Goal: Task Accomplishment & Management: Complete application form

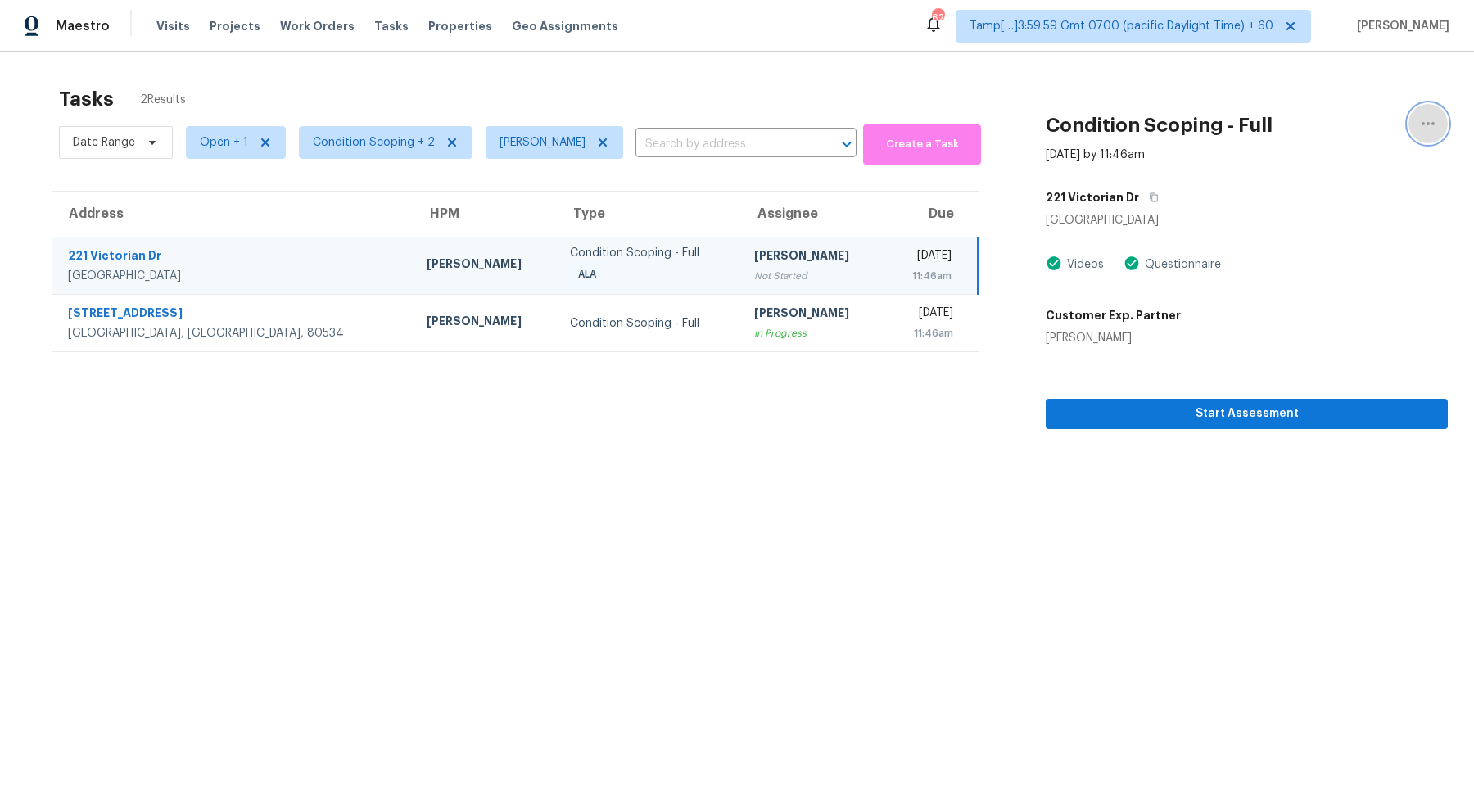
click at [1425, 119] on icon "button" at bounding box center [1429, 124] width 20 height 20
click at [1360, 111] on link "Unclaim this task" at bounding box center [1334, 102] width 139 height 25
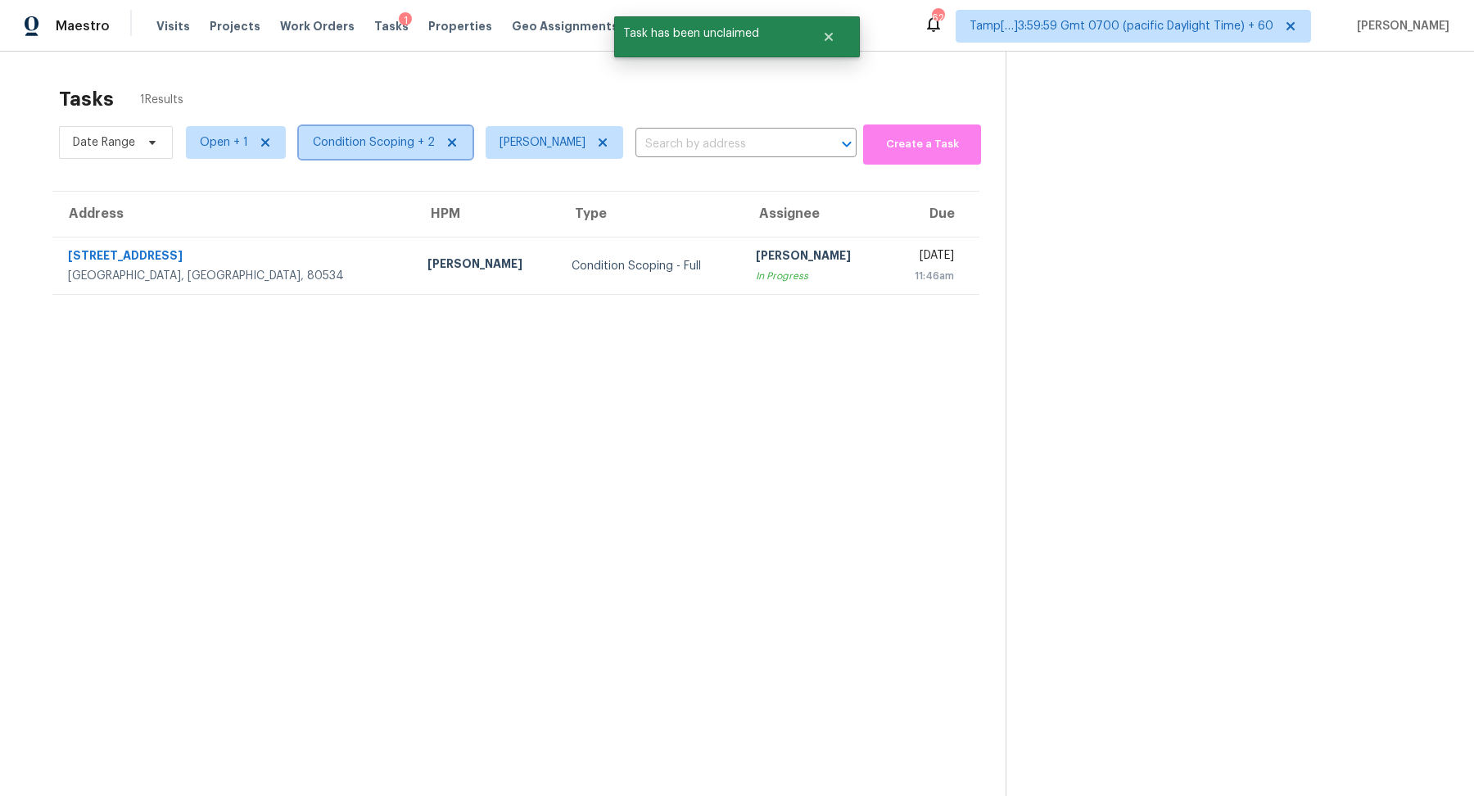
click at [374, 145] on span "Condition Scoping + 2" at bounding box center [374, 142] width 122 height 16
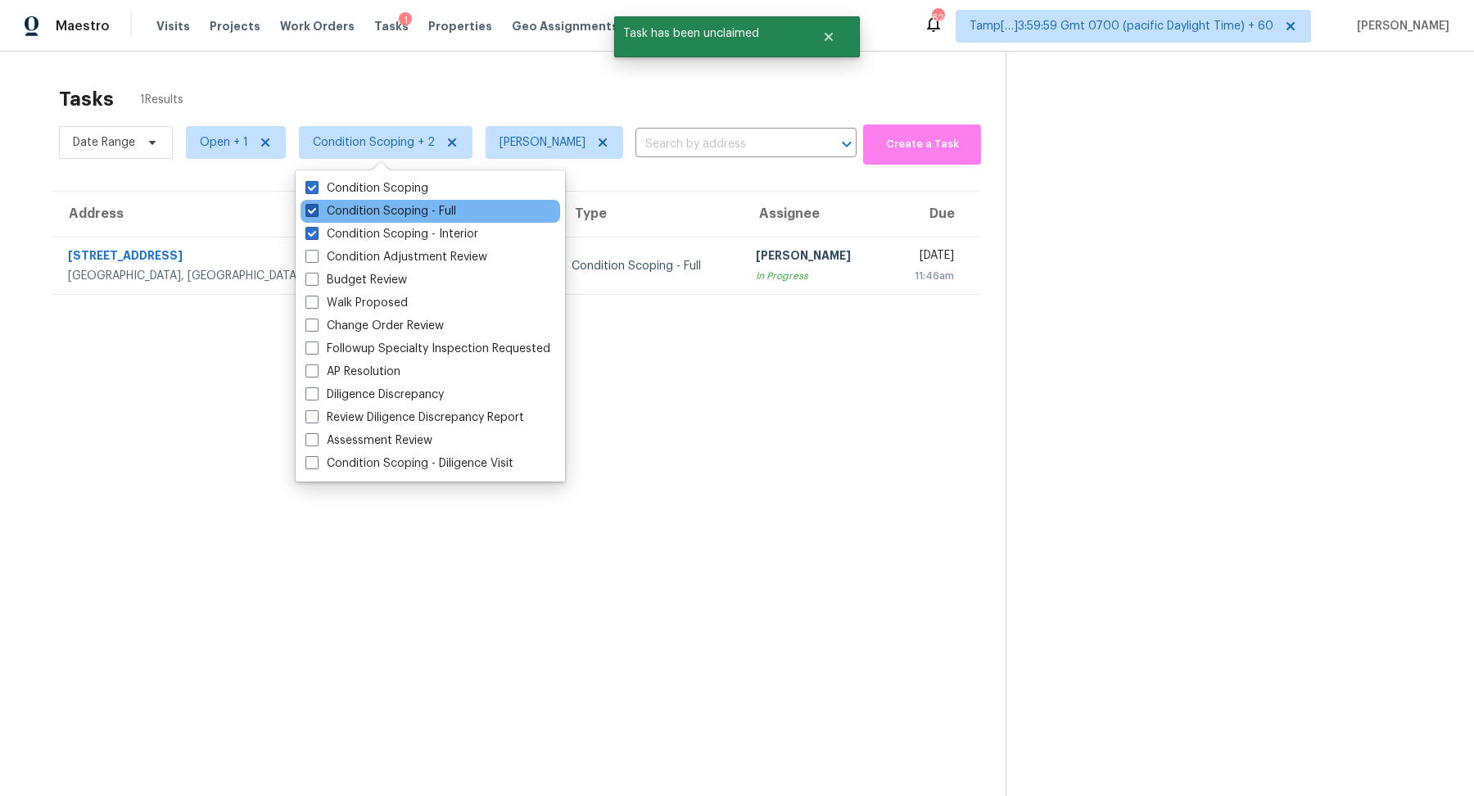
click at [387, 210] on label "Condition Scoping - Full" at bounding box center [380, 211] width 151 height 16
click at [316, 210] on input "Condition Scoping - Full" at bounding box center [310, 208] width 11 height 11
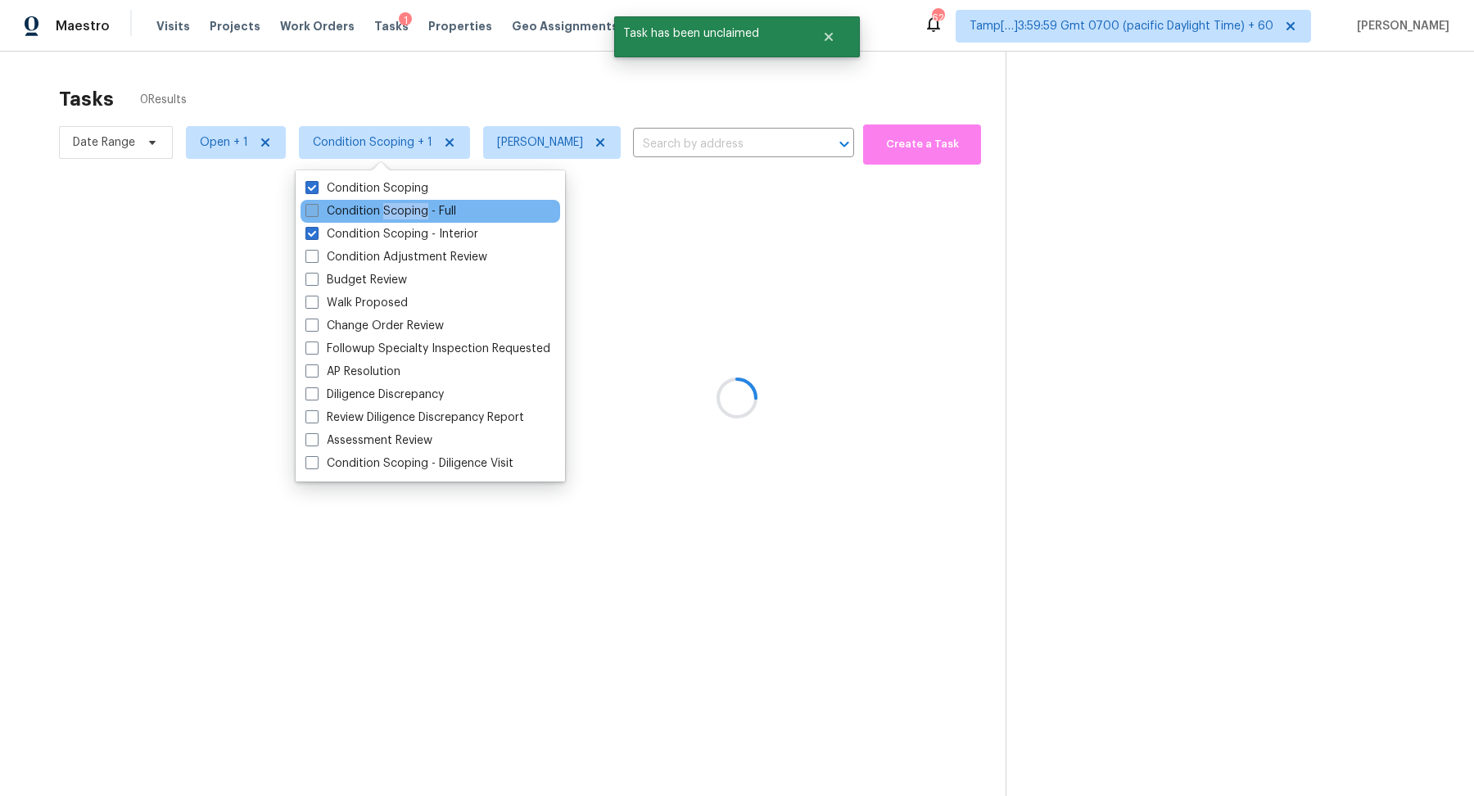
click at [387, 210] on label "Condition Scoping - Full" at bounding box center [380, 211] width 151 height 16
click at [316, 210] on input "Condition Scoping - Full" at bounding box center [310, 208] width 11 height 11
checkbox input "true"
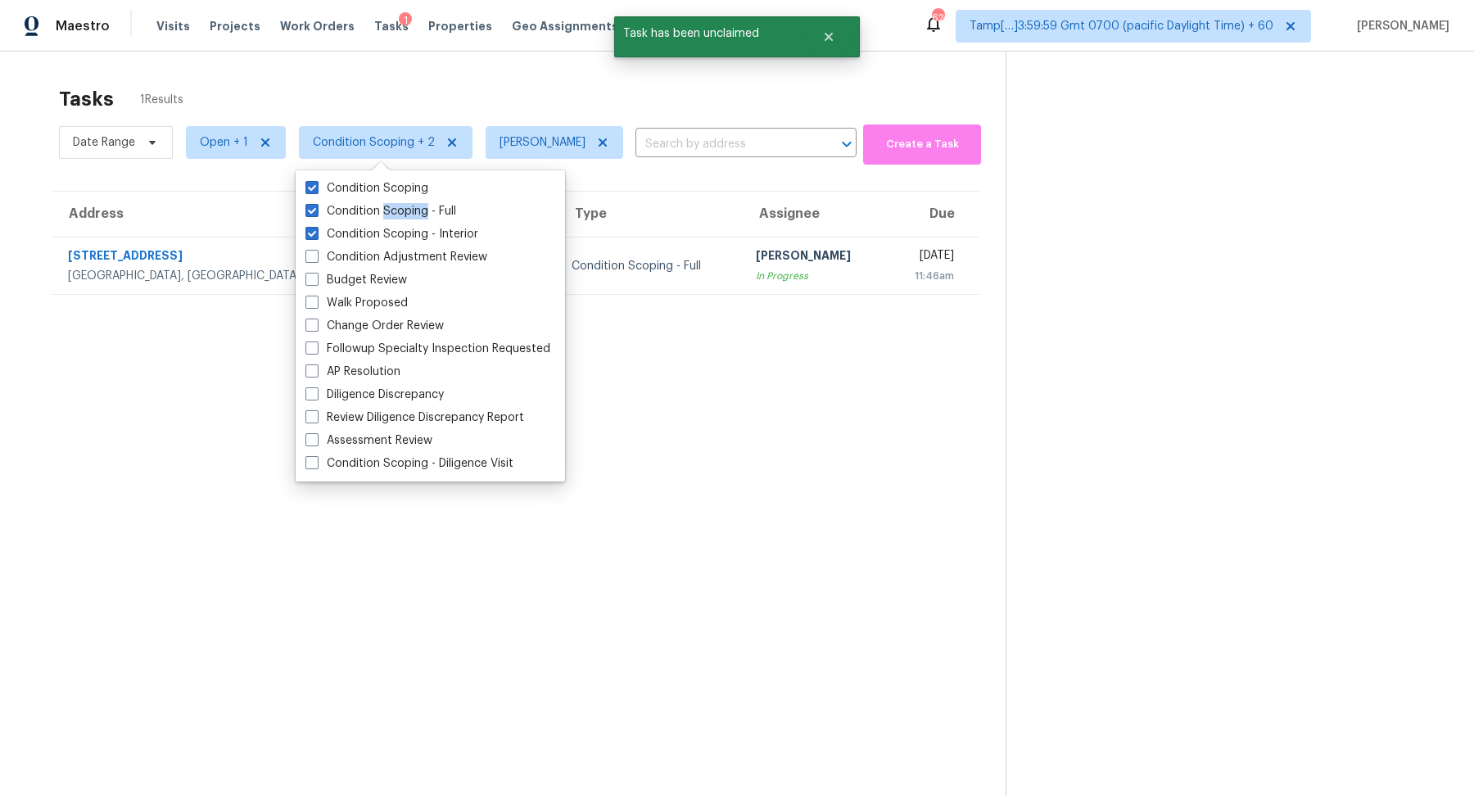
click at [576, 74] on div "Tasks 1 Results Date Range Open + 1 Condition Scoping + 2 Hariharan GV ​ Create…" at bounding box center [737, 450] width 1474 height 796
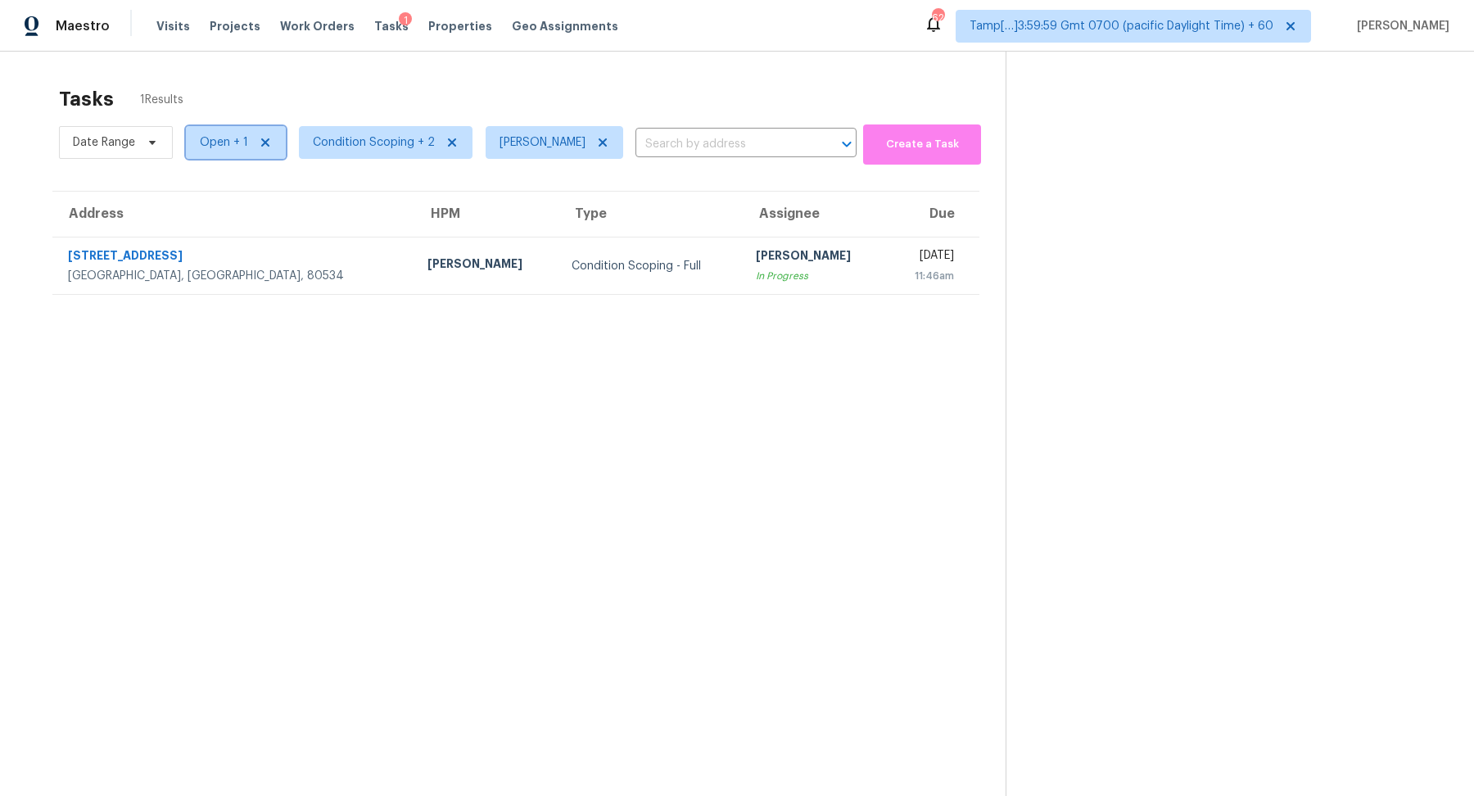
click at [198, 157] on span "Open + 1" at bounding box center [236, 142] width 100 height 33
click at [231, 219] on label "Open" at bounding box center [221, 211] width 52 height 16
click at [206, 214] on input "Open" at bounding box center [200, 208] width 11 height 11
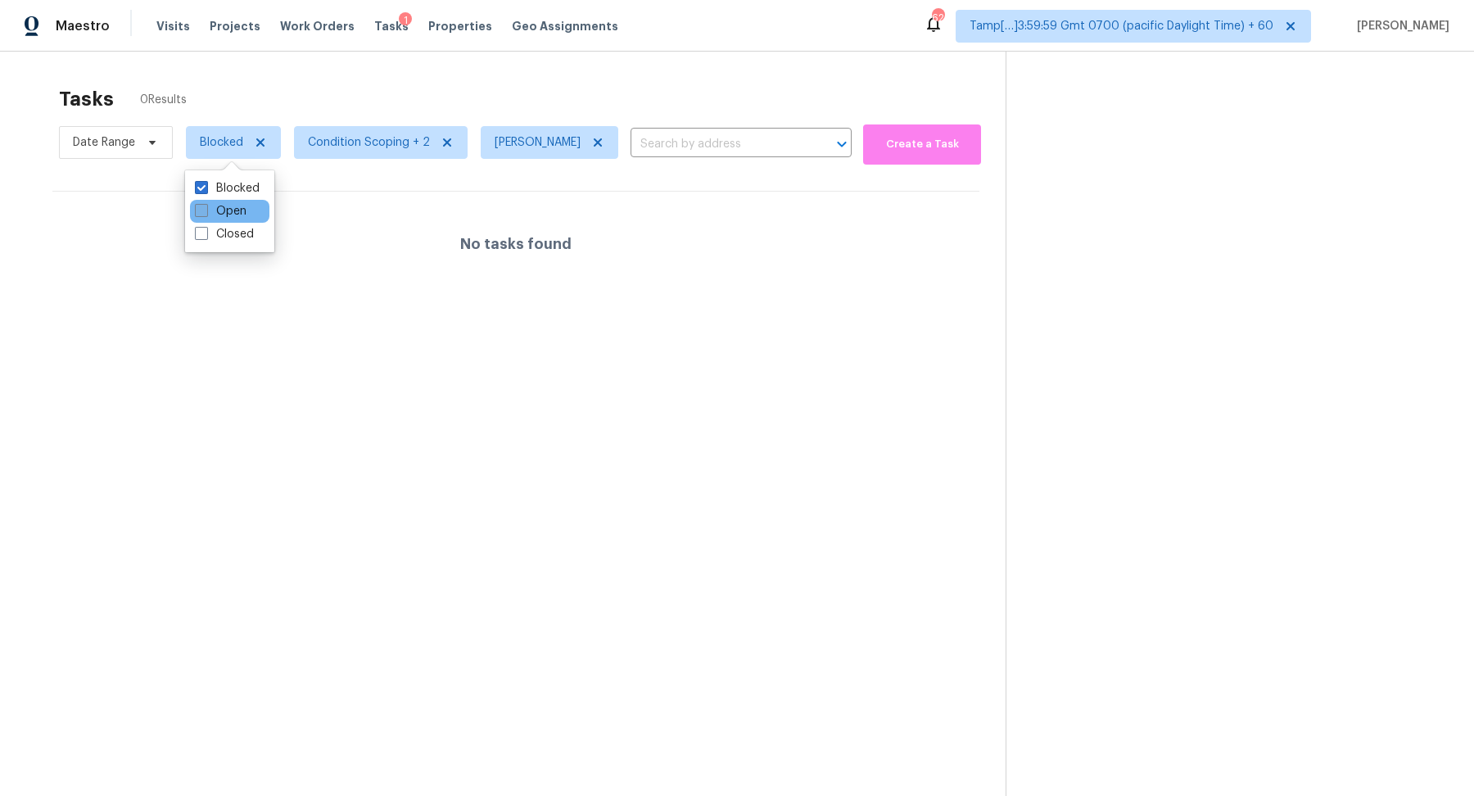
click at [231, 219] on label "Open" at bounding box center [221, 211] width 52 height 16
click at [206, 214] on input "Open" at bounding box center [200, 208] width 11 height 11
checkbox input "true"
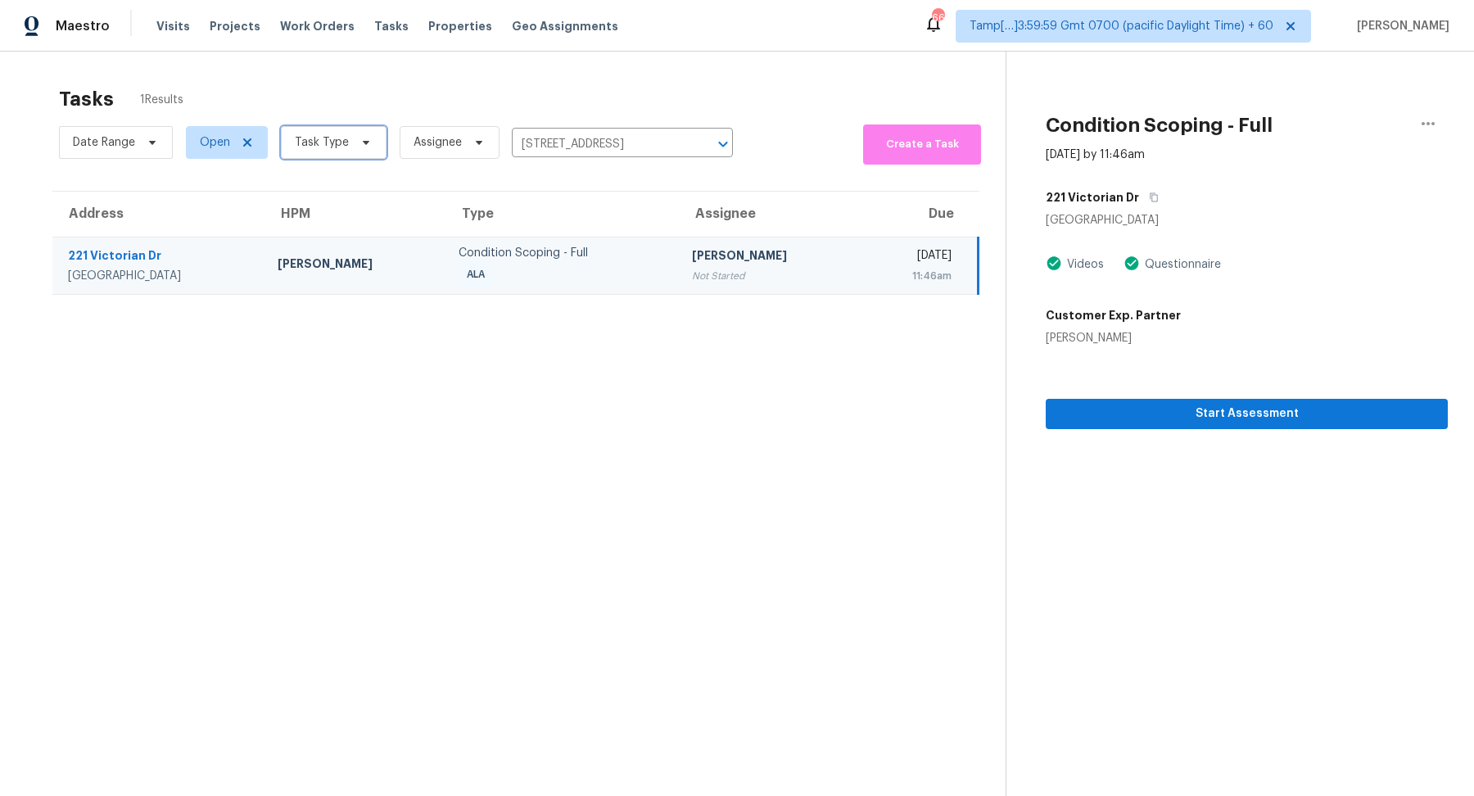
click at [332, 146] on span "Task Type" at bounding box center [322, 142] width 54 height 16
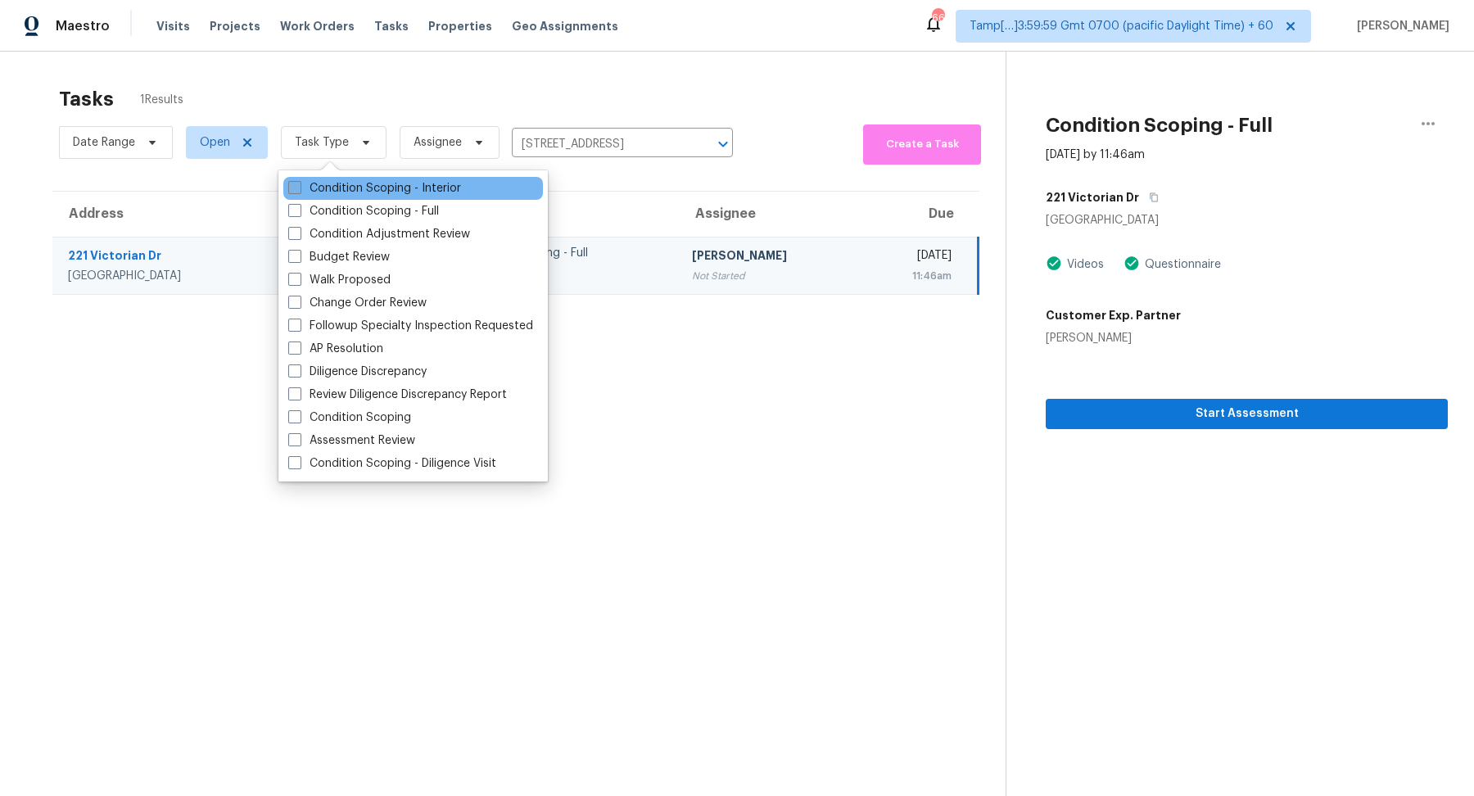
click at [388, 188] on label "Condition Scoping - Interior" at bounding box center [374, 188] width 173 height 16
click at [299, 188] on input "Condition Scoping - Interior" at bounding box center [293, 185] width 11 height 11
checkbox input "true"
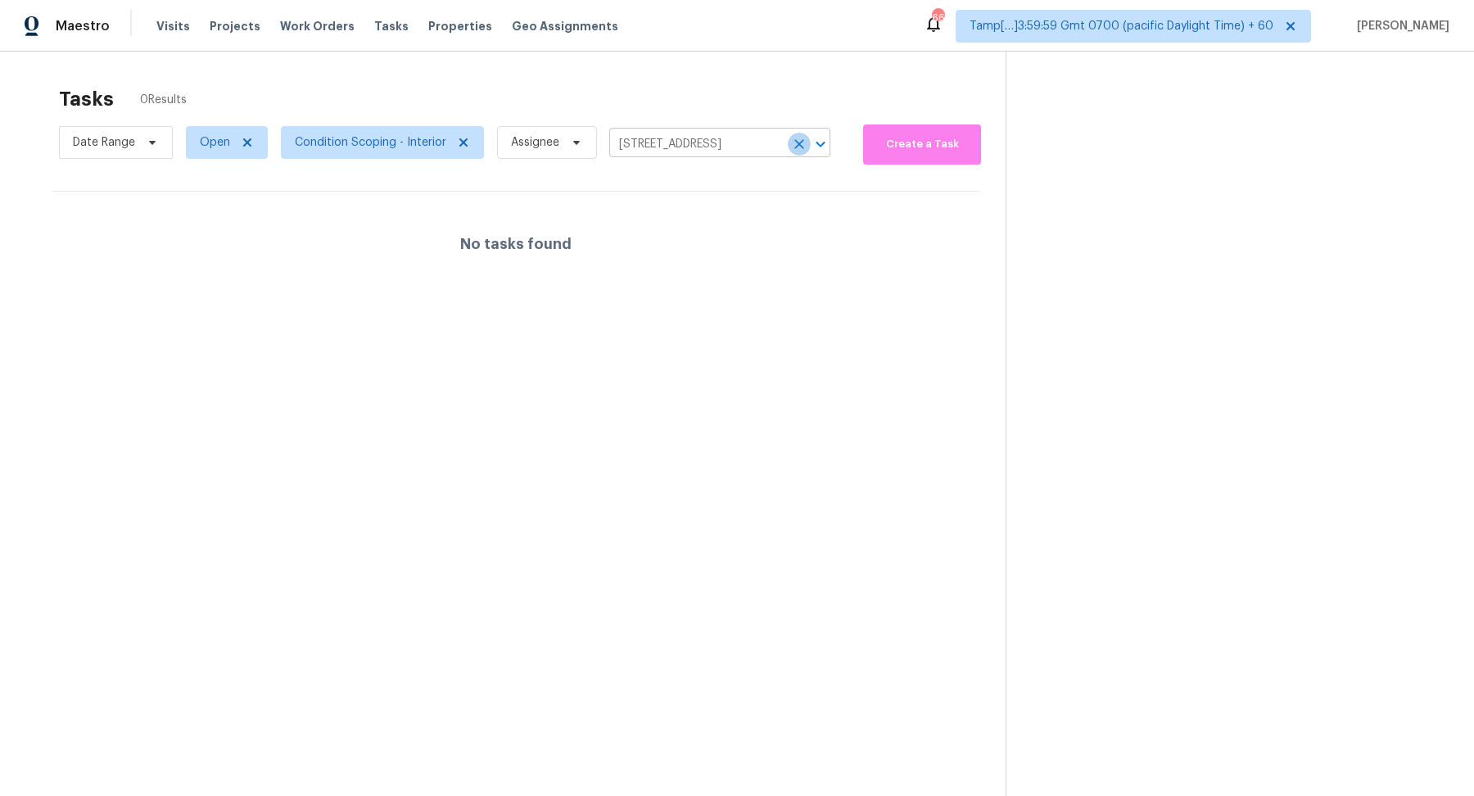
click at [792, 153] on button "Clear" at bounding box center [799, 144] width 23 height 23
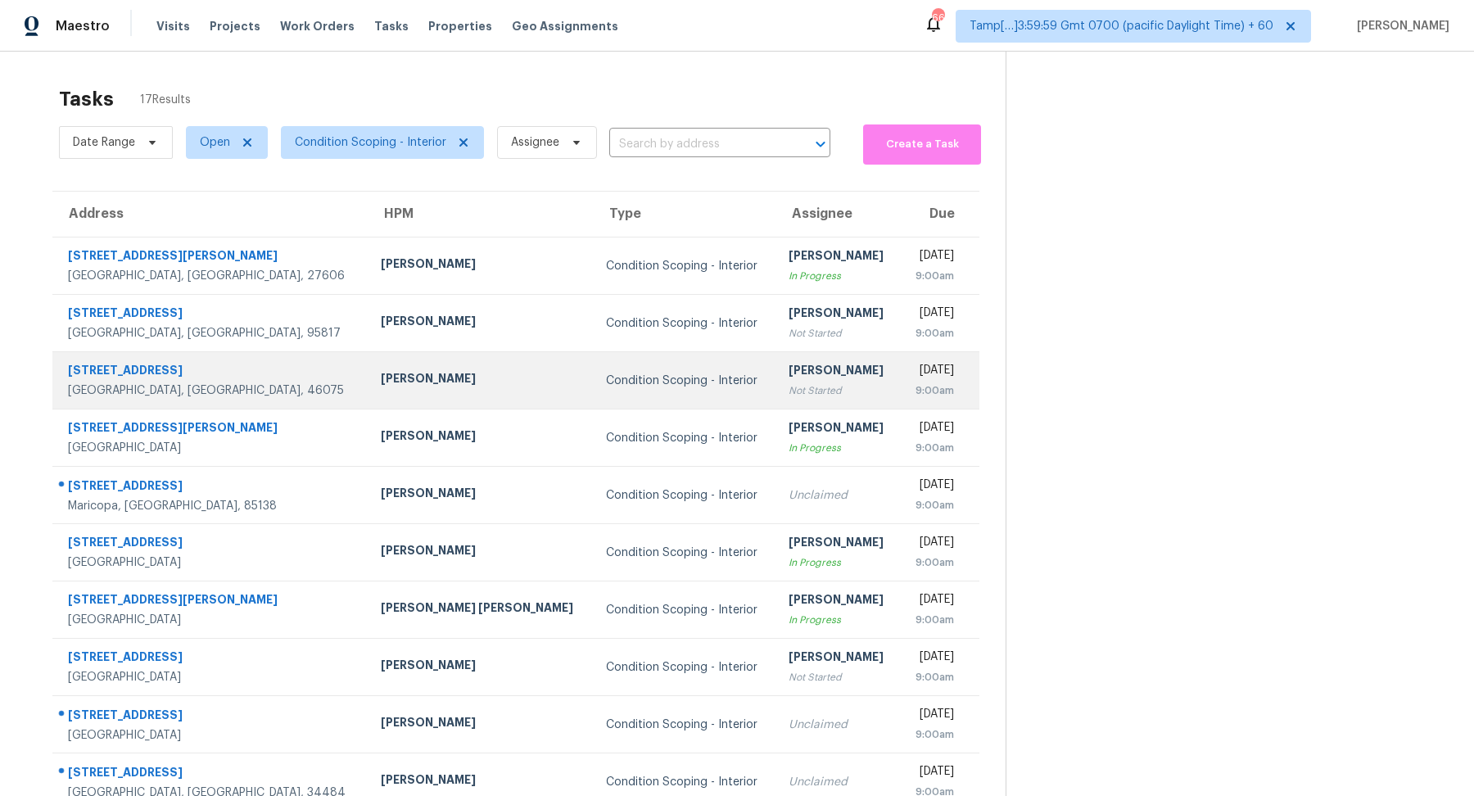
click at [789, 366] on div "[PERSON_NAME]" at bounding box center [838, 372] width 98 height 20
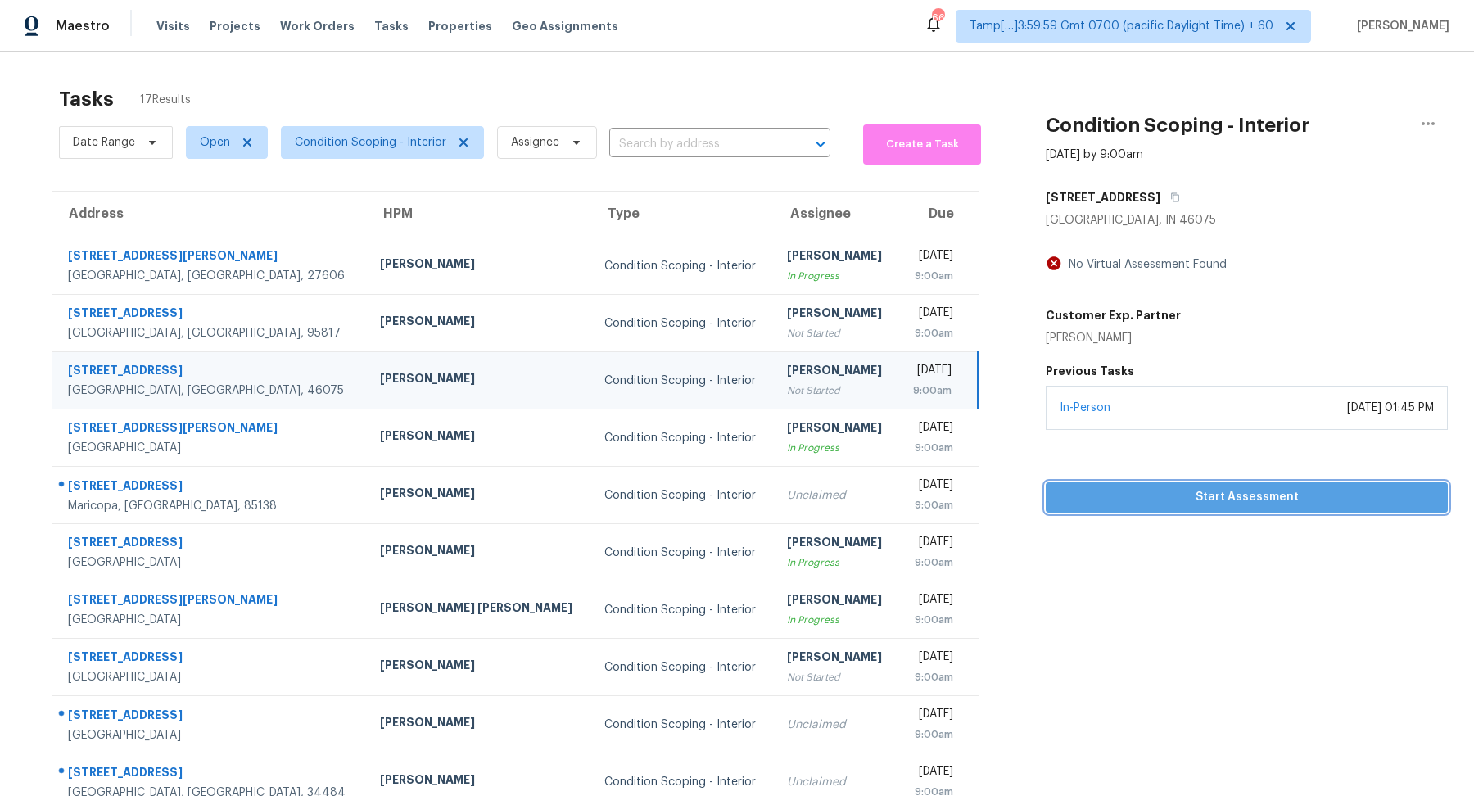
click at [1224, 484] on button "Start Assessment" at bounding box center [1247, 497] width 402 height 30
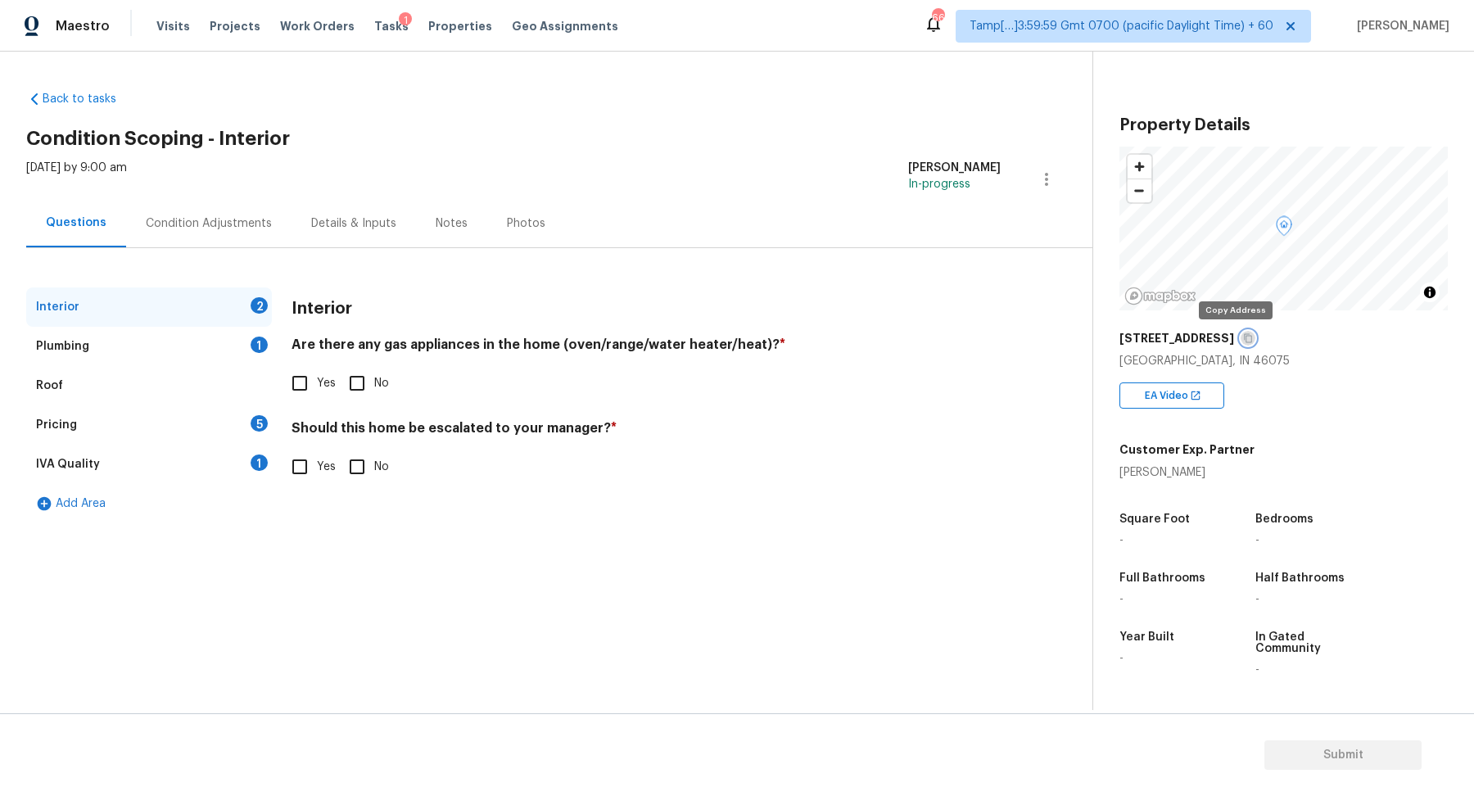
click at [1241, 342] on button "button" at bounding box center [1248, 338] width 15 height 15
click at [329, 378] on span "Yes" at bounding box center [326, 383] width 19 height 17
click at [317, 378] on input "Yes" at bounding box center [300, 383] width 34 height 34
checkbox input "true"
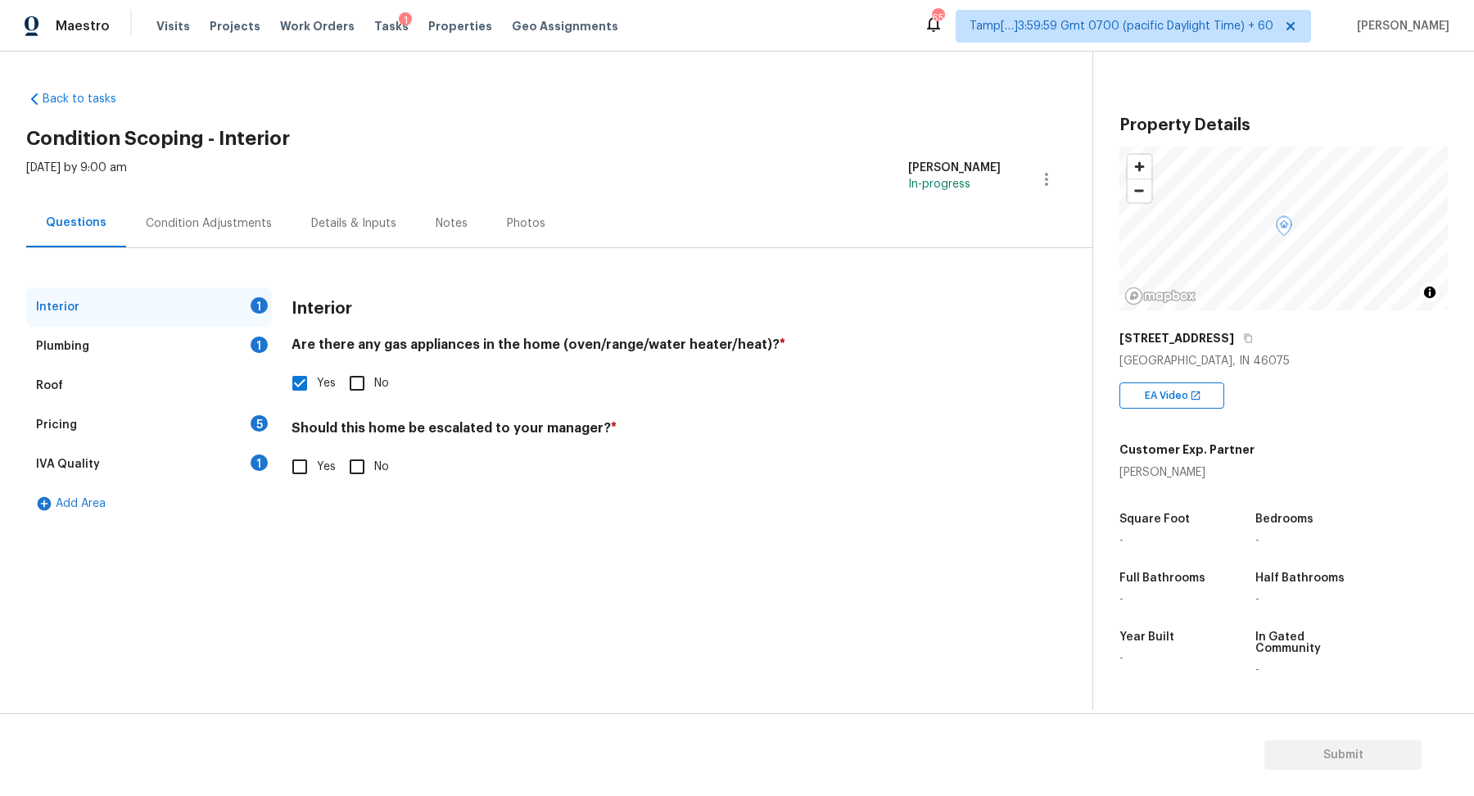
click at [319, 451] on label "Yes" at bounding box center [309, 467] width 53 height 34
click at [317, 451] on input "Yes" at bounding box center [300, 467] width 34 height 34
checkbox input "true"
click at [355, 460] on input "No" at bounding box center [357, 467] width 34 height 34
checkbox input "true"
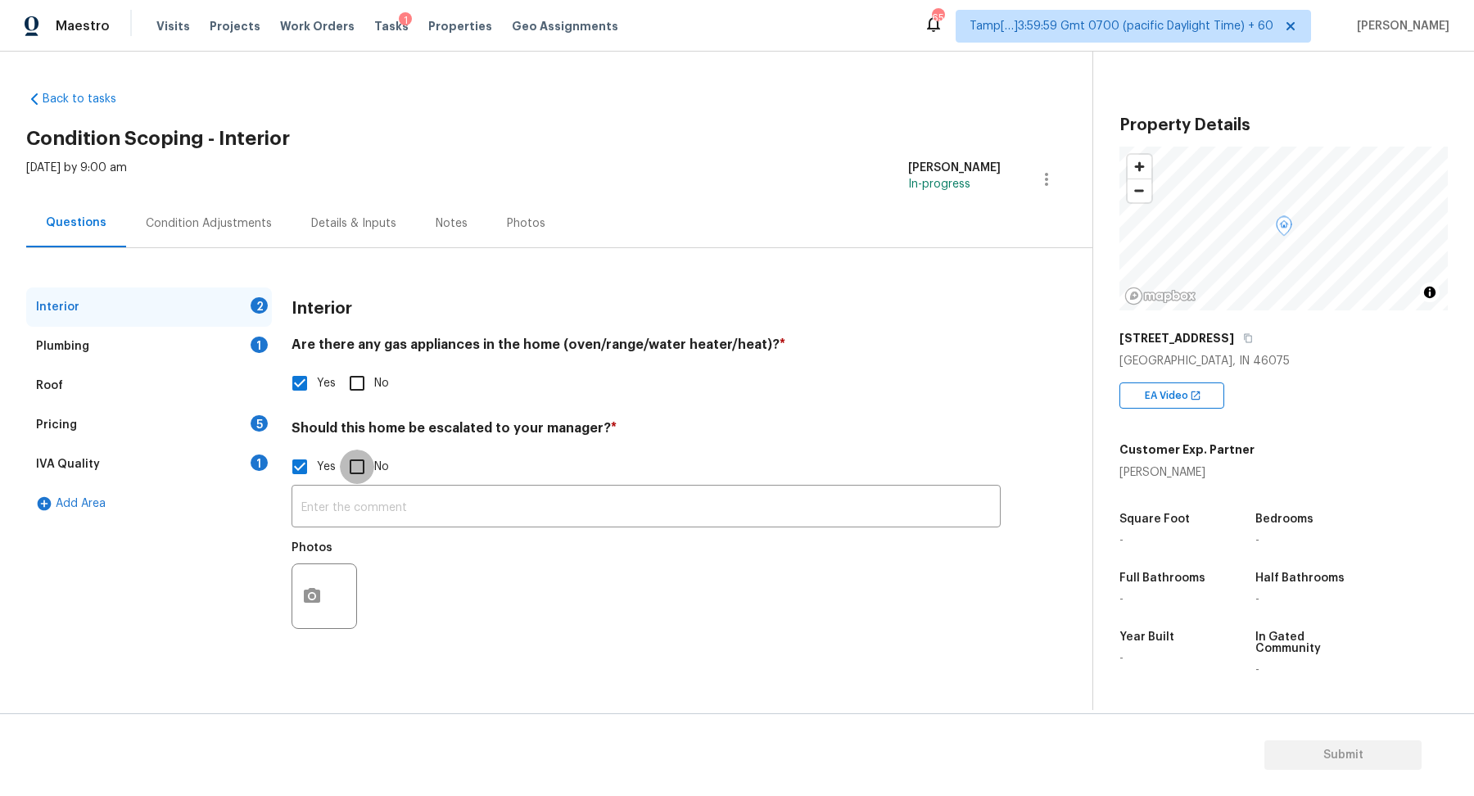
checkbox input "false"
click at [189, 340] on div "Plumbing 1" at bounding box center [149, 346] width 246 height 39
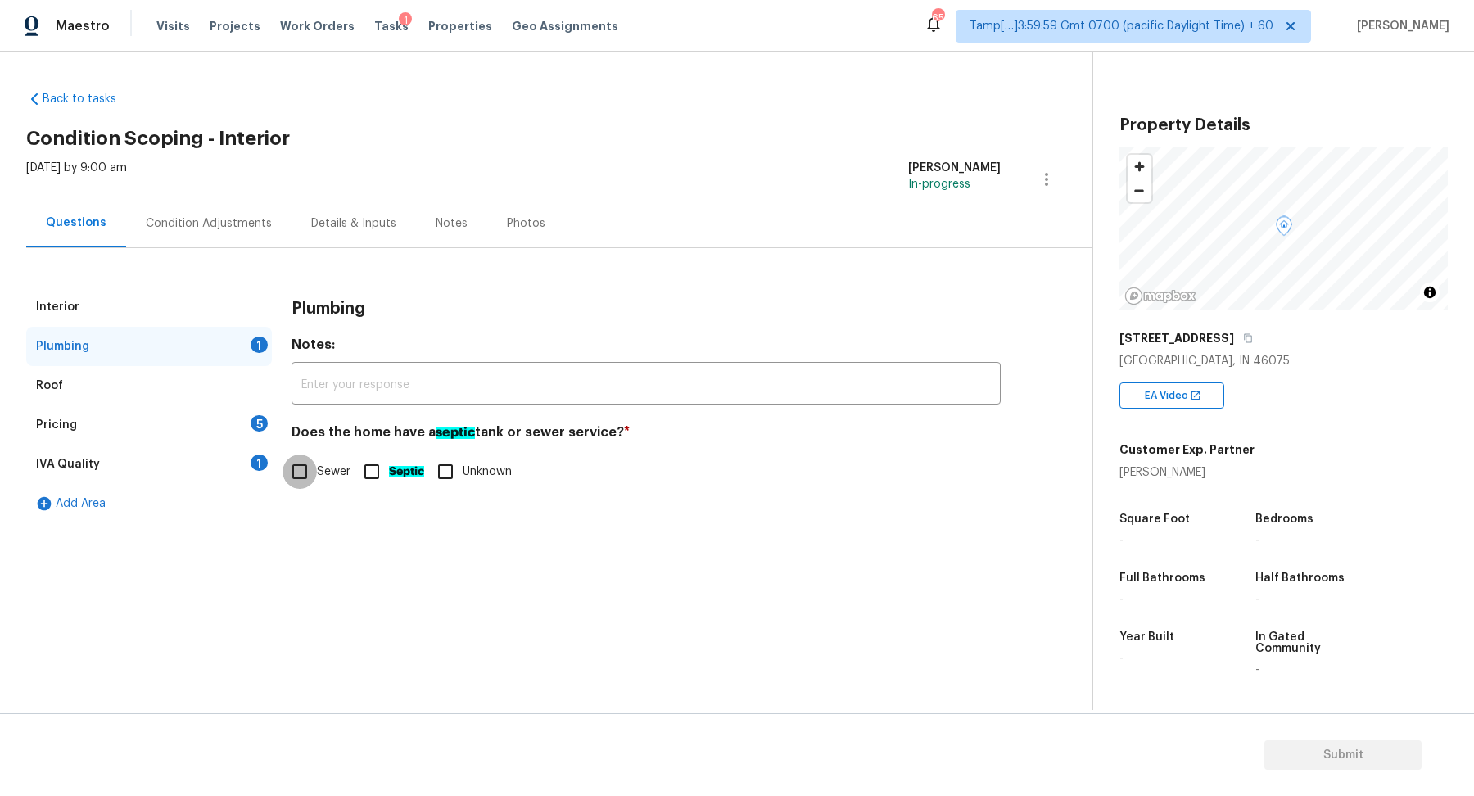
click at [294, 463] on input "Sewer" at bounding box center [300, 472] width 34 height 34
checkbox input "true"
click at [211, 296] on div "Interior" at bounding box center [149, 306] width 246 height 39
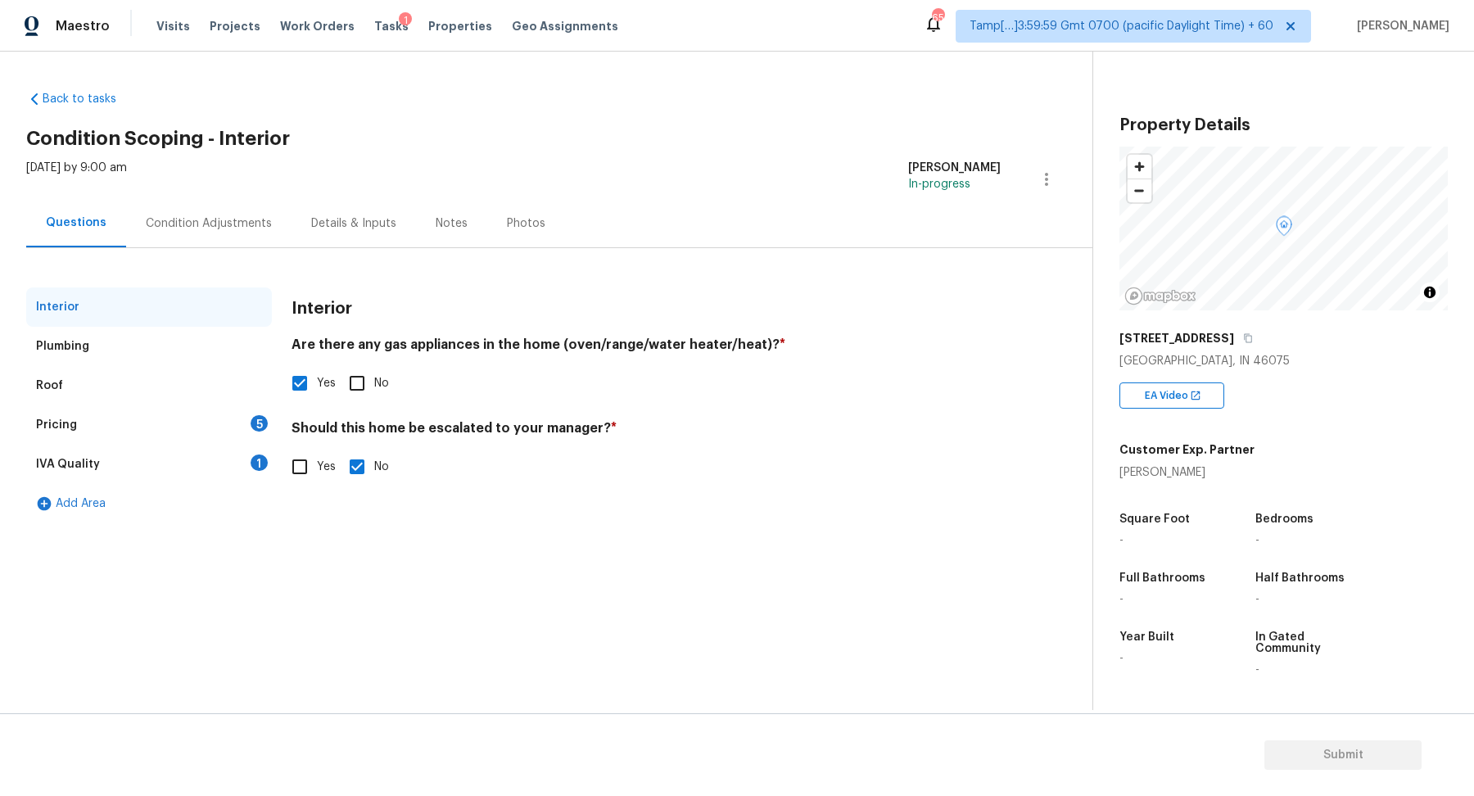
click at [302, 445] on div "Should this home be escalated to your manager? * Yes No" at bounding box center [646, 452] width 709 height 64
click at [300, 464] on input "Yes" at bounding box center [300, 467] width 34 height 34
checkbox input "true"
checkbox input "false"
click at [249, 431] on div "Pricing 5" at bounding box center [149, 424] width 246 height 39
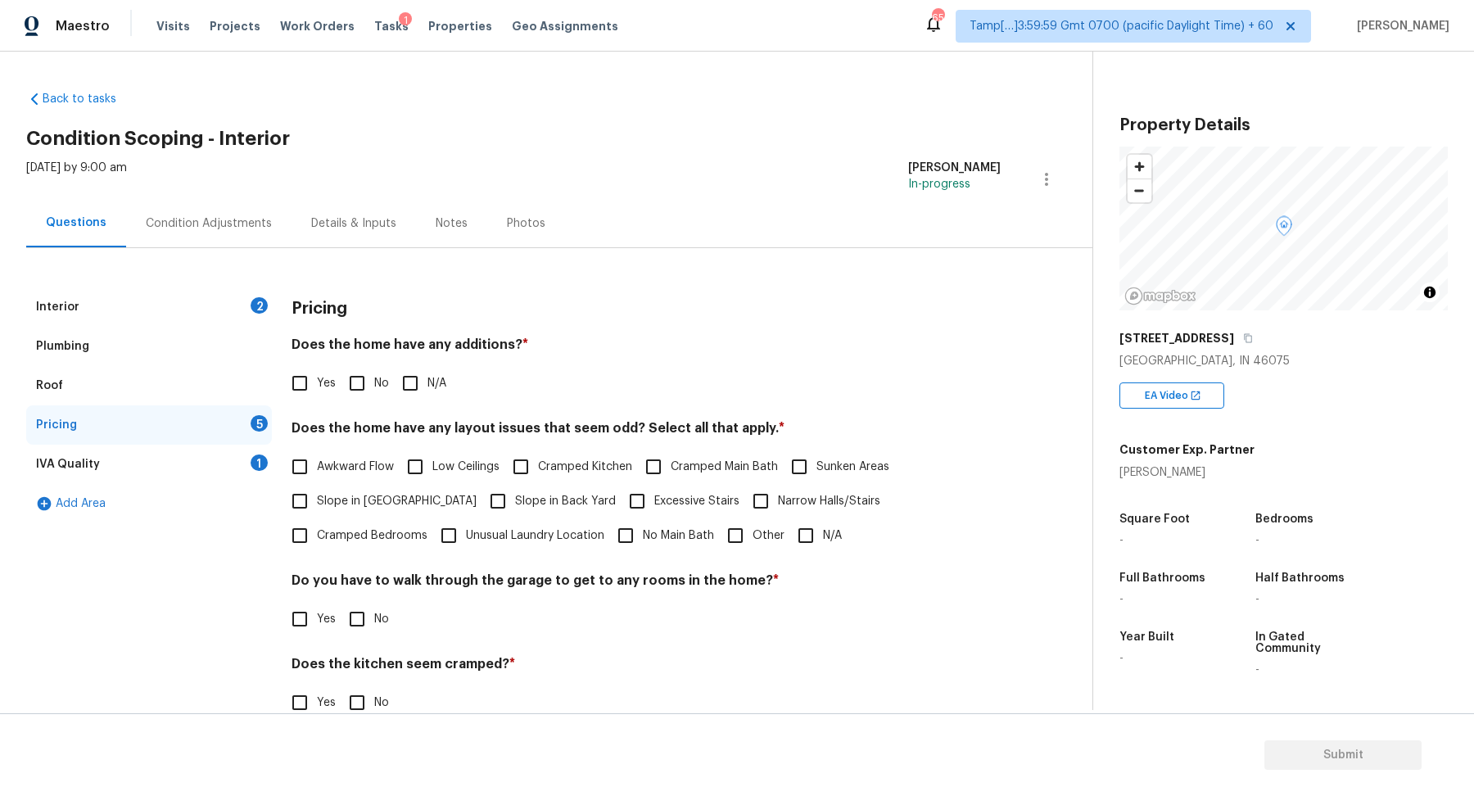
click at [400, 381] on input "N/A" at bounding box center [410, 383] width 34 height 34
checkbox input "true"
click at [375, 387] on span "No" at bounding box center [381, 385] width 15 height 17
click at [374, 387] on input "No" at bounding box center [357, 385] width 34 height 34
checkbox input "true"
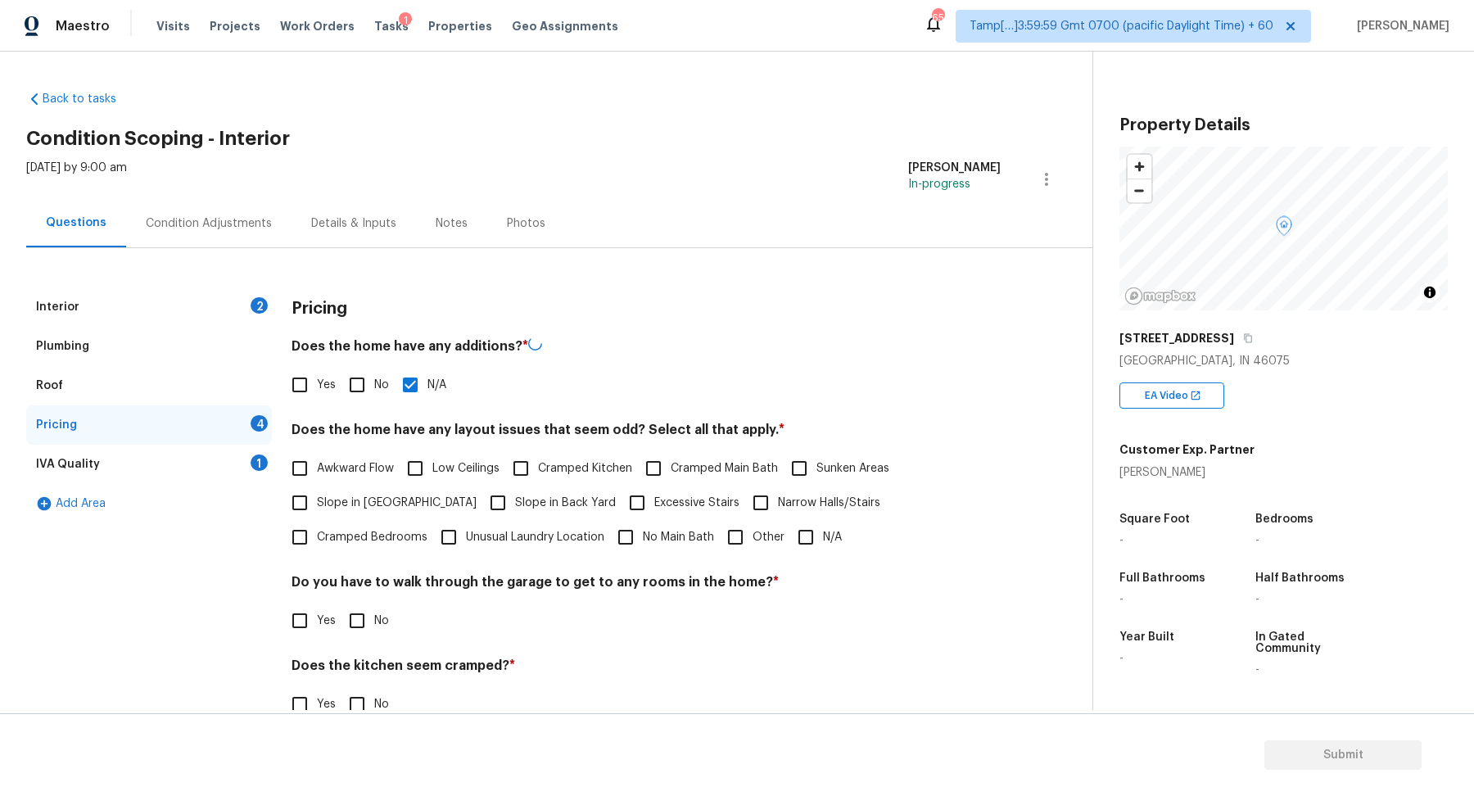
checkbox input "false"
click at [390, 511] on label "Slope in Front Yard" at bounding box center [380, 501] width 194 height 34
click at [317, 511] on input "Slope in Front Yard" at bounding box center [300, 501] width 34 height 34
checkbox input "true"
click at [515, 505] on span "Slope in Back Yard" at bounding box center [565, 503] width 101 height 17
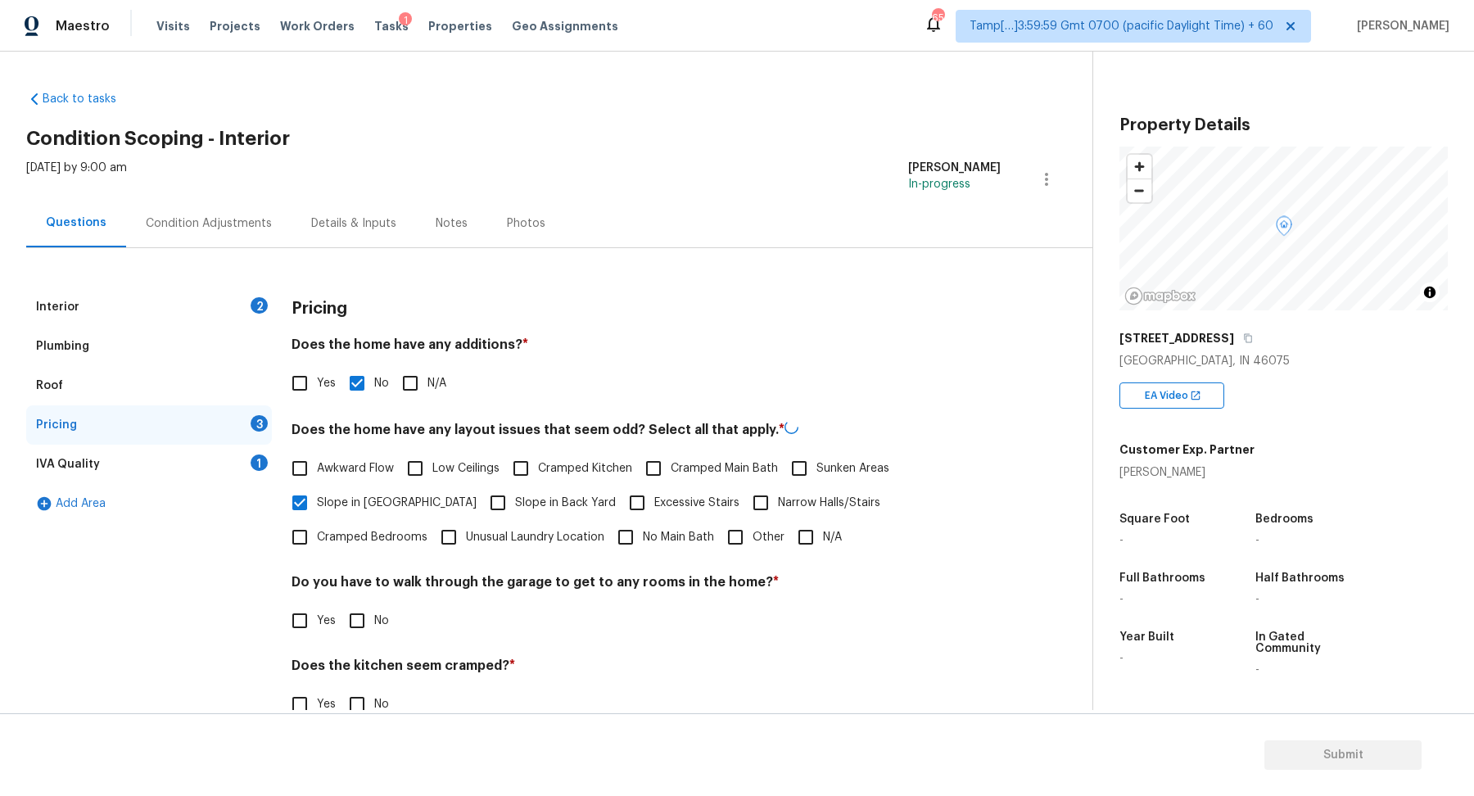
click at [481, 505] on input "Slope in Back Yard" at bounding box center [498, 503] width 34 height 34
checkbox input "true"
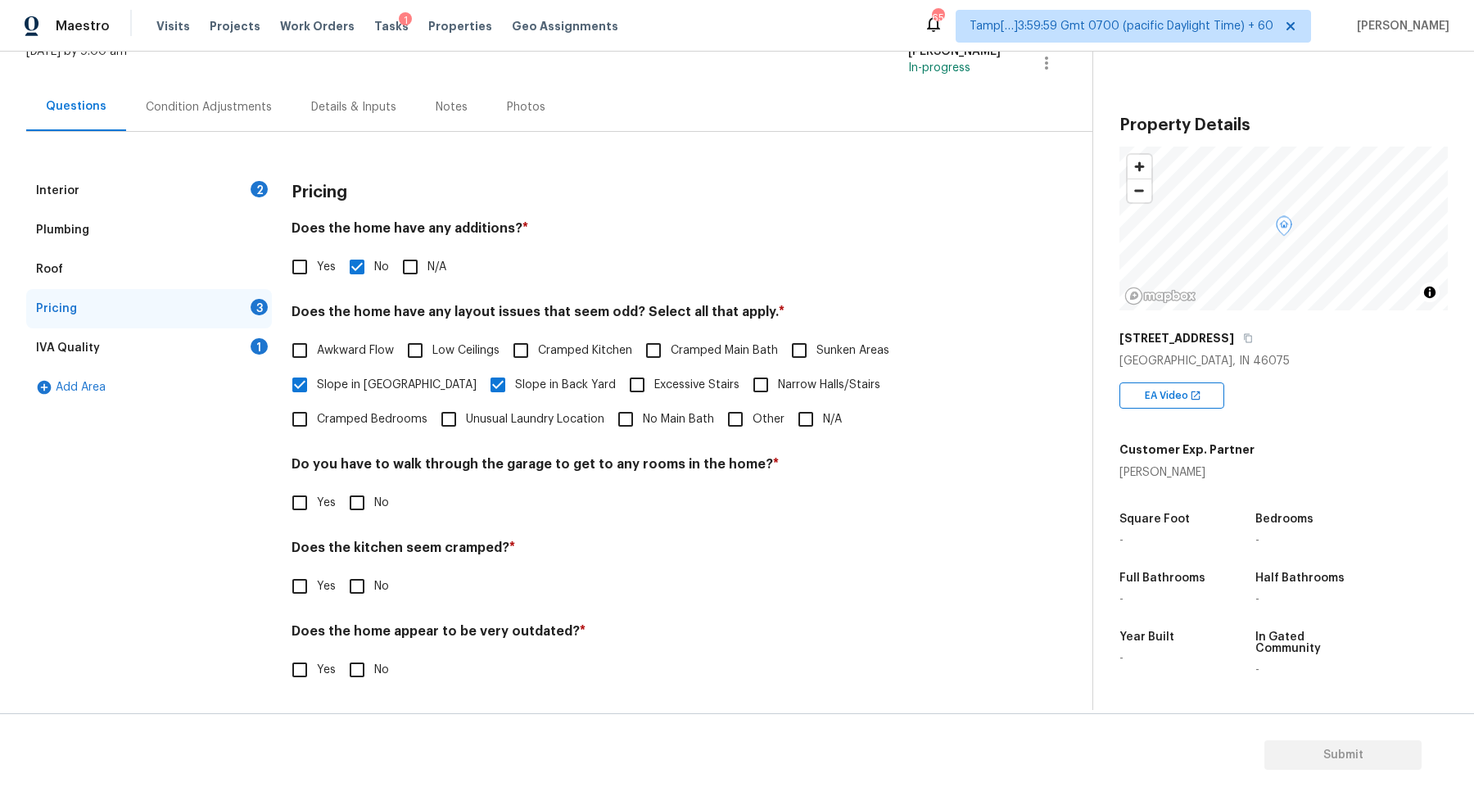
click at [366, 508] on input "No" at bounding box center [357, 503] width 34 height 34
checkbox input "true"
click at [340, 569] on input "No" at bounding box center [357, 586] width 34 height 34
checkbox input "true"
click at [340, 654] on input "No" at bounding box center [357, 671] width 34 height 34
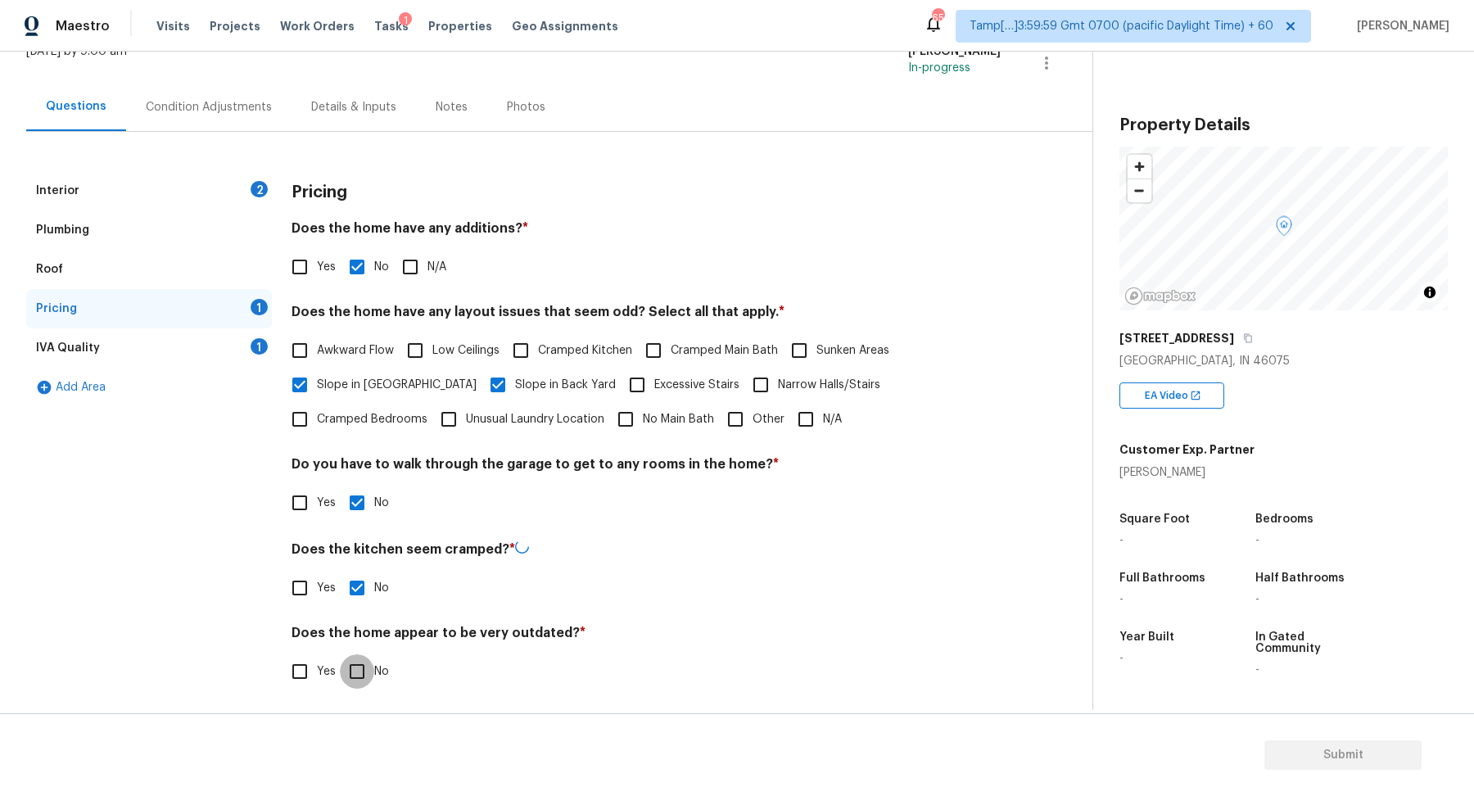
checkbox input "true"
click at [224, 347] on div "IVA Quality 1" at bounding box center [149, 347] width 246 height 39
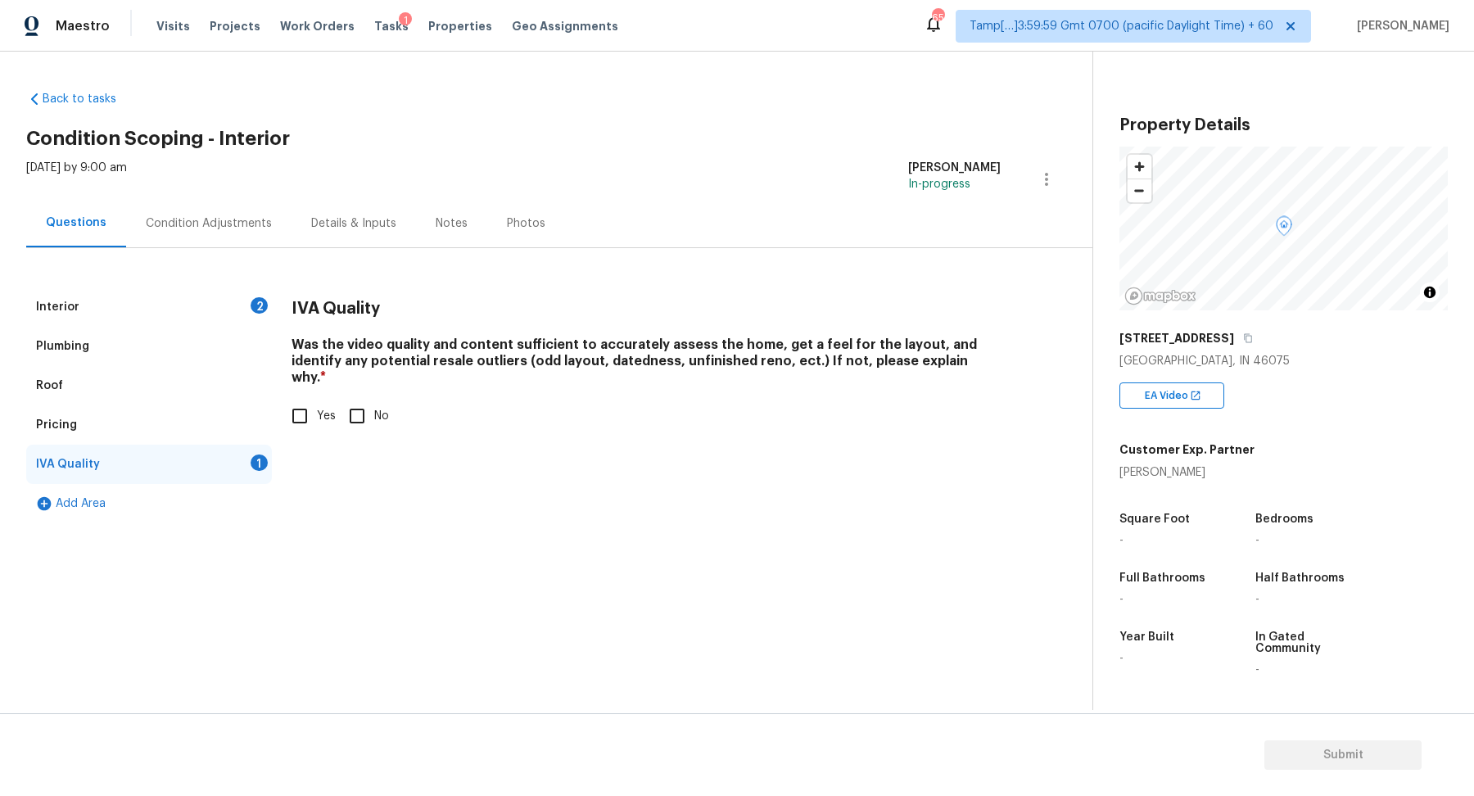
scroll to position [0, 0]
click at [324, 408] on span "Yes" at bounding box center [326, 416] width 19 height 17
click at [317, 399] on input "Yes" at bounding box center [300, 416] width 34 height 34
checkbox input "true"
click at [242, 217] on div "Condition Adjustments" at bounding box center [209, 223] width 126 height 16
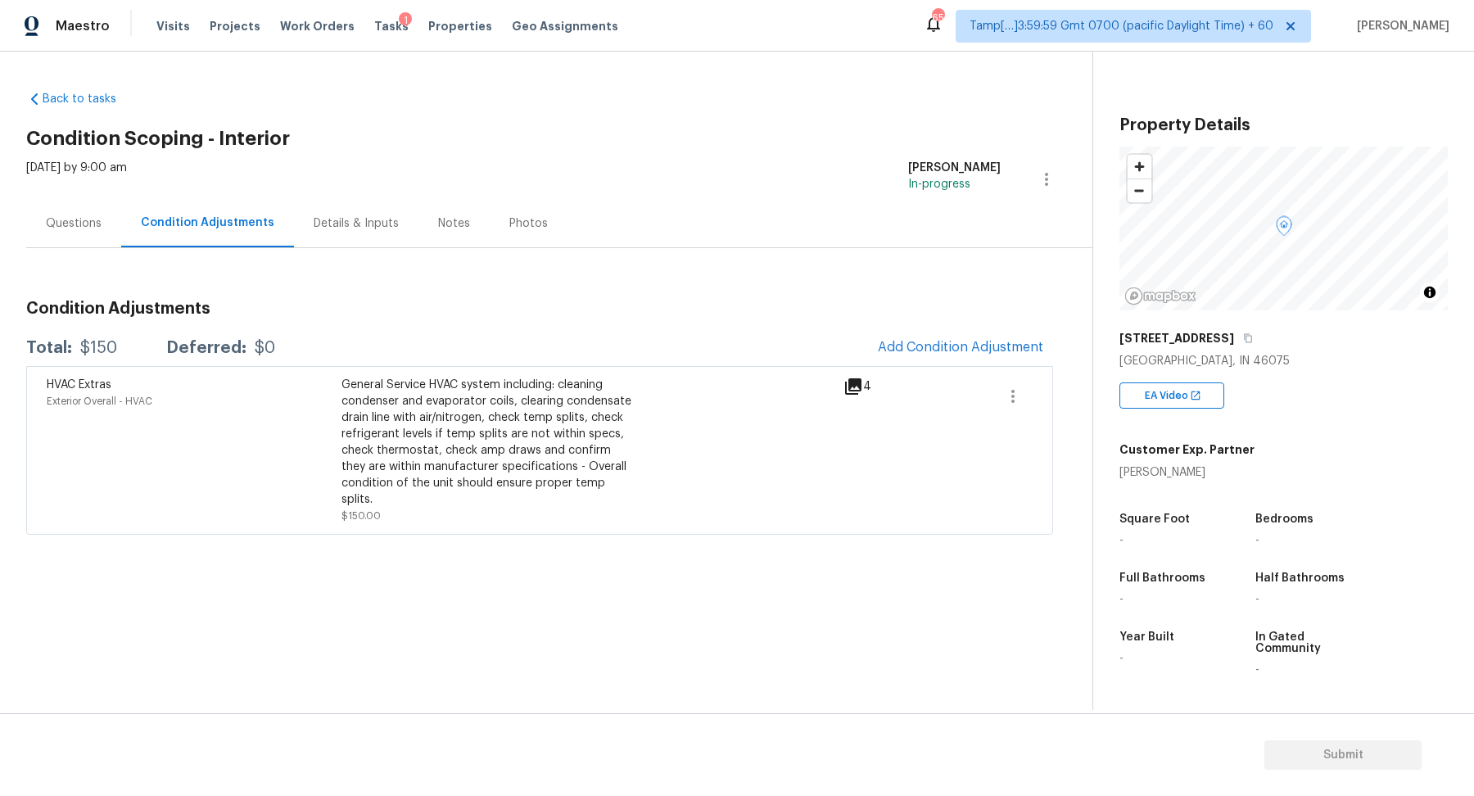
click at [957, 328] on div "Condition Adjustments Total: $150 Deferred: $0 Add Condition Adjustment HVAC Ex…" at bounding box center [539, 410] width 1027 height 247
click at [957, 337] on button "Add Condition Adjustment" at bounding box center [960, 347] width 185 height 34
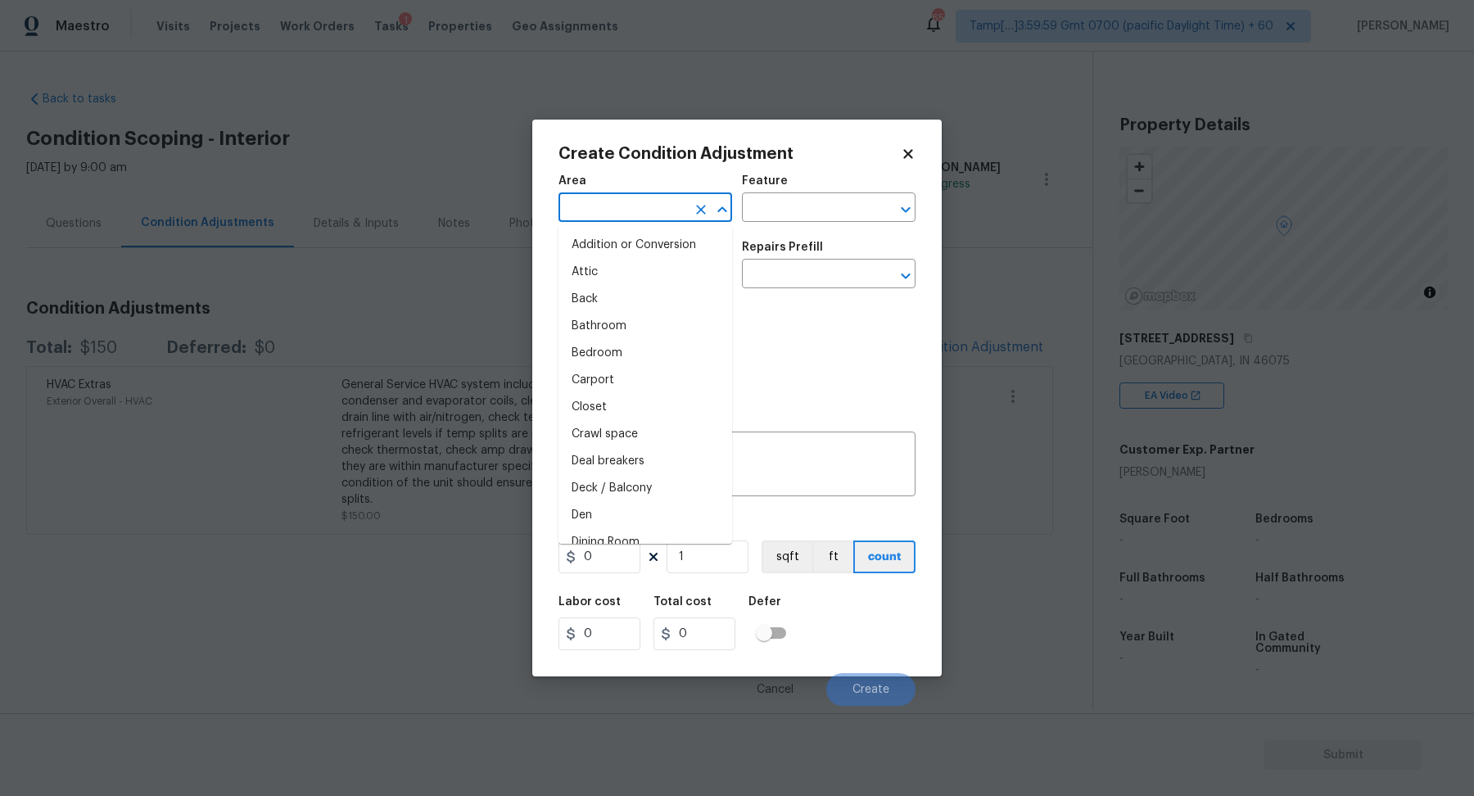
click at [657, 211] on input "text" at bounding box center [623, 209] width 128 height 25
type input "i"
click at [649, 279] on li "Interior Overall" at bounding box center [646, 272] width 174 height 27
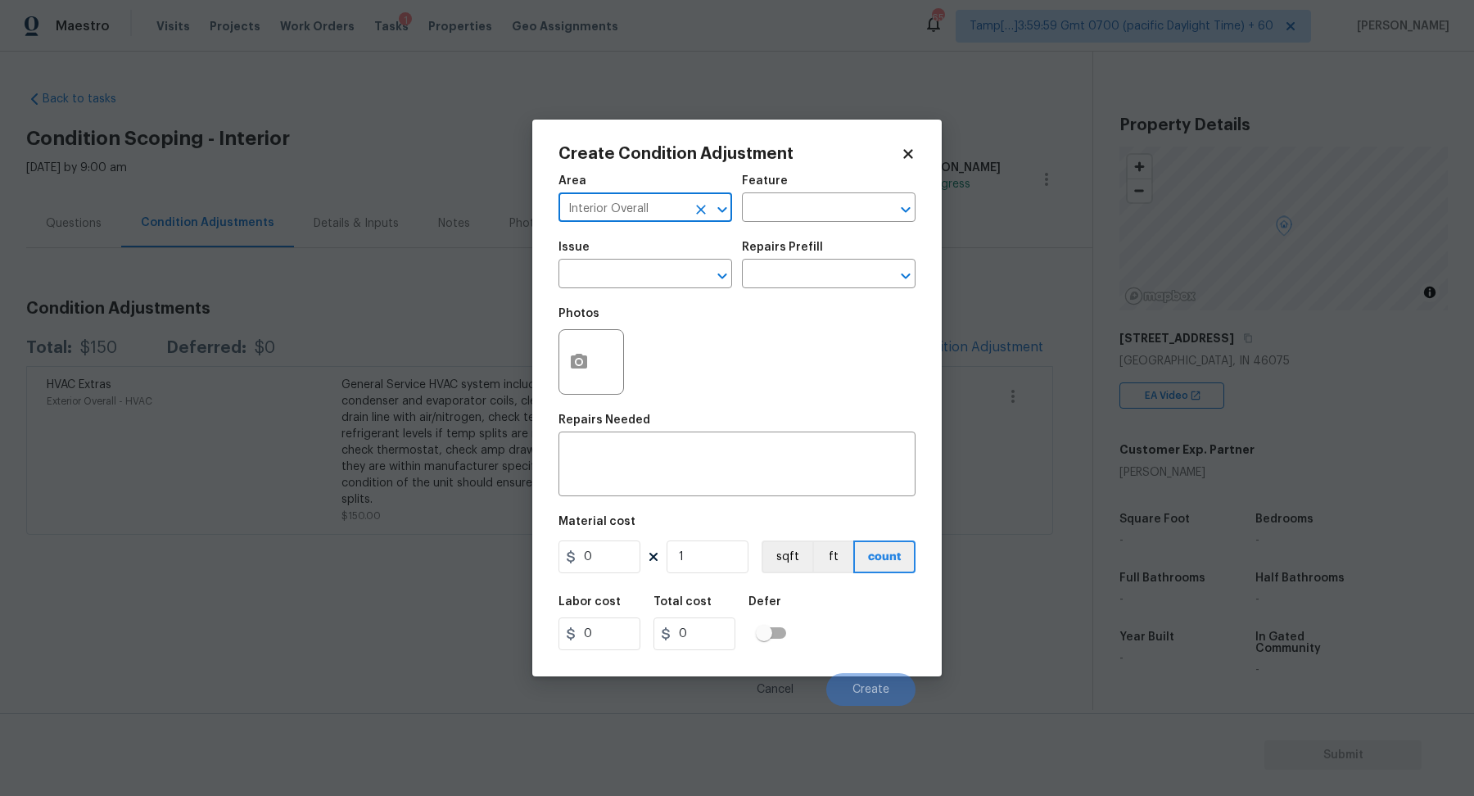
type input "Interior Overall"
click at [649, 279] on input "text" at bounding box center [623, 275] width 128 height 25
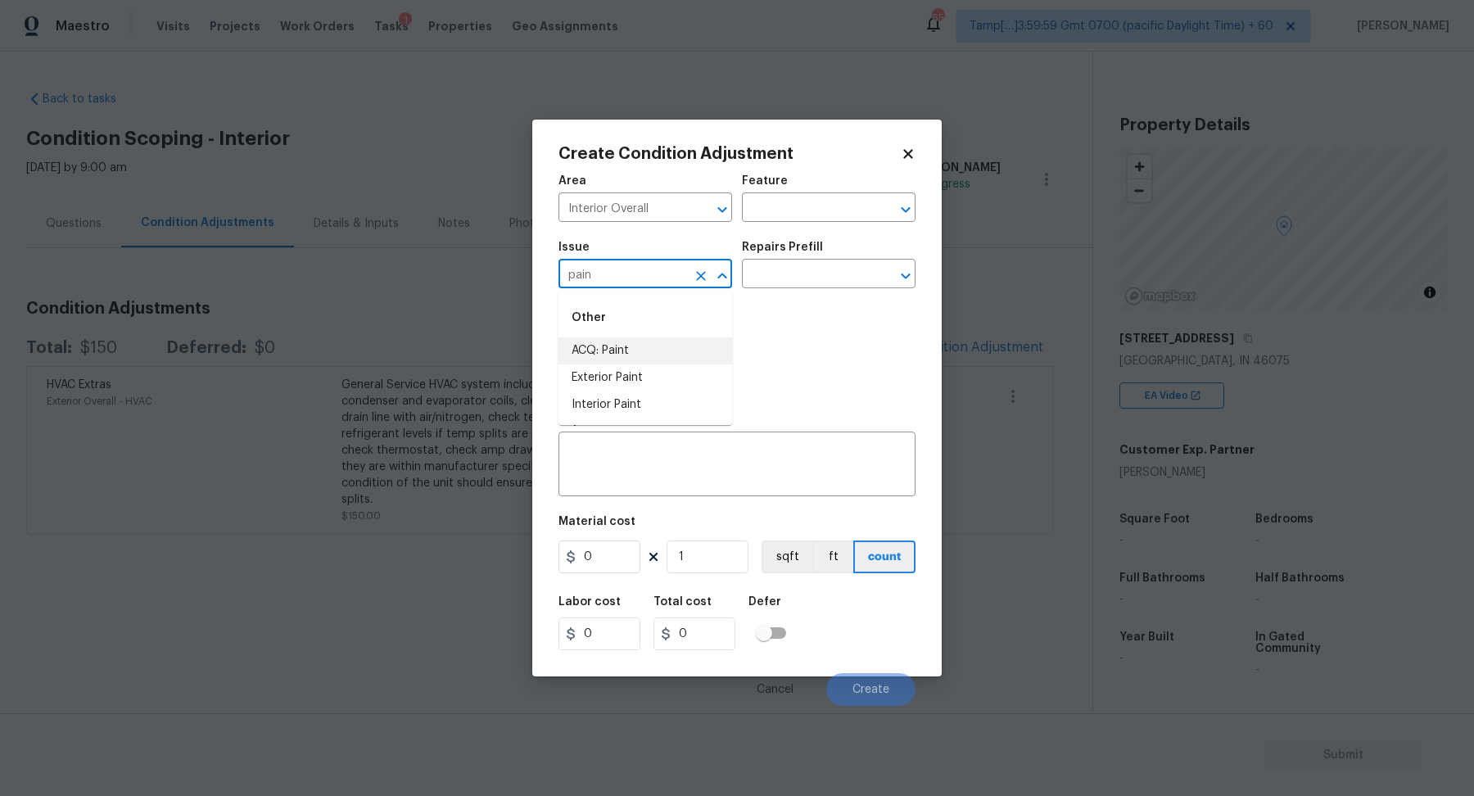
click at [618, 352] on li "ACQ: Paint" at bounding box center [646, 350] width 174 height 27
type input "ACQ: Paint"
click at [808, 280] on input "text" at bounding box center [806, 275] width 128 height 25
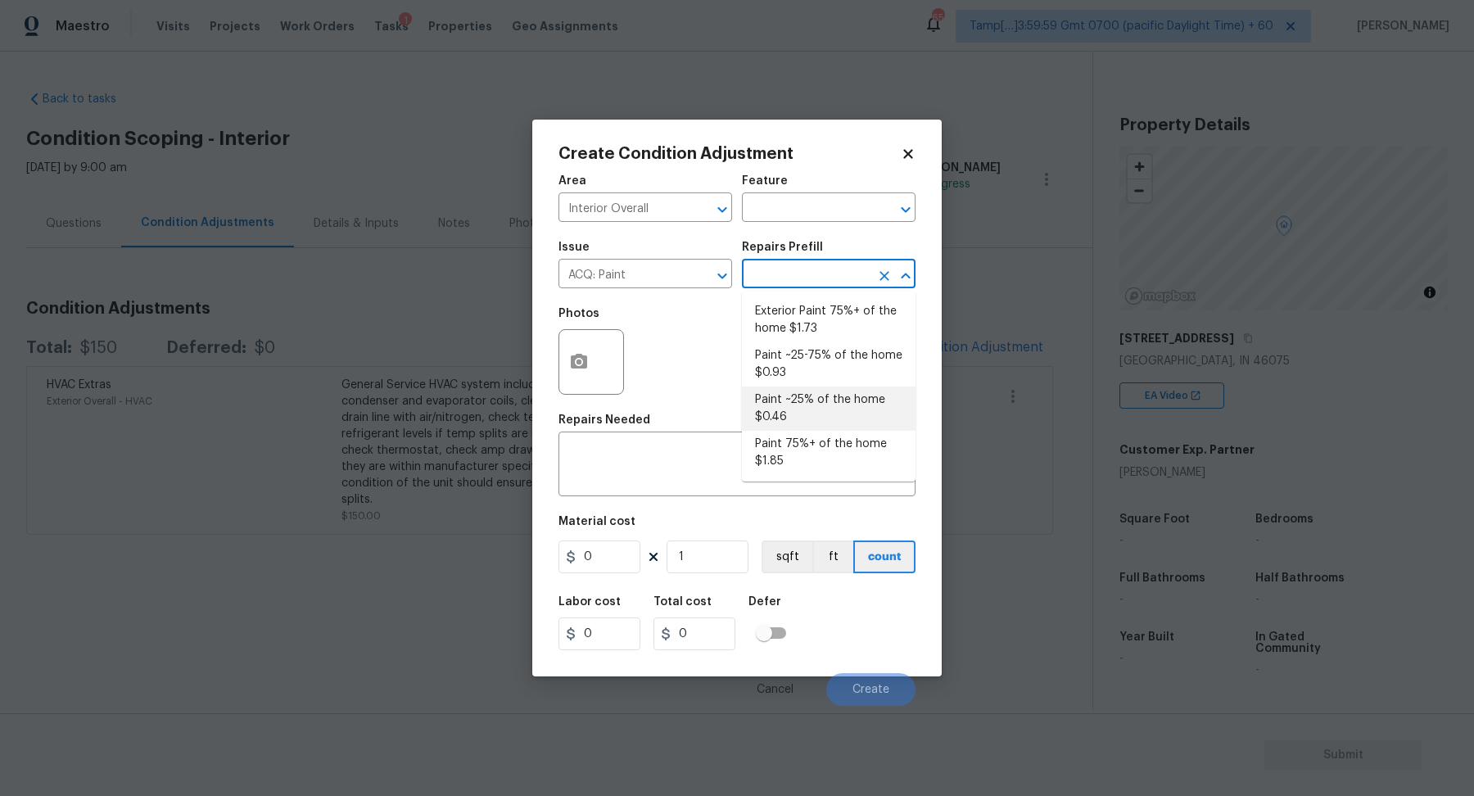
click at [824, 419] on li "Paint ~25% of the home $0.46" at bounding box center [829, 409] width 174 height 44
type input "Acquisition"
type textarea "Acquisition Scope: ~25% of the home needs interior paint"
type input "0.46"
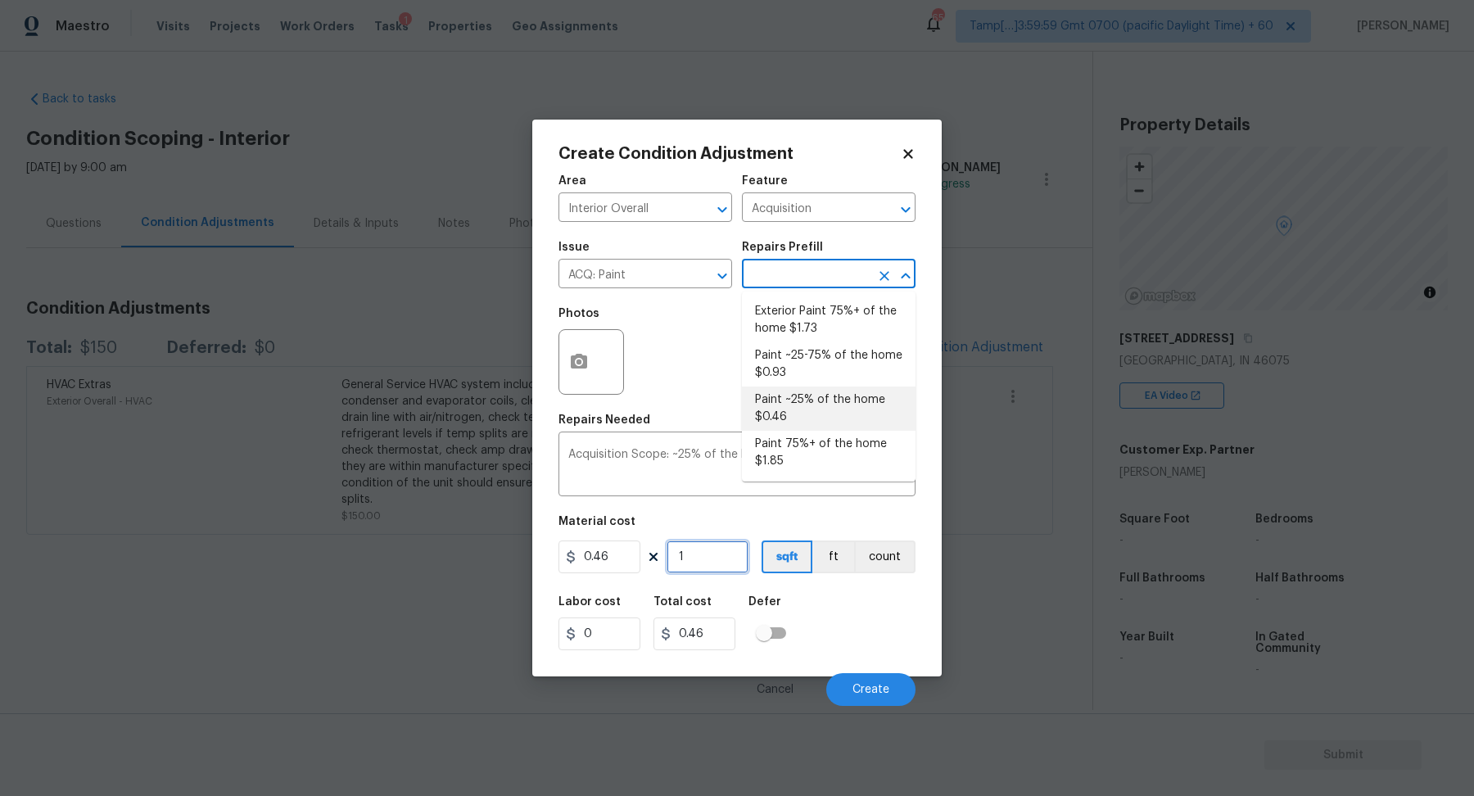
click at [704, 558] on input "1" at bounding box center [708, 557] width 82 height 33
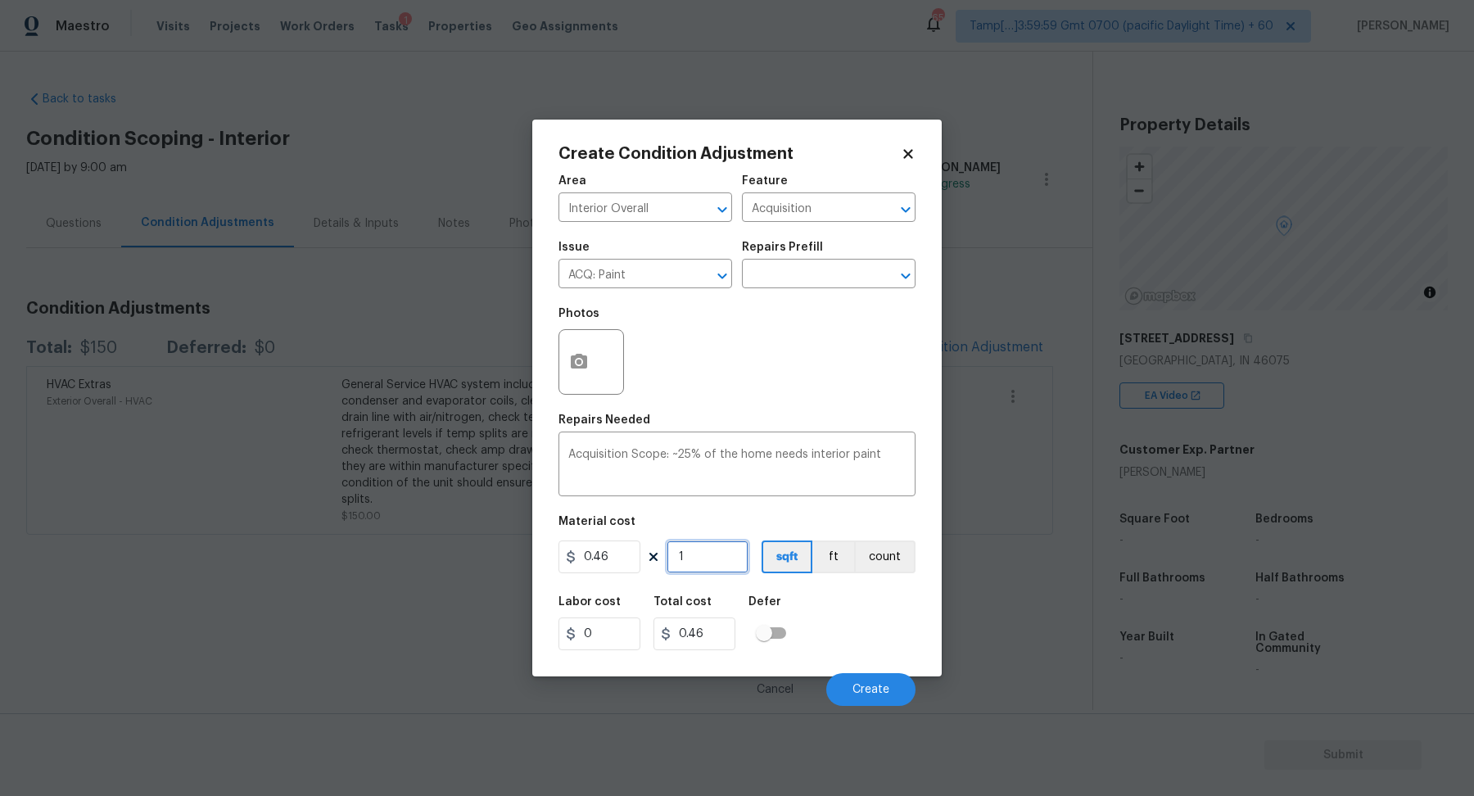
type input "2"
type input "0.92"
type input "24"
type input "11.04"
type input "244"
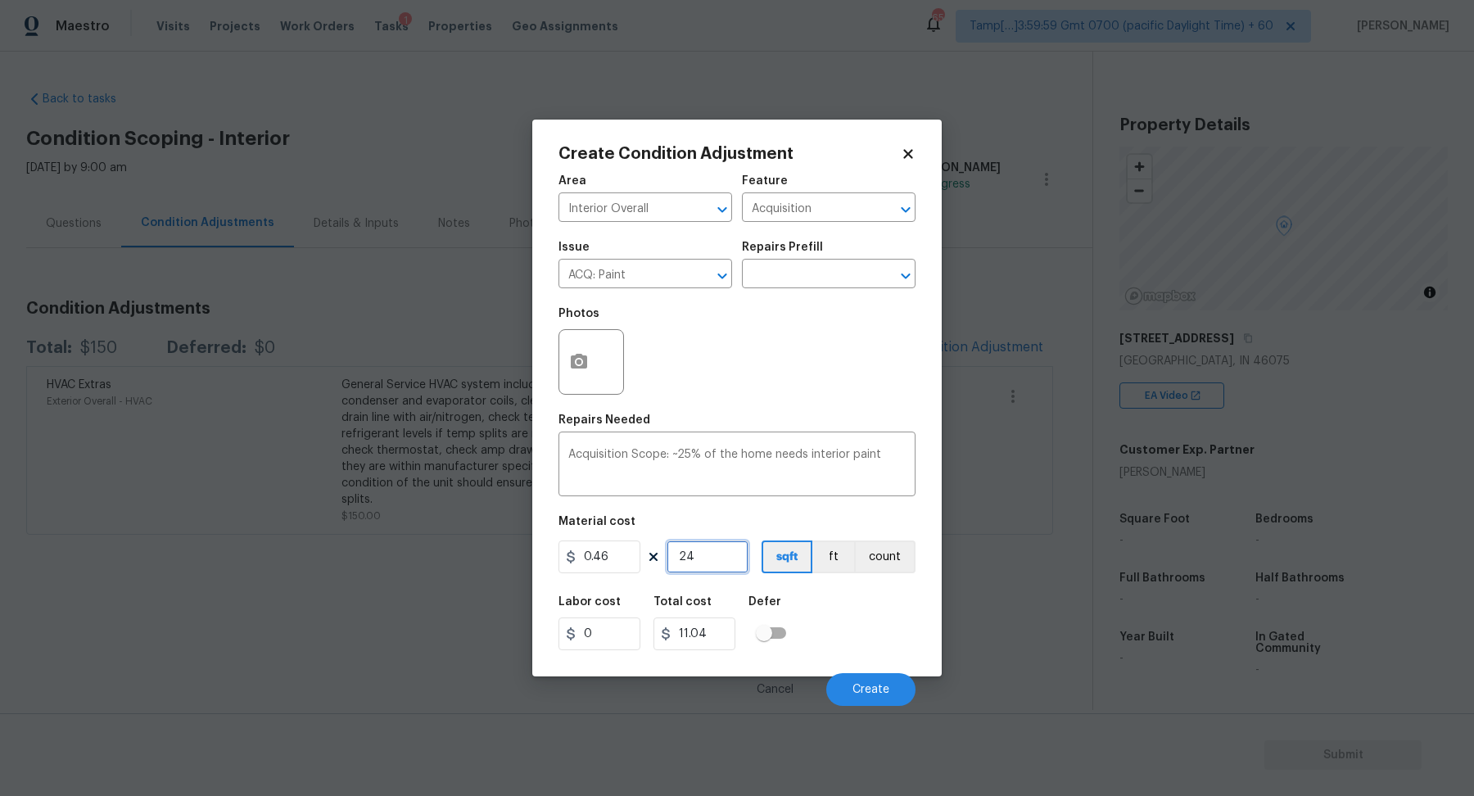
type input "112.24"
type input "2442"
type input "1123.32"
type input "2442"
click at [875, 690] on span "Create" at bounding box center [871, 690] width 37 height 12
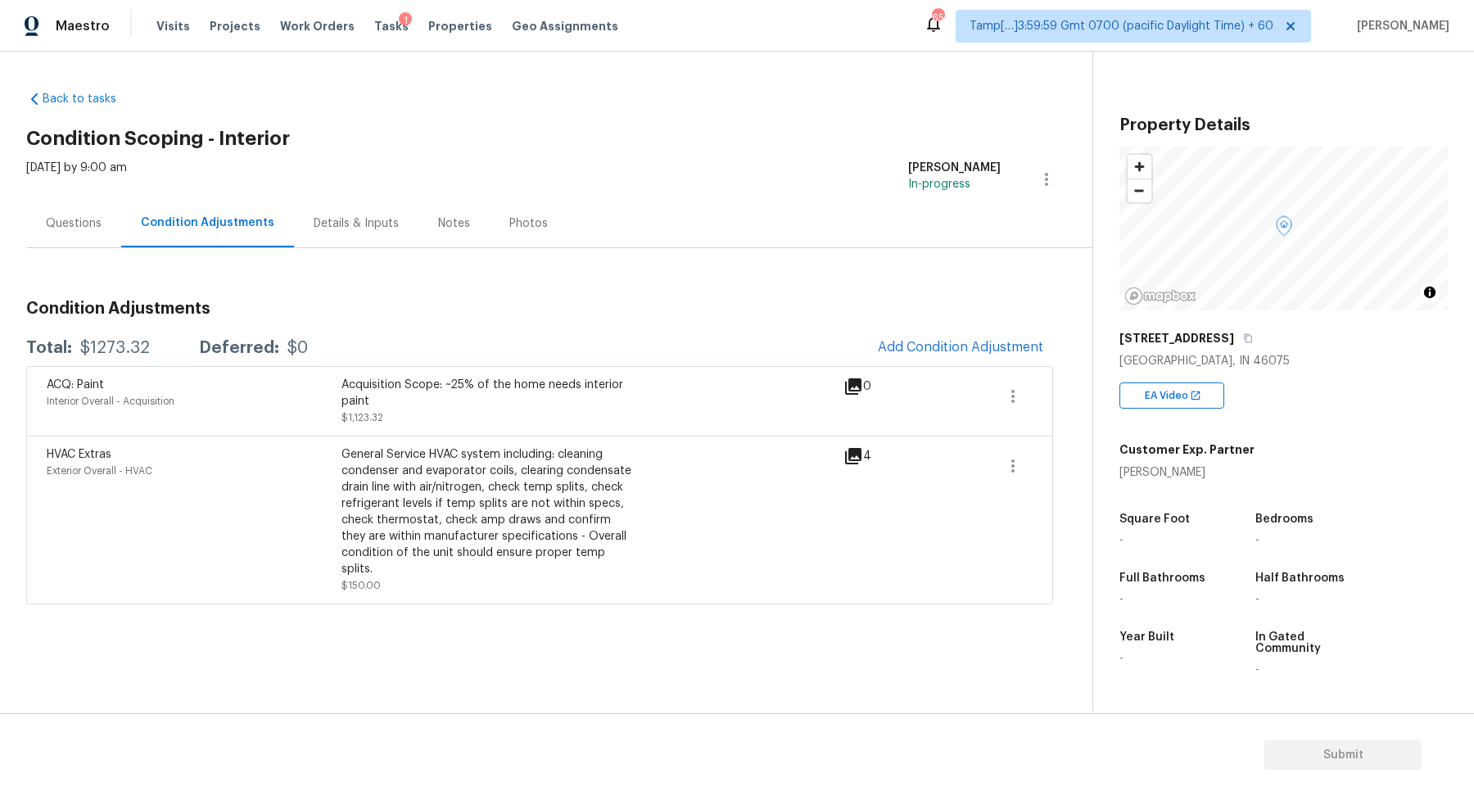
click at [942, 367] on div "ACQ: Paint Interior Overall - Acquisition Acquisition Scope: ~25% of the home n…" at bounding box center [539, 401] width 1027 height 70
click at [952, 359] on button "Add Condition Adjustment" at bounding box center [960, 347] width 185 height 34
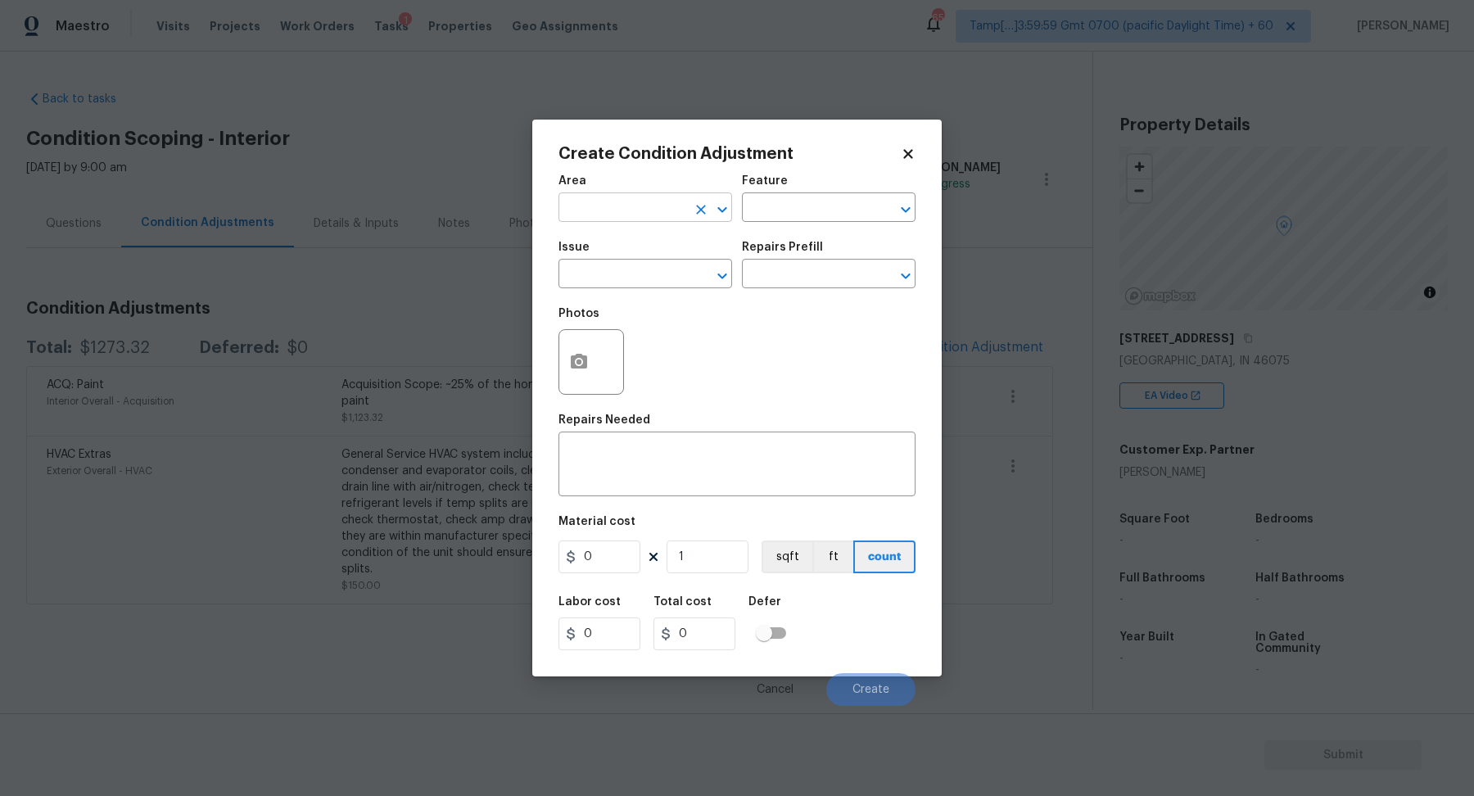
click at [632, 217] on input "text" at bounding box center [623, 209] width 128 height 25
click at [611, 274] on li "Interior Overall" at bounding box center [646, 272] width 174 height 27
type input "Interior Overall"
click at [611, 274] on input "text" at bounding box center [623, 275] width 128 height 25
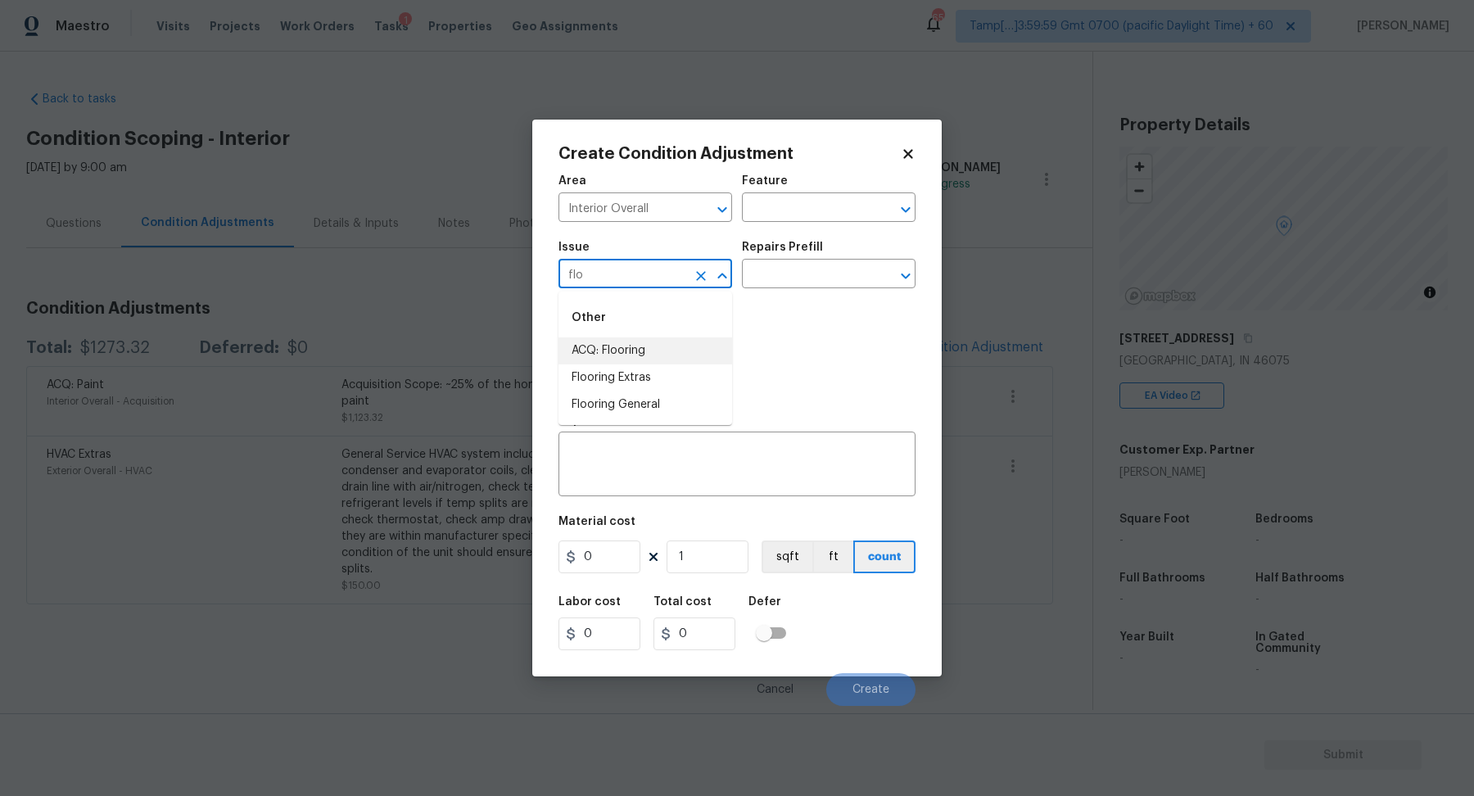
click at [679, 351] on li "ACQ: Flooring" at bounding box center [646, 350] width 174 height 27
type input "ACQ: Flooring"
click at [840, 284] on input "text" at bounding box center [806, 275] width 128 height 25
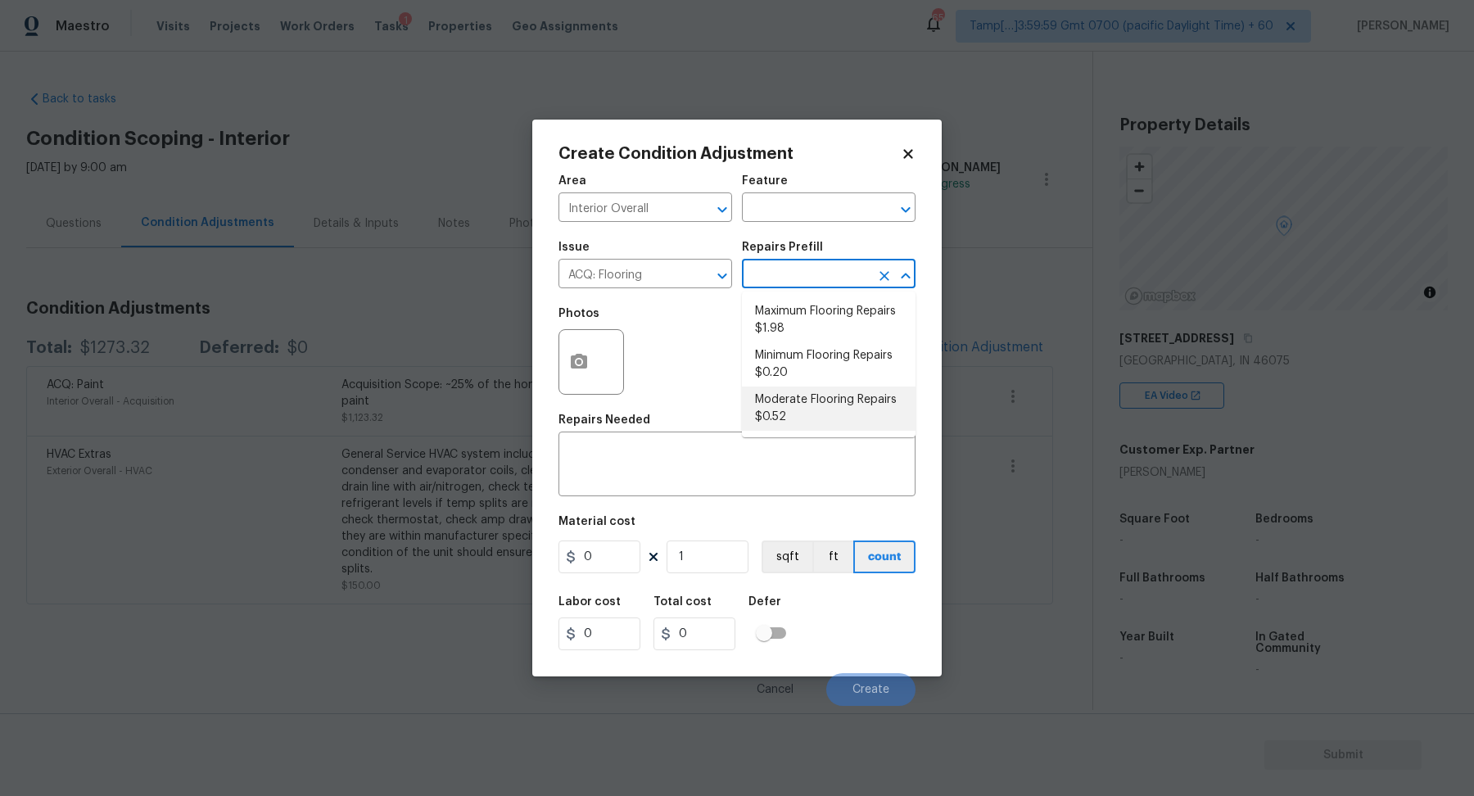
click at [843, 398] on li "Moderate Flooring Repairs $0.52" at bounding box center [829, 409] width 174 height 44
type input "Acquisition"
type textarea "Acquisition Scope: Moderate flooring repairs"
type input "0.52"
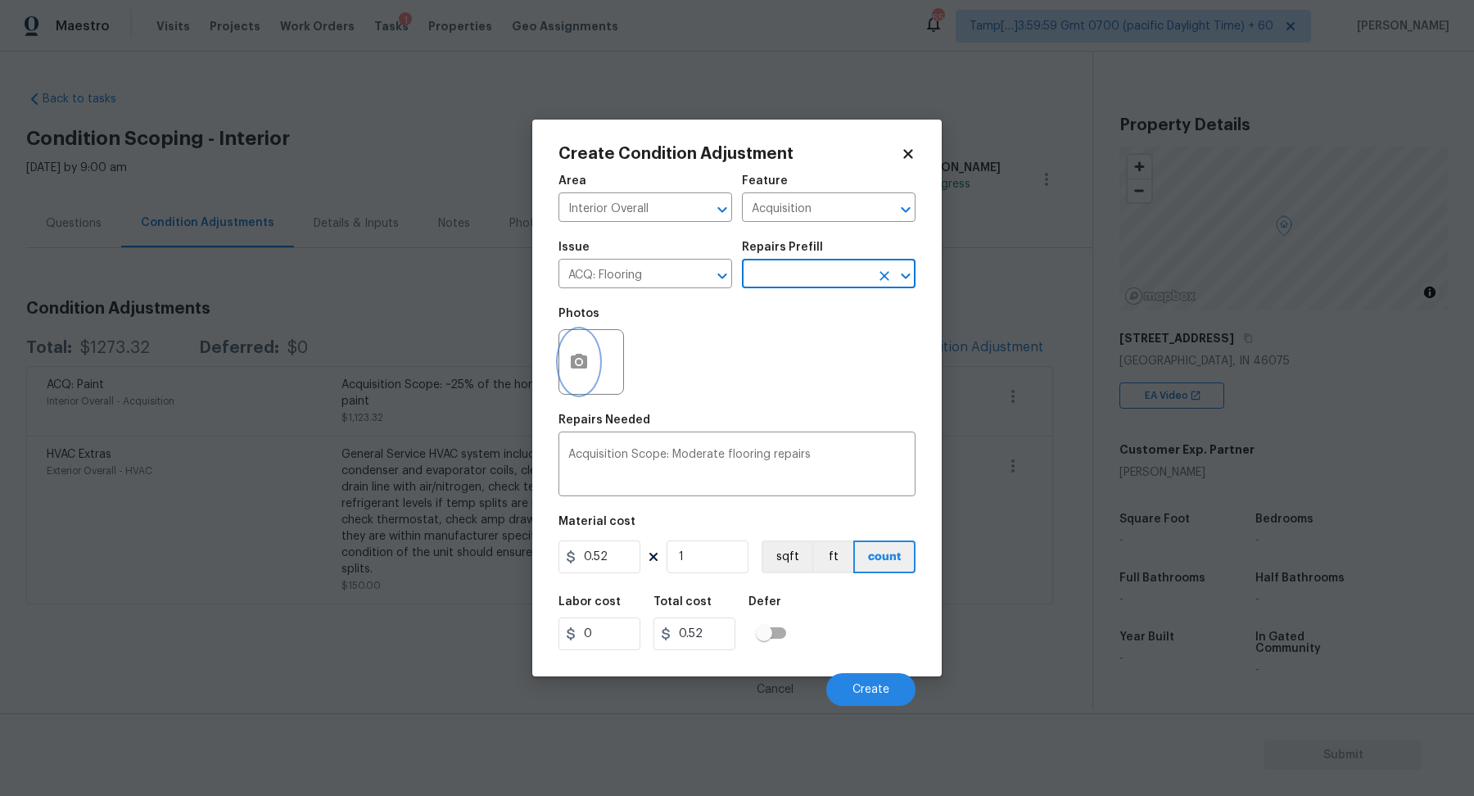
click at [586, 354] on icon "button" at bounding box center [579, 362] width 20 height 20
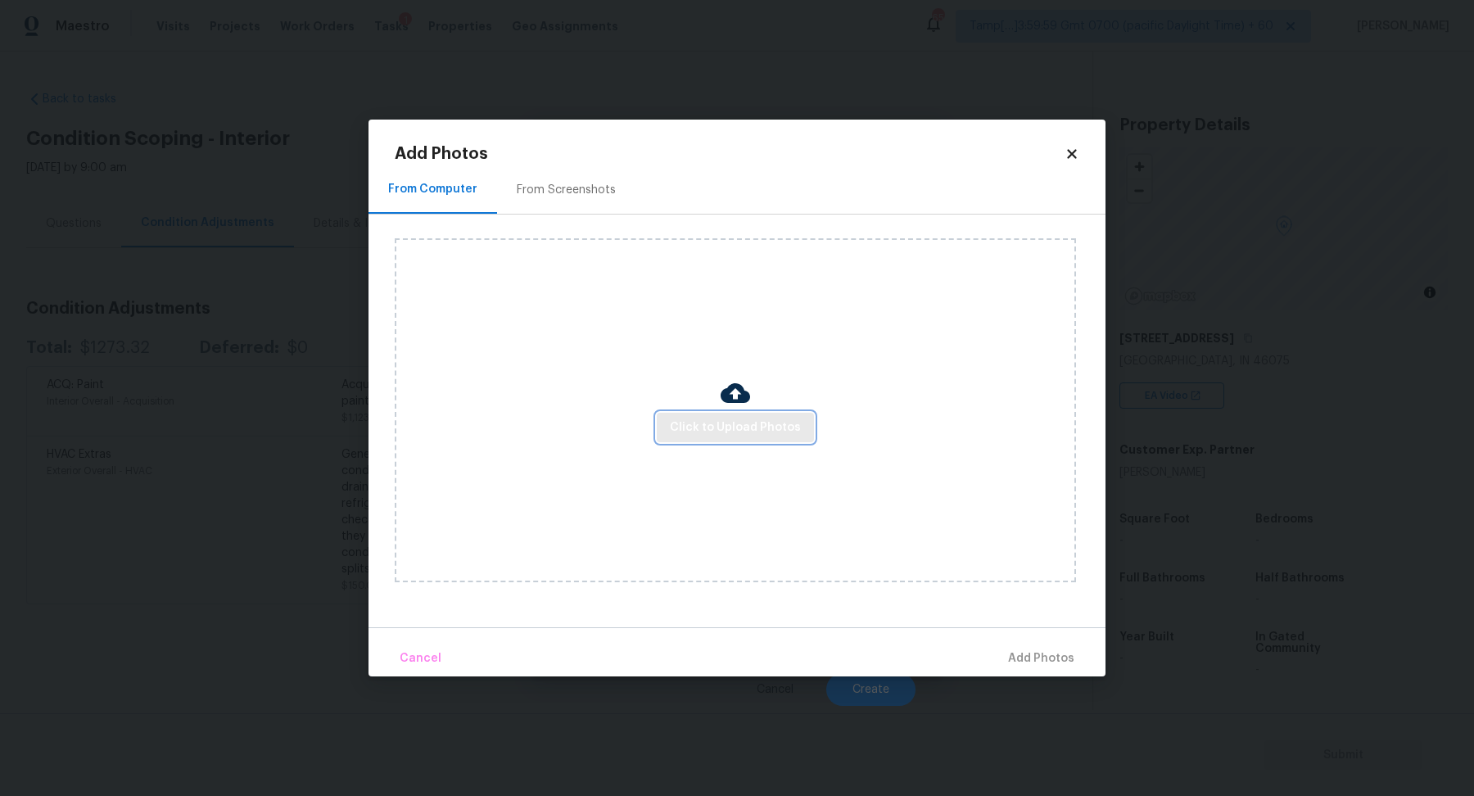
click at [695, 422] on span "Click to Upload Photos" at bounding box center [735, 428] width 131 height 20
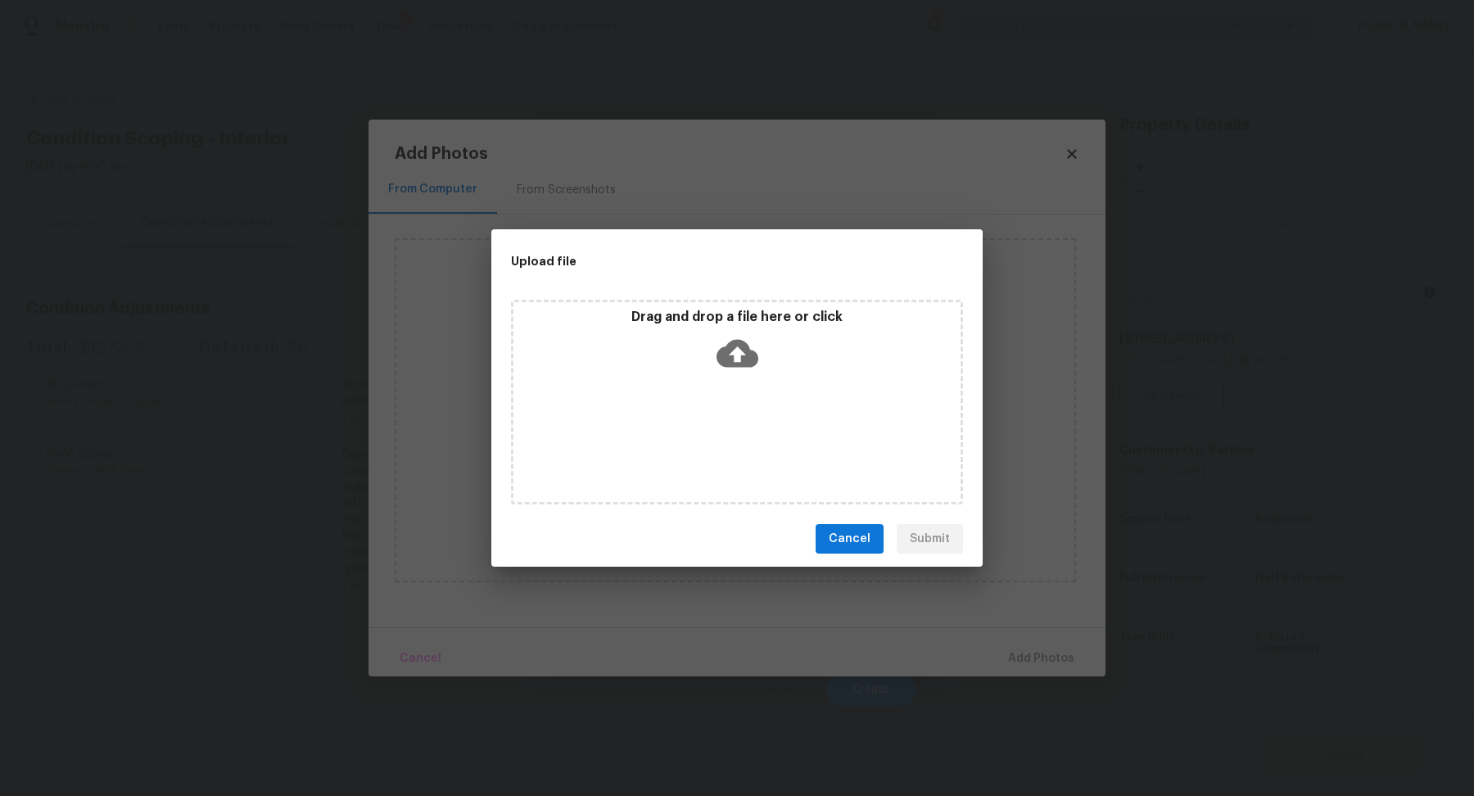
click at [776, 339] on div "Drag and drop a file here or click" at bounding box center [737, 344] width 447 height 70
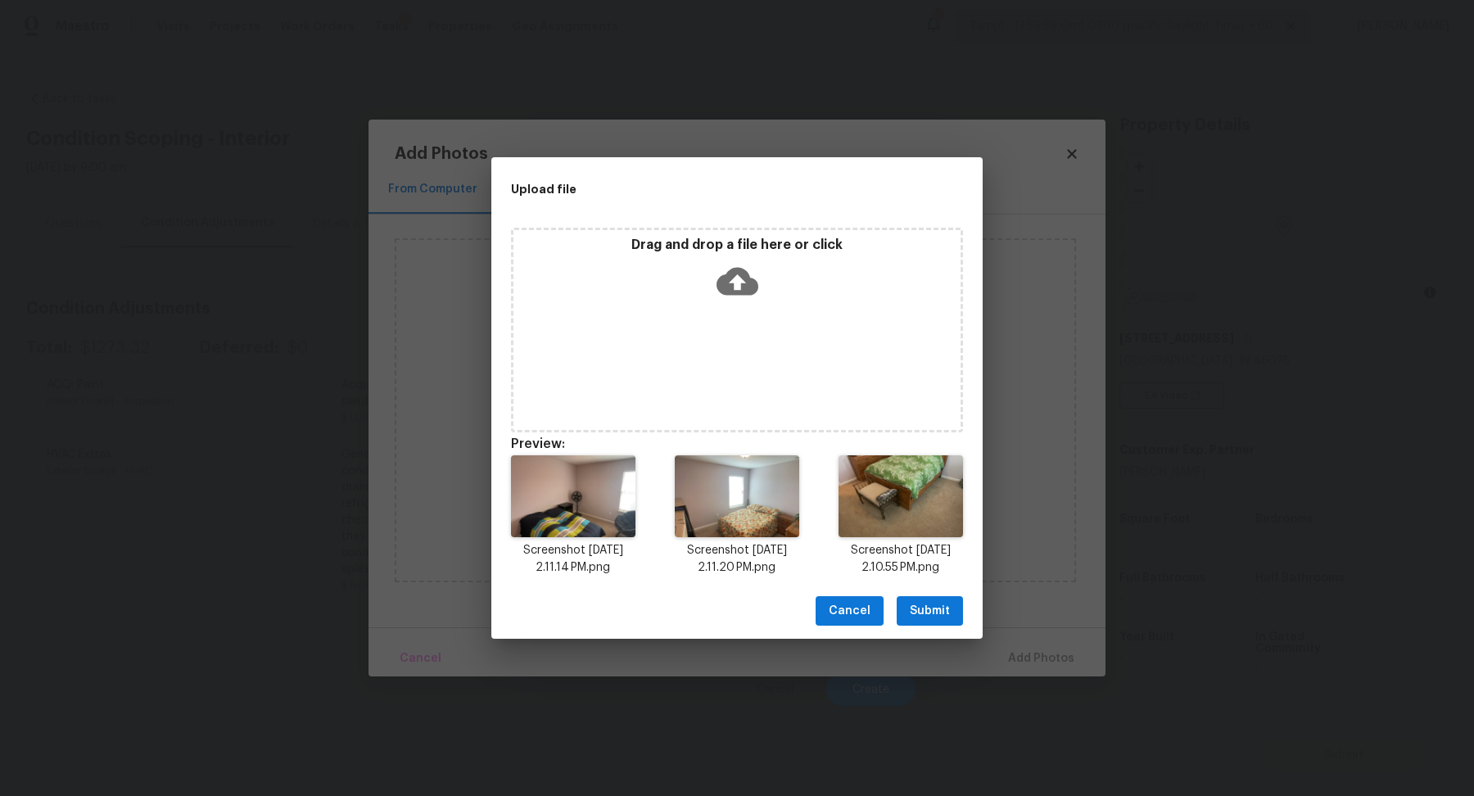
click at [934, 600] on button "Submit" at bounding box center [930, 611] width 66 height 30
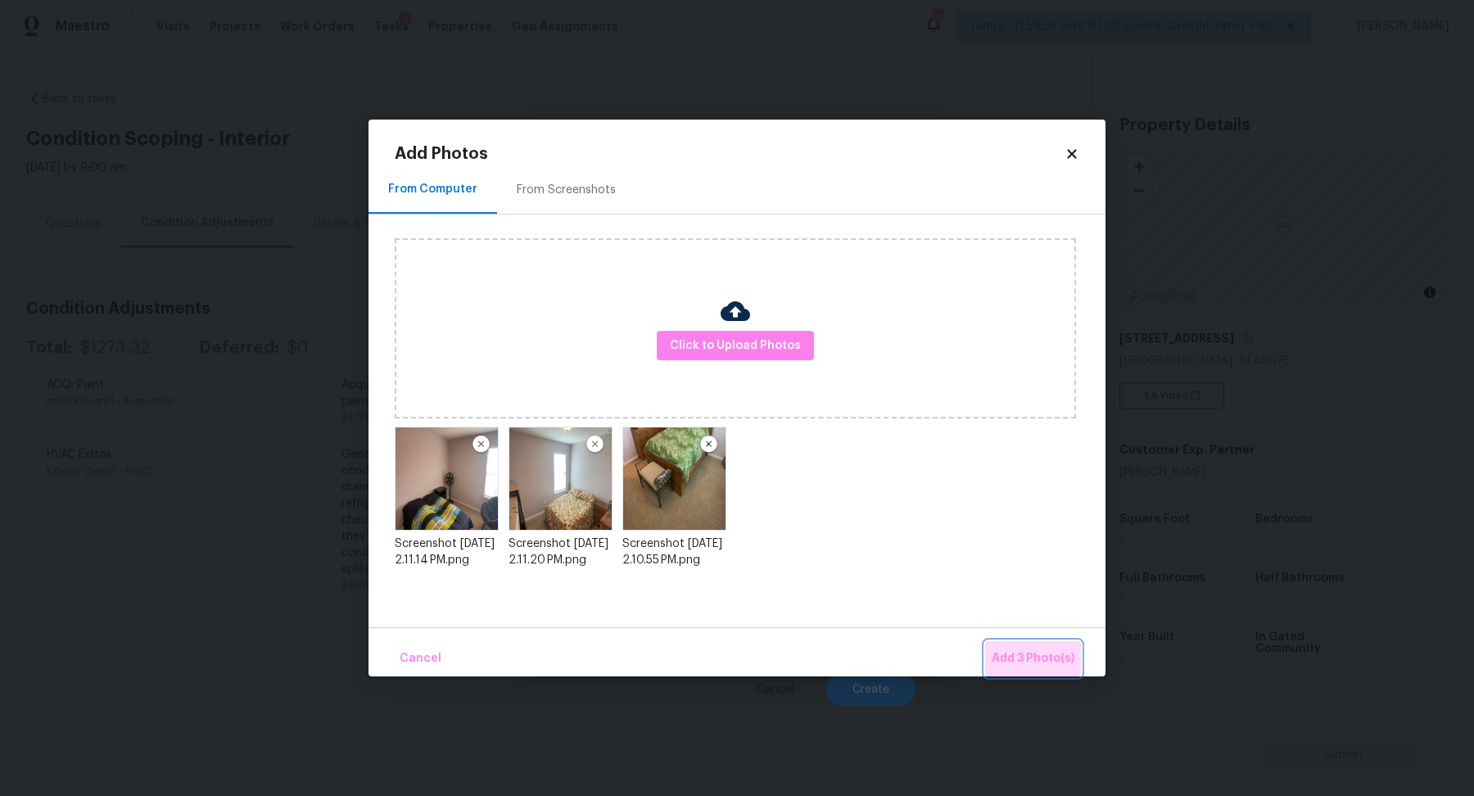
click at [1012, 658] on span "Add 3 Photo(s)" at bounding box center [1033, 659] width 83 height 20
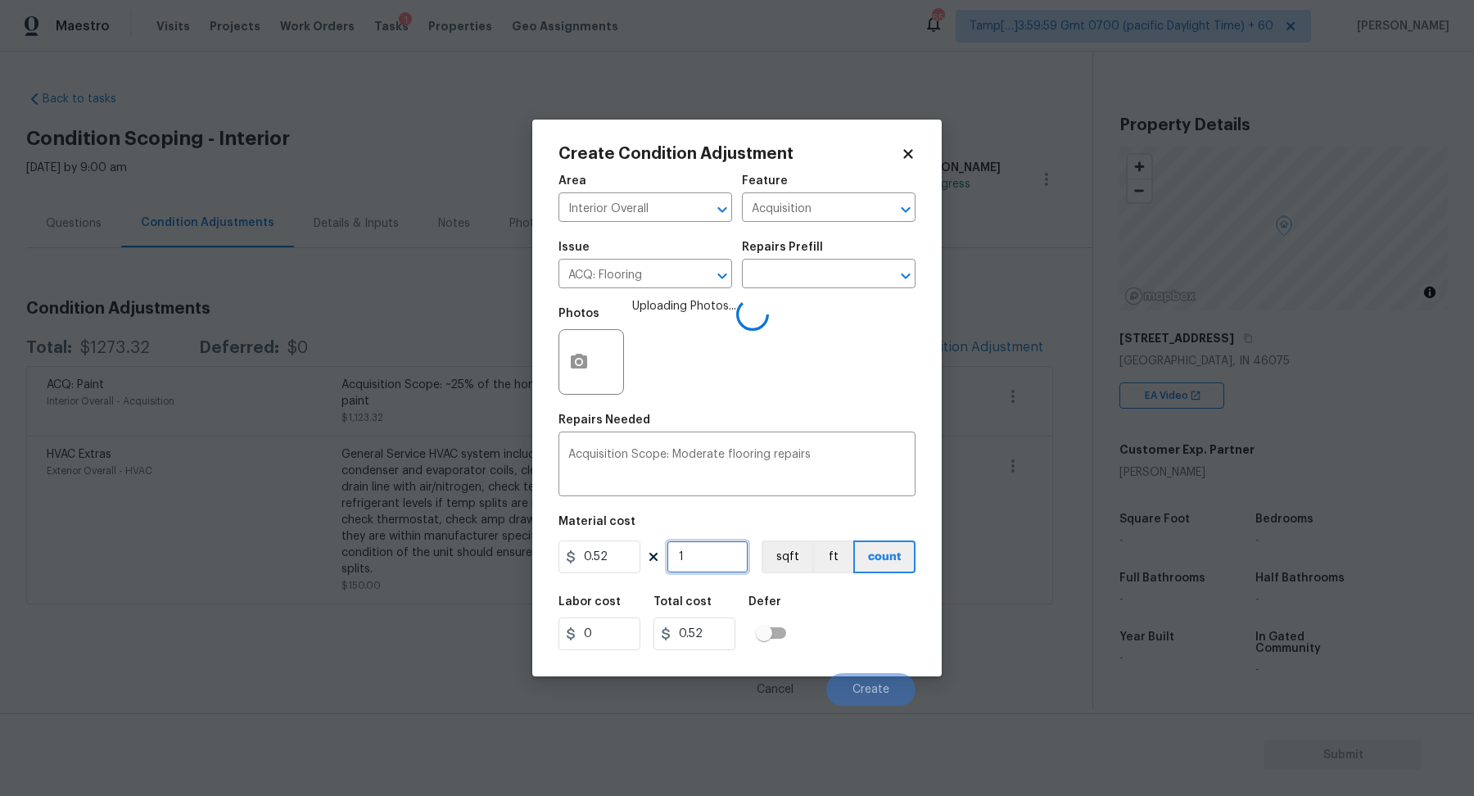
click at [709, 564] on input "1" at bounding box center [708, 557] width 82 height 33
type input "2"
type input "1.04"
type input "24"
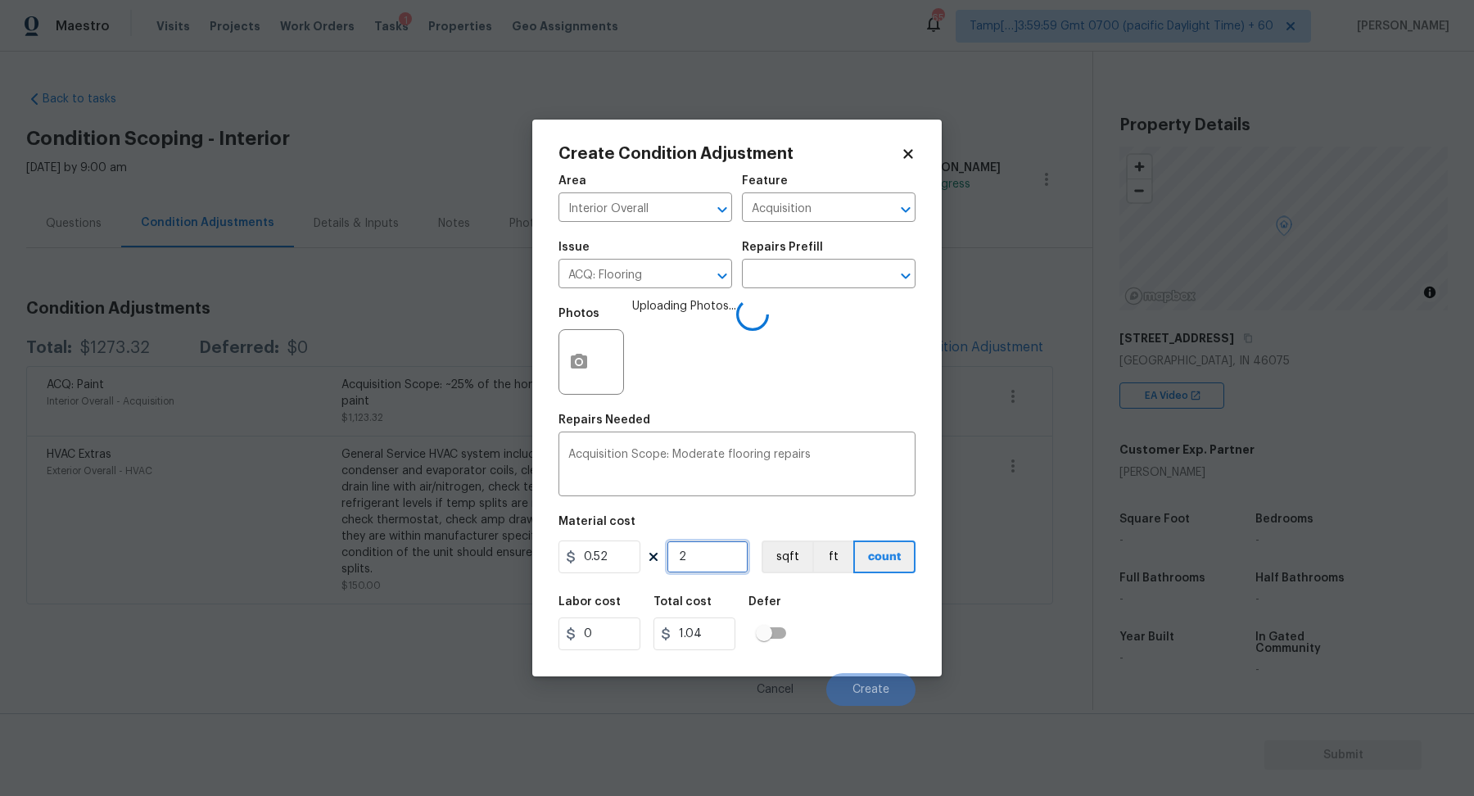
type input "12.48"
type input "244"
type input "126.88"
type input "2442"
type input "1269.84"
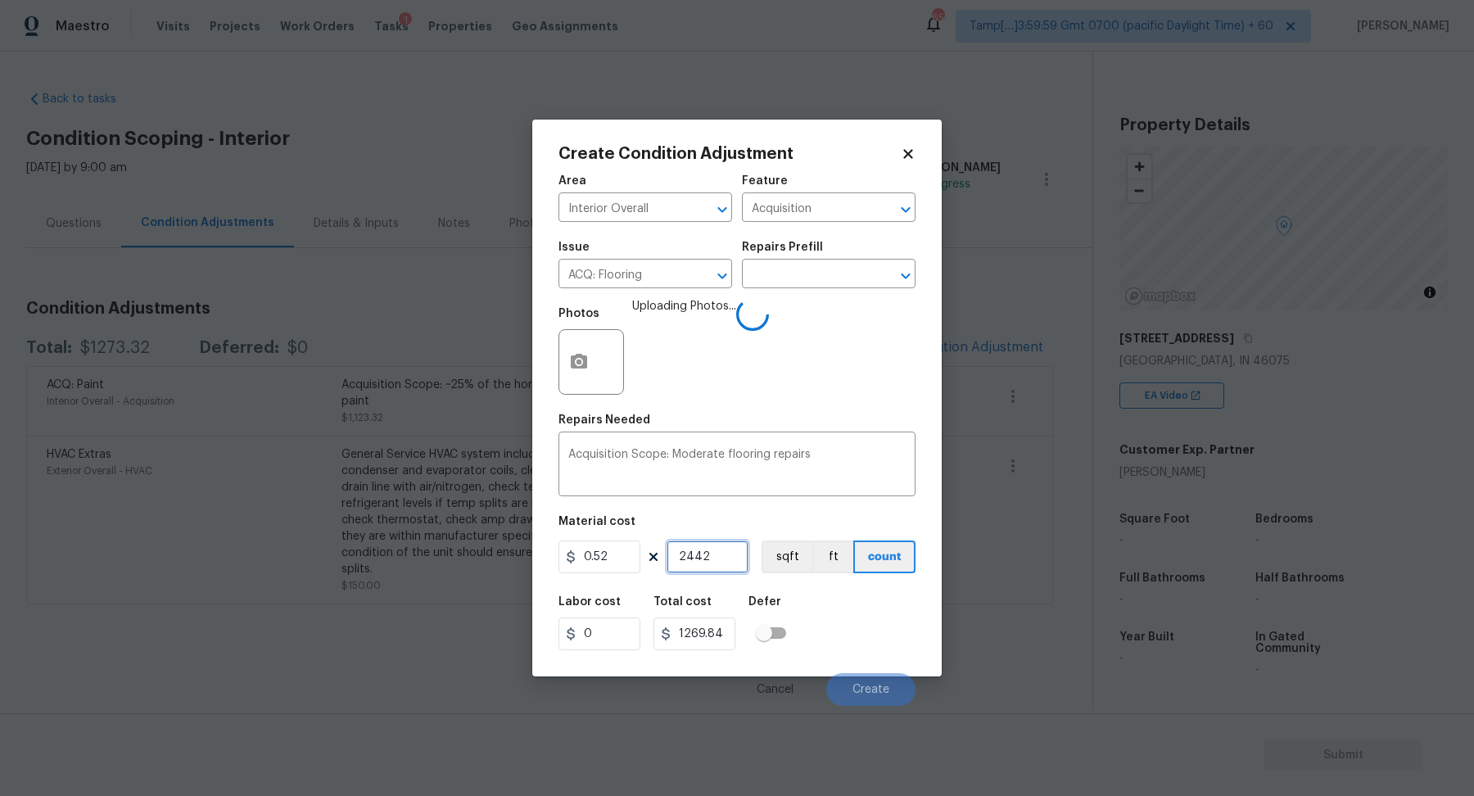
type input "2442"
click at [850, 635] on div "Labor cost 0 Total cost 1269.84 Defer" at bounding box center [737, 623] width 357 height 74
click at [871, 635] on div "Labor cost 0 Total cost 1269.84 Defer" at bounding box center [737, 623] width 357 height 74
click at [876, 689] on span "Create" at bounding box center [871, 690] width 37 height 12
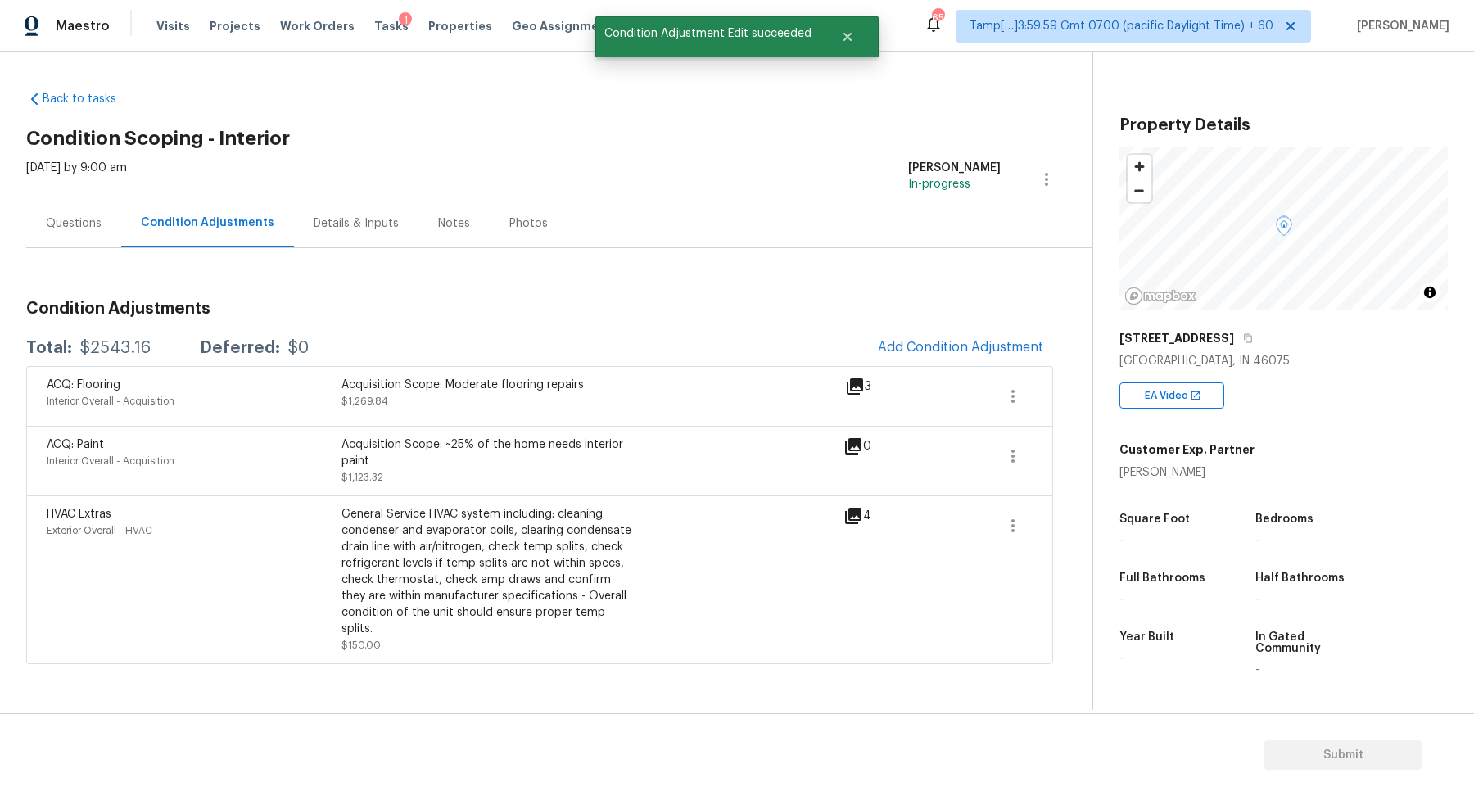
click at [897, 637] on div "HVAC Extras Exterior Overall - HVAC General Service HVAC system including: clea…" at bounding box center [539, 580] width 1027 height 169
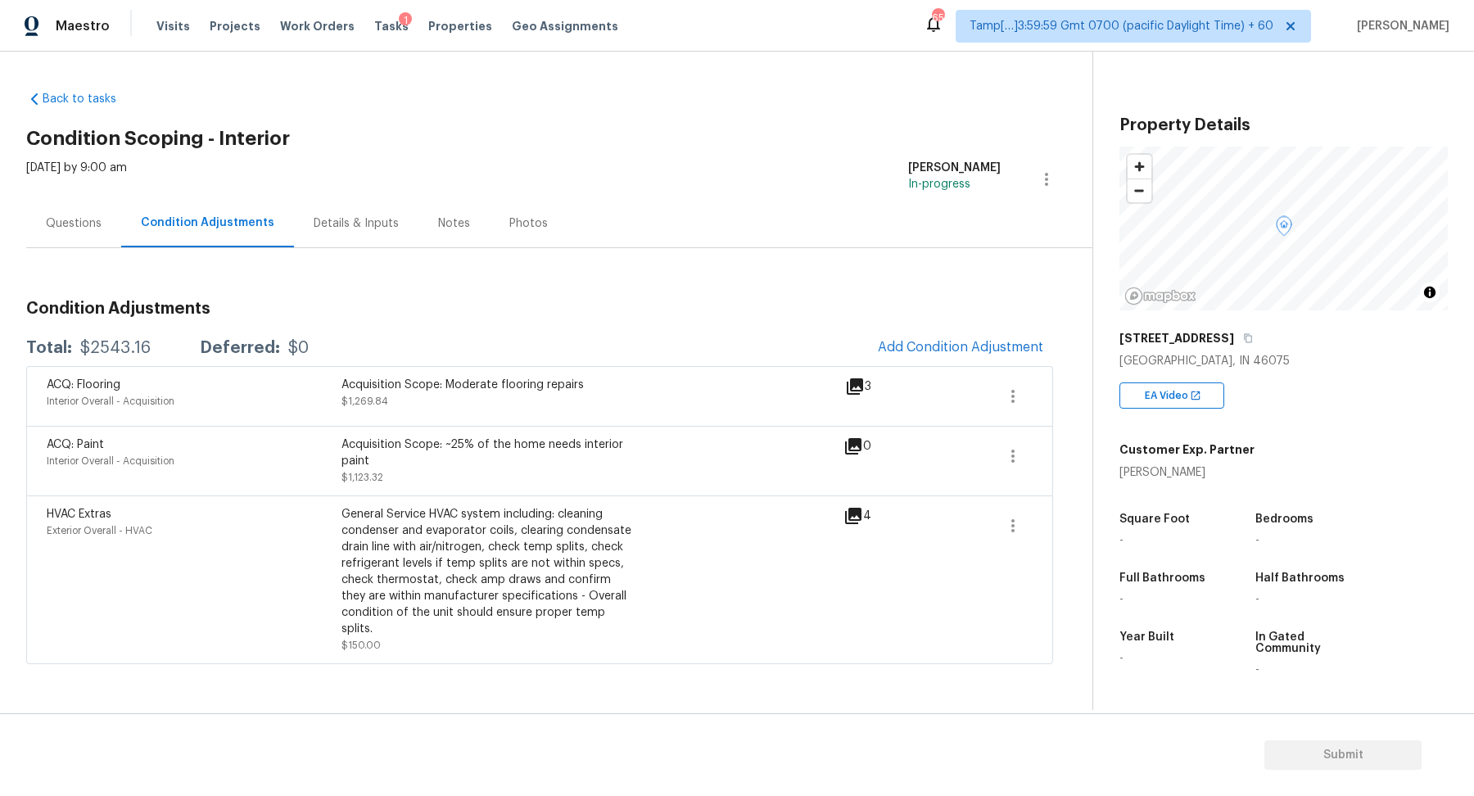
click at [48, 240] on div "Questions" at bounding box center [73, 223] width 95 height 48
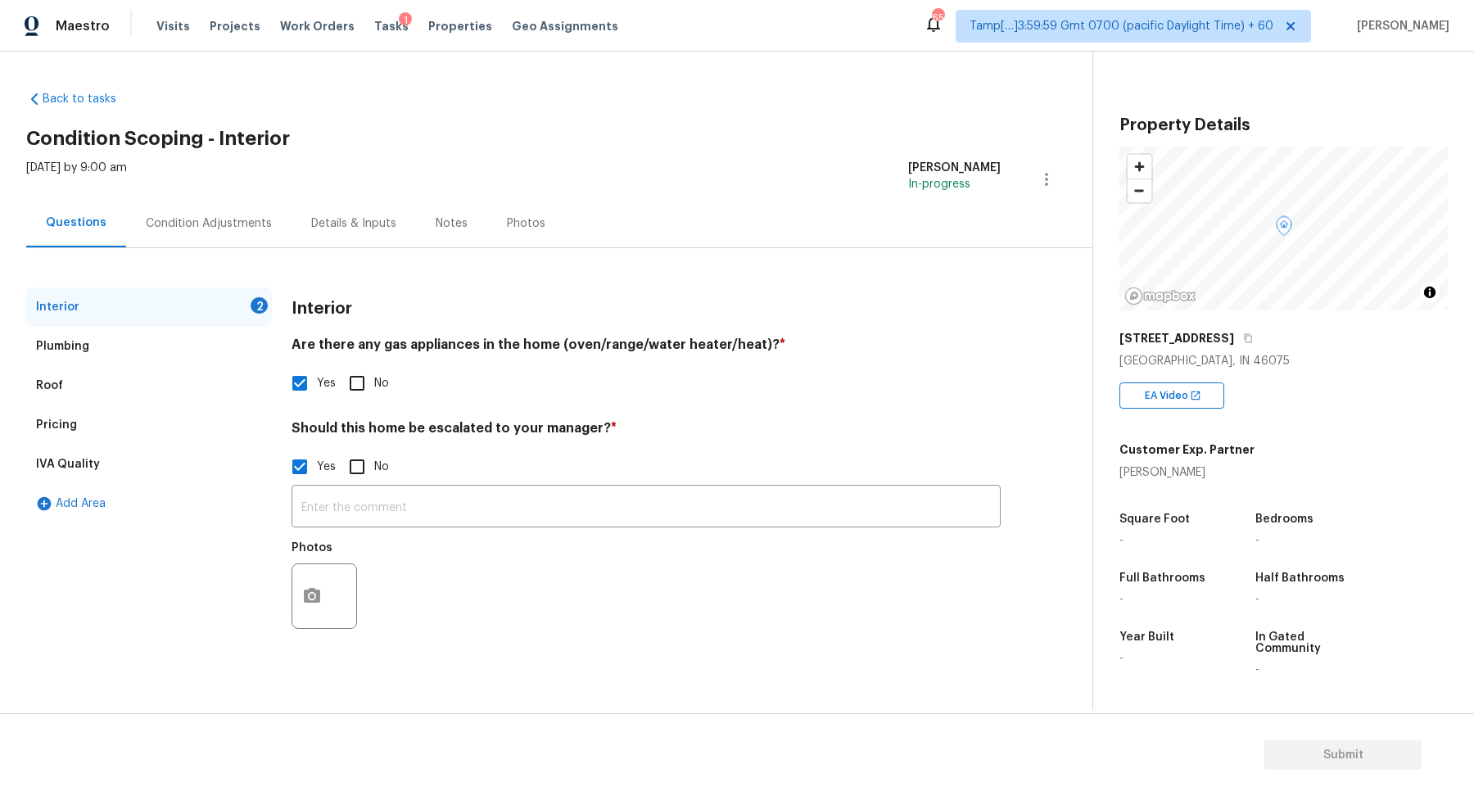
click at [511, 484] on div "​ Photos" at bounding box center [646, 561] width 709 height 155
click at [297, 586] on button "button" at bounding box center [311, 596] width 39 height 64
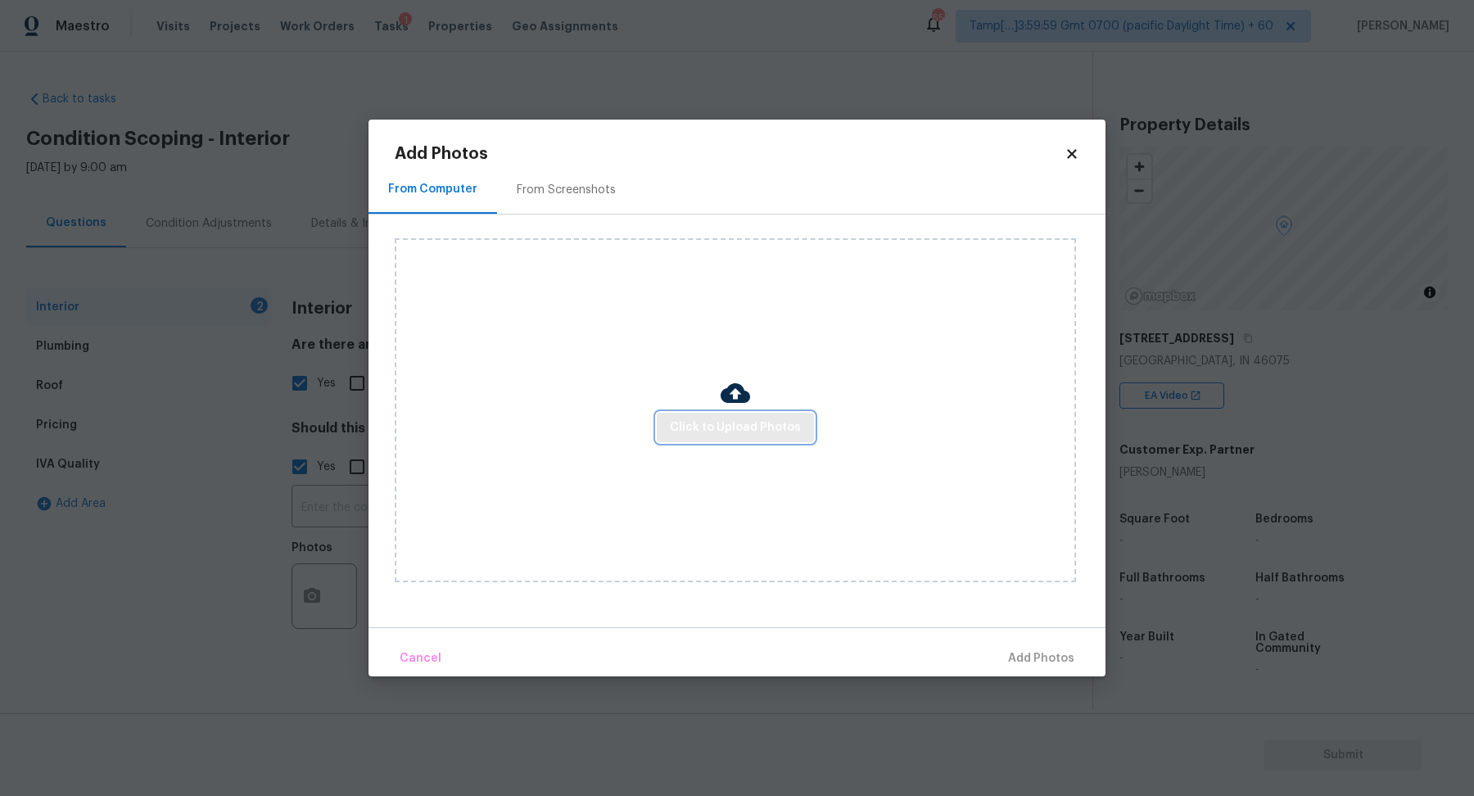
click at [757, 435] on span "Click to Upload Photos" at bounding box center [735, 428] width 131 height 20
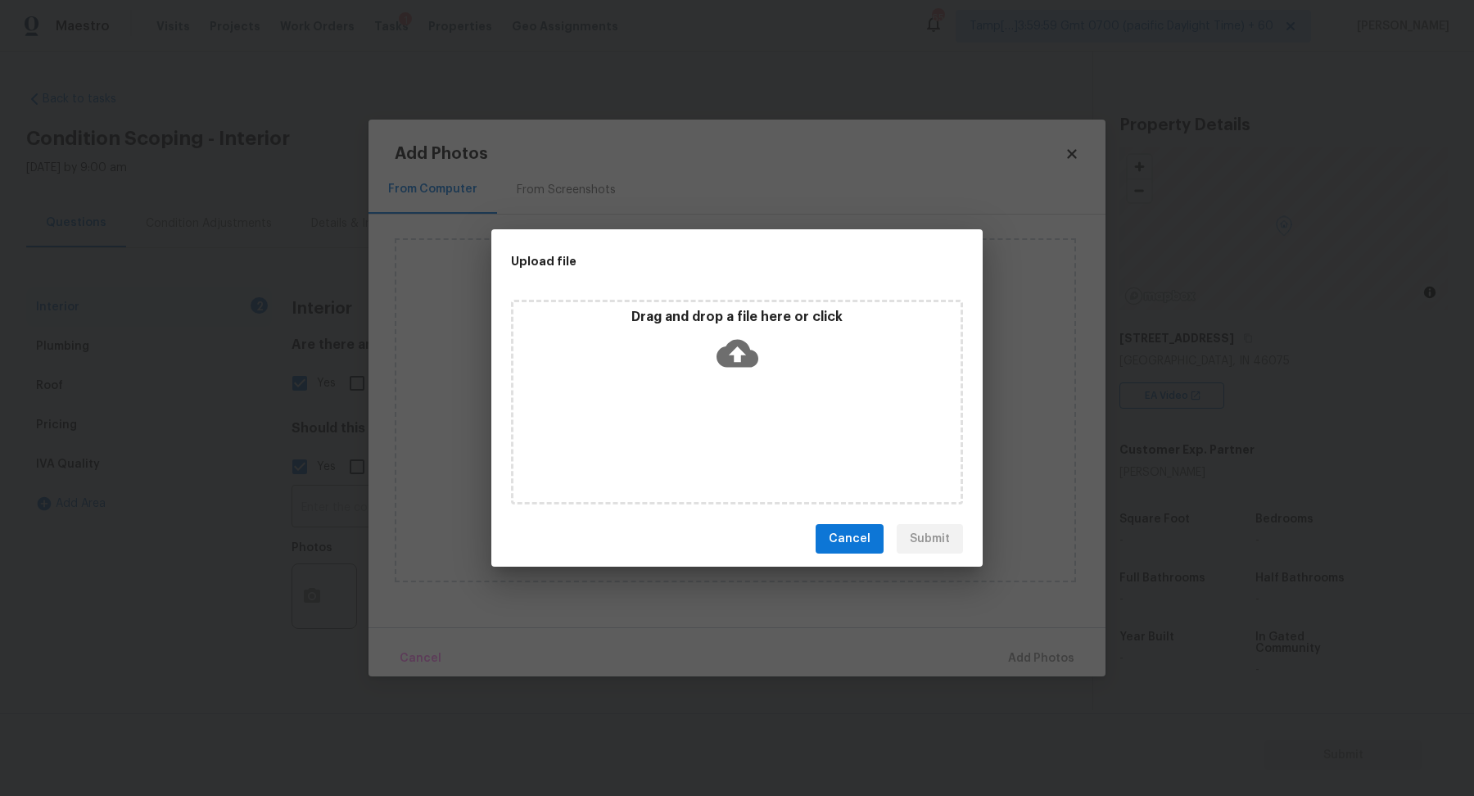
click at [798, 372] on div "Drag and drop a file here or click" at bounding box center [737, 344] width 447 height 70
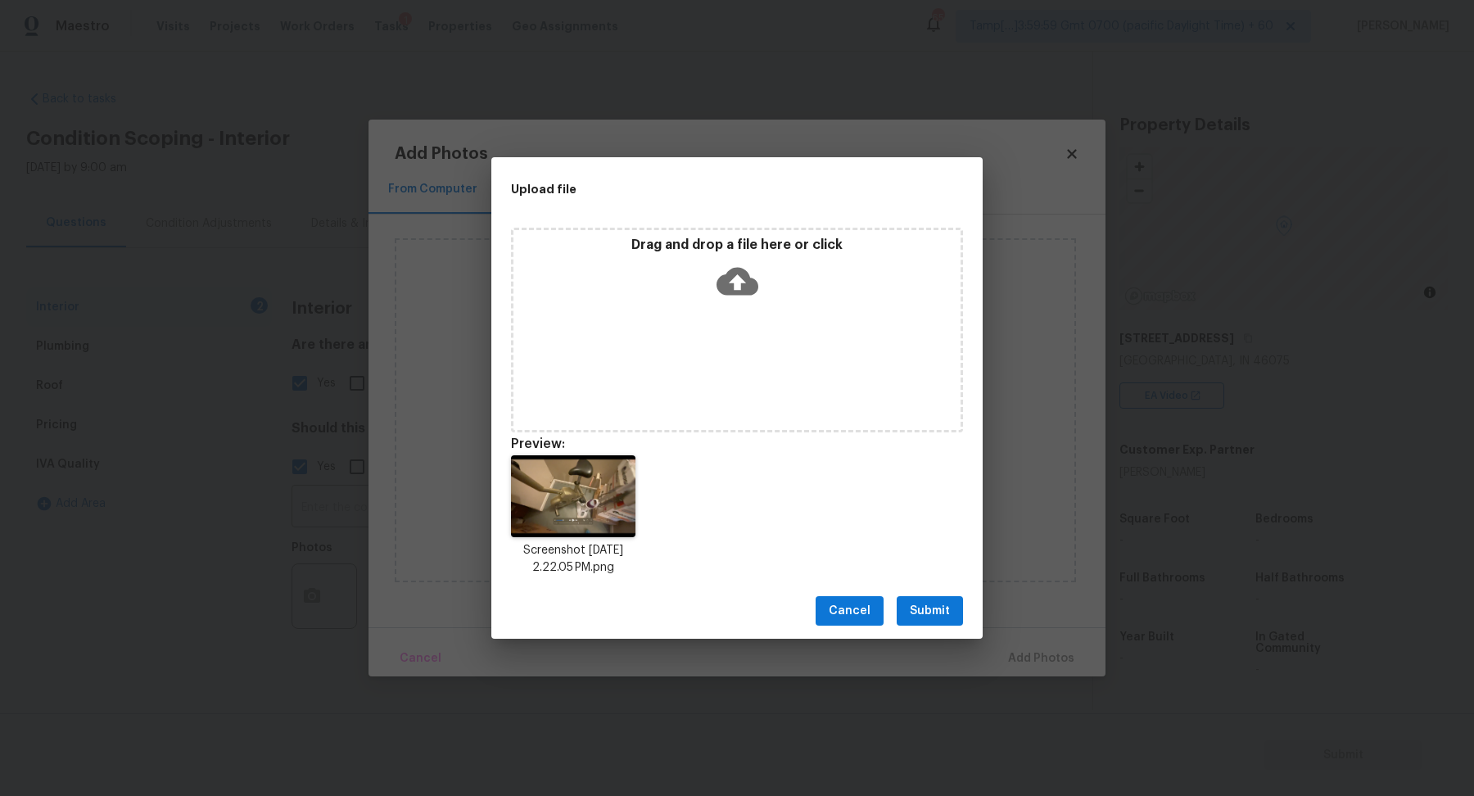
click at [955, 619] on button "Submit" at bounding box center [930, 611] width 66 height 30
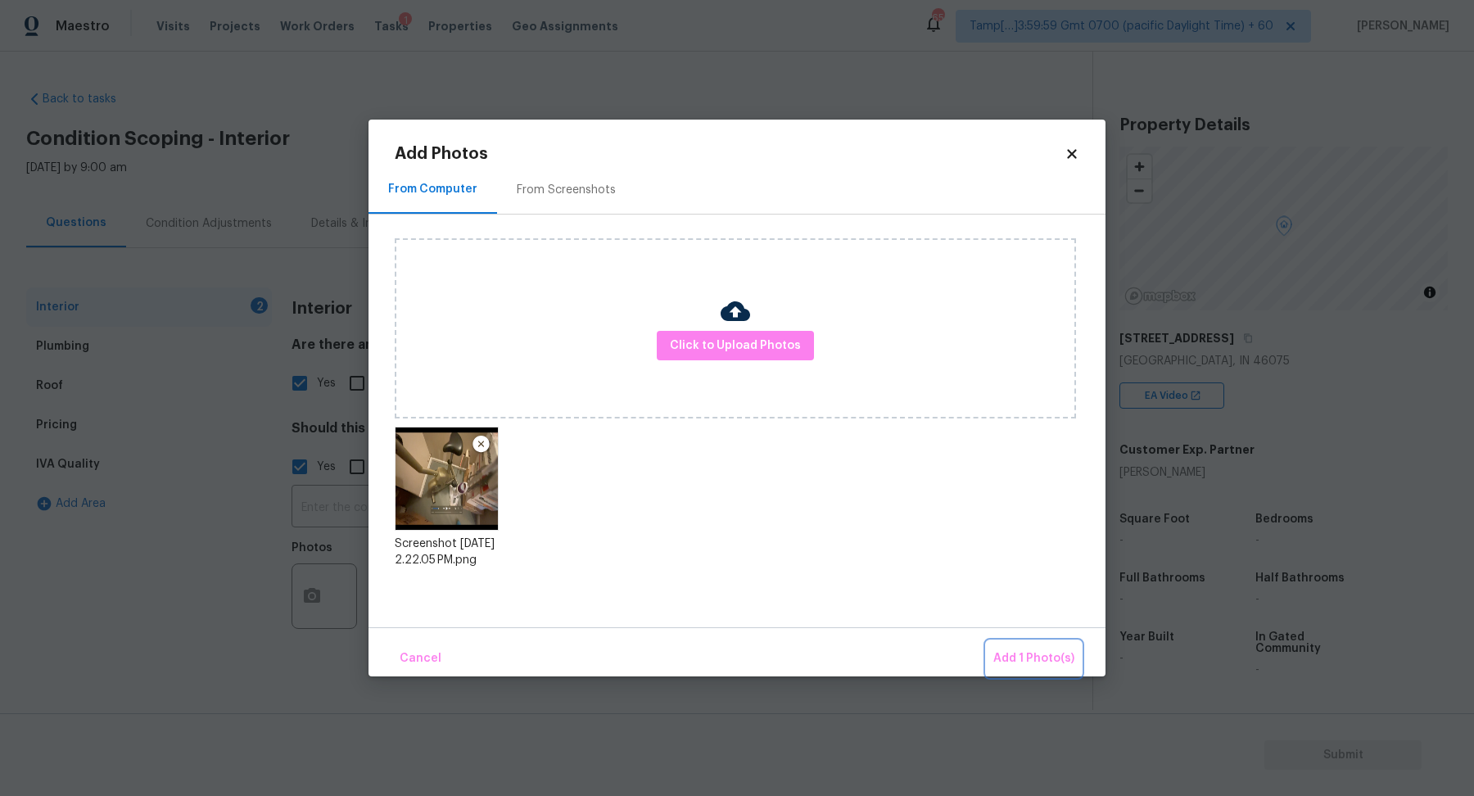
click at [1017, 654] on span "Add 1 Photo(s)" at bounding box center [1033, 659] width 81 height 20
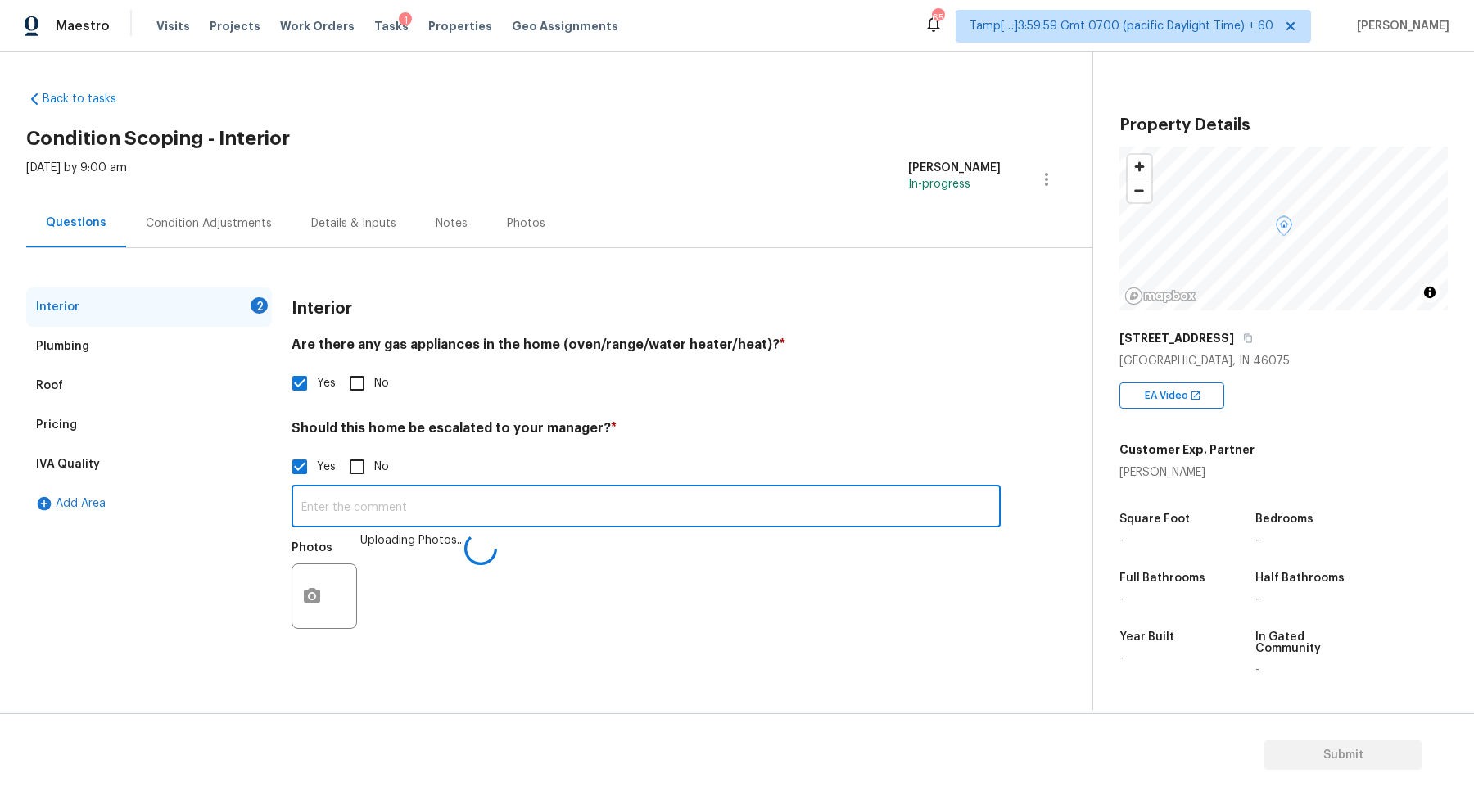
click at [611, 499] on input "text" at bounding box center [646, 508] width 709 height 38
paste input "Home would need a bathroom finished under Reno 911. There is a half bath in the…"
click at [678, 506] on input "Home would need a bathroom finished under Reno 911. There is a half bath in the…" at bounding box center [646, 508] width 709 height 38
click at [835, 510] on input "Home would need a bathroom finished under Reno 911. There is a half bath in the…" at bounding box center [646, 508] width 709 height 38
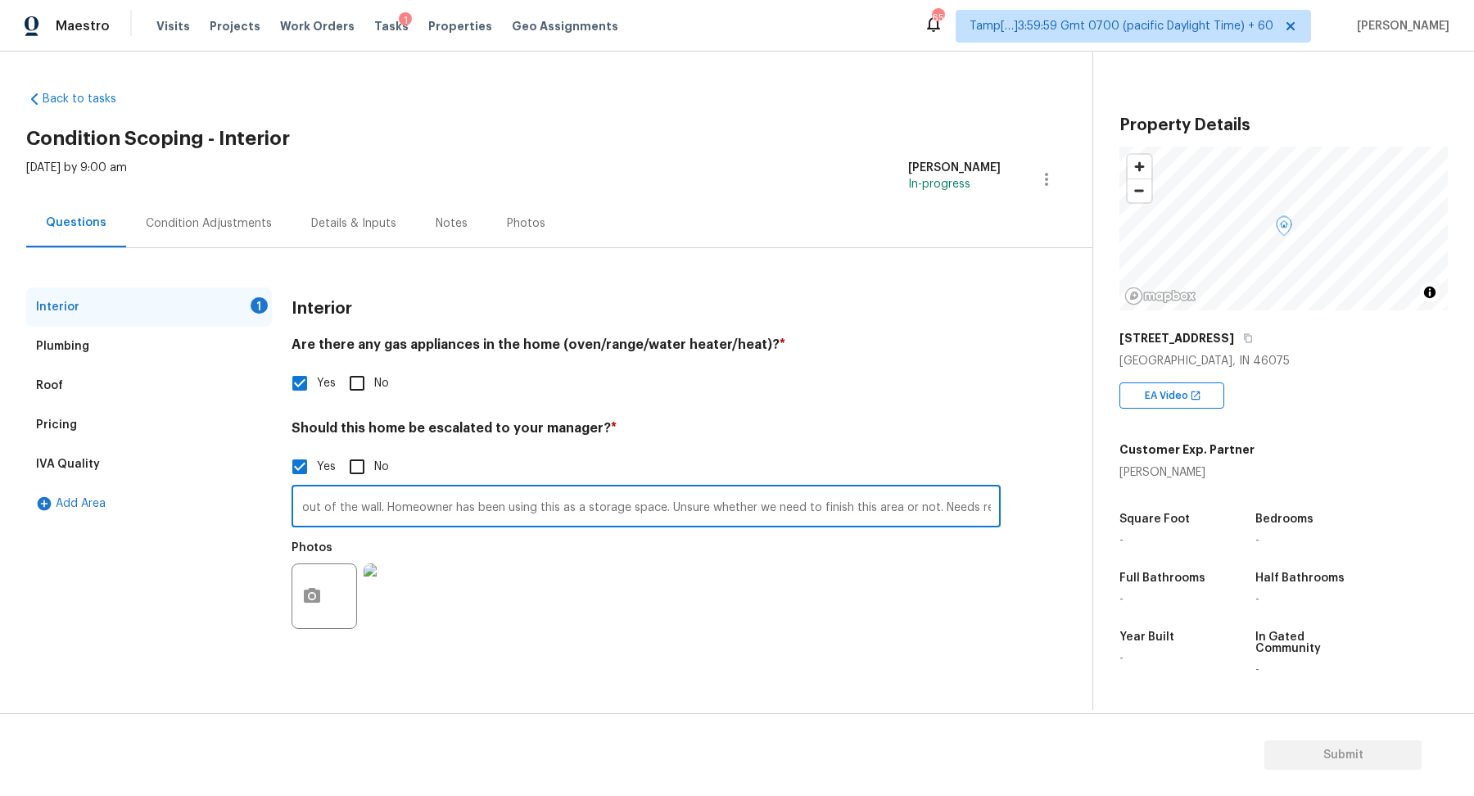
scroll to position [0, 971]
type input "Home would need a bathroom finished under Reno 911. There is a half bath in the…"
click at [1055, 480] on div "Back to tasks Condition Scoping - Interior Tue, Oct 14 2025 by 9:00 am Harihara…" at bounding box center [559, 371] width 1066 height 586
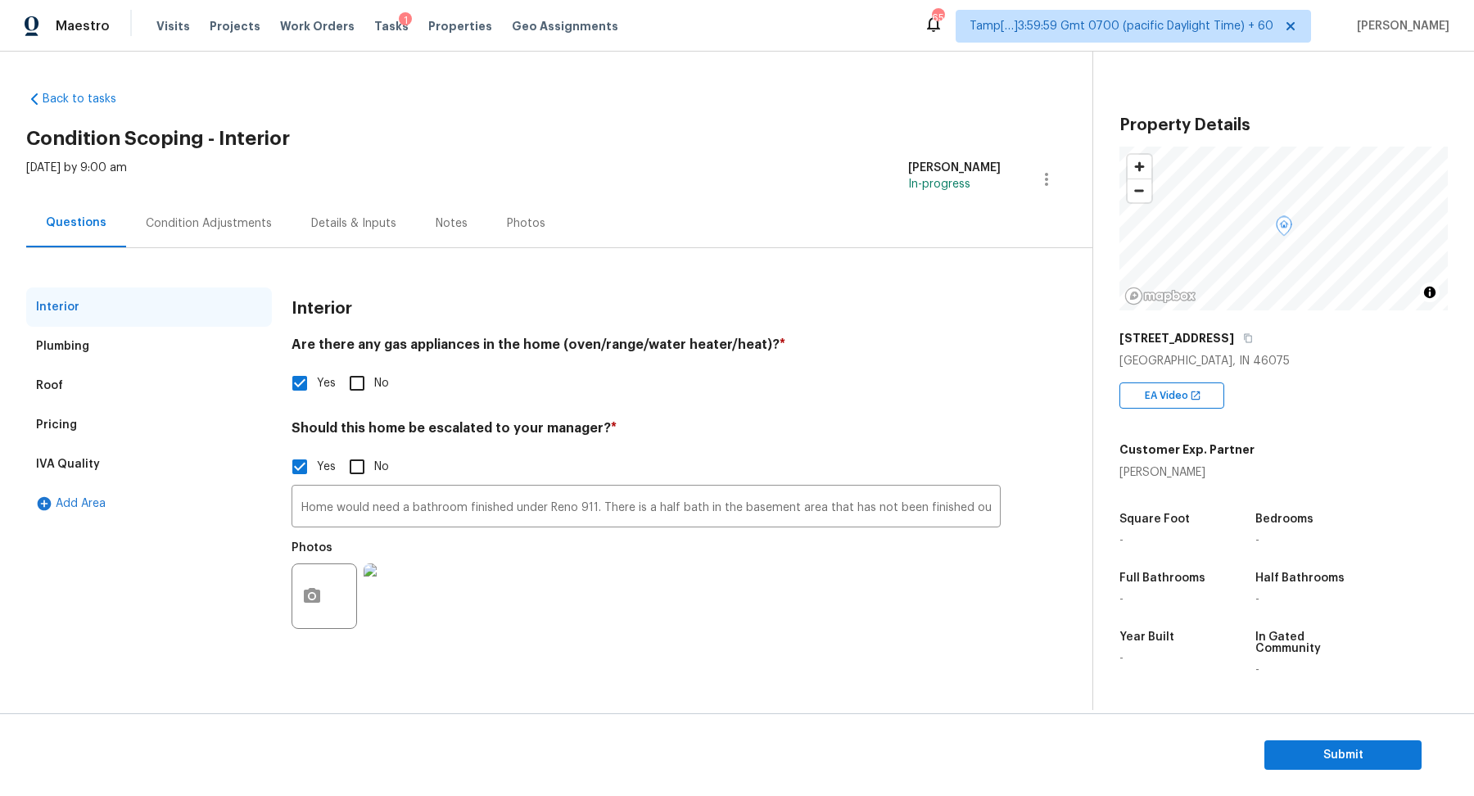
click at [470, 467] on div "Yes No" at bounding box center [646, 467] width 709 height 34
click at [170, 219] on div "Condition Adjustments" at bounding box center [209, 223] width 126 height 16
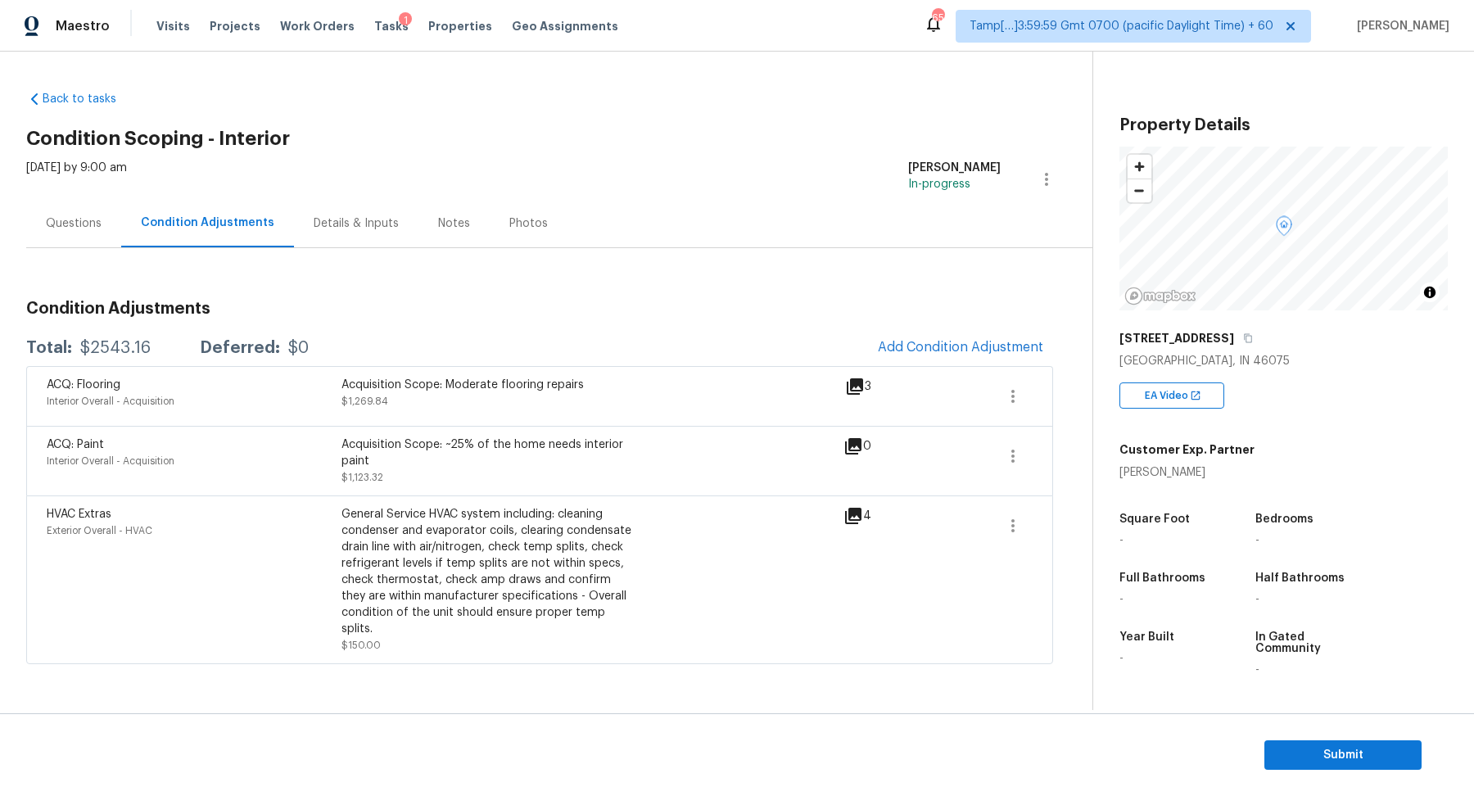
click at [93, 349] on div "$2543.16" at bounding box center [115, 348] width 70 height 16
copy div "$2543.16"
click at [79, 245] on div "Questions" at bounding box center [73, 223] width 95 height 48
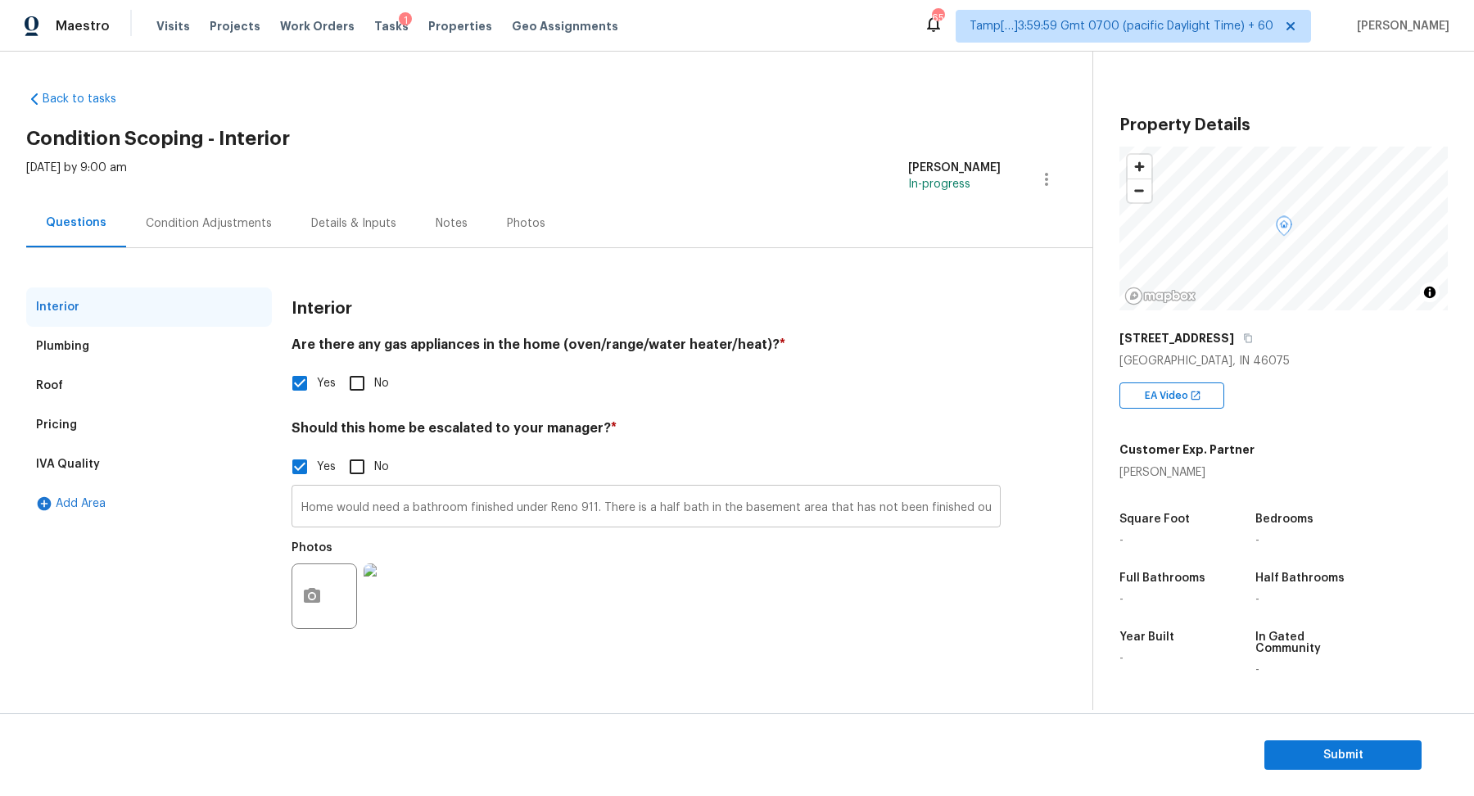
click at [343, 514] on input "Home would need a bathroom finished under Reno 911. There is a half bath in the…" at bounding box center [646, 508] width 709 height 38
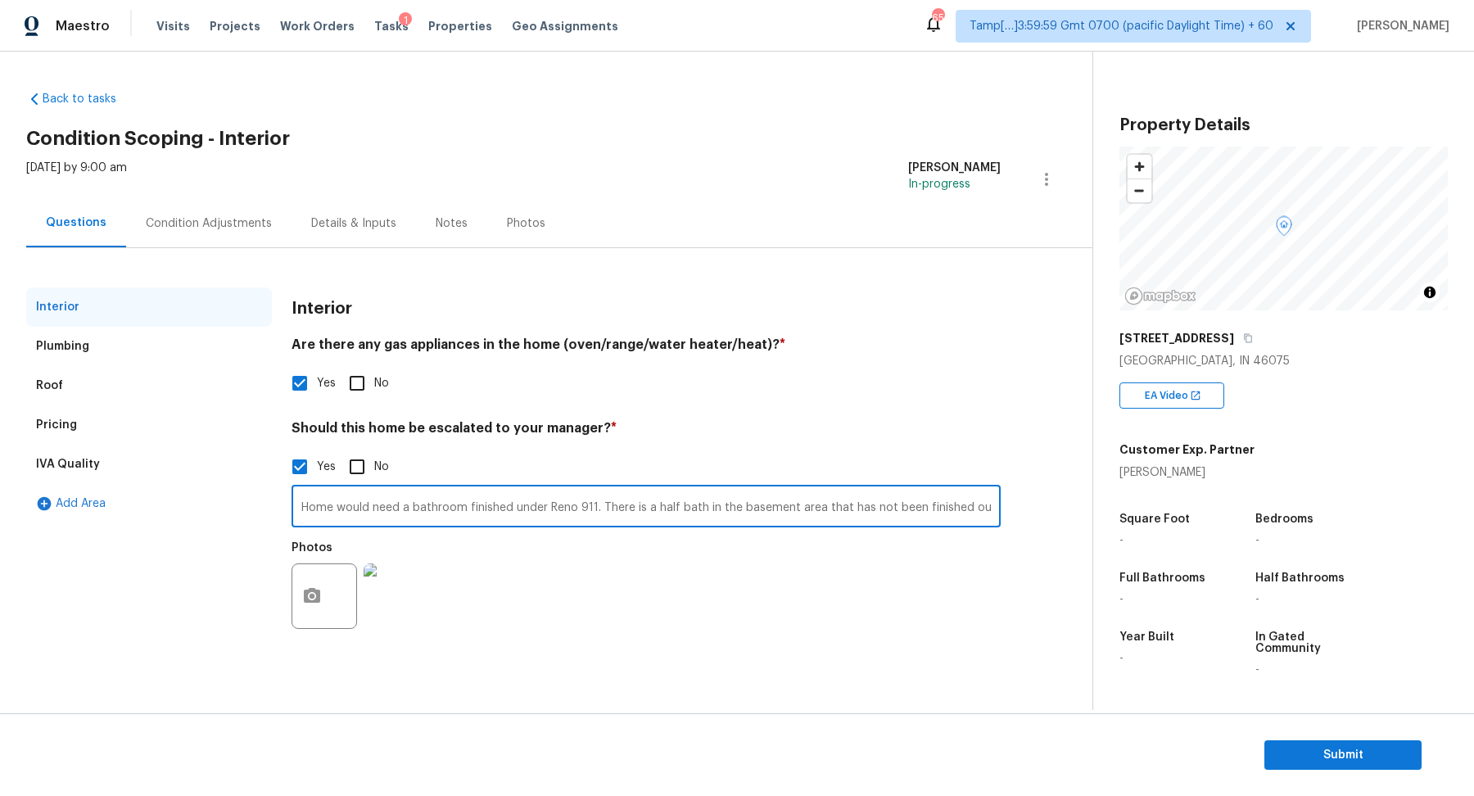
click at [343, 514] on input "Home would need a bathroom finished under Reno 911. There is a half bath in the…" at bounding box center [646, 508] width 709 height 38
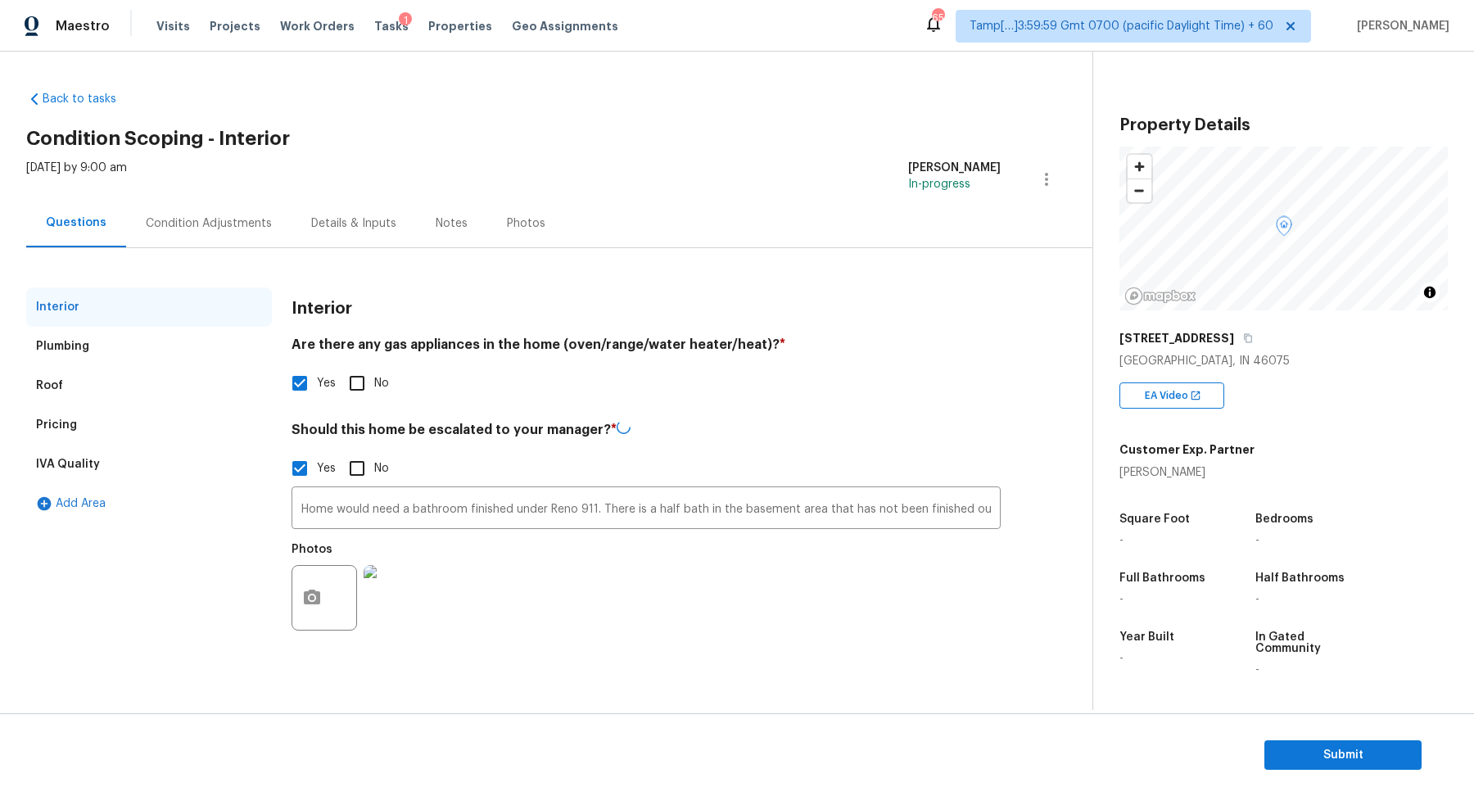
click at [147, 362] on div "Plumbing" at bounding box center [149, 346] width 246 height 39
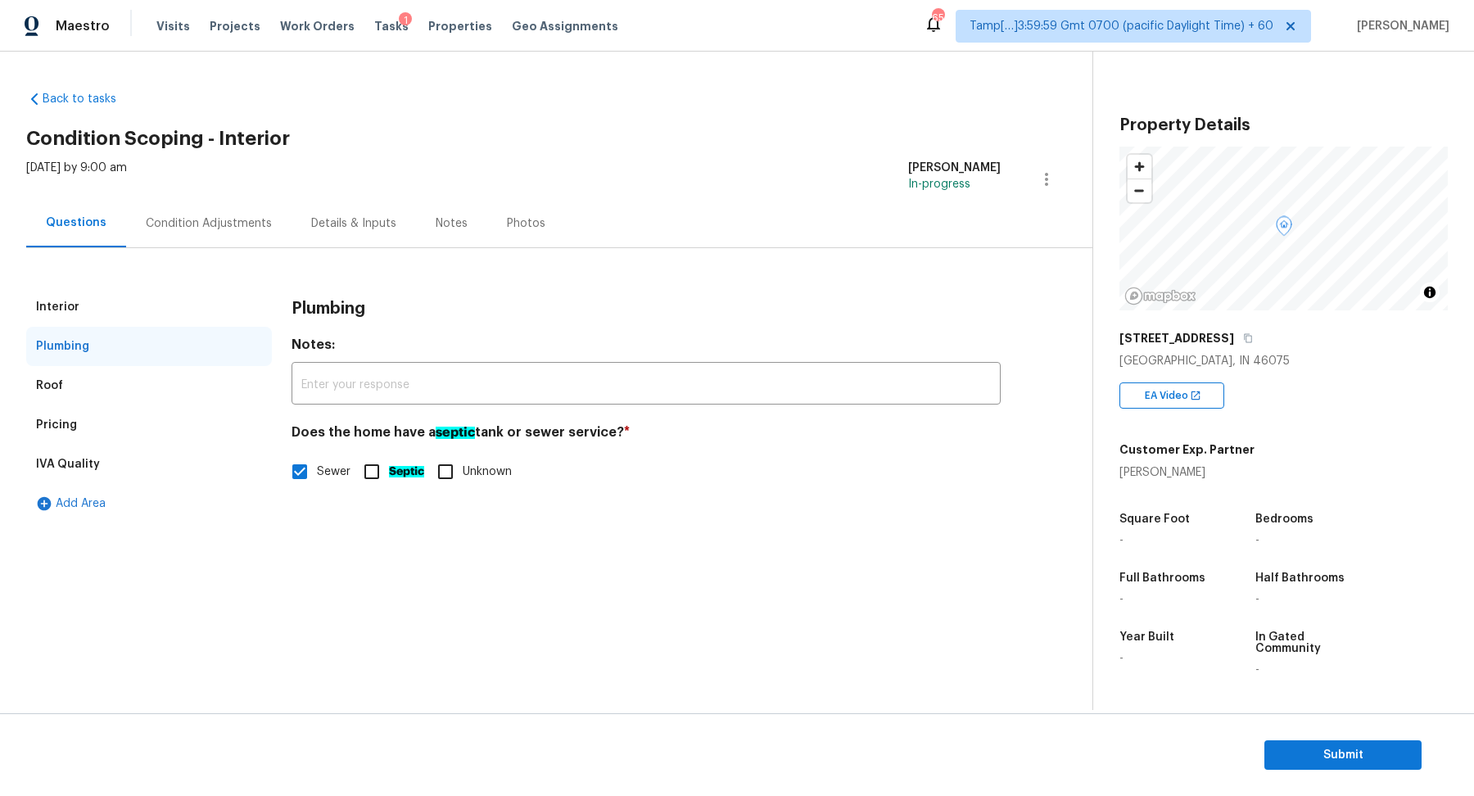
click at [123, 442] on div "Pricing" at bounding box center [149, 424] width 246 height 39
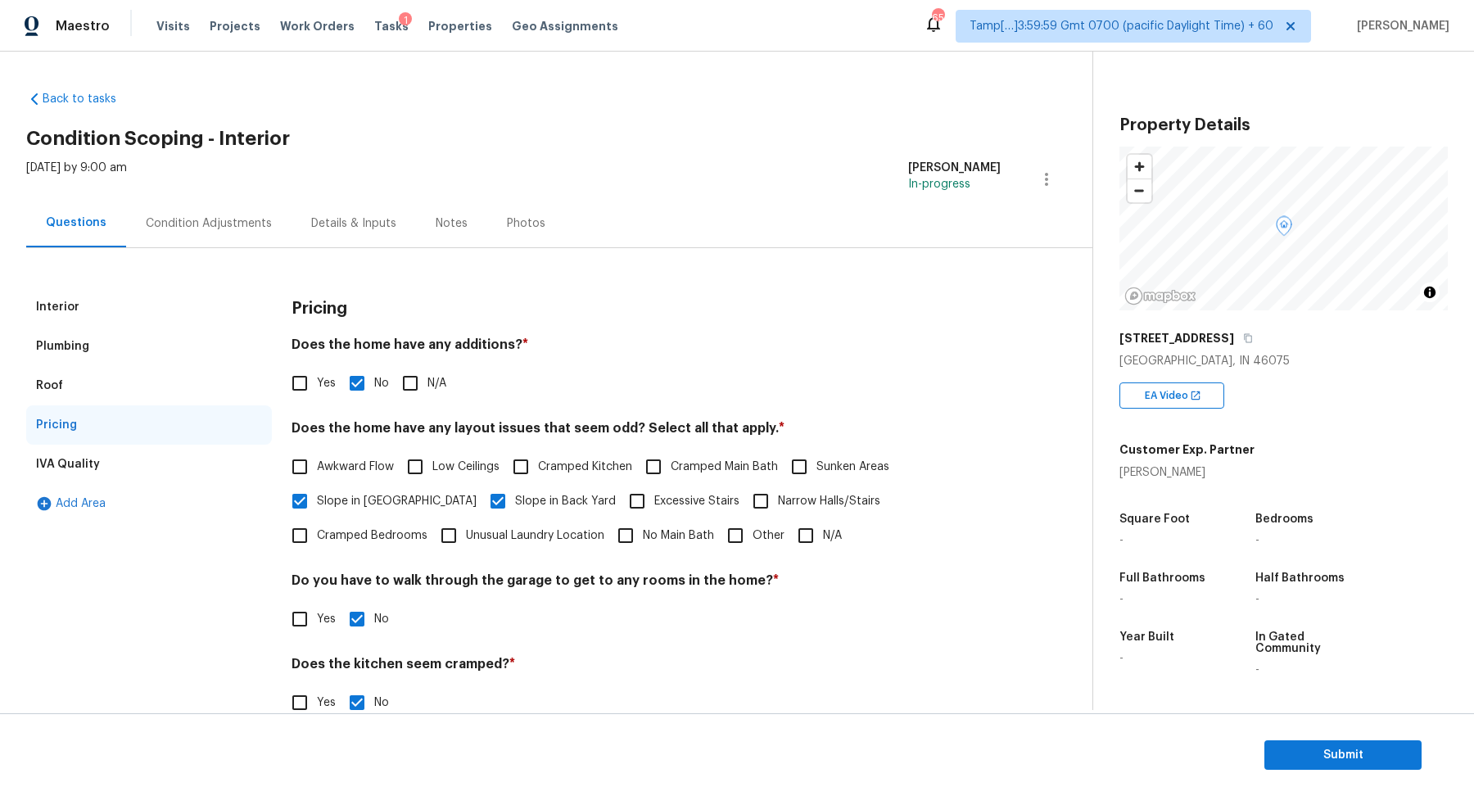
scroll to position [116, 0]
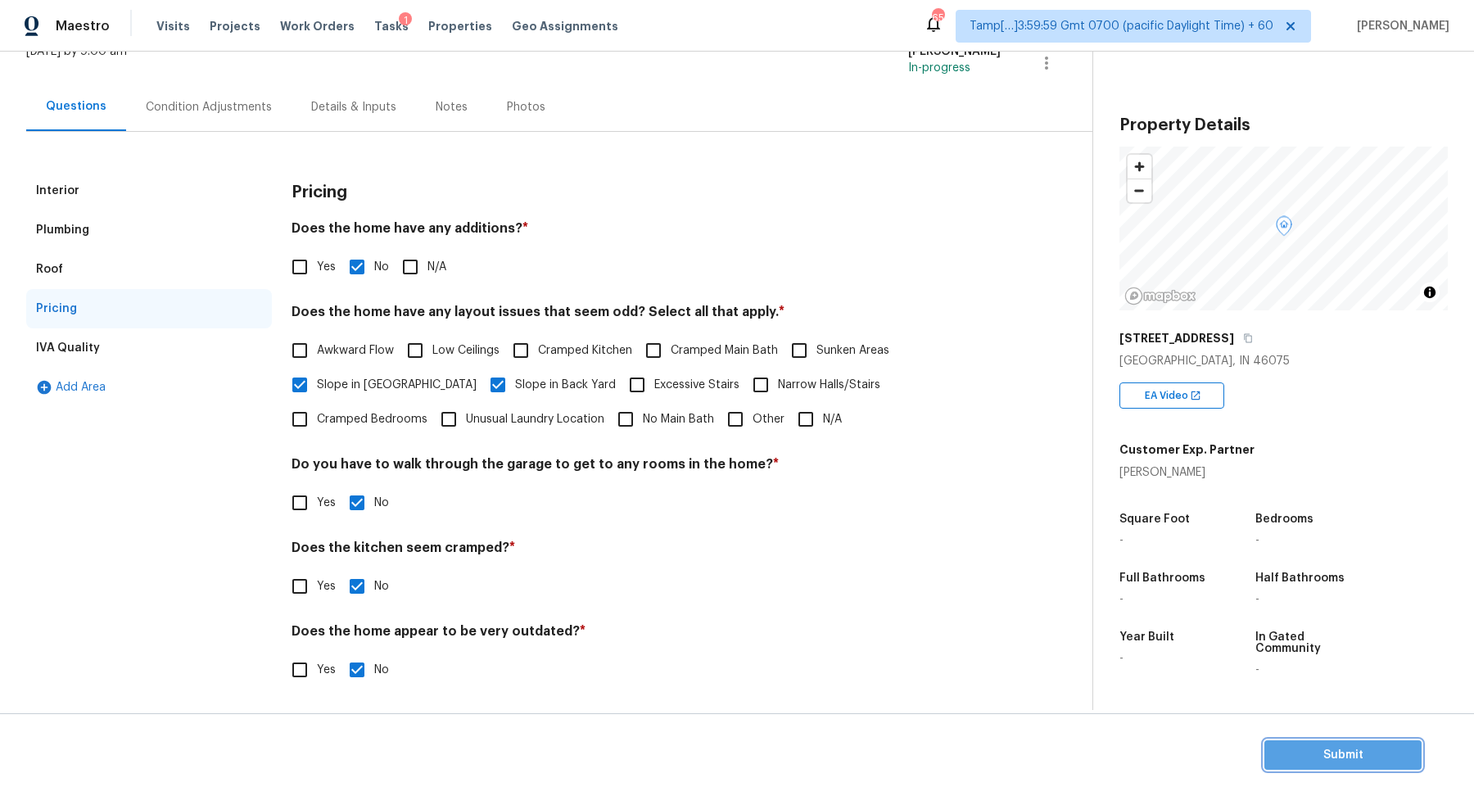
click at [1283, 754] on span "Submit" at bounding box center [1343, 755] width 131 height 20
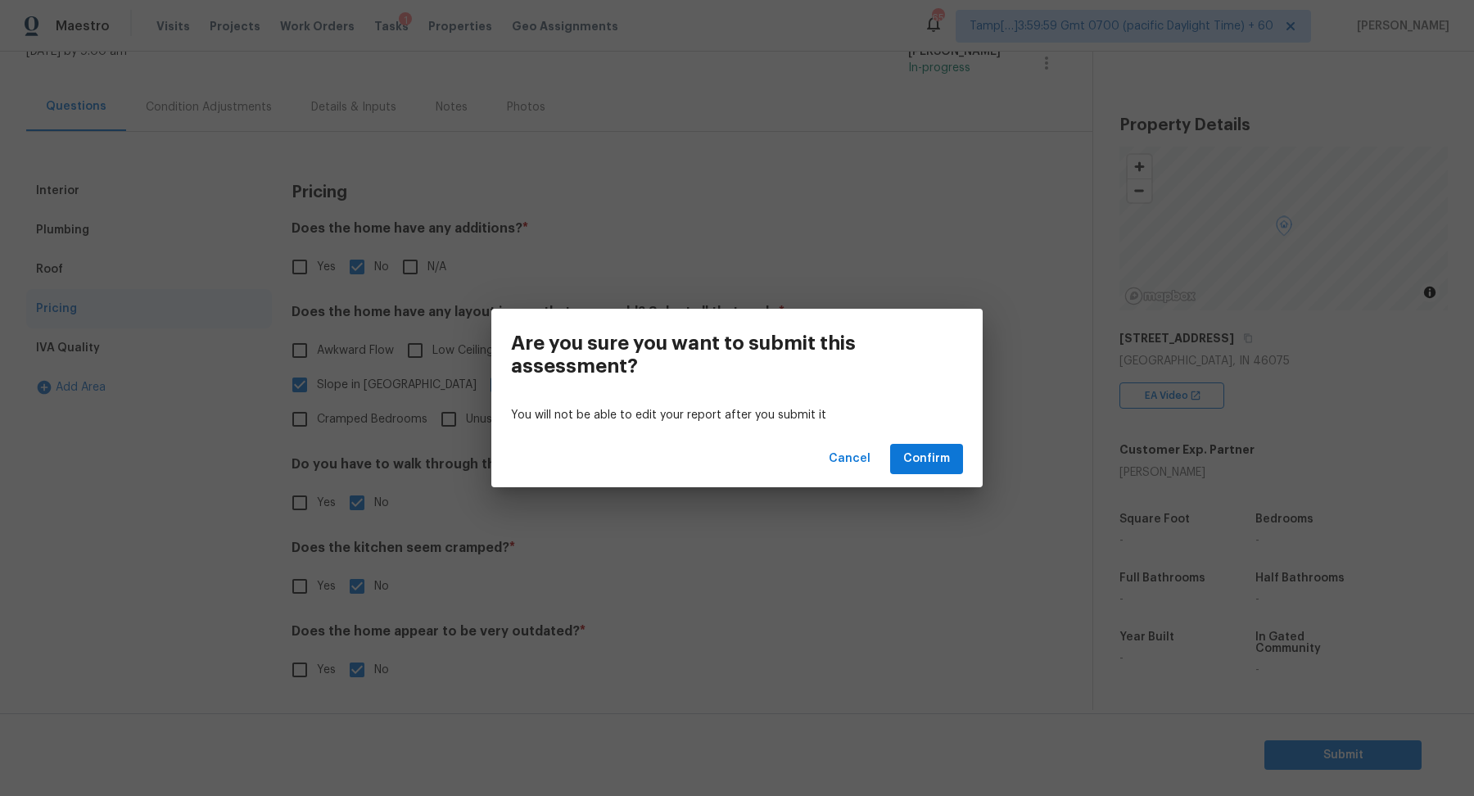
click at [902, 442] on div "Cancel Confirm" at bounding box center [736, 459] width 491 height 57
click at [907, 455] on span "Confirm" at bounding box center [926, 459] width 47 height 20
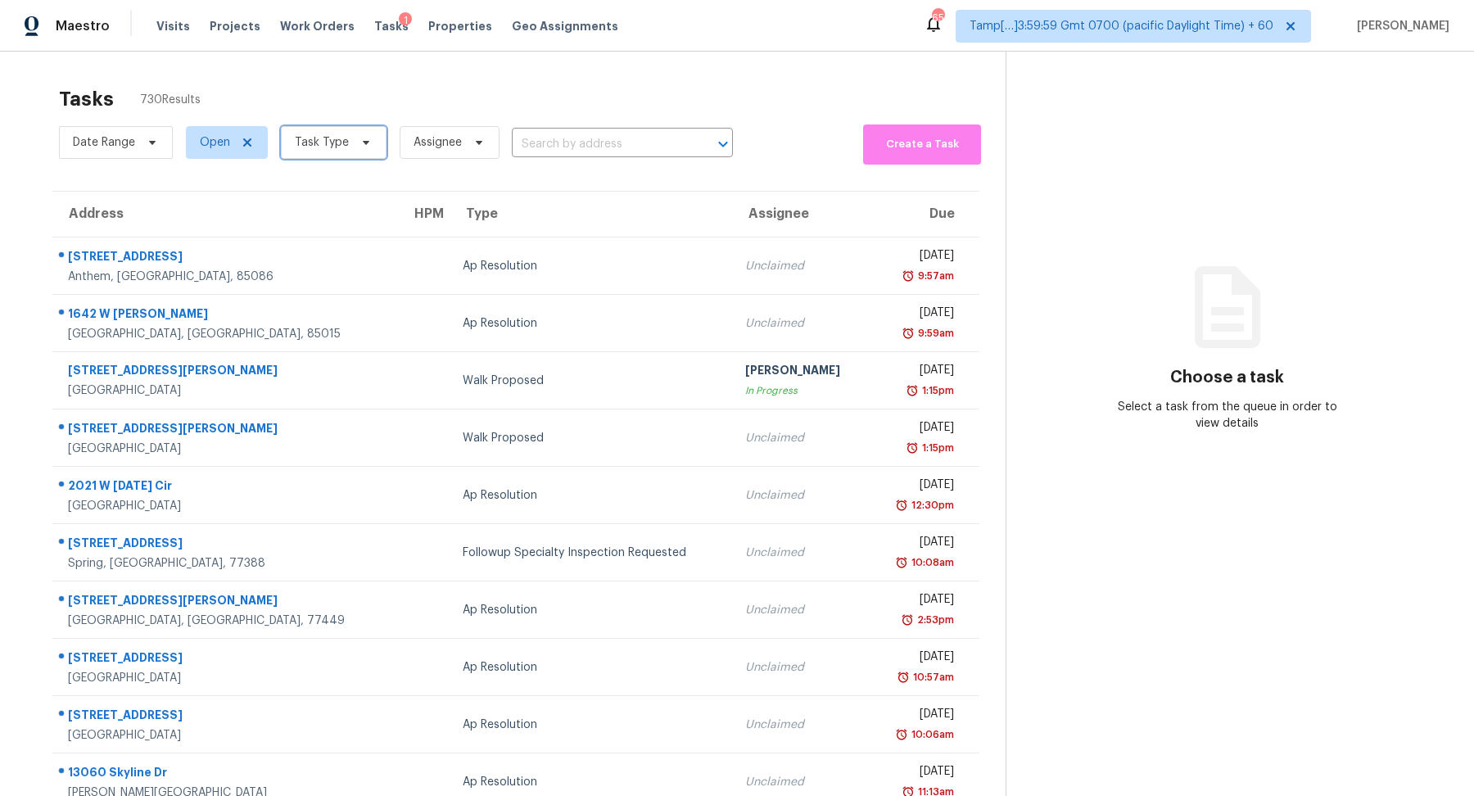
click at [360, 138] on icon at bounding box center [366, 142] width 13 height 13
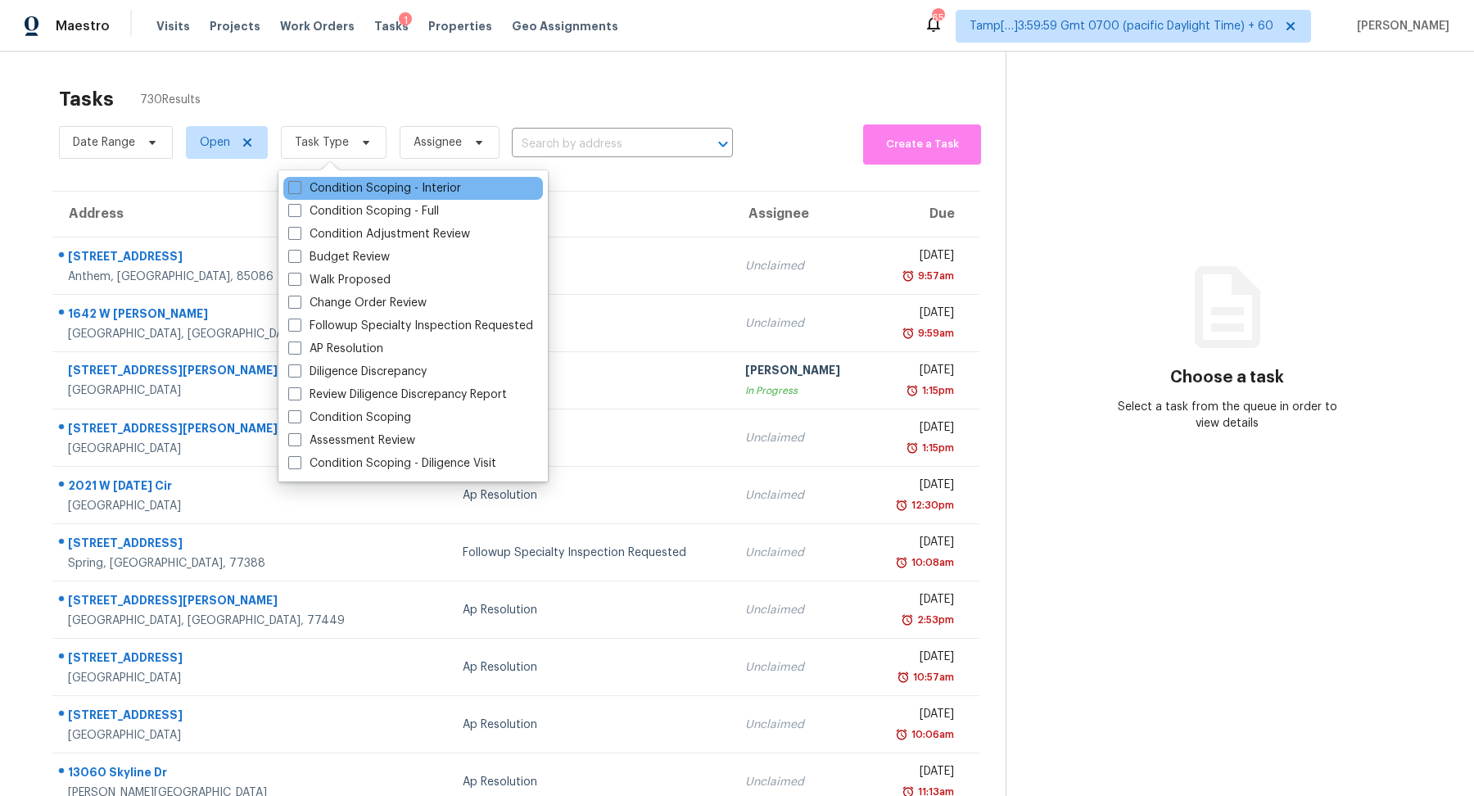
click at [371, 197] on div "Condition Scoping - Interior" at bounding box center [413, 188] width 260 height 23
click at [401, 188] on label "Condition Scoping - Interior" at bounding box center [374, 188] width 173 height 16
click at [299, 188] on input "Condition Scoping - Interior" at bounding box center [293, 185] width 11 height 11
checkbox input "true"
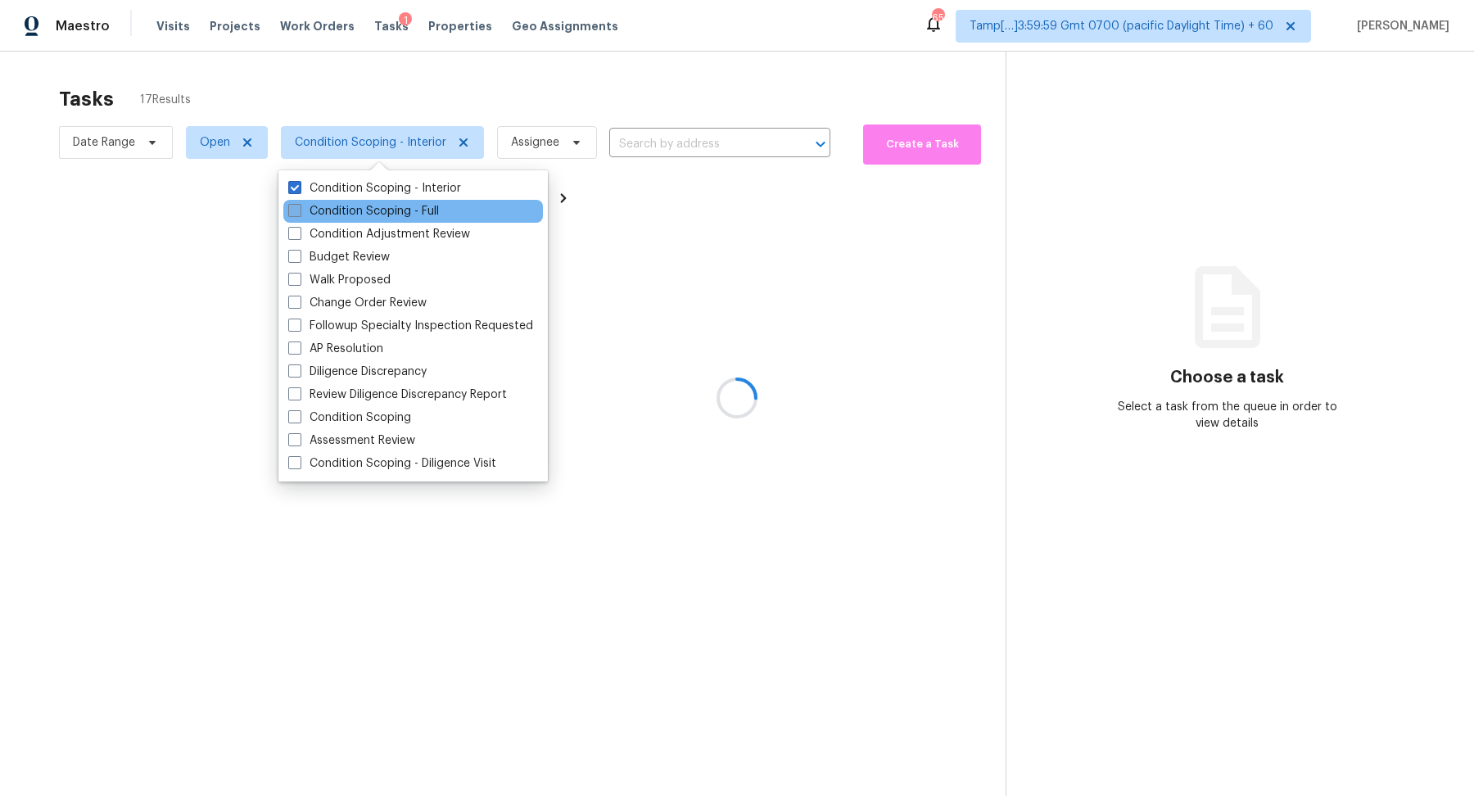
click at [402, 207] on label "Condition Scoping - Full" at bounding box center [363, 211] width 151 height 16
click at [299, 207] on input "Condition Scoping - Full" at bounding box center [293, 208] width 11 height 11
checkbox input "true"
click at [522, 107] on div "Tasks 0 Results" at bounding box center [532, 99] width 947 height 43
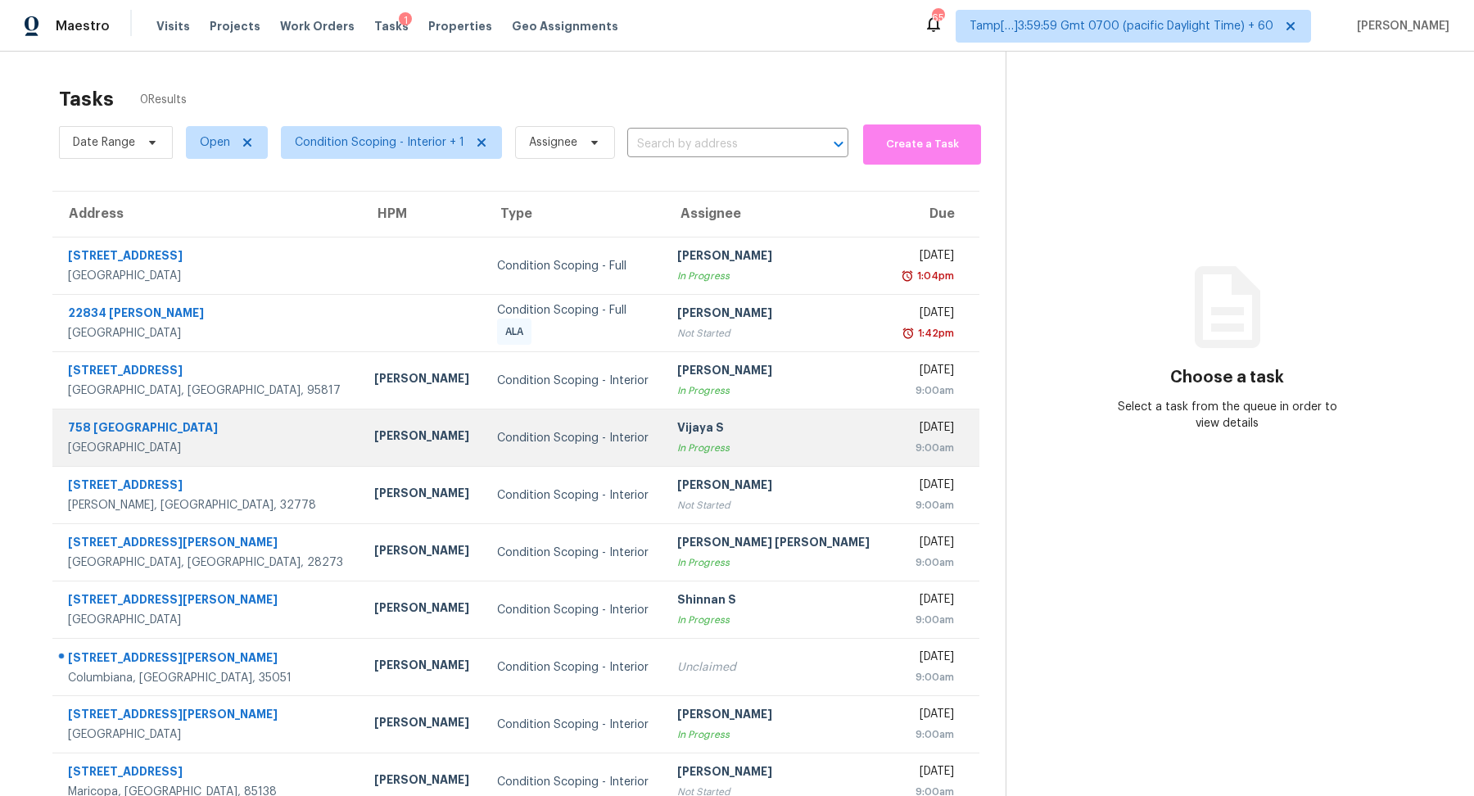
scroll to position [51, 0]
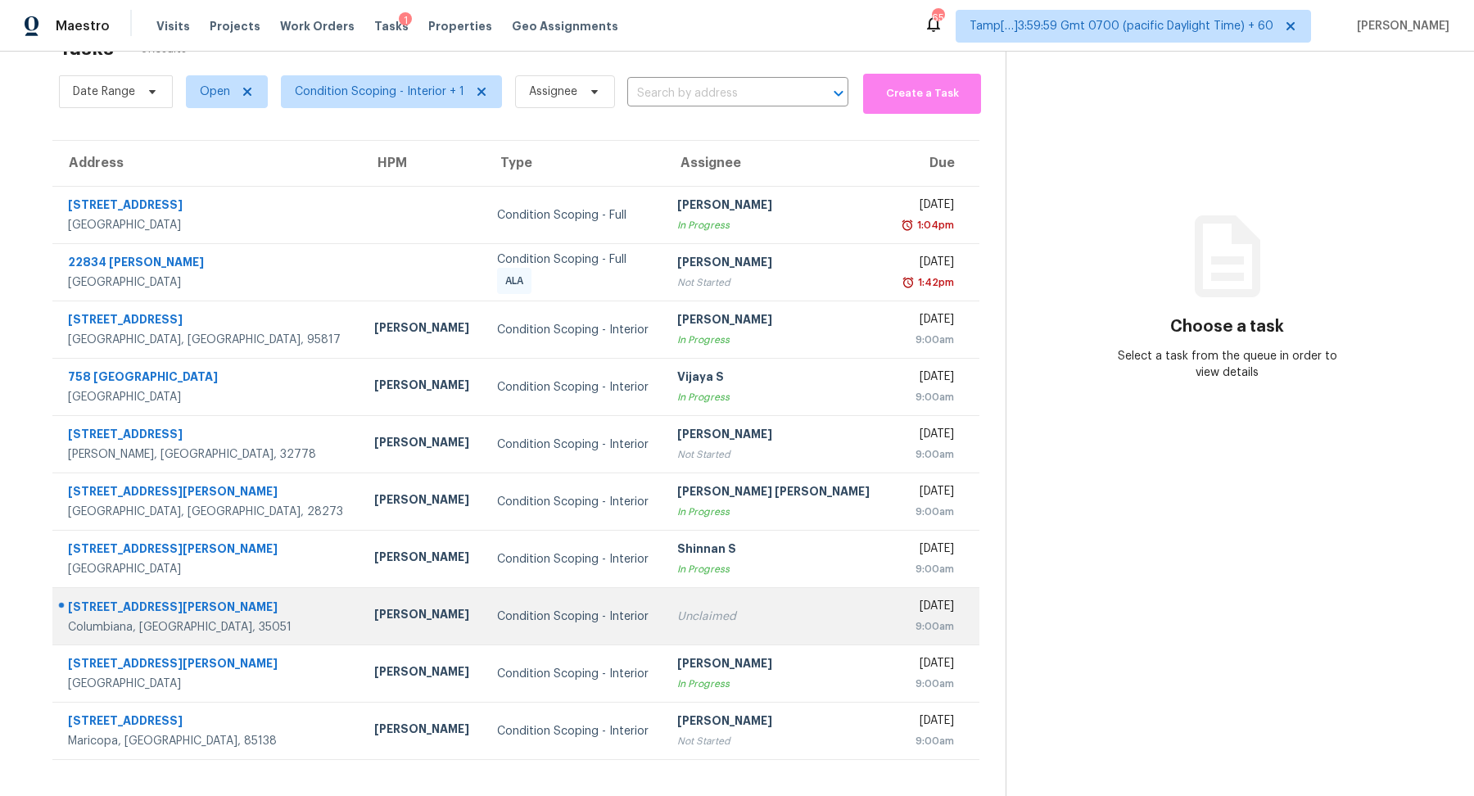
click at [613, 599] on td "Condition Scoping - Interior" at bounding box center [574, 616] width 180 height 57
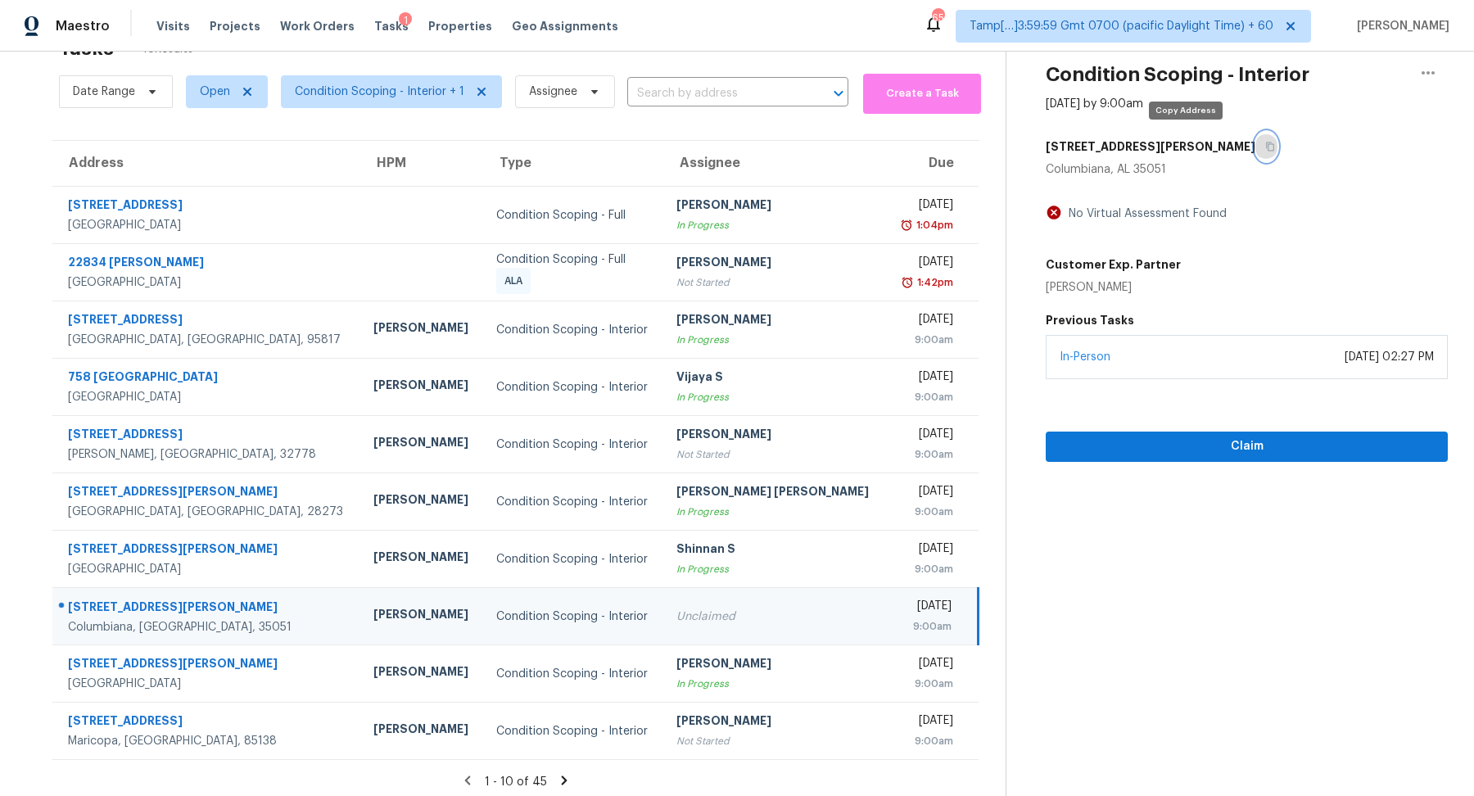
click at [1256, 141] on button "button" at bounding box center [1267, 146] width 22 height 29
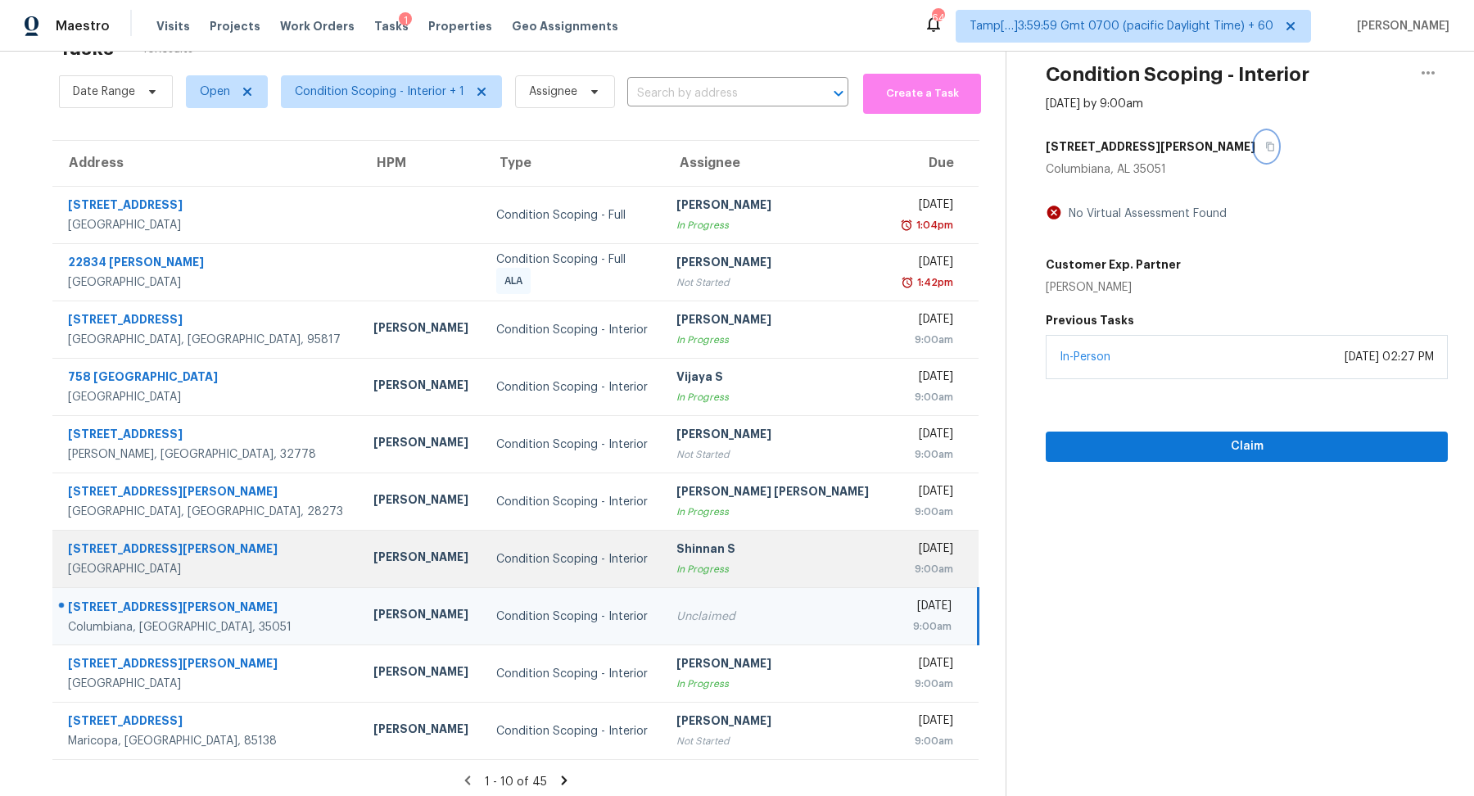
scroll to position [57, 0]
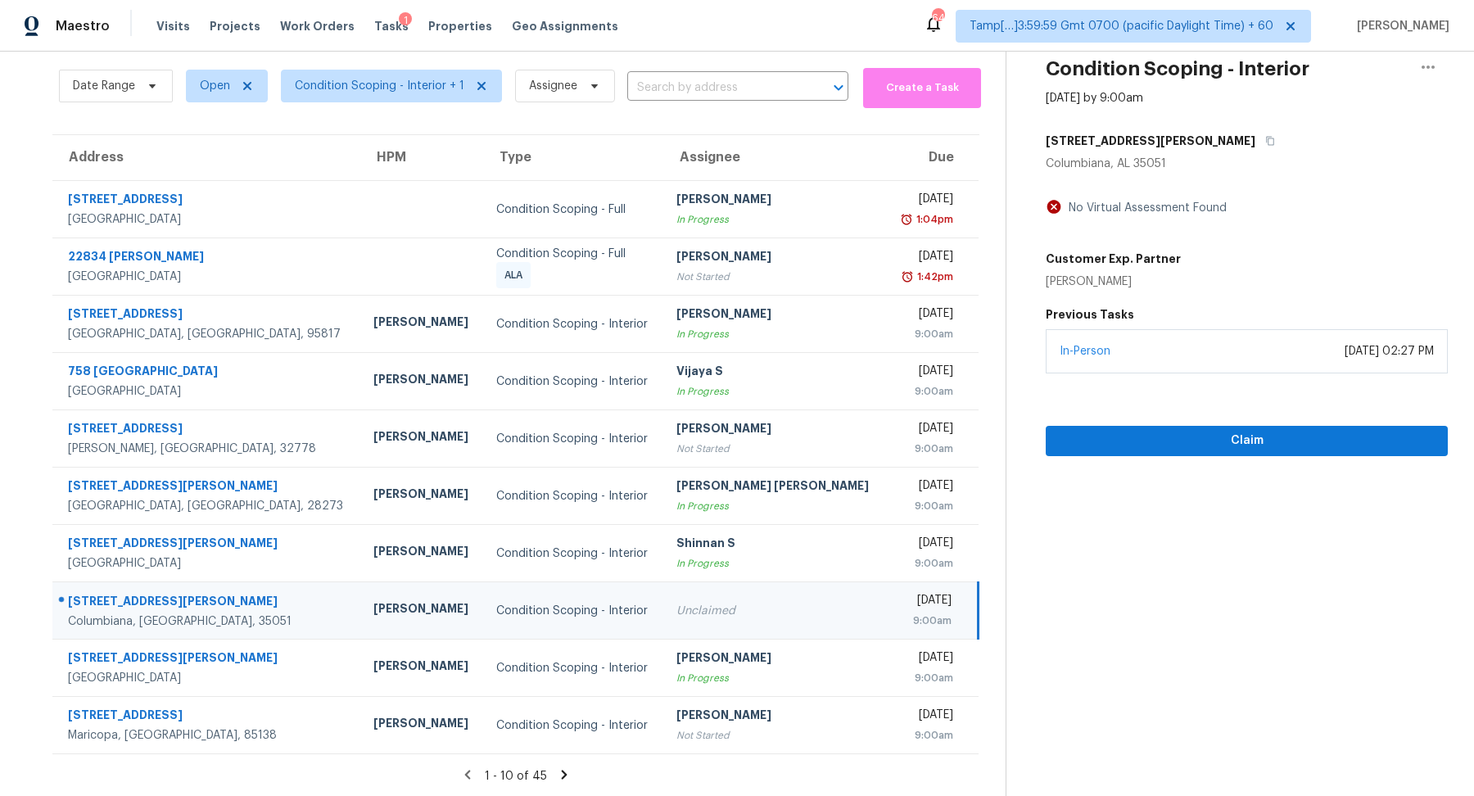
click at [562, 777] on icon at bounding box center [564, 774] width 15 height 15
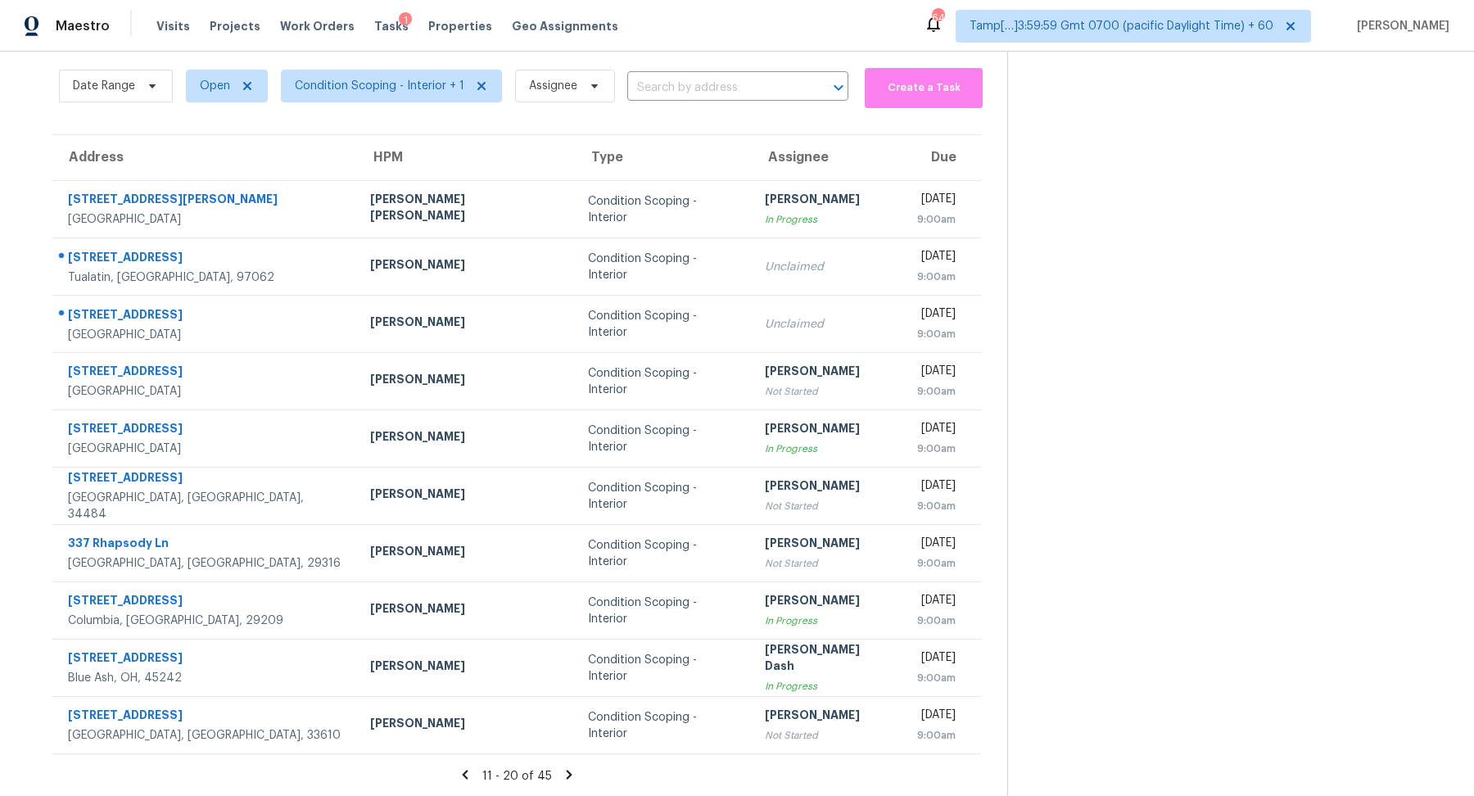
click at [562, 776] on icon at bounding box center [569, 774] width 15 height 15
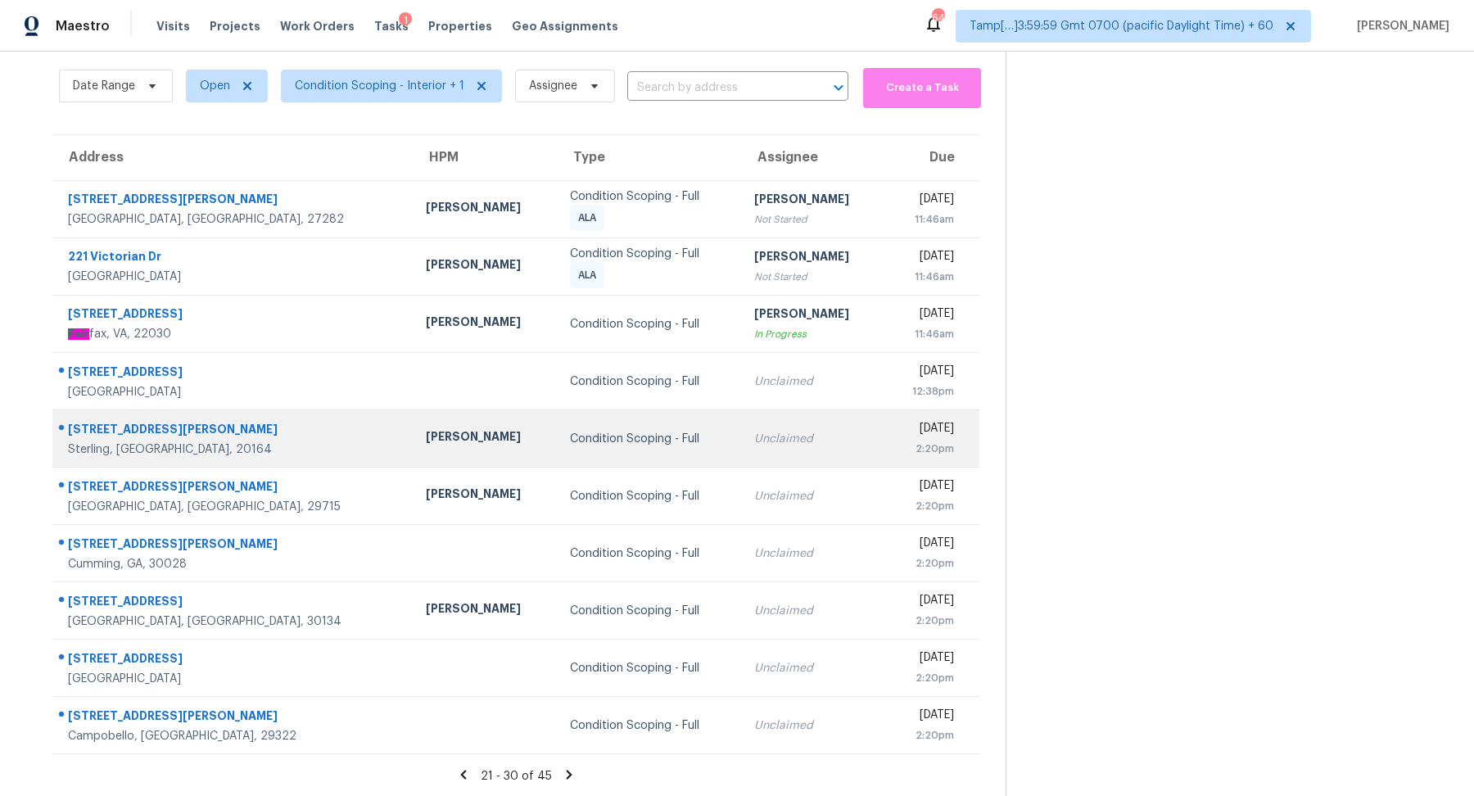
click at [741, 438] on td "Unclaimed" at bounding box center [812, 438] width 143 height 57
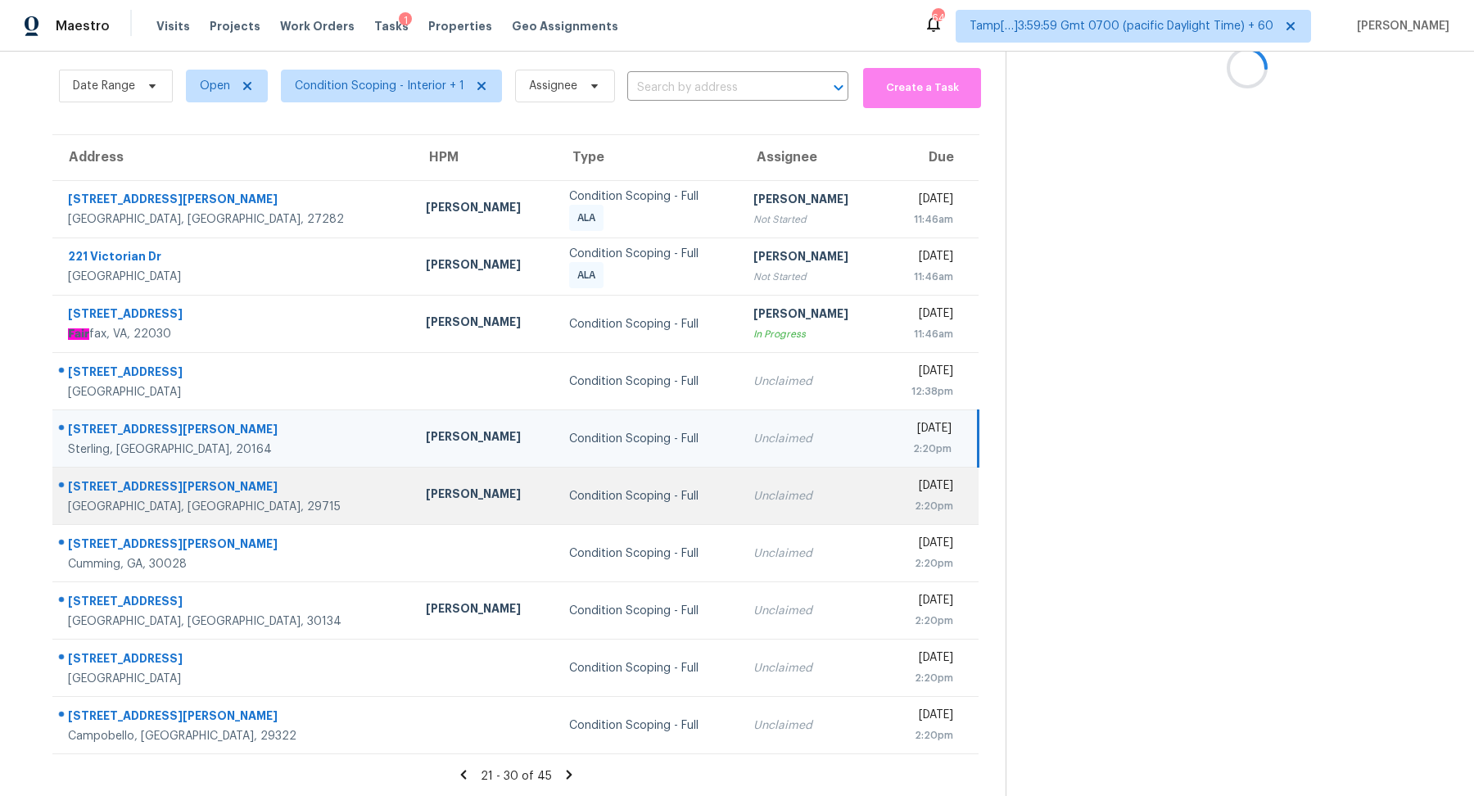
click at [740, 475] on td "Unclaimed" at bounding box center [811, 496] width 143 height 57
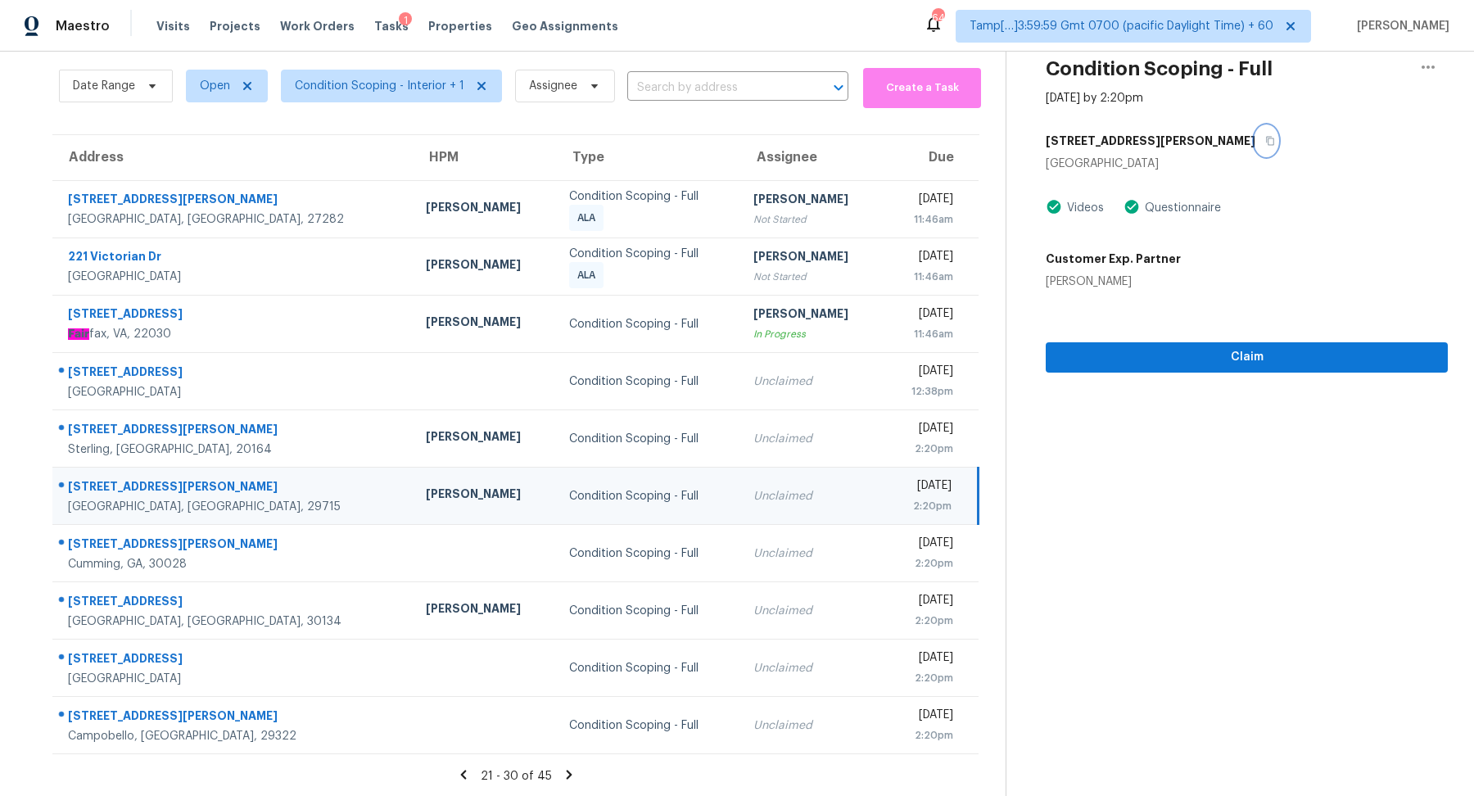
click at [1256, 149] on button "button" at bounding box center [1267, 140] width 22 height 29
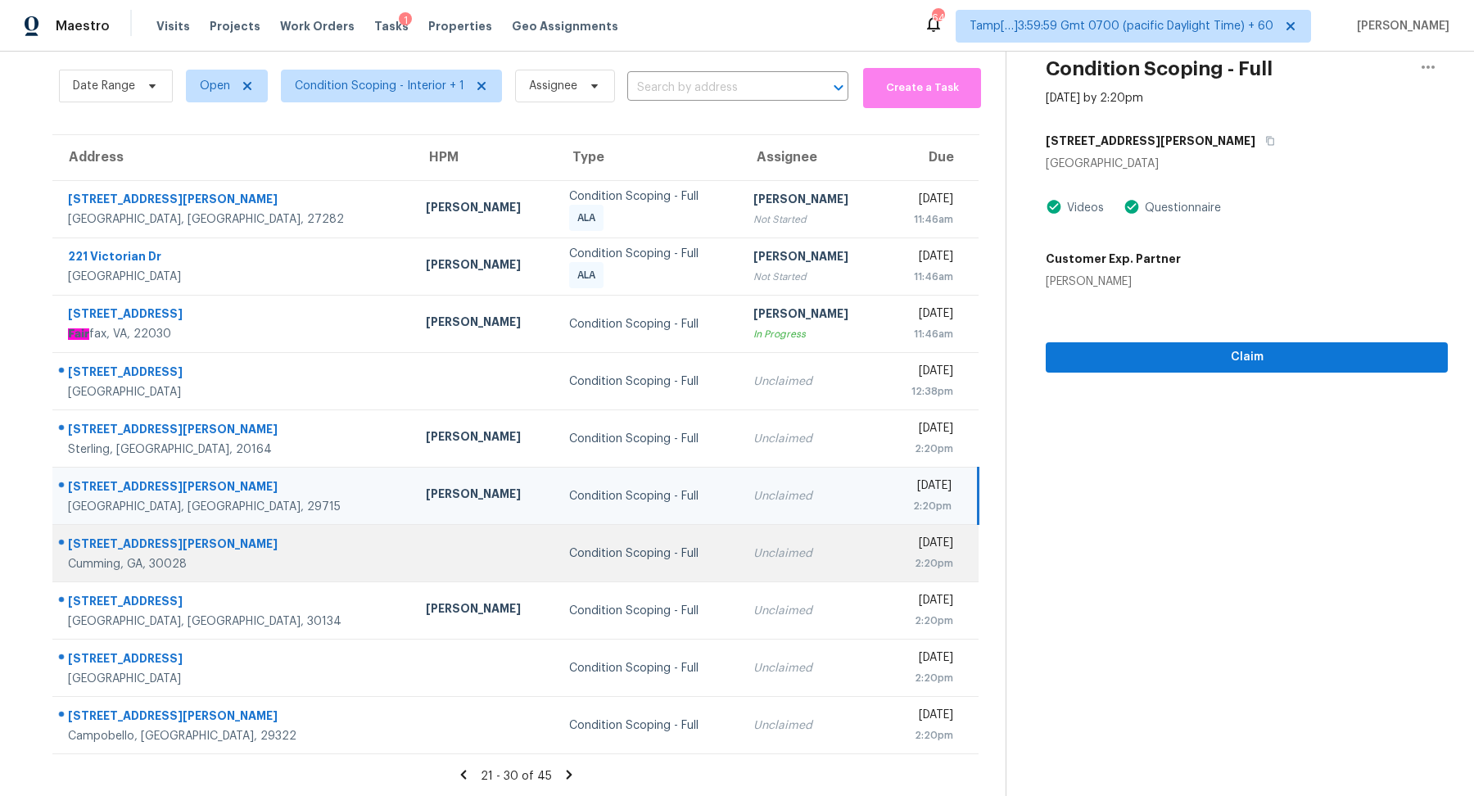
click at [740, 545] on td "Unclaimed" at bounding box center [811, 553] width 143 height 57
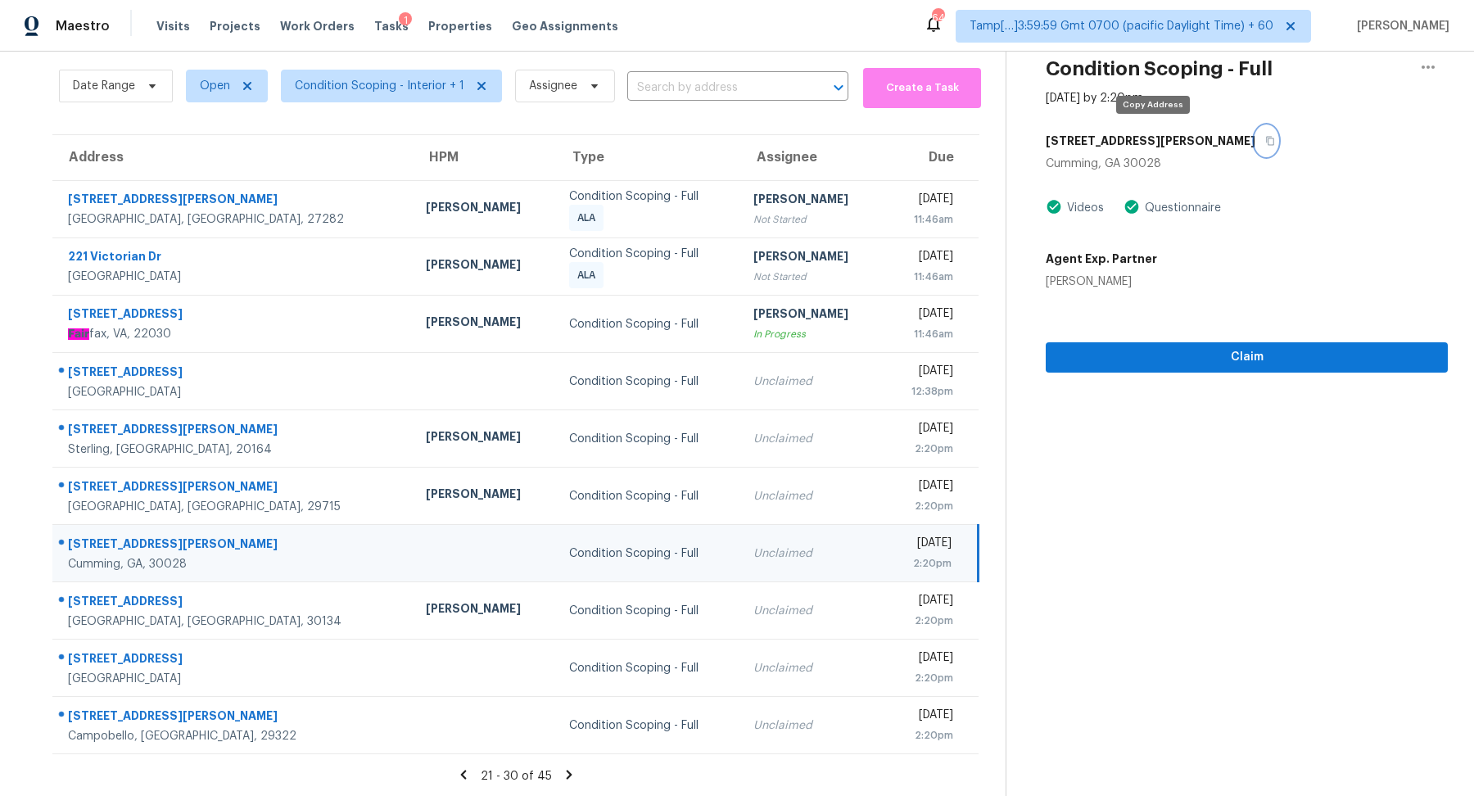
click at [1265, 137] on icon "button" at bounding box center [1270, 141] width 10 height 10
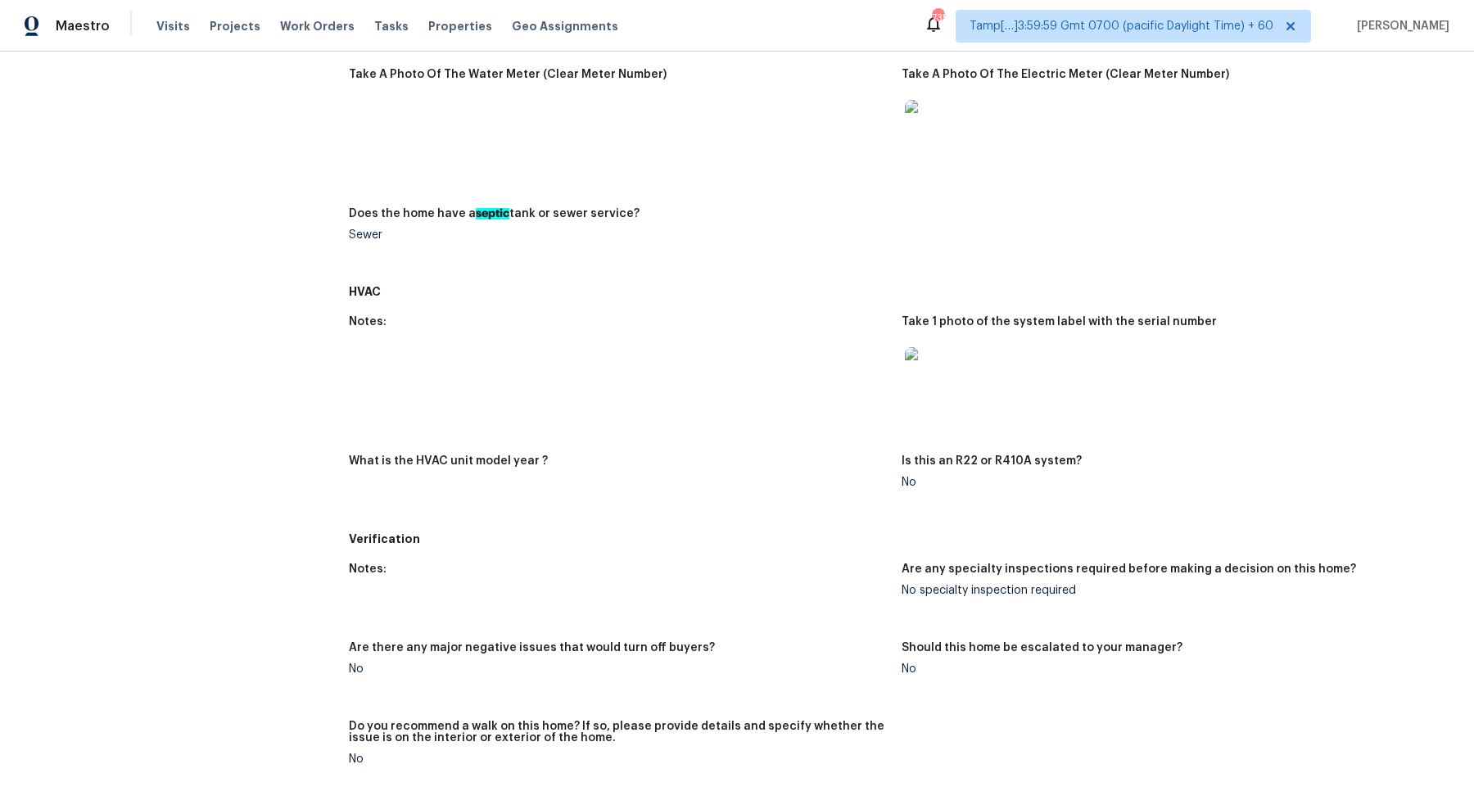
scroll to position [1702, 0]
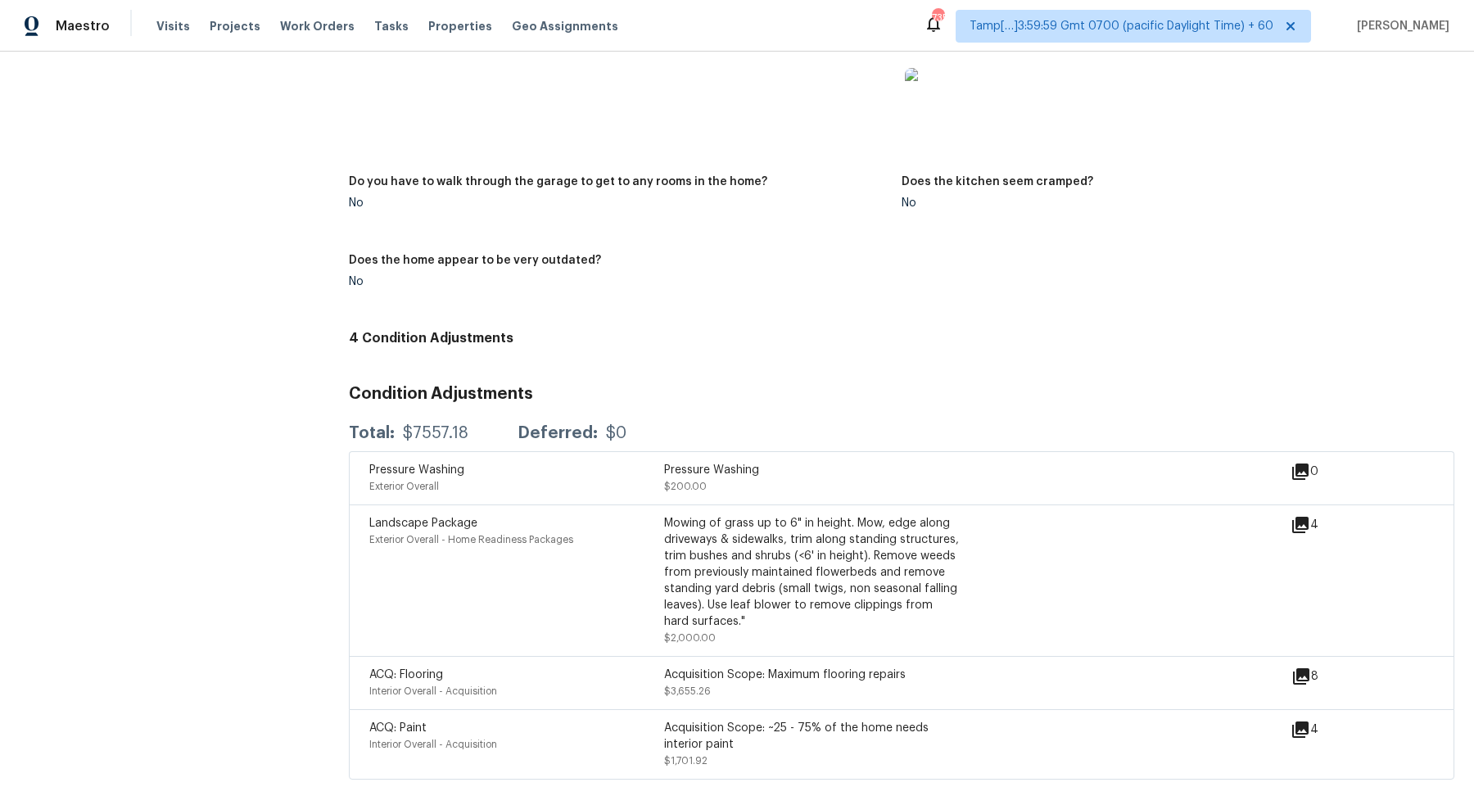
click at [455, 428] on div "$7557.18" at bounding box center [436, 433] width 66 height 16
copy div "$7557.18"
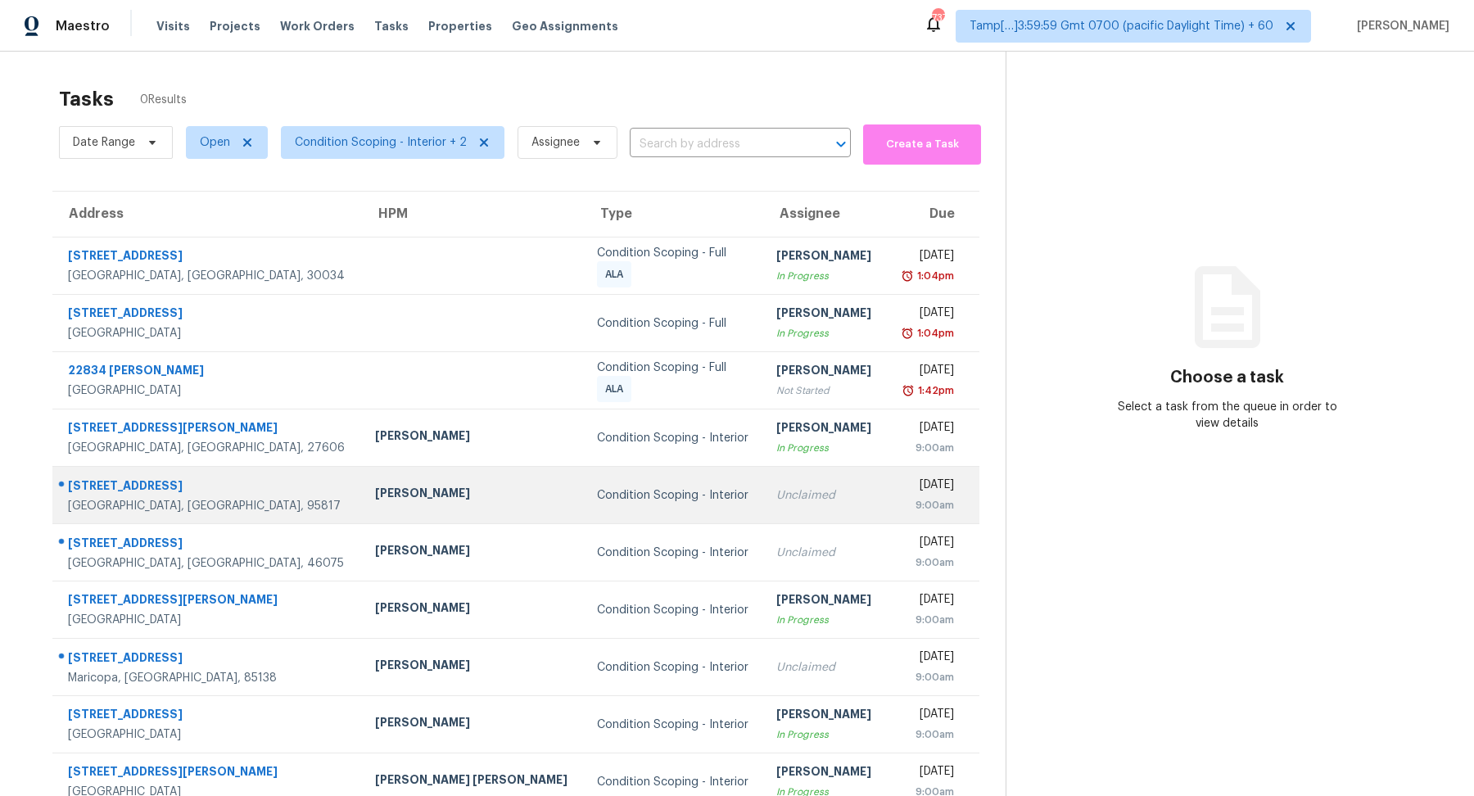
click at [810, 500] on div "Unclaimed" at bounding box center [824, 495] width 97 height 16
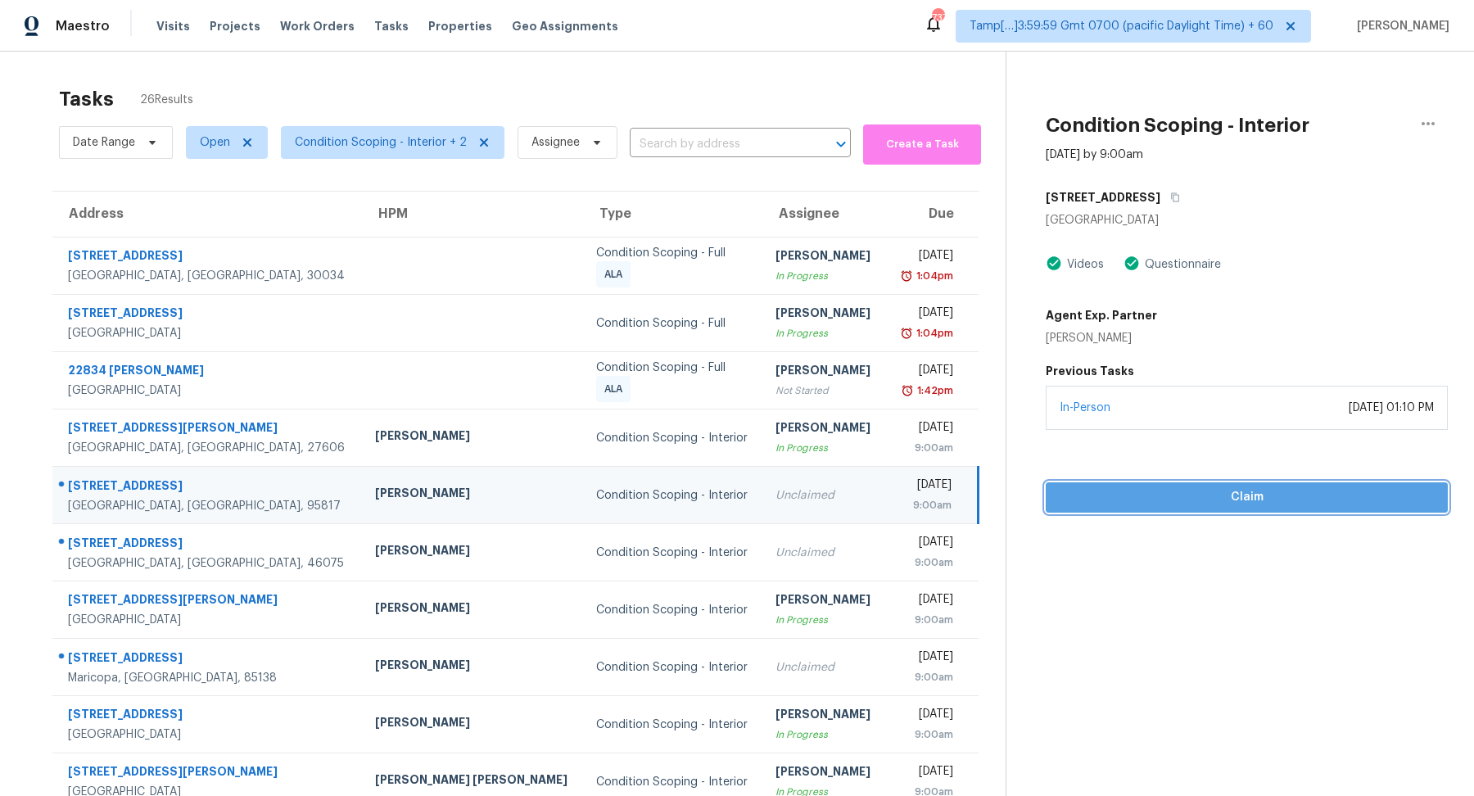
click at [1114, 498] on span "Claim" at bounding box center [1247, 497] width 376 height 20
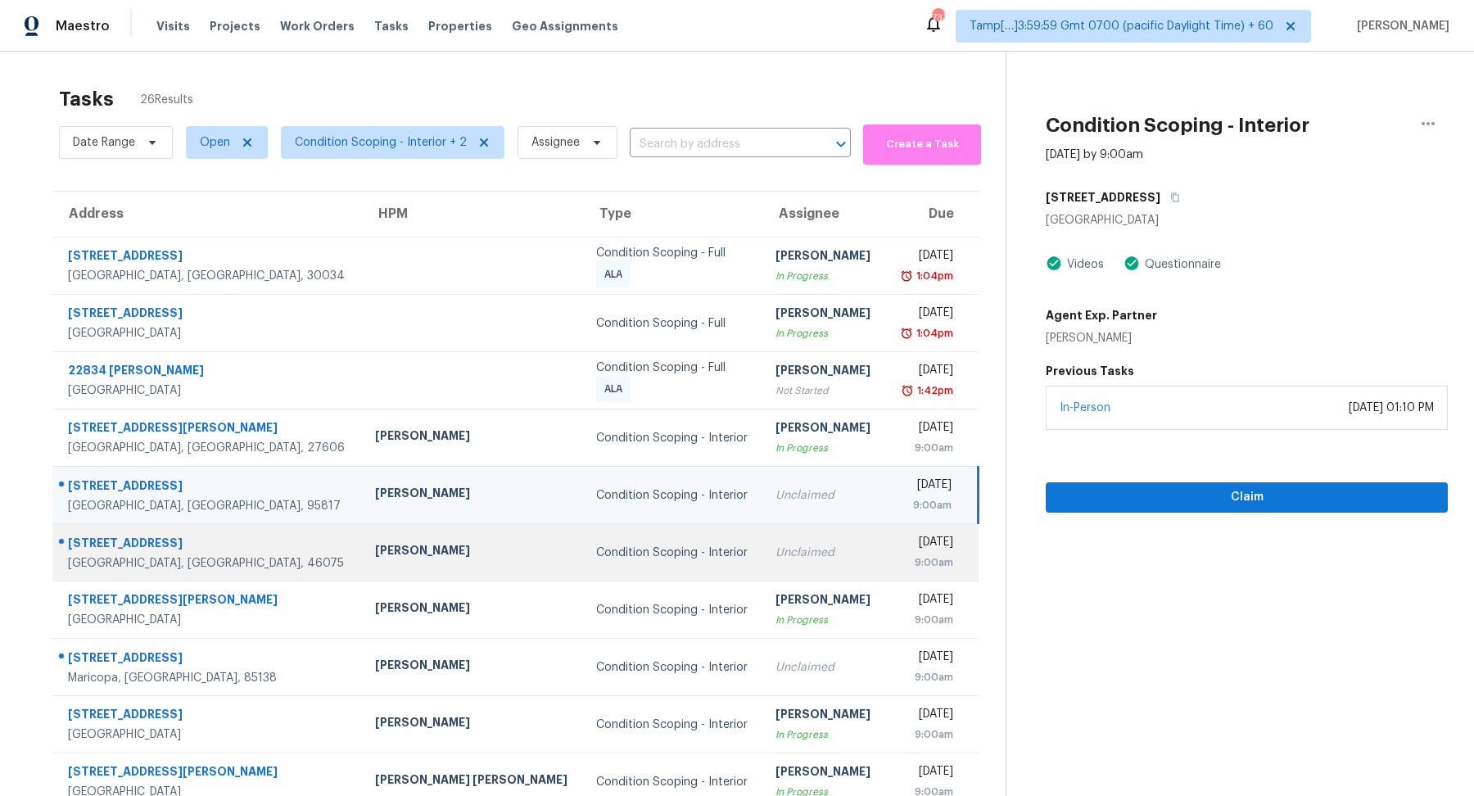
click at [809, 533] on td "Unclaimed" at bounding box center [824, 552] width 123 height 57
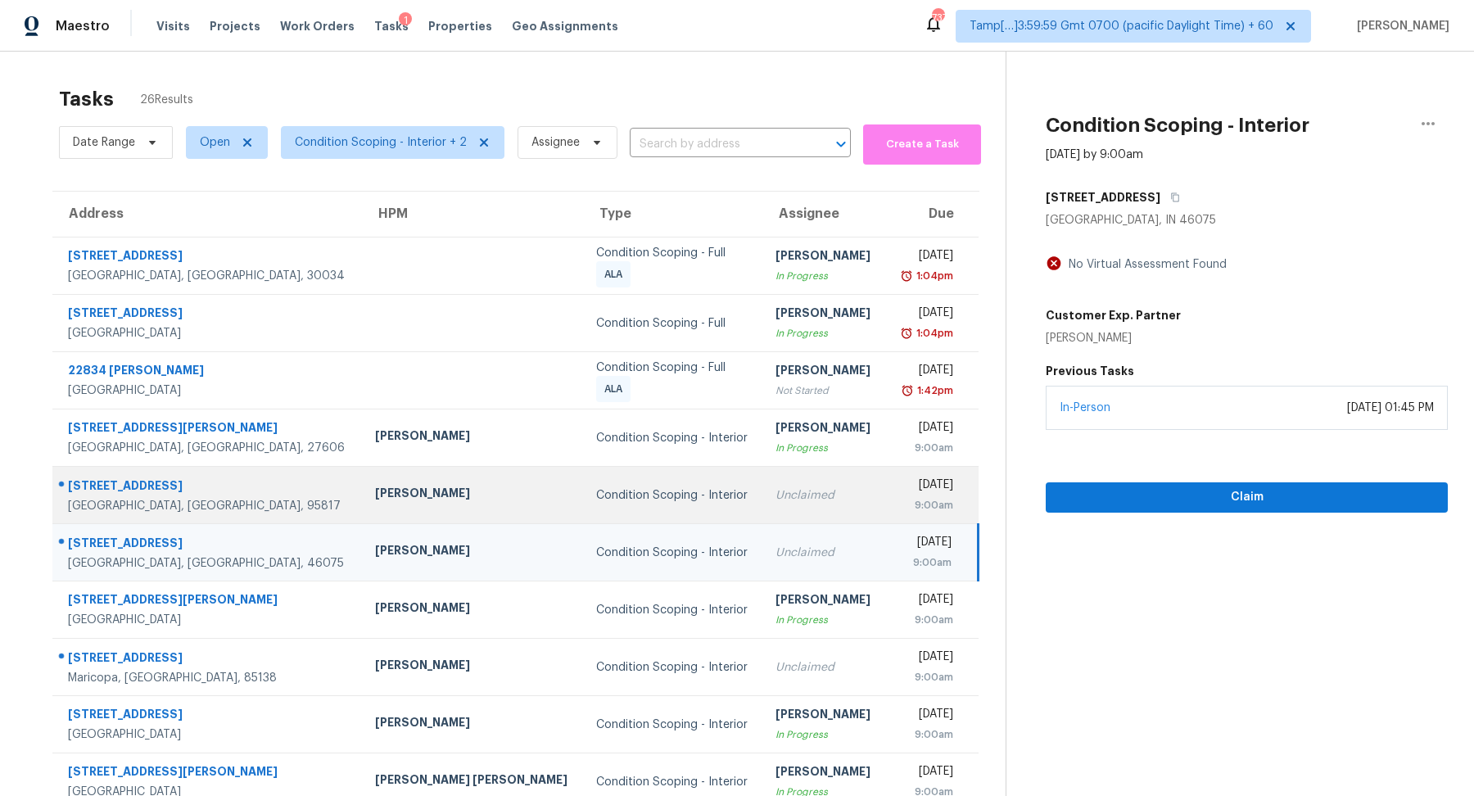
scroll to position [57, 0]
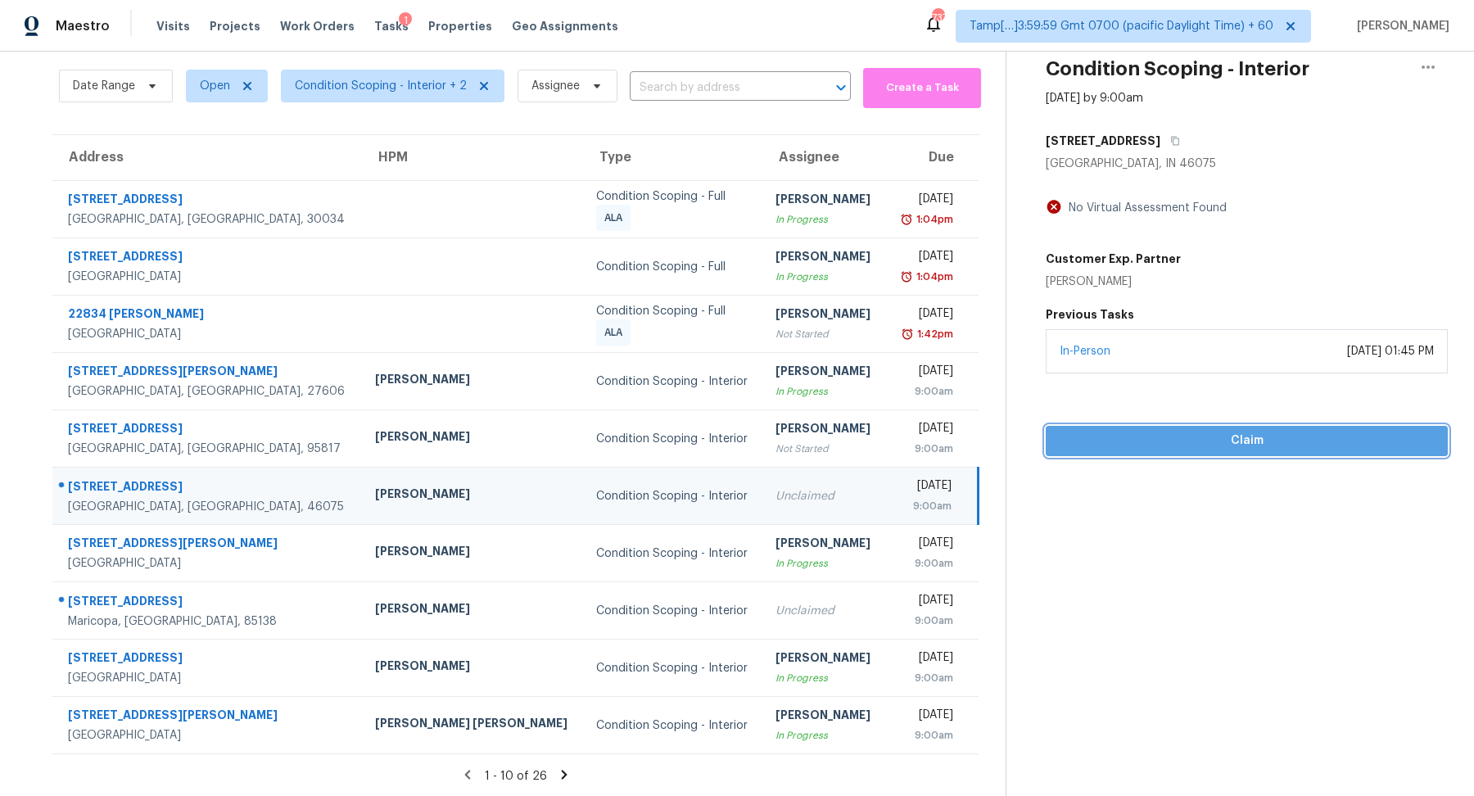
click at [1124, 426] on button "Claim" at bounding box center [1247, 441] width 402 height 30
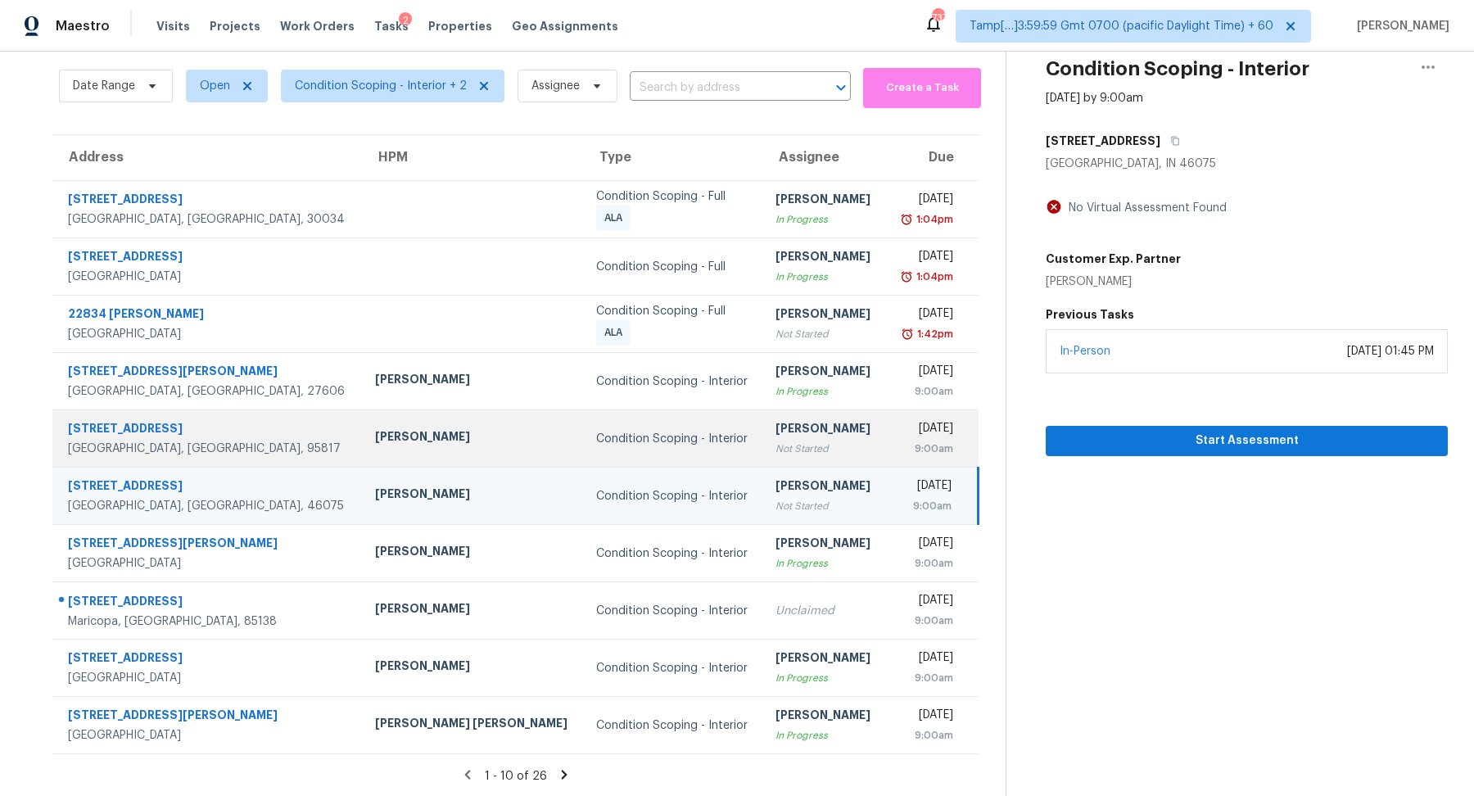
click at [898, 442] on div "9:00am" at bounding box center [925, 449] width 54 height 16
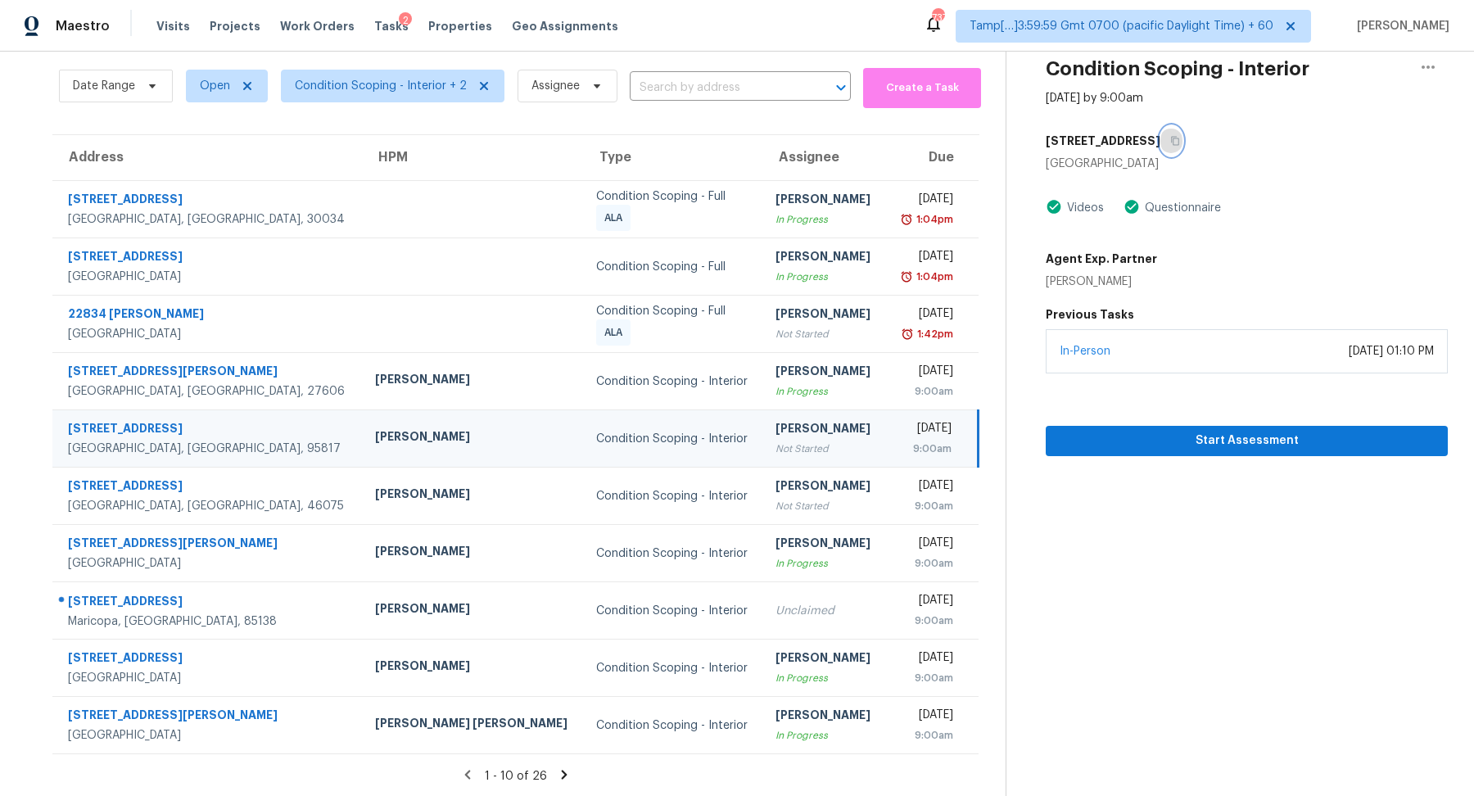
click at [1170, 143] on icon "button" at bounding box center [1175, 141] width 10 height 10
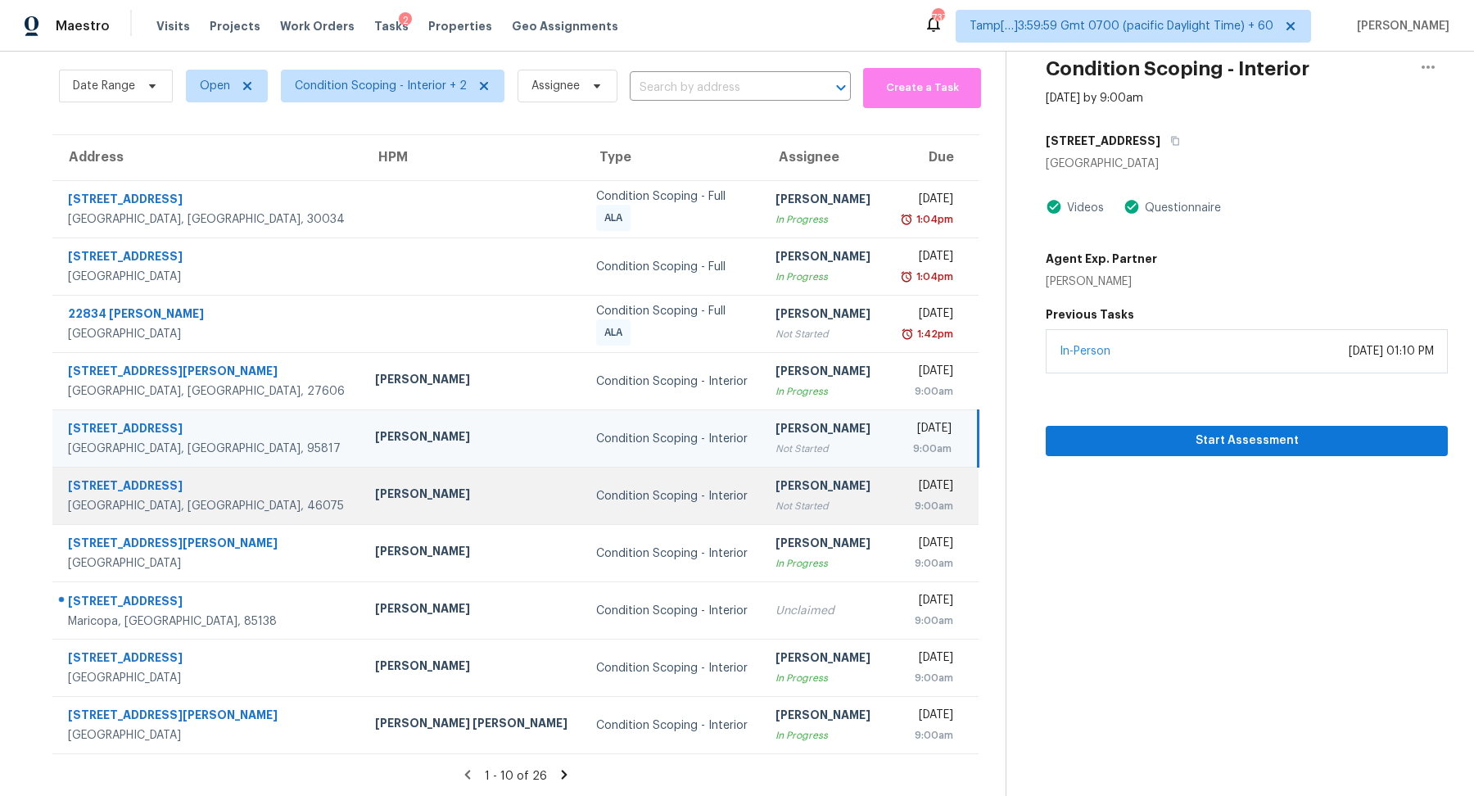
click at [776, 509] on div "Not Started" at bounding box center [824, 506] width 97 height 16
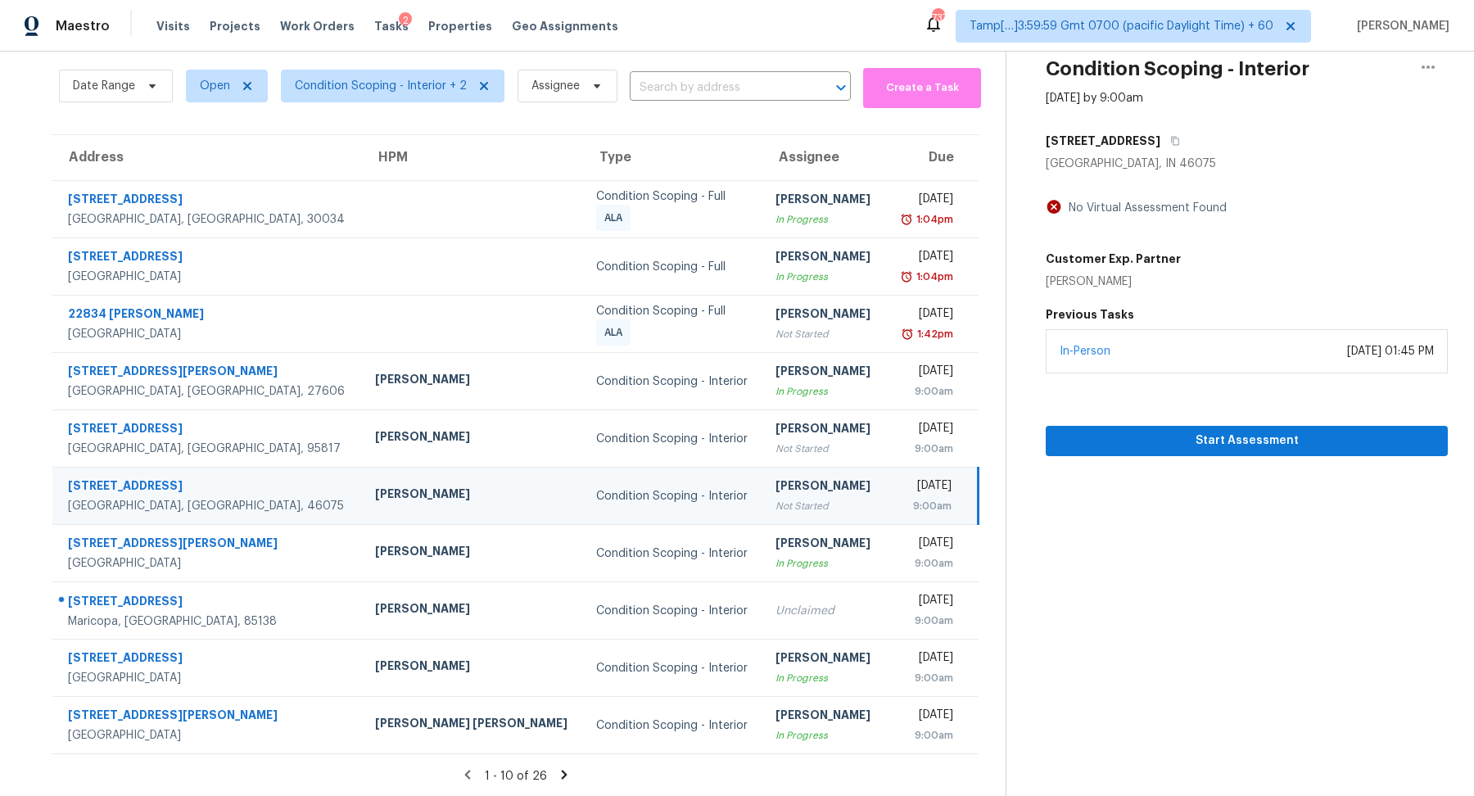
click at [1156, 156] on div "Whitestown, IN 46075" at bounding box center [1247, 164] width 402 height 16
click at [1170, 143] on icon "button" at bounding box center [1175, 141] width 10 height 10
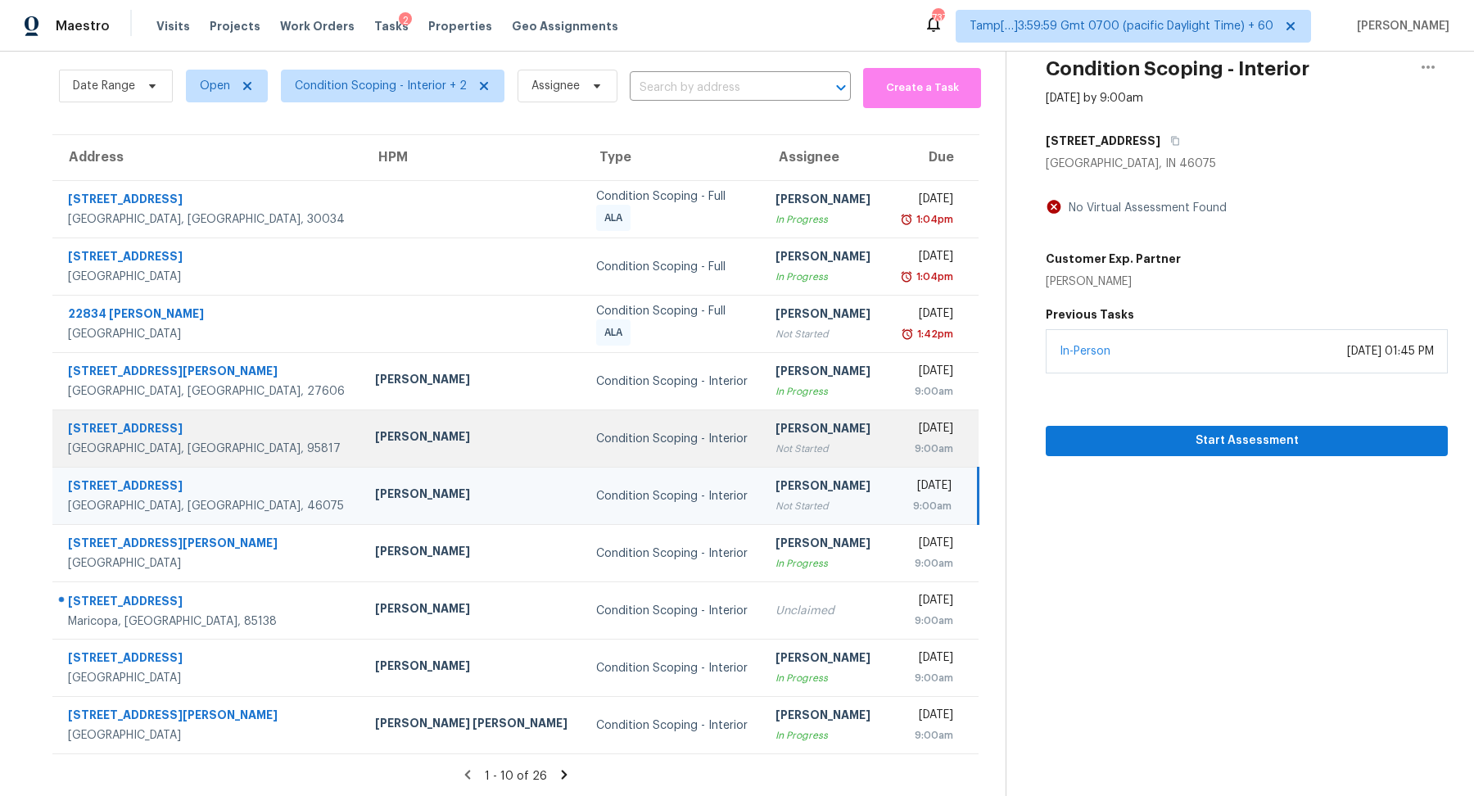
click at [793, 441] on div "Not Started" at bounding box center [824, 449] width 97 height 16
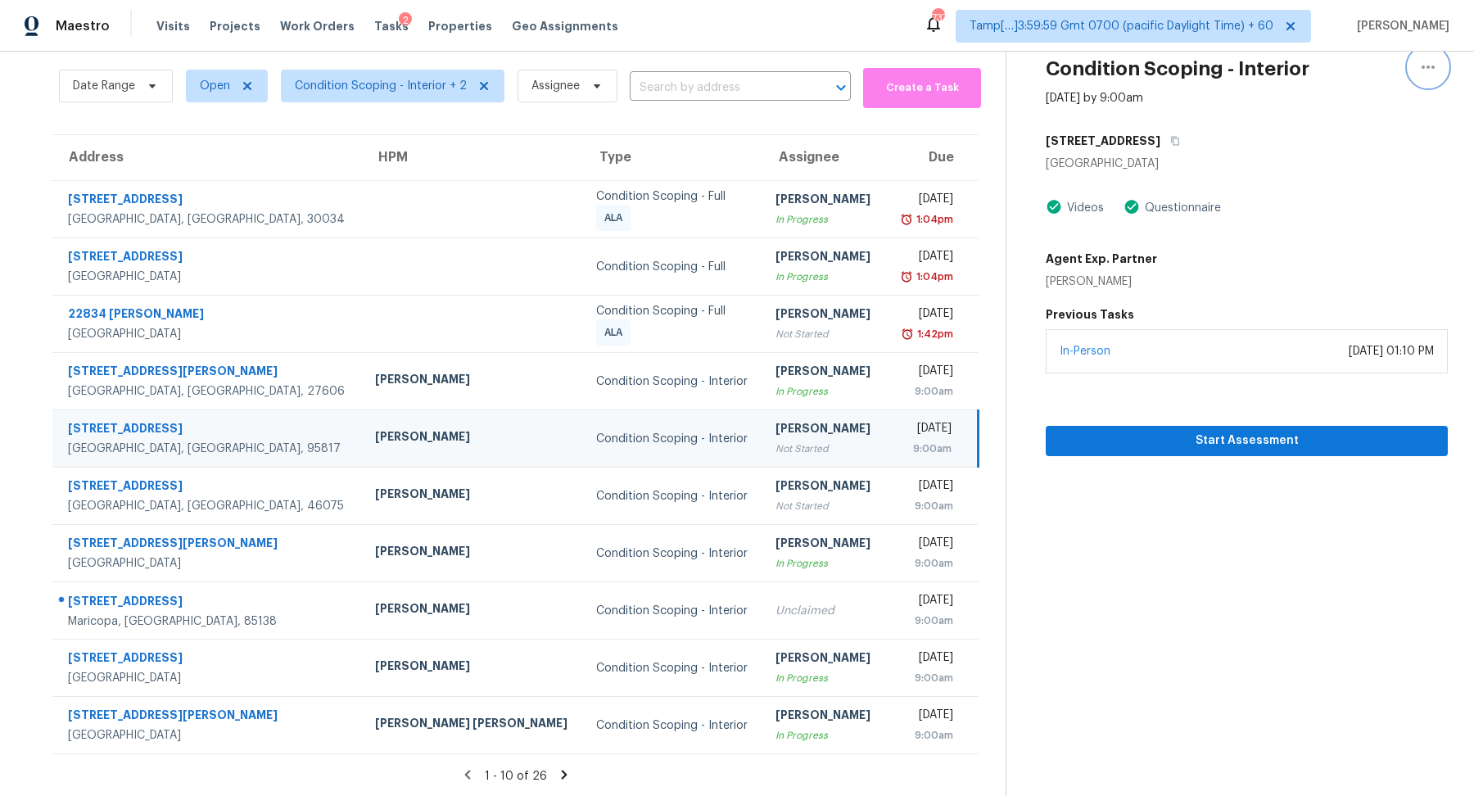
click at [1439, 66] on button "button" at bounding box center [1428, 67] width 39 height 39
click at [1331, 96] on div "Unclaim this task" at bounding box center [1335, 96] width 128 height 16
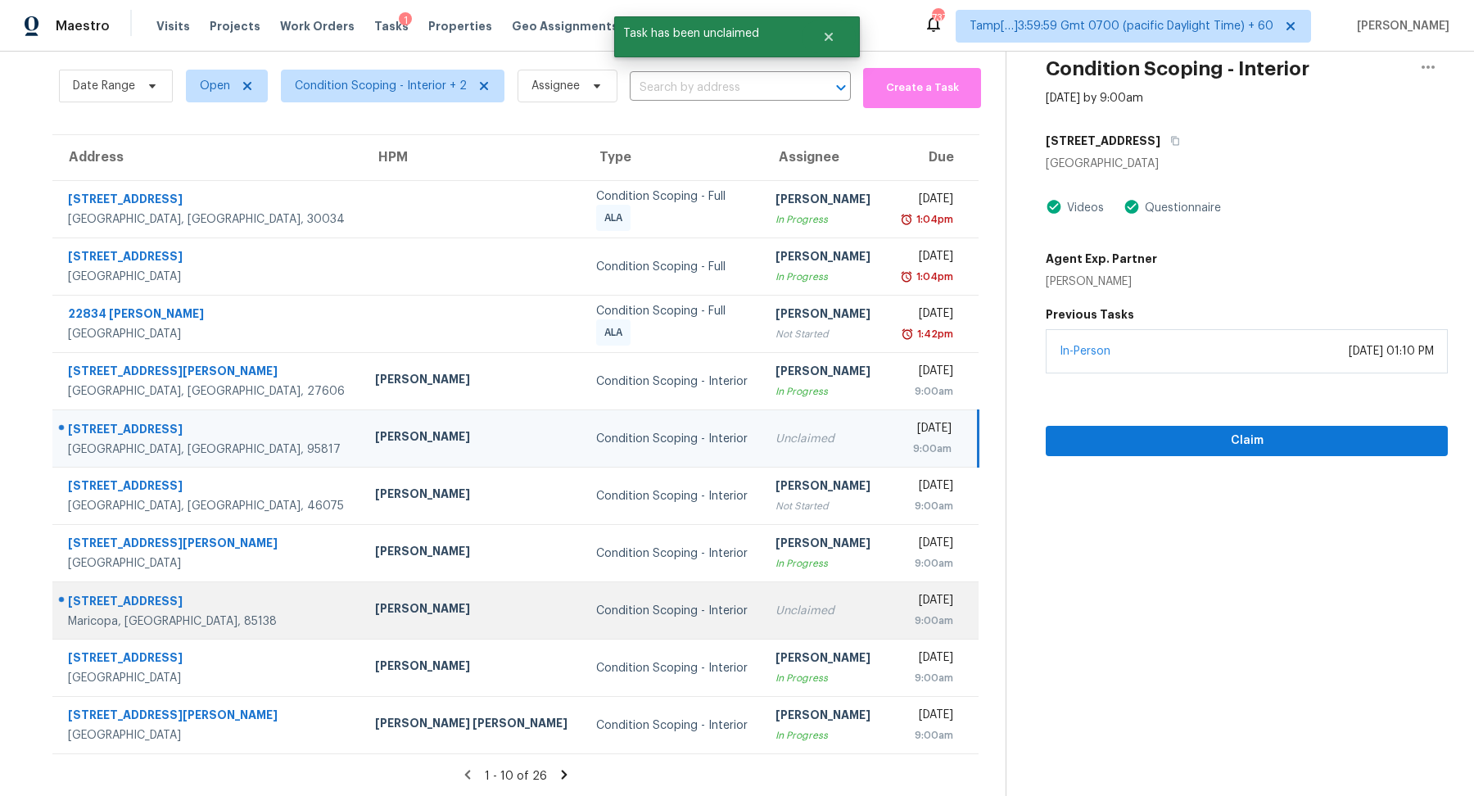
click at [763, 596] on td "Unclaimed" at bounding box center [824, 610] width 123 height 57
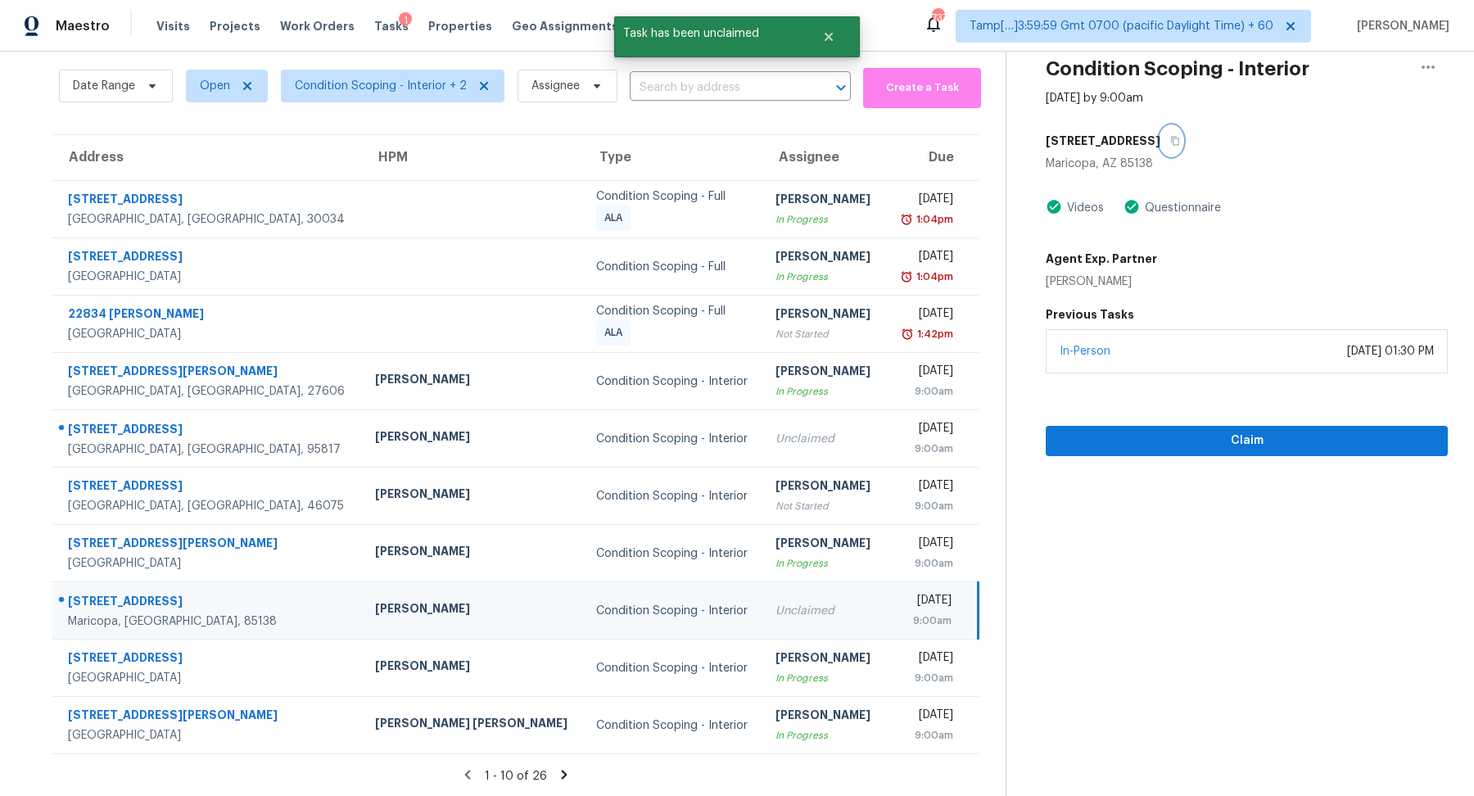
click at [1180, 138] on icon "button" at bounding box center [1175, 141] width 10 height 10
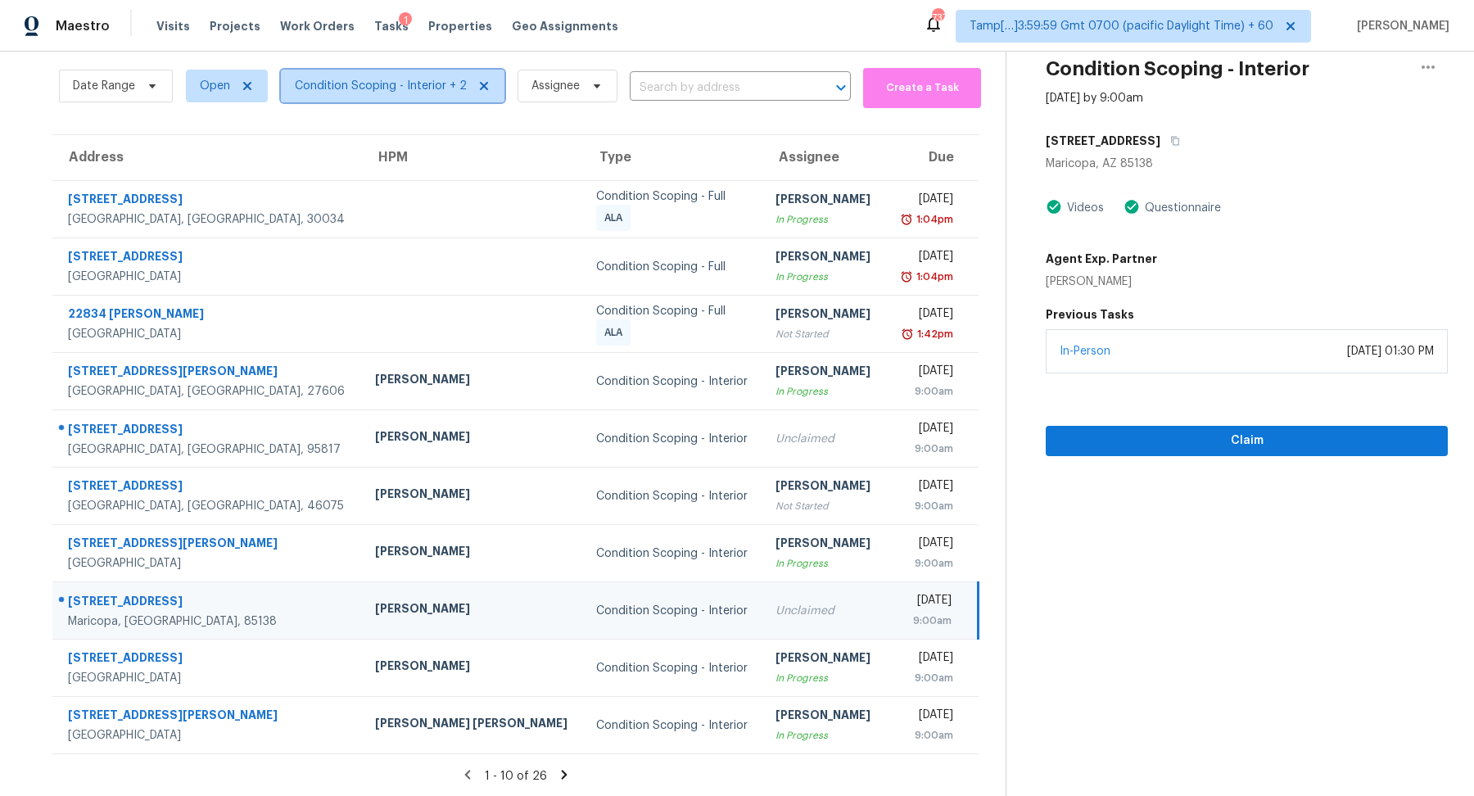
click at [349, 78] on span "Condition Scoping - Interior + 2" at bounding box center [381, 86] width 172 height 16
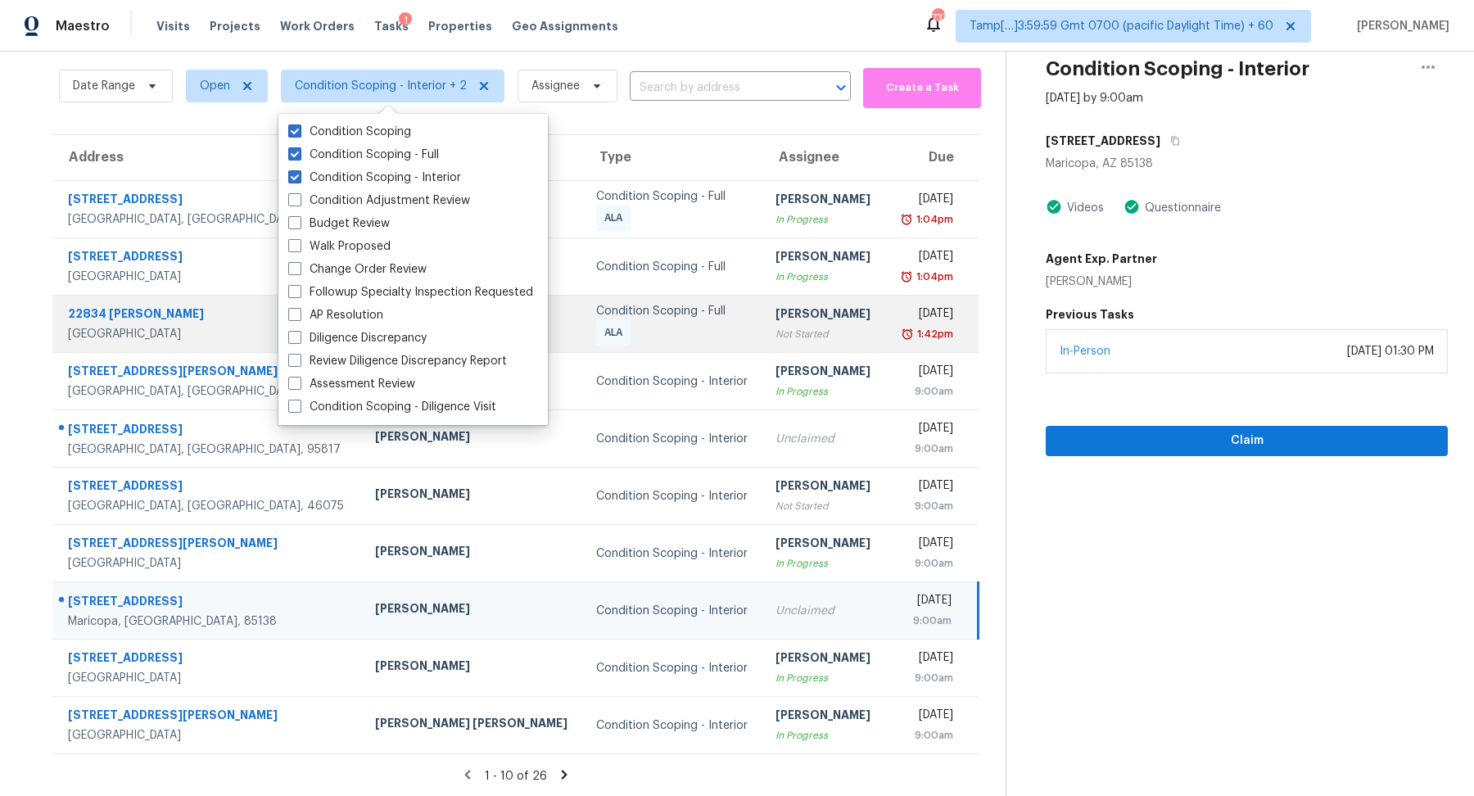
click at [763, 298] on td "Aswini Stephenraj Not Started" at bounding box center [824, 324] width 123 height 57
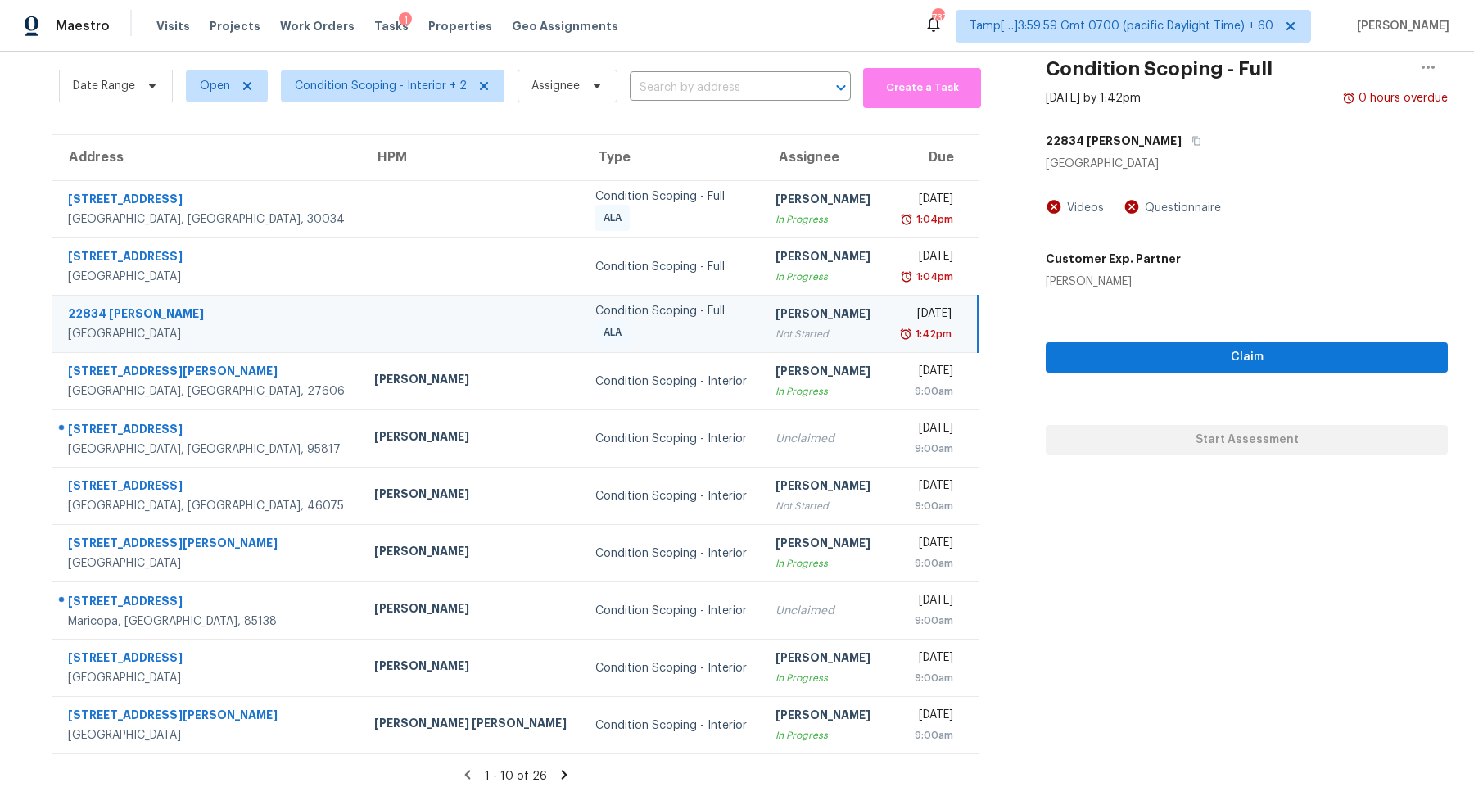
click at [564, 767] on icon at bounding box center [564, 774] width 15 height 15
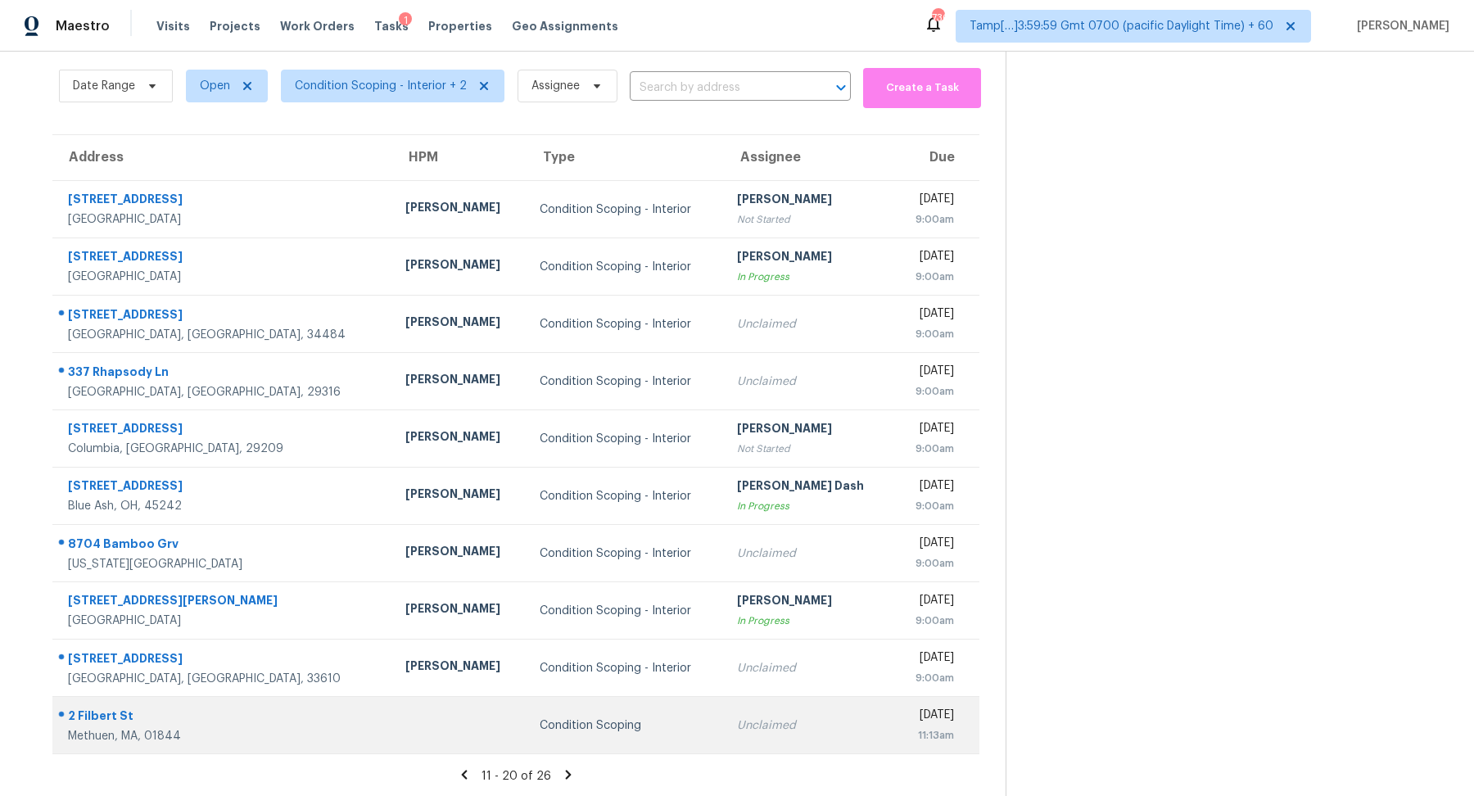
click at [724, 713] on td "Unclaimed" at bounding box center [809, 725] width 170 height 57
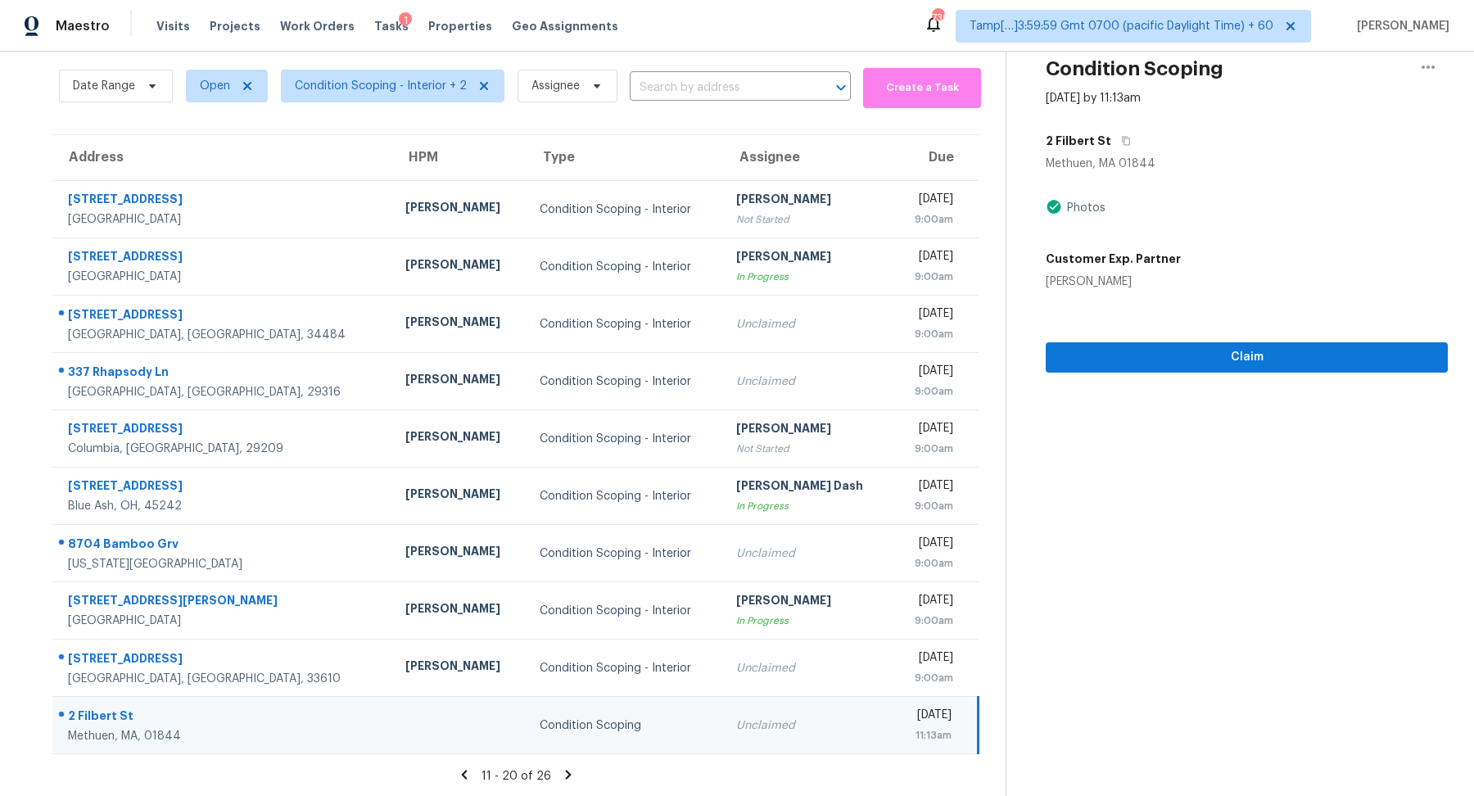
click at [561, 772] on icon at bounding box center [568, 774] width 15 height 15
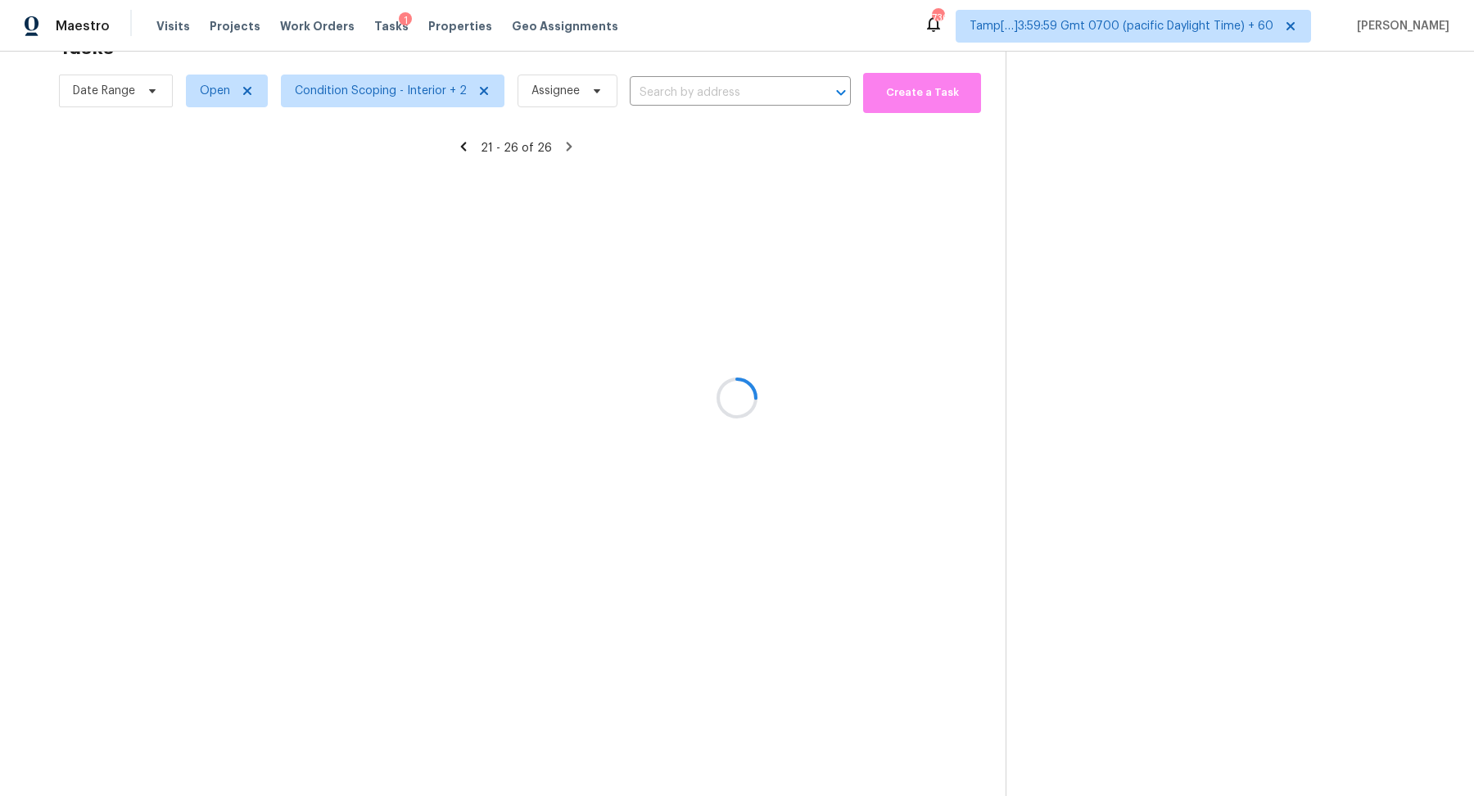
scroll to position [51, 0]
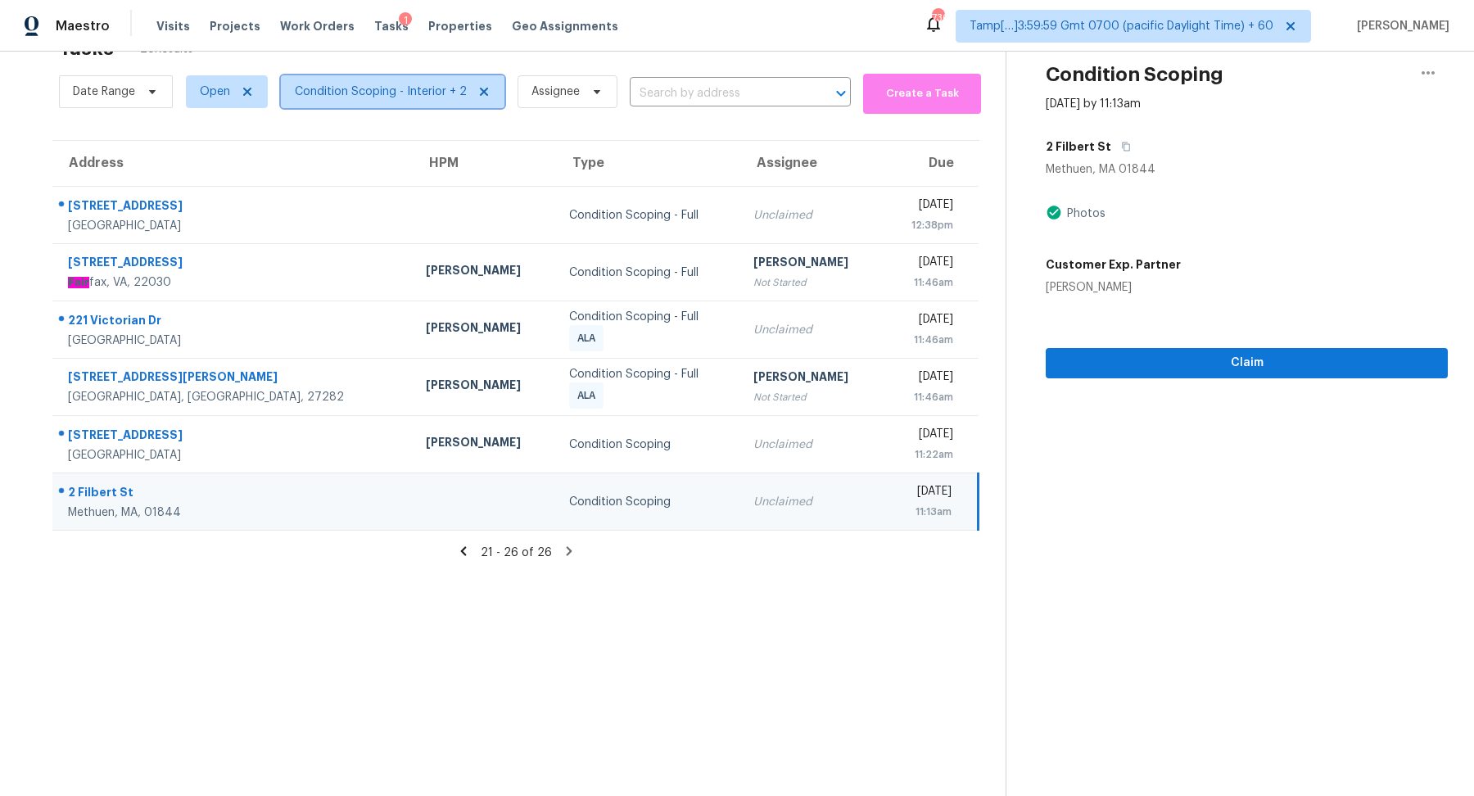
click at [412, 78] on span "Condition Scoping - Interior + 2" at bounding box center [393, 91] width 224 height 33
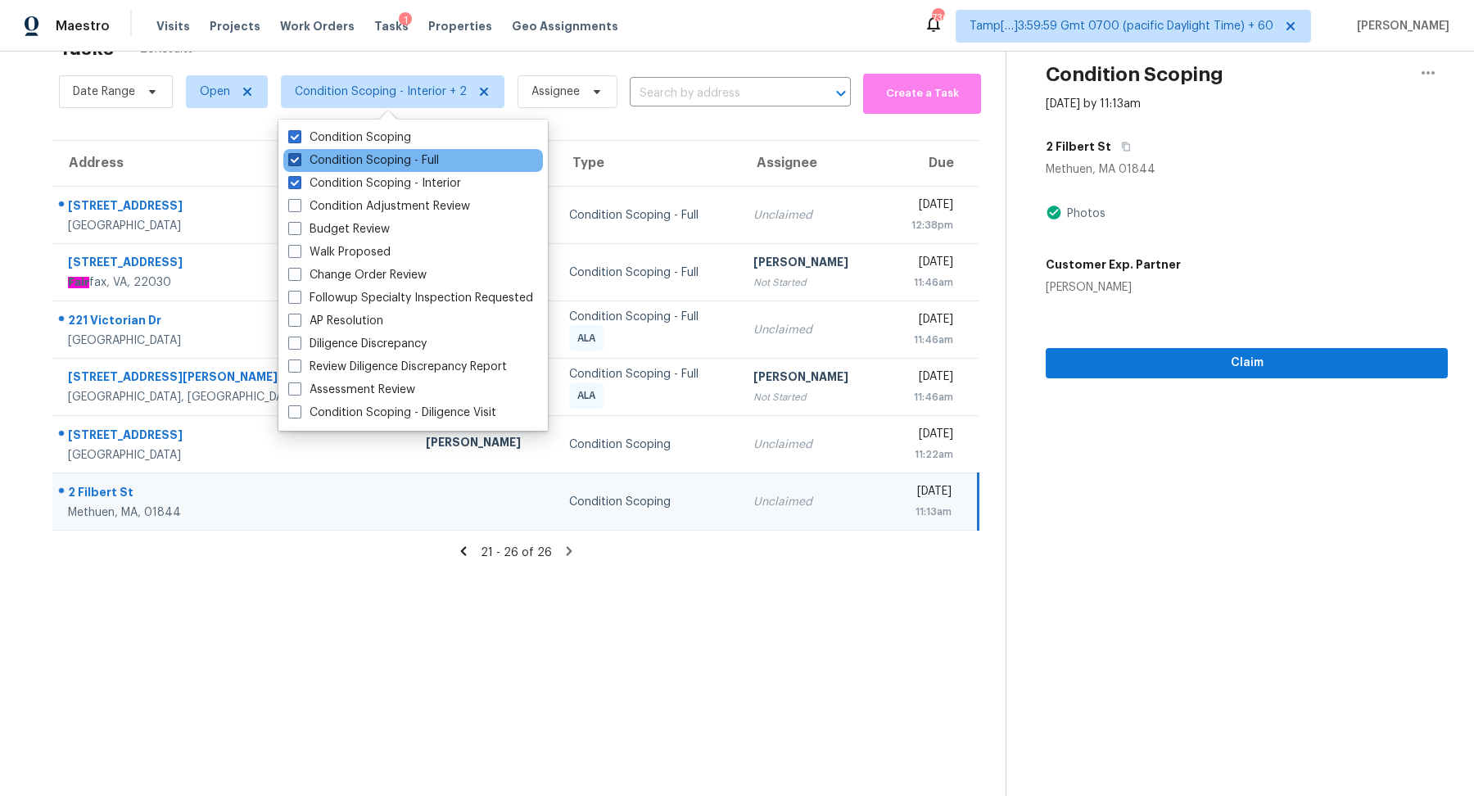
click at [422, 162] on label "Condition Scoping - Full" at bounding box center [363, 160] width 151 height 16
click at [299, 162] on input "Condition Scoping - Full" at bounding box center [293, 157] width 11 height 11
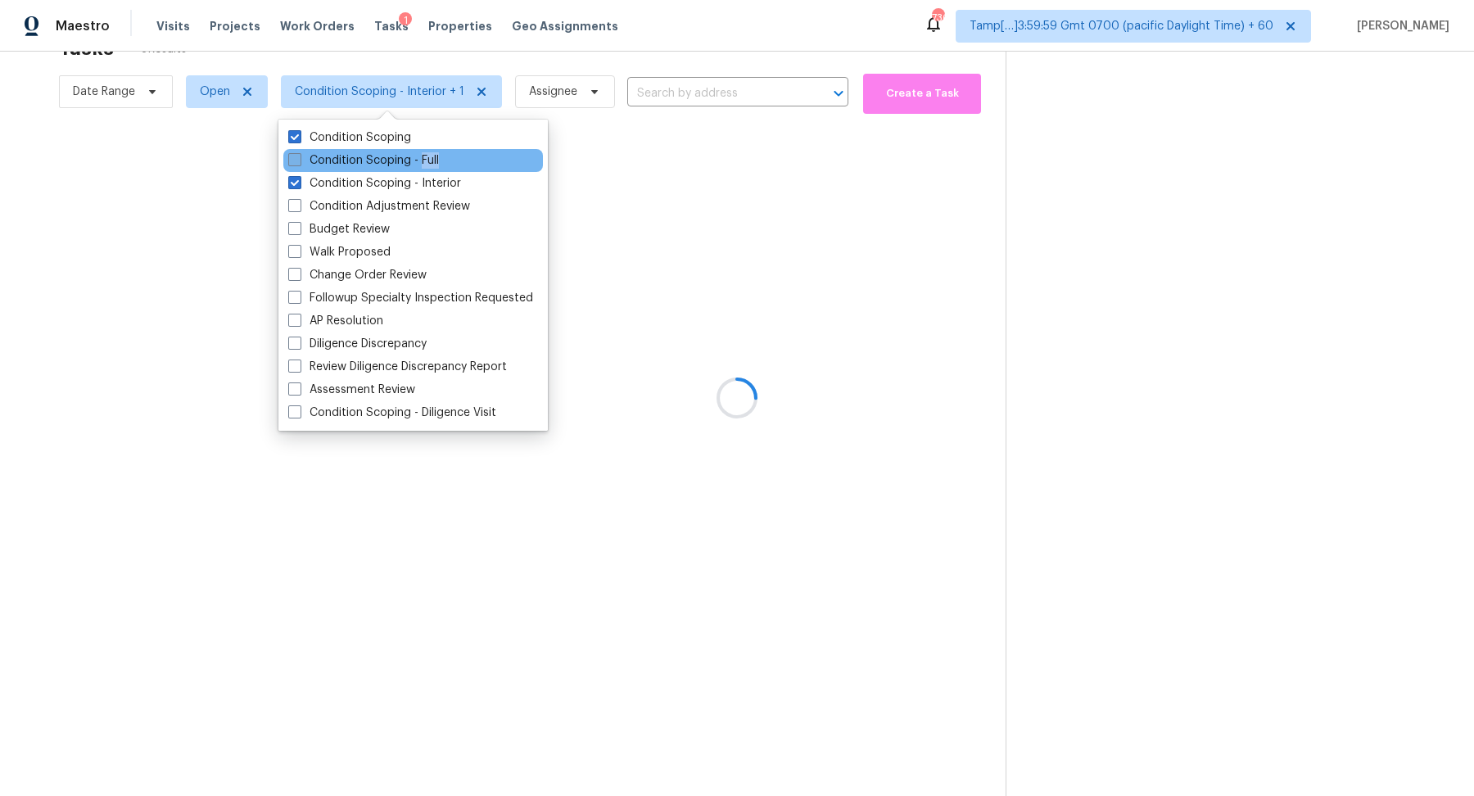
click at [422, 162] on label "Condition Scoping - Full" at bounding box center [363, 160] width 151 height 16
click at [299, 162] on input "Condition Scoping - Full" at bounding box center [293, 157] width 11 height 11
checkbox input "true"
click at [696, 163] on div at bounding box center [737, 398] width 1474 height 796
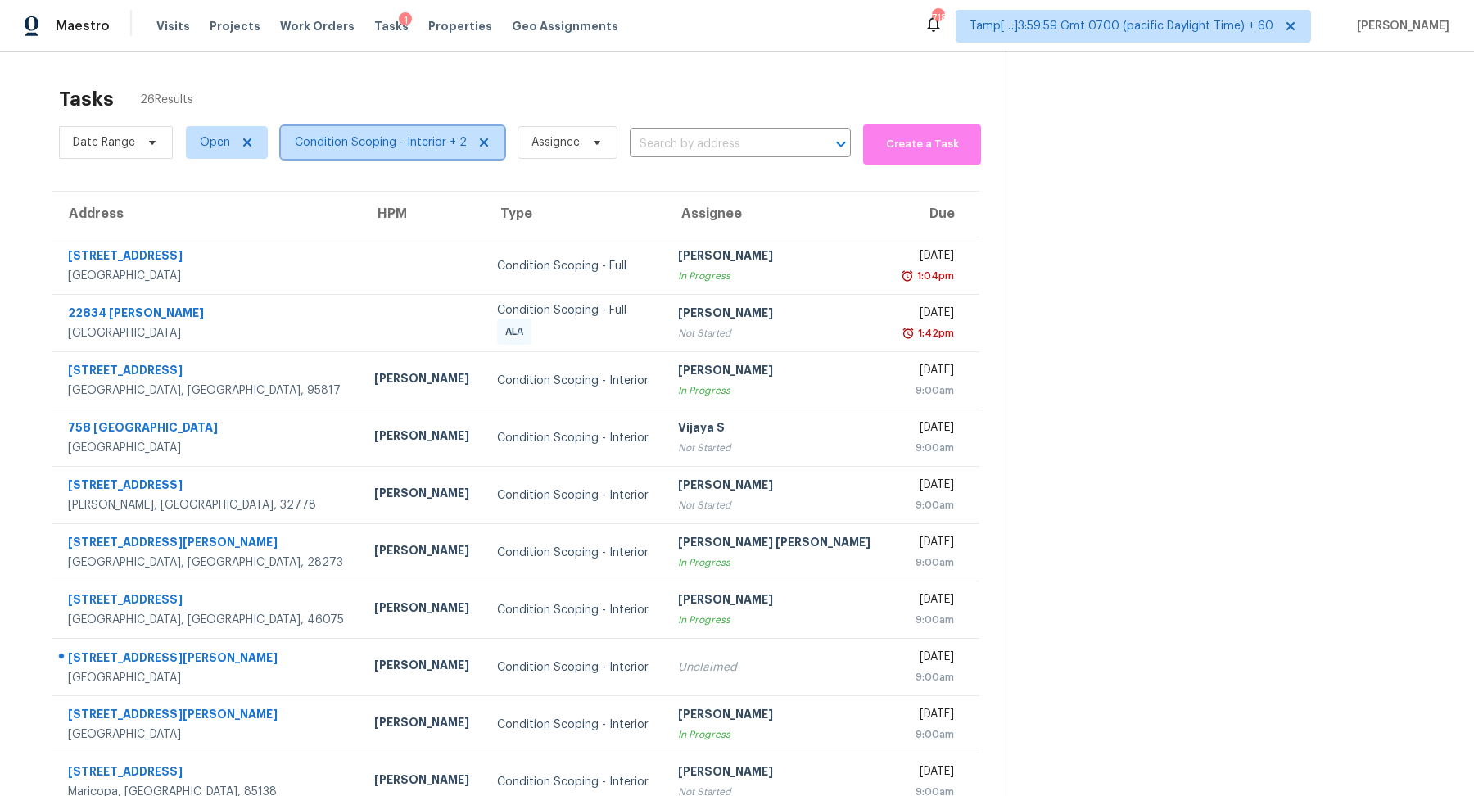
click at [340, 137] on span "Condition Scoping - Interior + 2" at bounding box center [381, 142] width 172 height 16
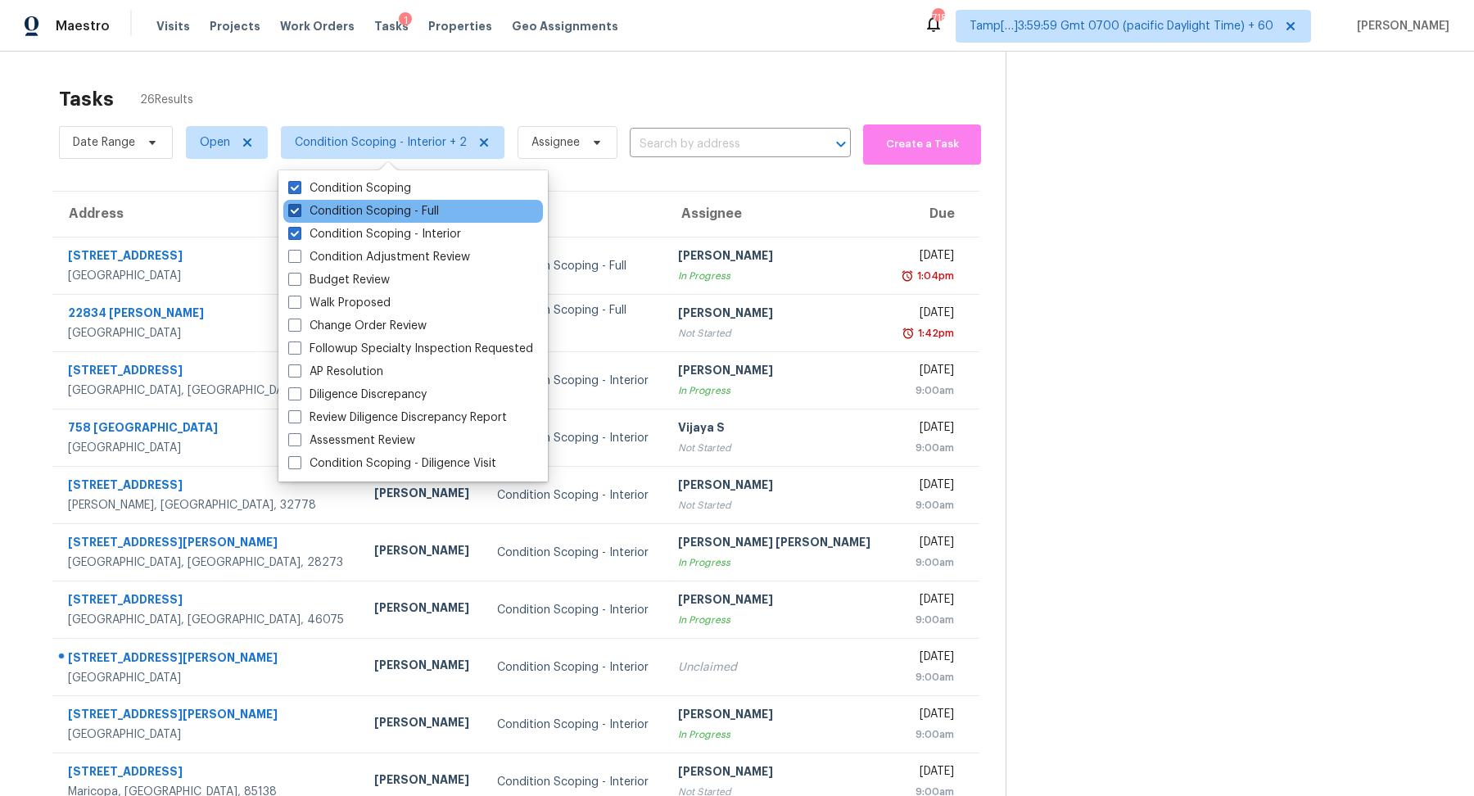
click at [421, 215] on label "Condition Scoping - Full" at bounding box center [363, 211] width 151 height 16
click at [299, 214] on input "Condition Scoping - Full" at bounding box center [293, 208] width 11 height 11
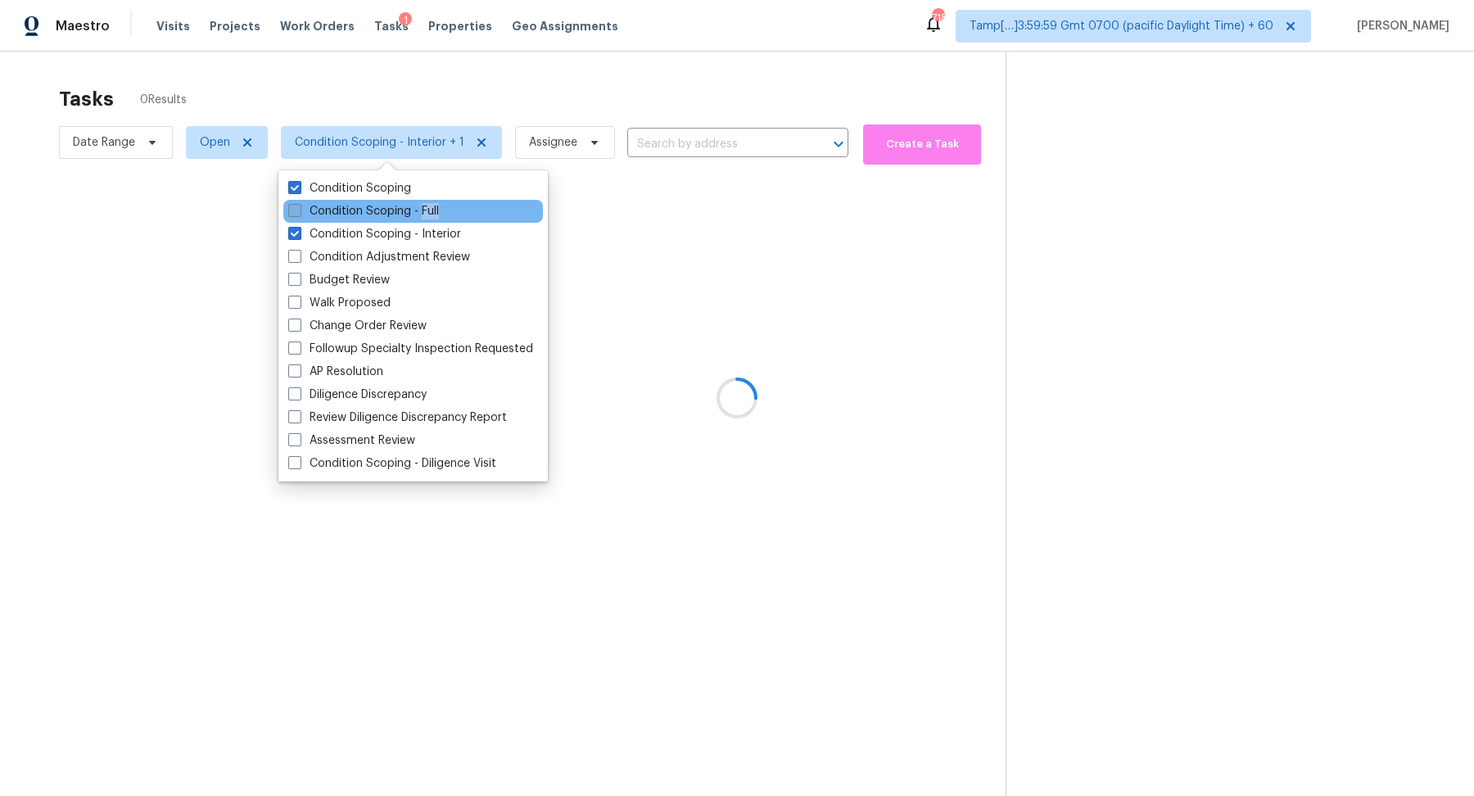
click at [421, 215] on label "Condition Scoping - Full" at bounding box center [363, 211] width 151 height 16
click at [299, 214] on input "Condition Scoping - Full" at bounding box center [293, 208] width 11 height 11
checkbox input "true"
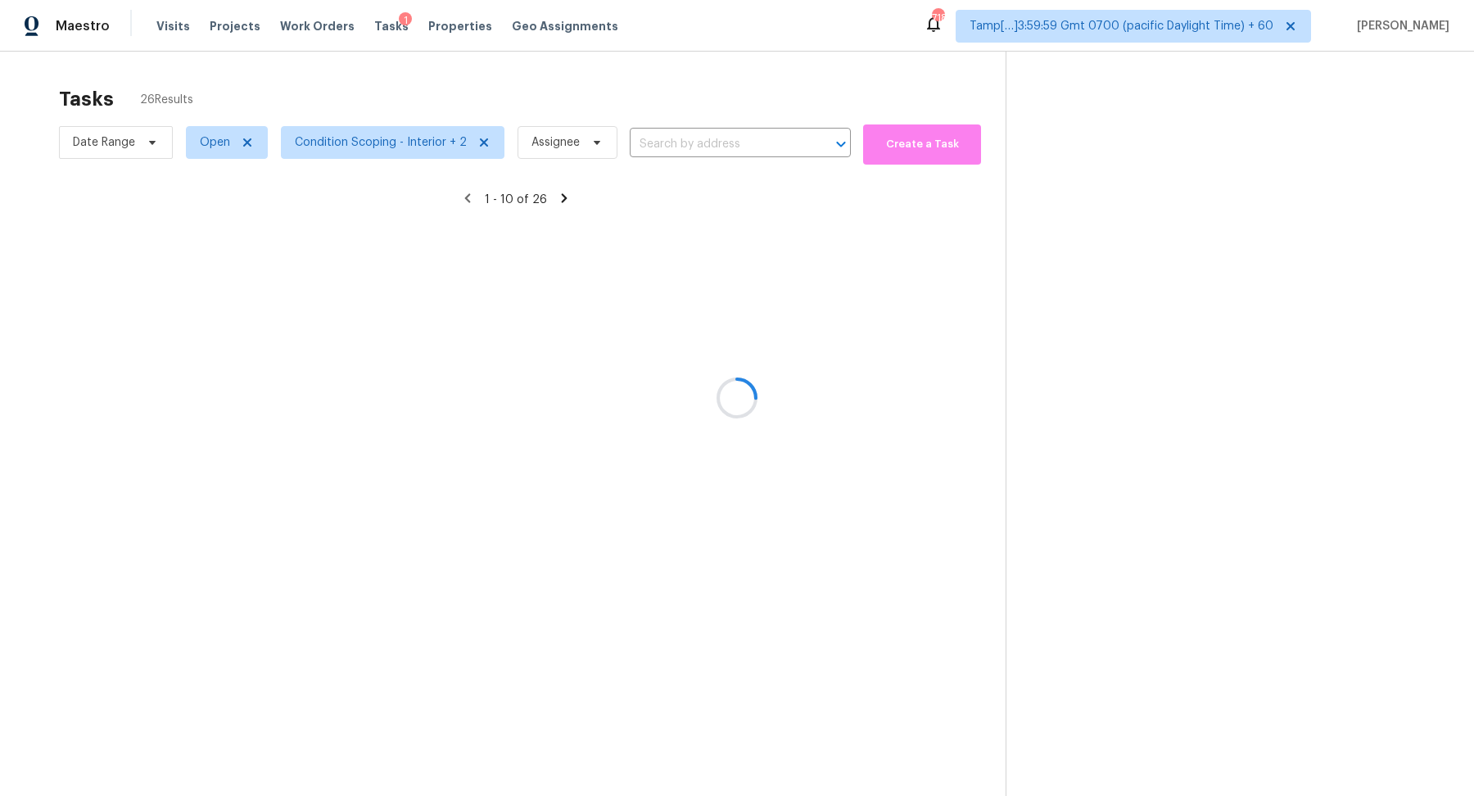
click at [756, 122] on div at bounding box center [737, 398] width 1474 height 796
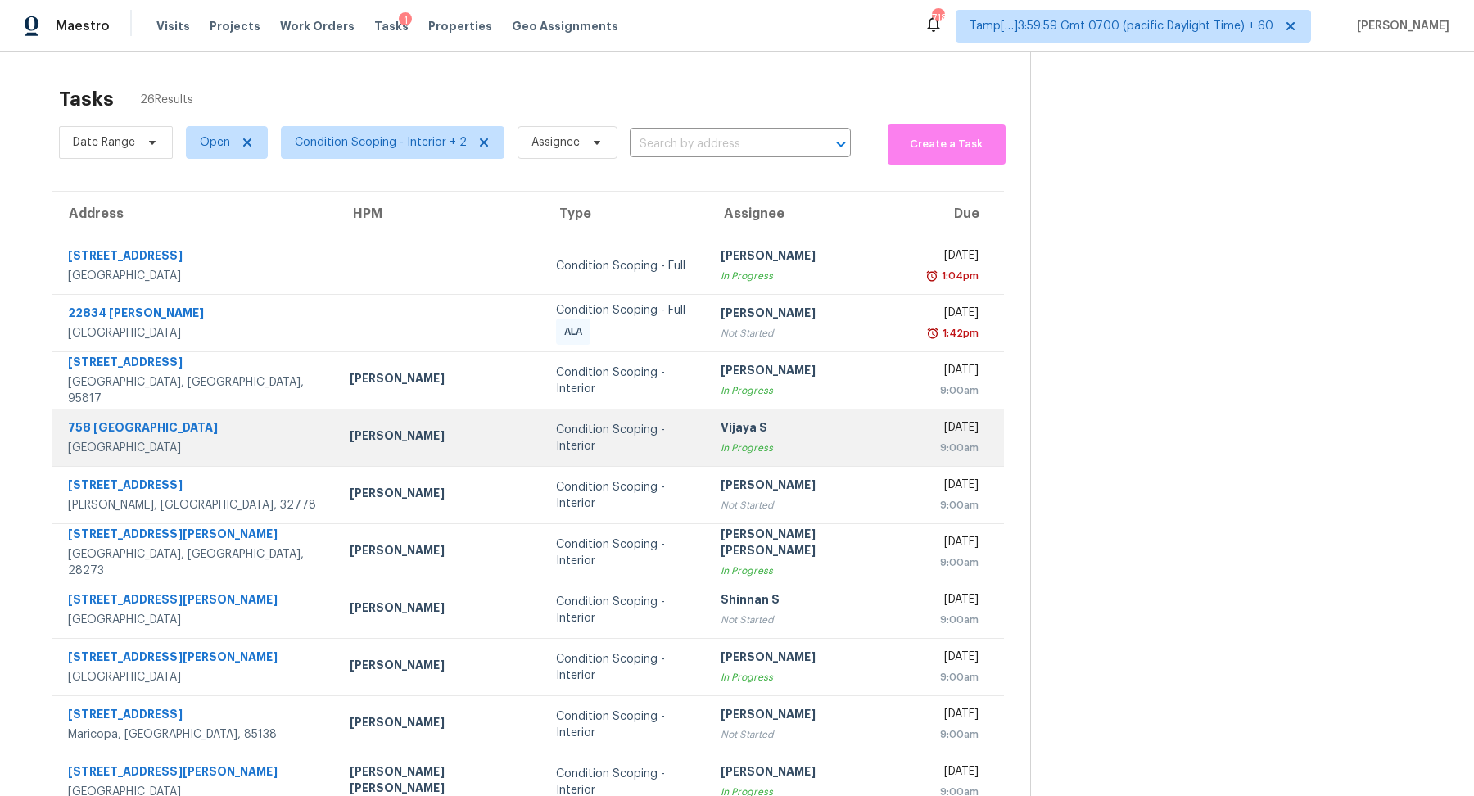
scroll to position [57, 0]
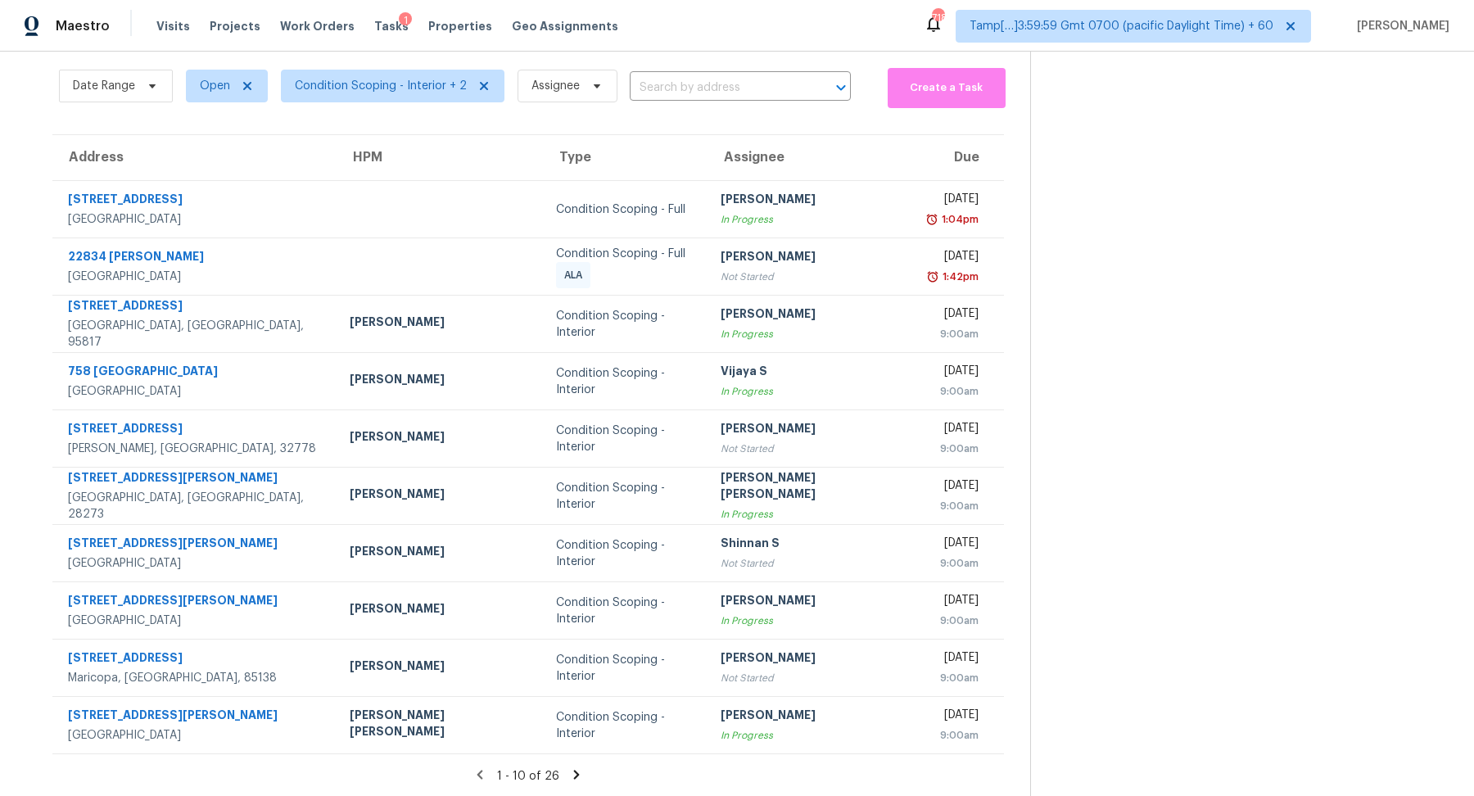
click at [574, 772] on icon at bounding box center [577, 774] width 6 height 9
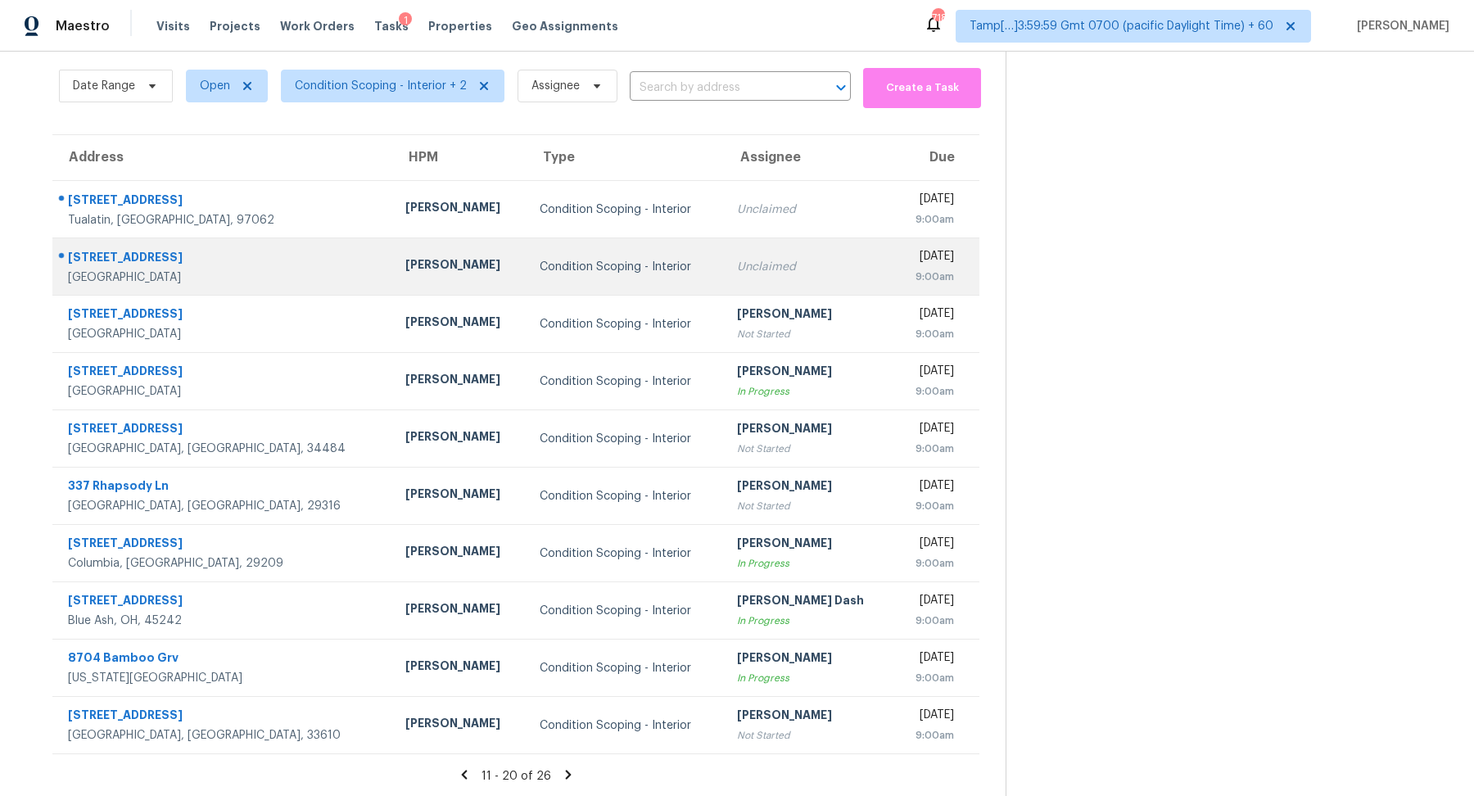
click at [737, 260] on div "Unclaimed" at bounding box center [809, 267] width 144 height 16
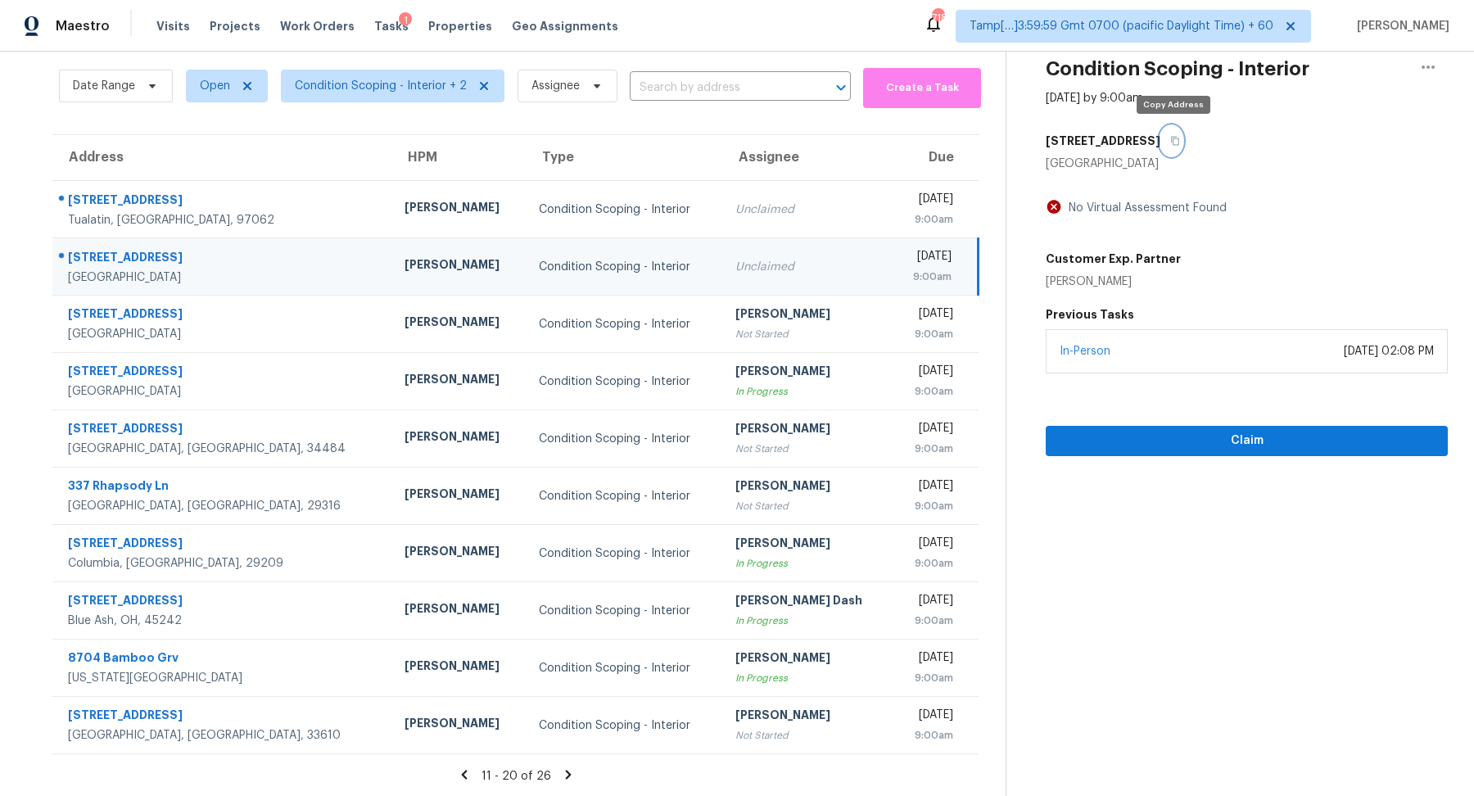
click at [1172, 132] on button "button" at bounding box center [1172, 140] width 22 height 29
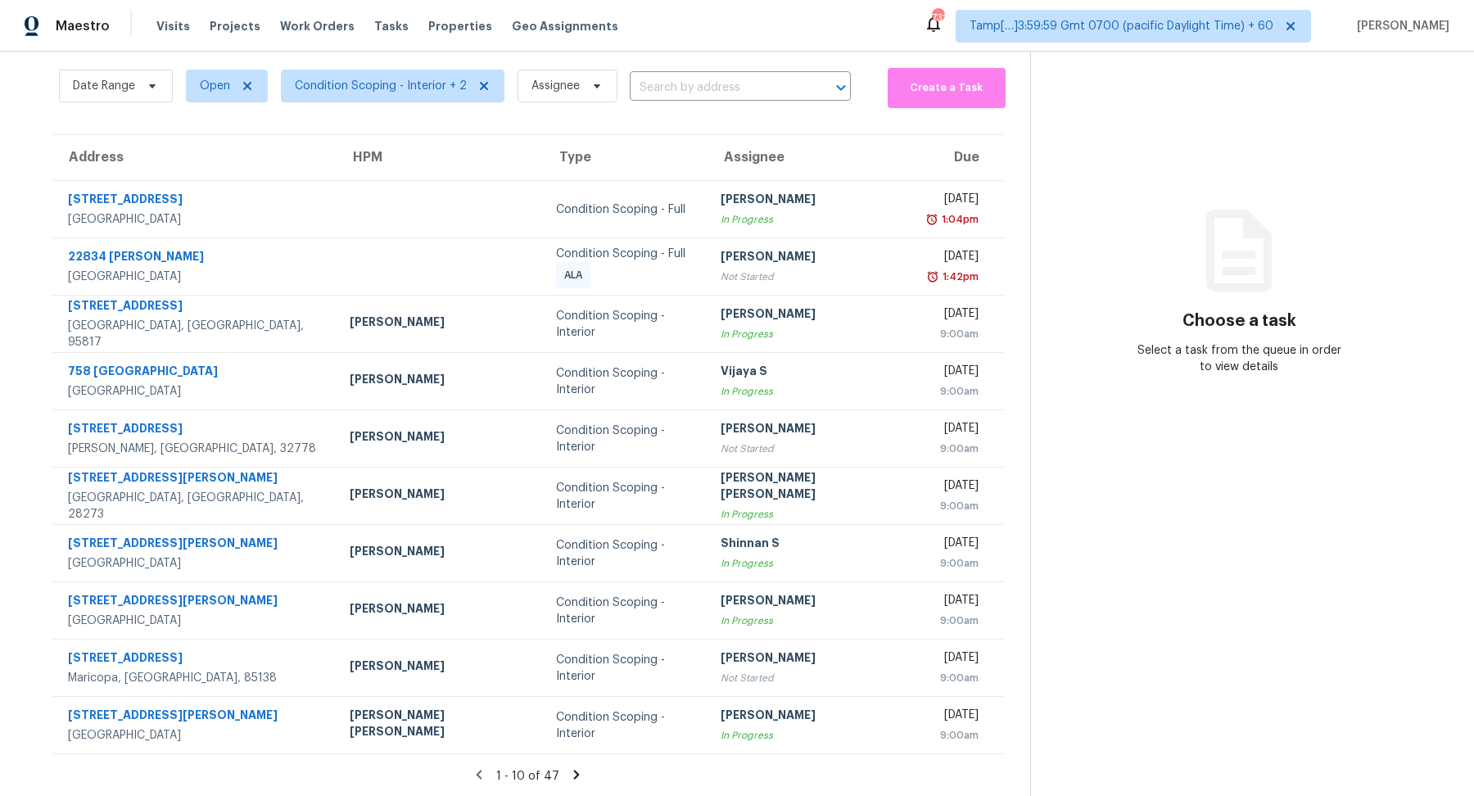
click at [574, 777] on icon at bounding box center [577, 774] width 6 height 9
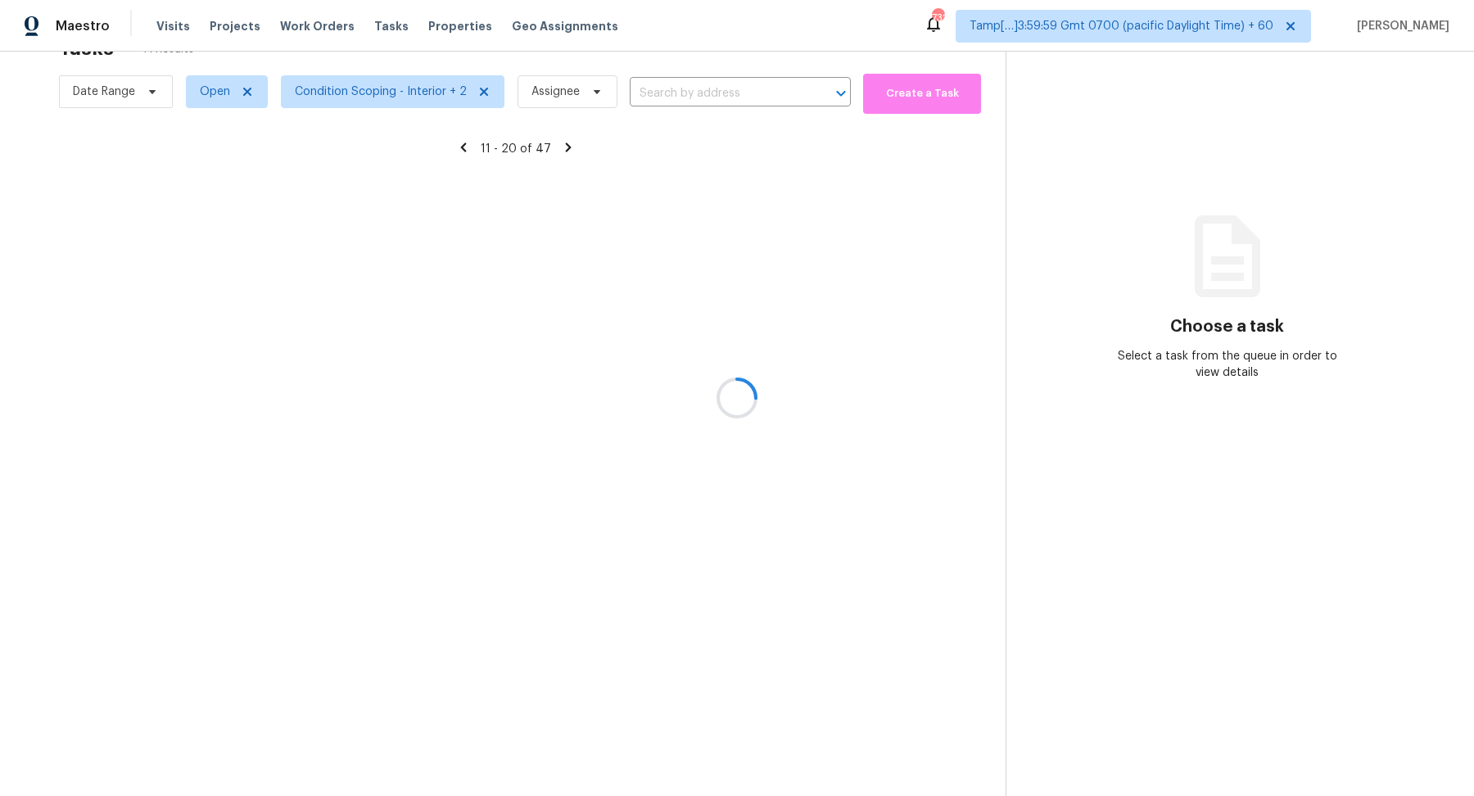
scroll to position [57, 0]
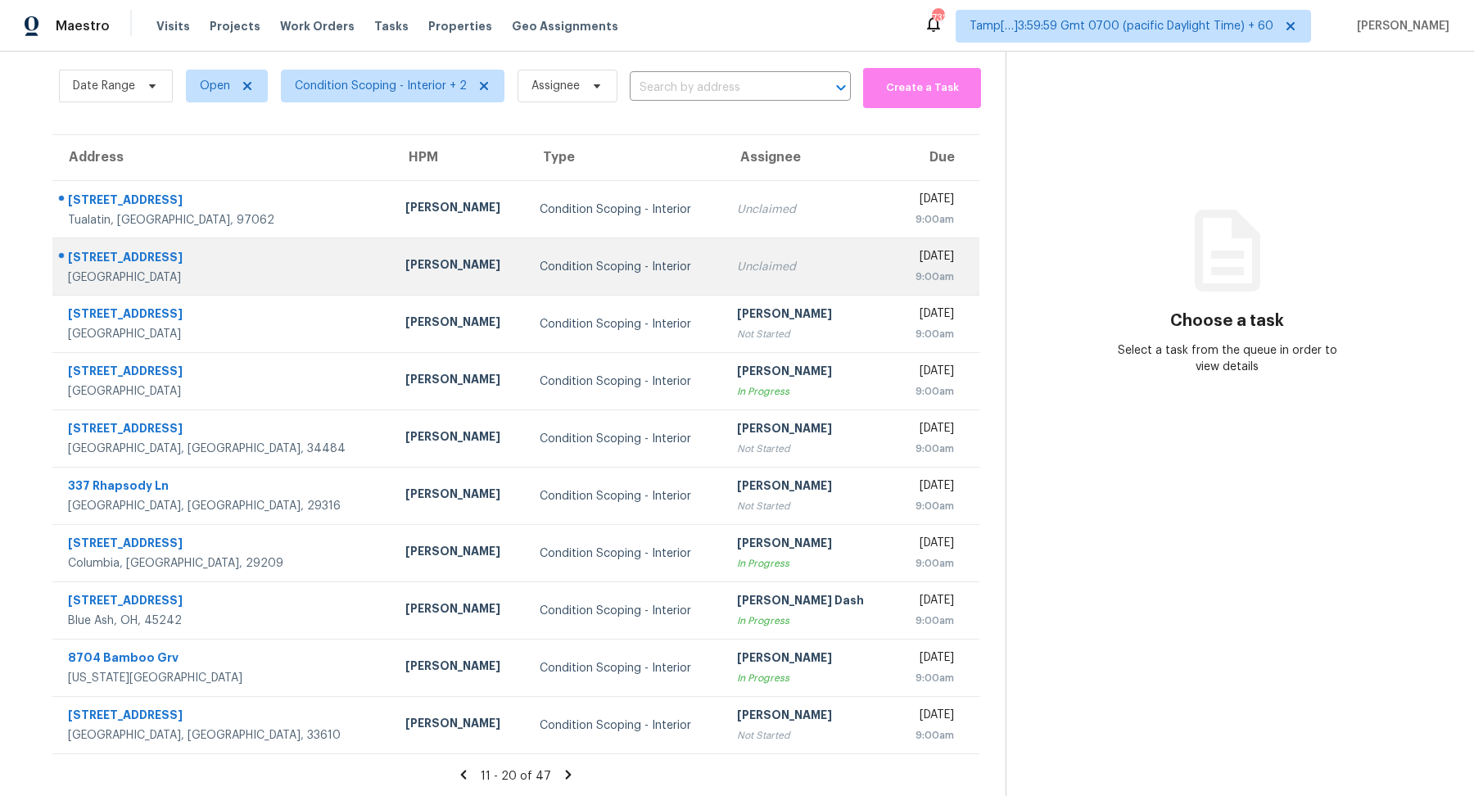
click at [724, 274] on td "Unclaimed" at bounding box center [809, 266] width 170 height 57
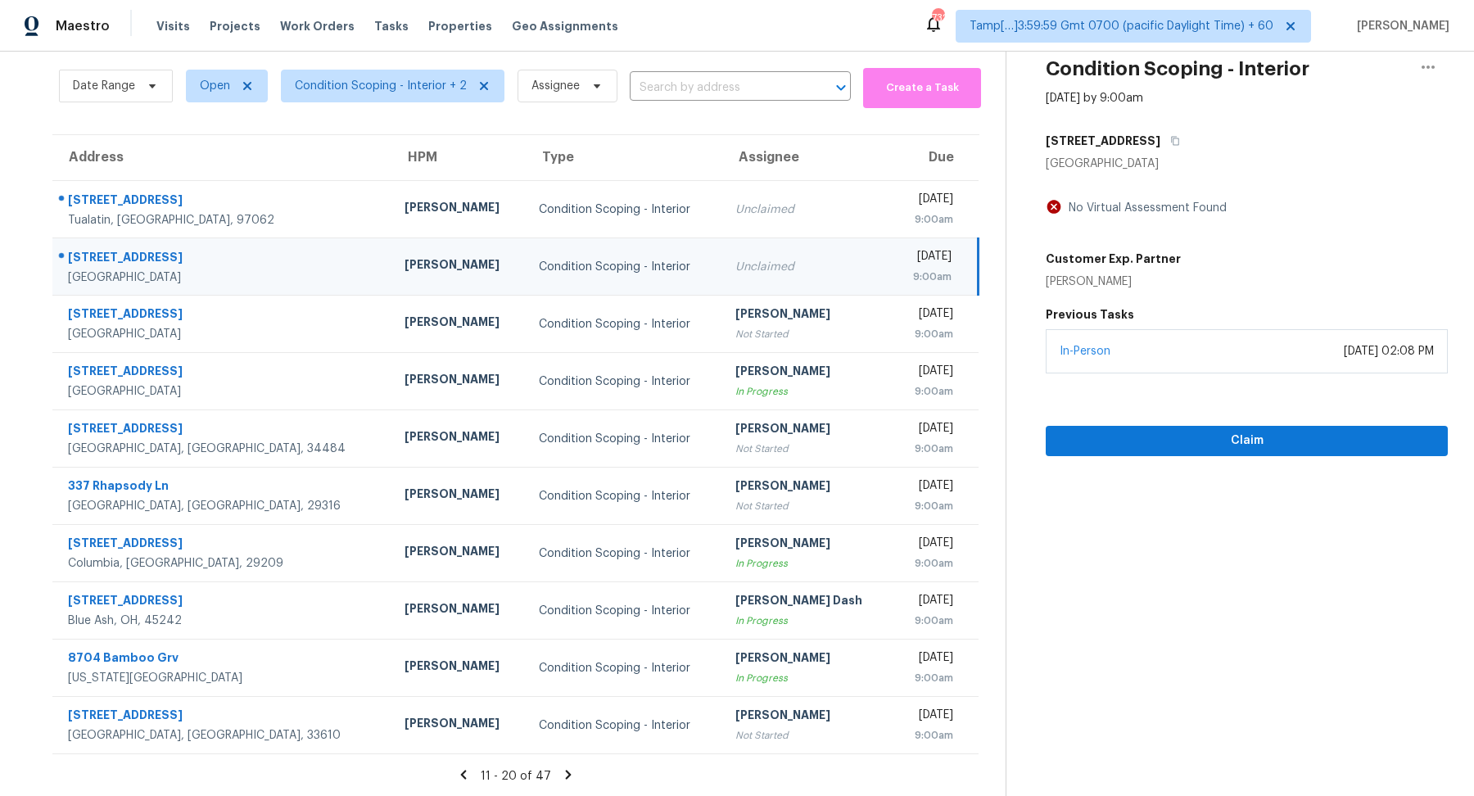
click at [569, 769] on icon at bounding box center [568, 774] width 15 height 15
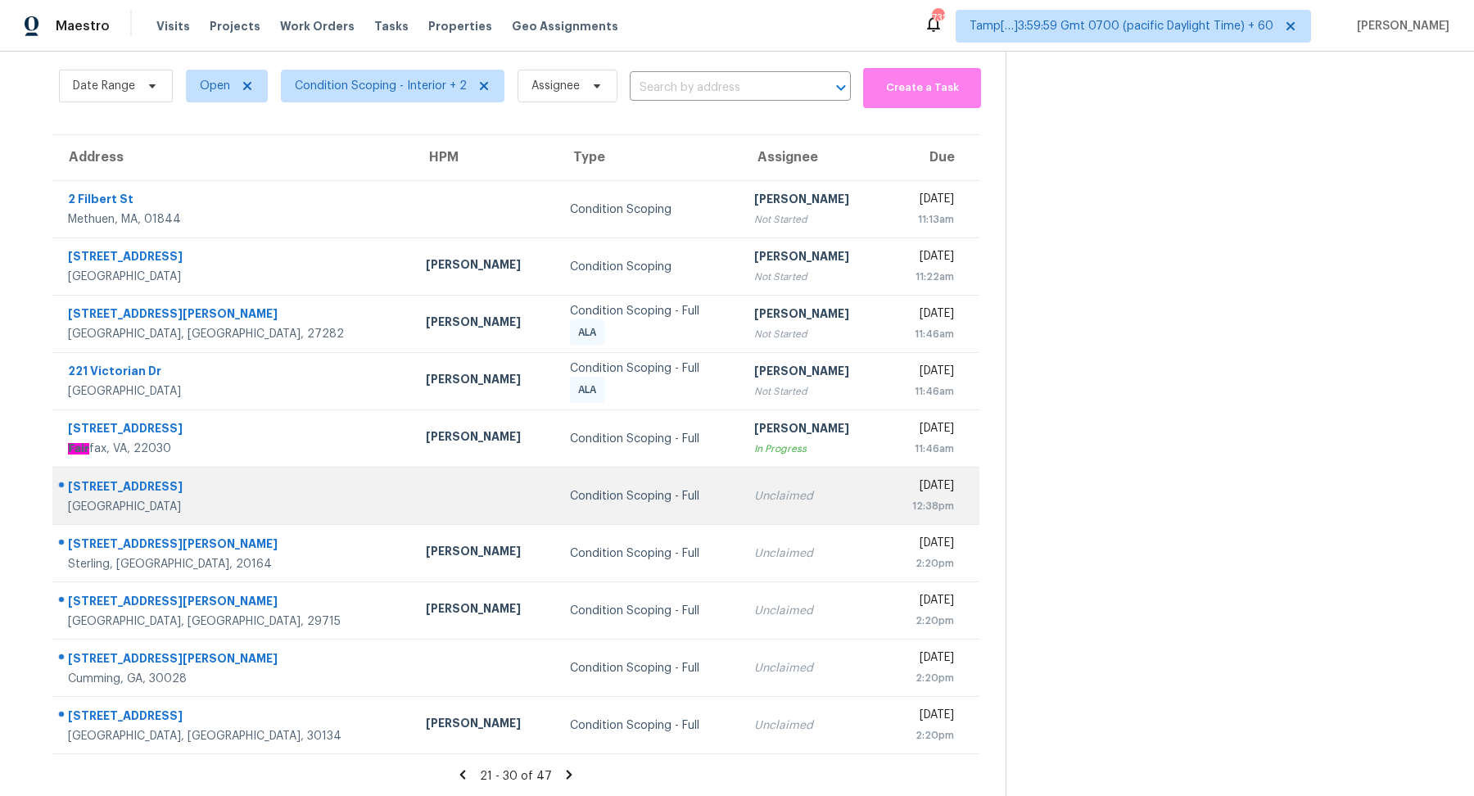
click at [768, 489] on div "Unclaimed" at bounding box center [812, 496] width 117 height 16
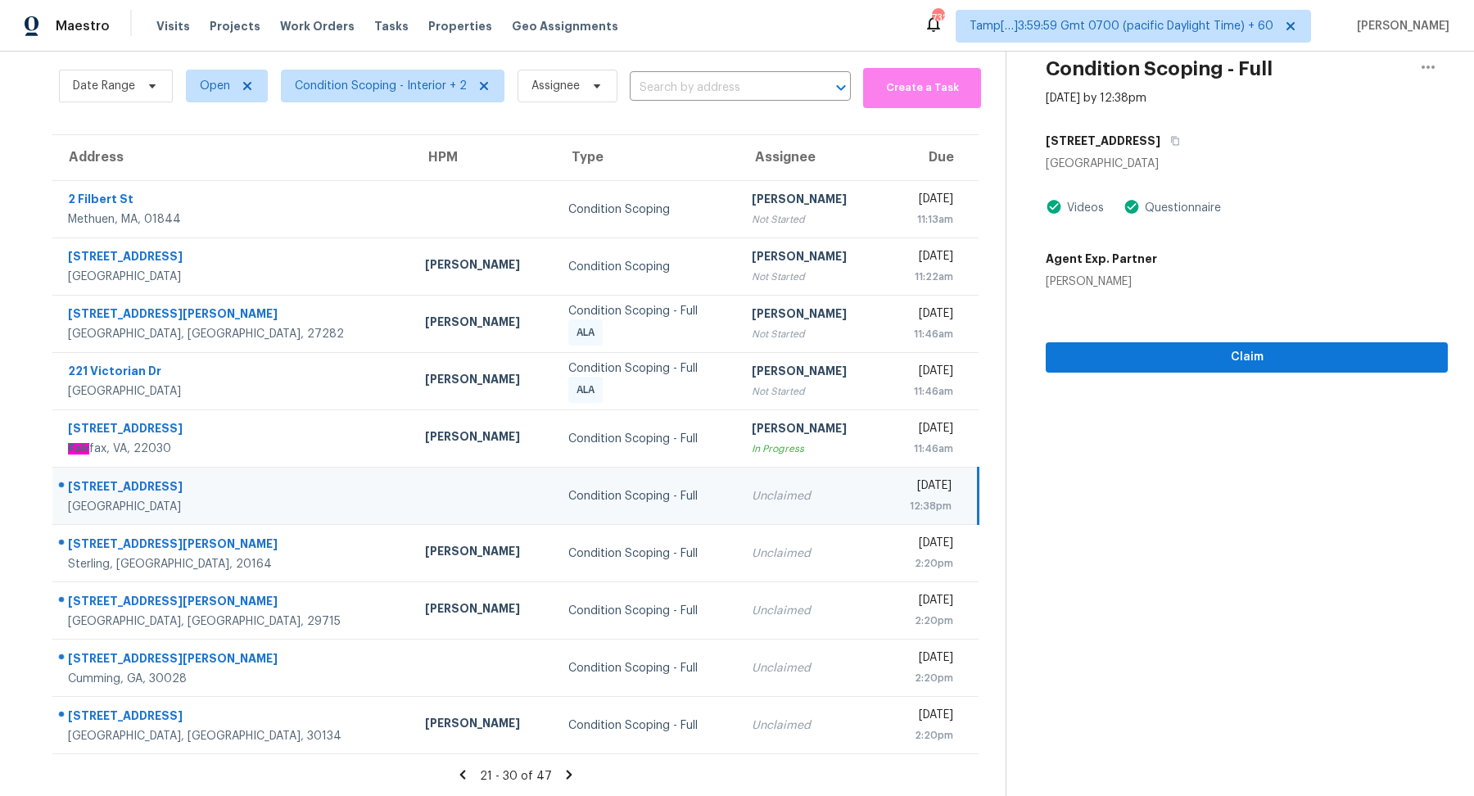
click at [1109, 156] on div "[GEOGRAPHIC_DATA]" at bounding box center [1247, 164] width 402 height 16
click at [1161, 147] on button "button" at bounding box center [1172, 140] width 22 height 29
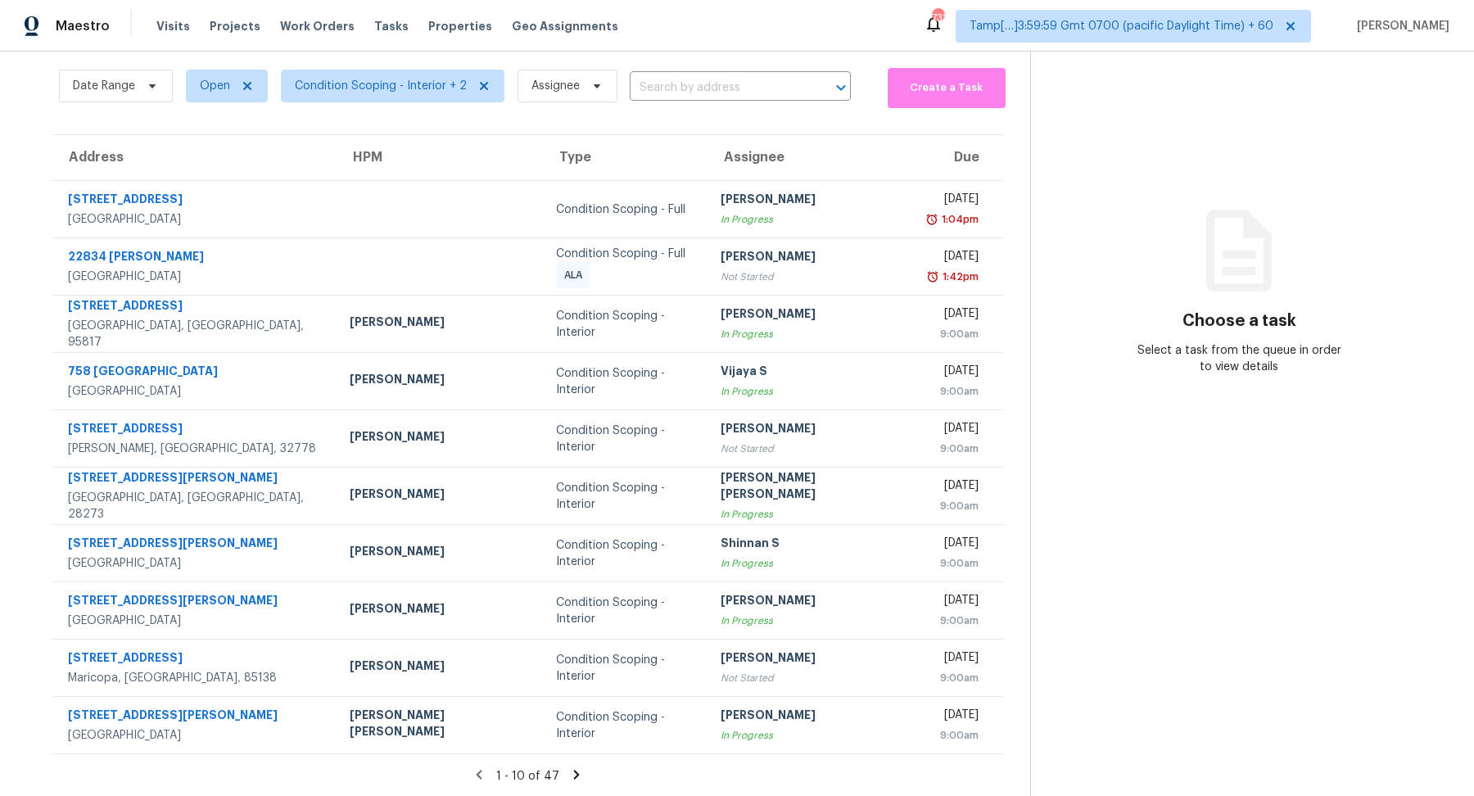
click at [574, 775] on icon at bounding box center [577, 774] width 6 height 9
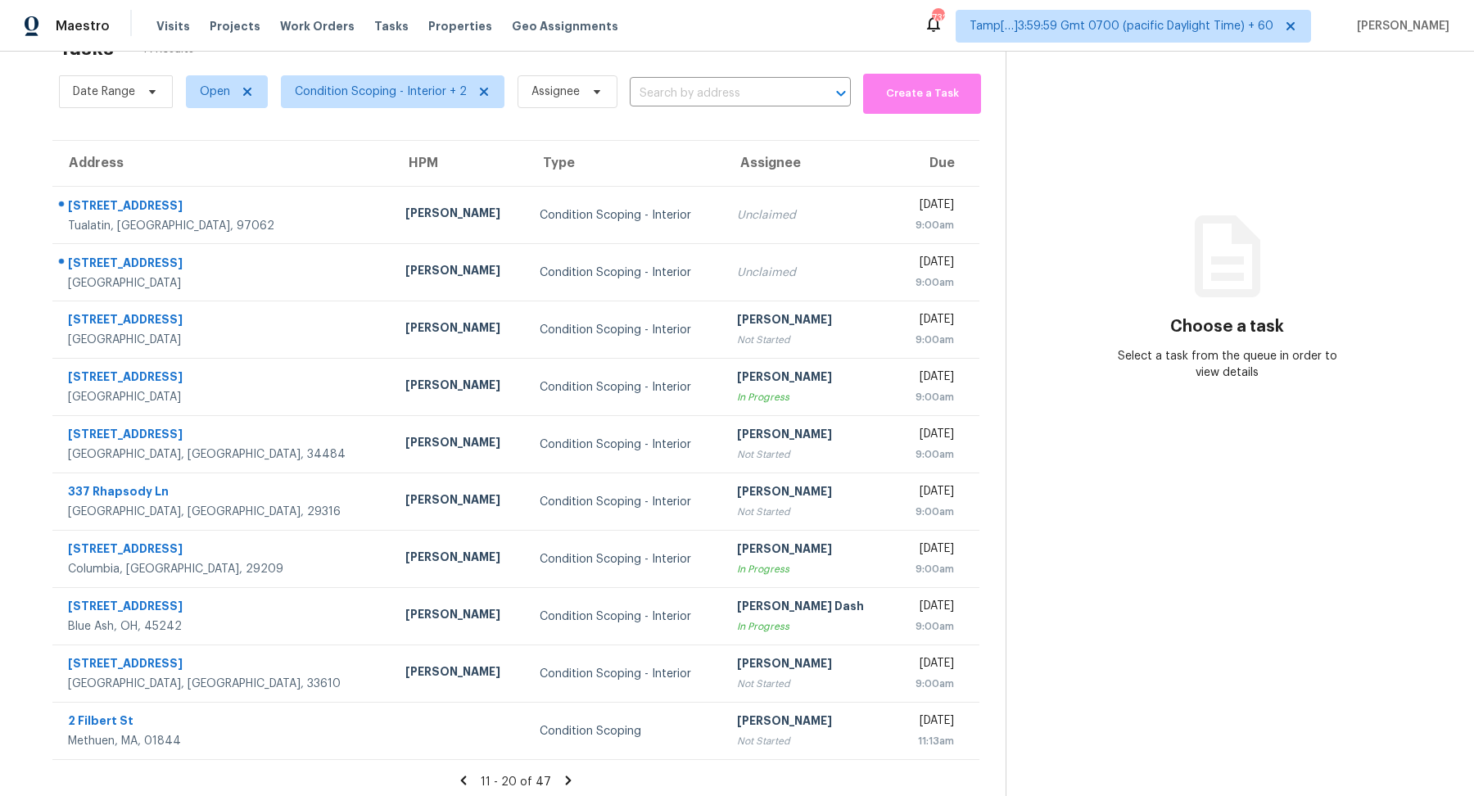
scroll to position [57, 0]
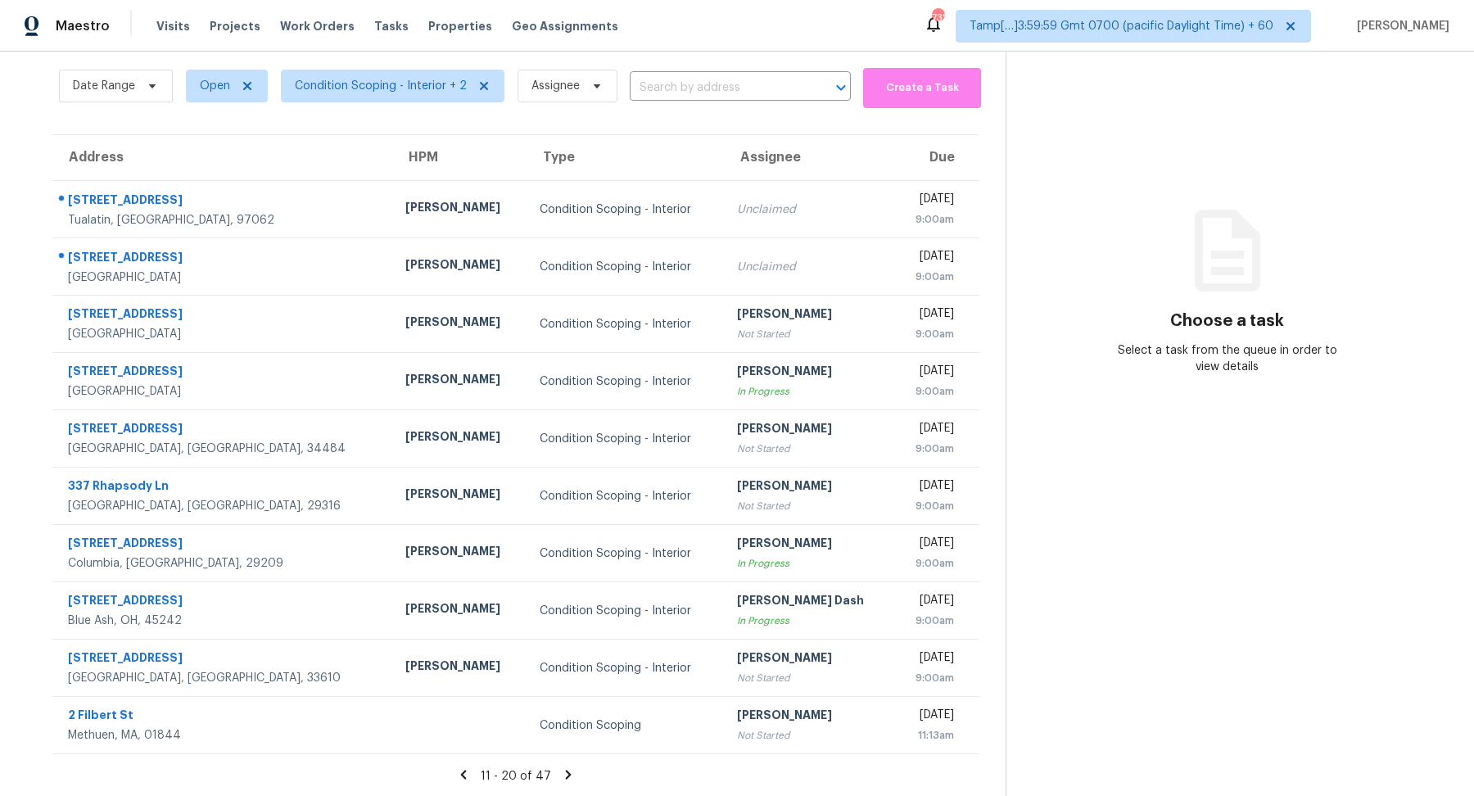
click at [561, 775] on icon at bounding box center [568, 774] width 15 height 15
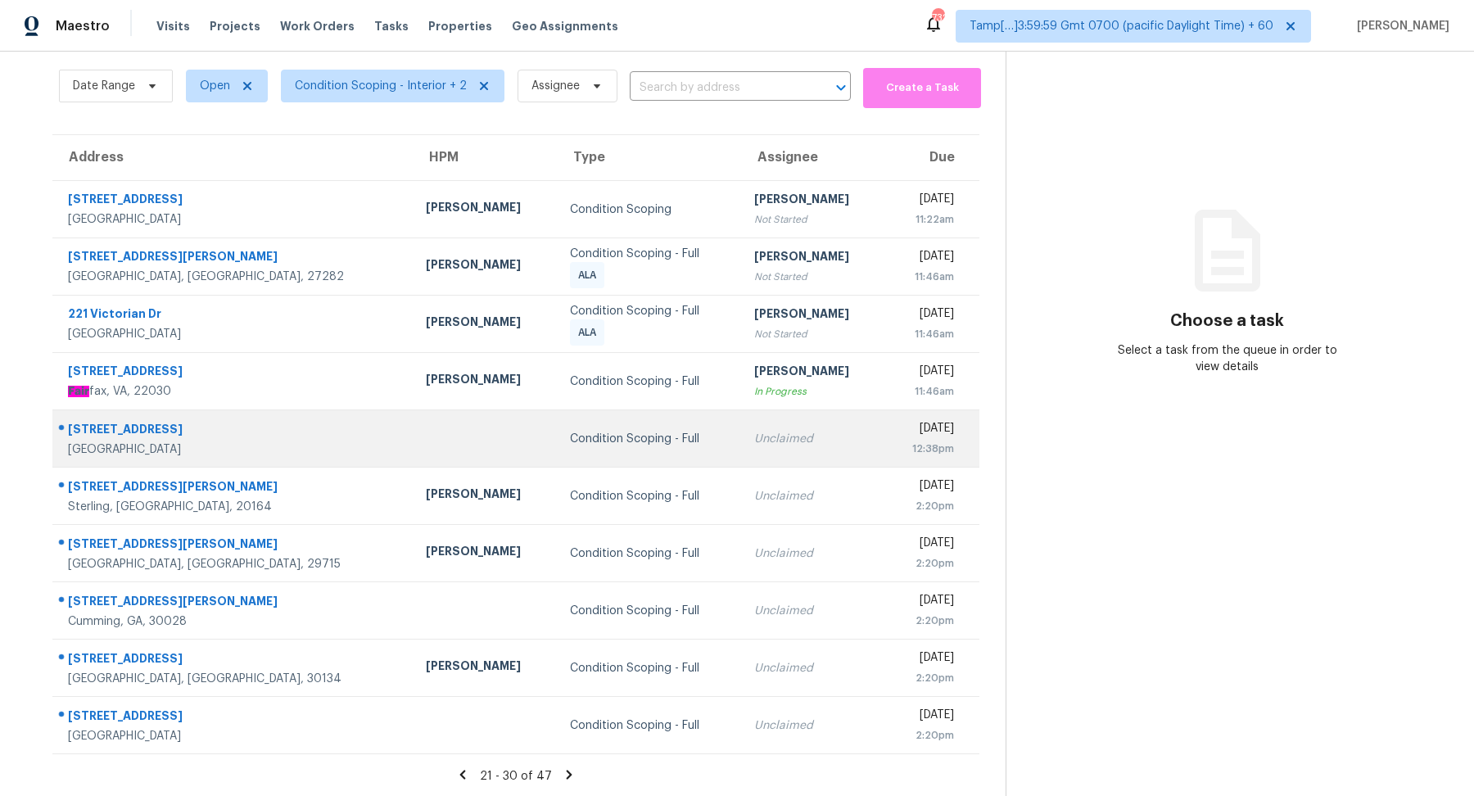
click at [749, 464] on td "Unclaimed" at bounding box center [812, 438] width 143 height 57
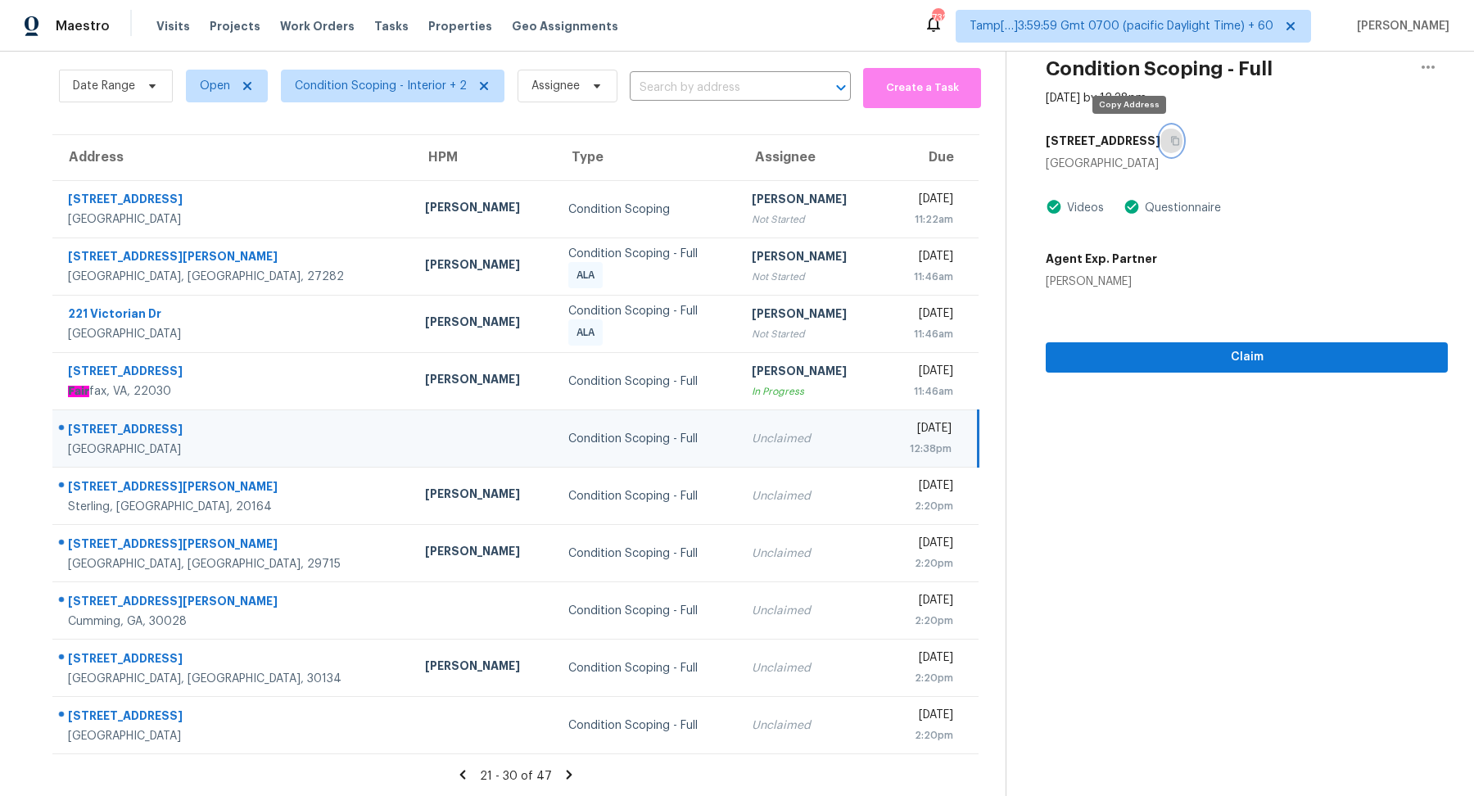
click at [1161, 148] on button "button" at bounding box center [1172, 140] width 22 height 29
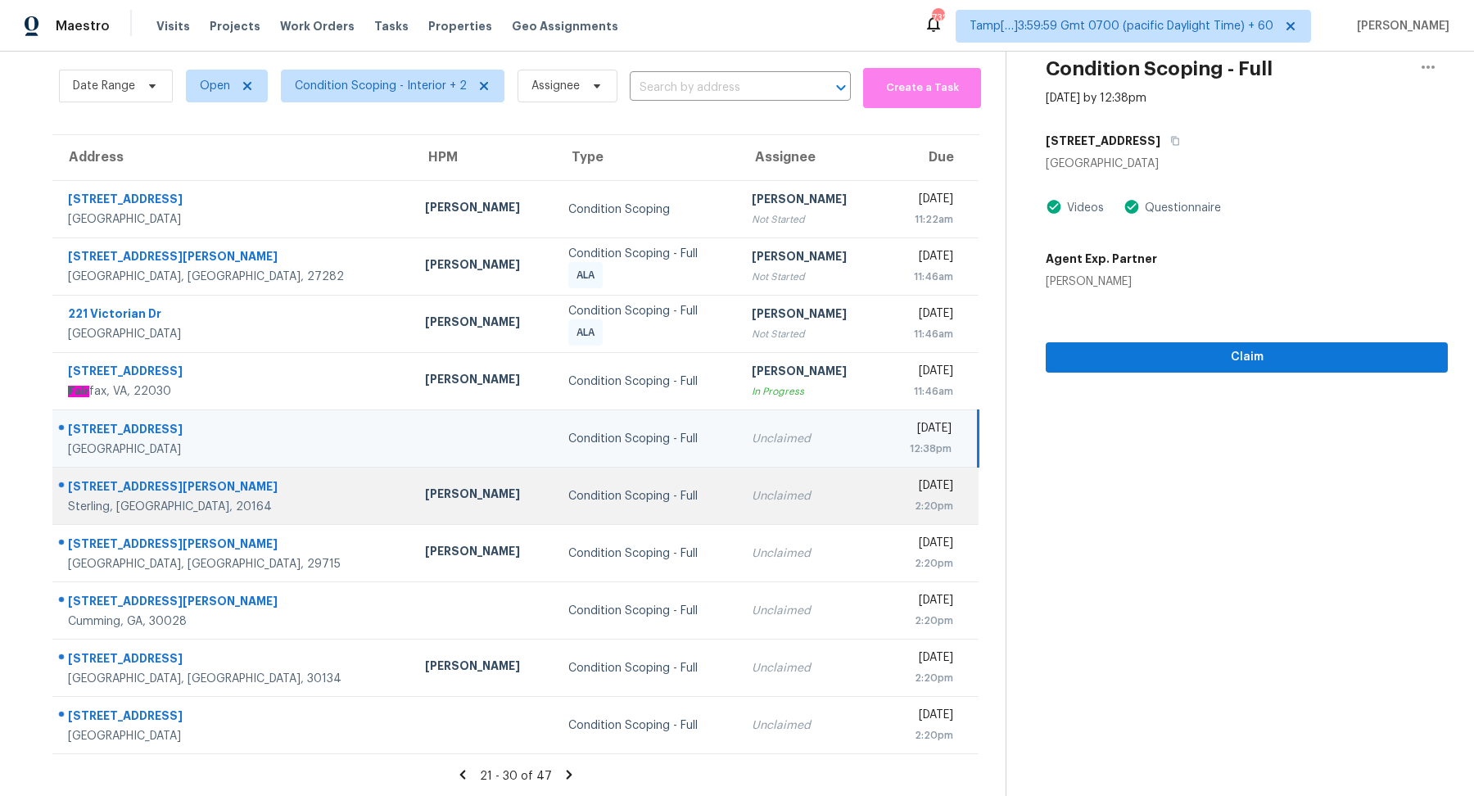
click at [739, 514] on td "Unclaimed" at bounding box center [810, 496] width 143 height 57
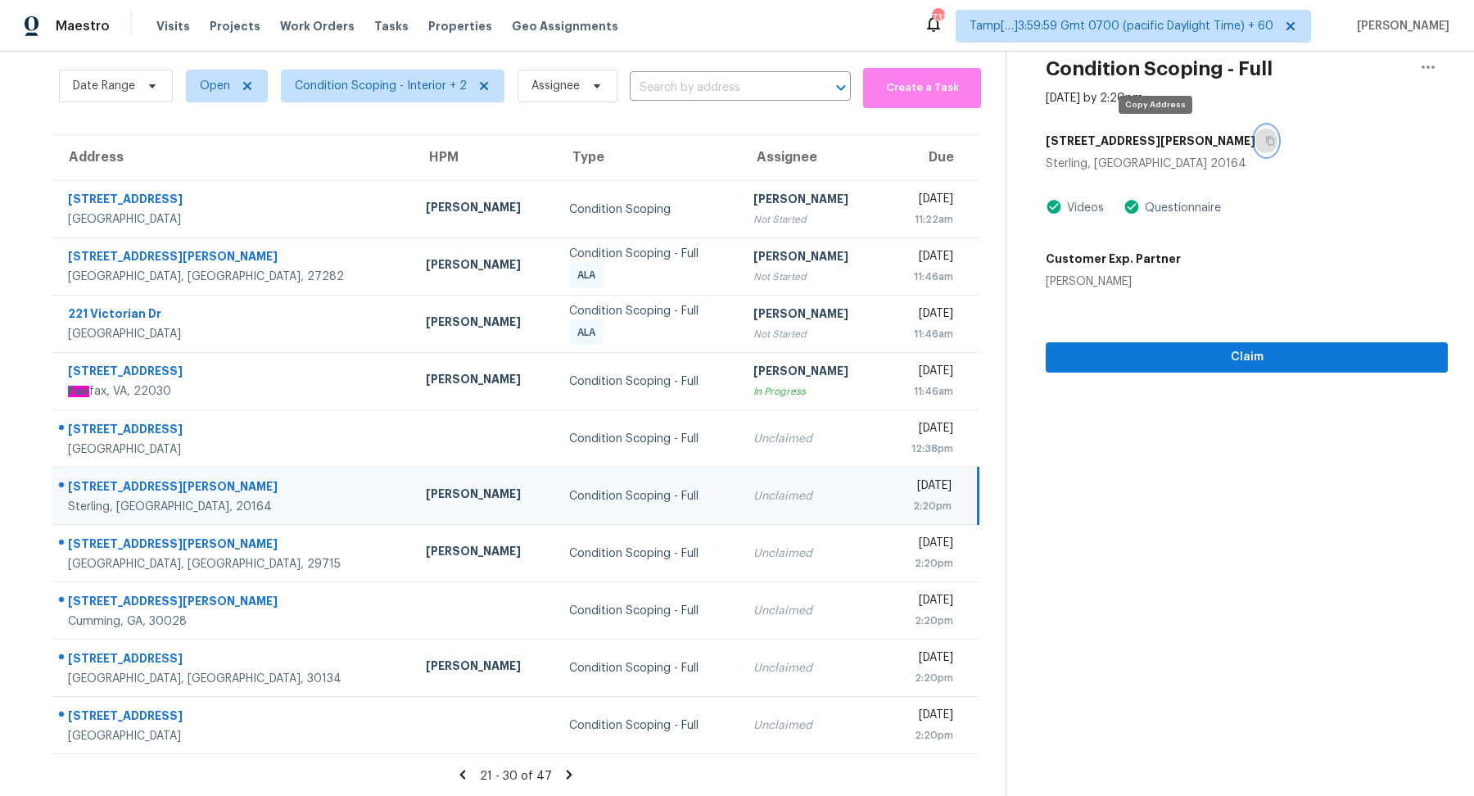
click at [1256, 133] on button "button" at bounding box center [1267, 140] width 22 height 29
